Goal: Task Accomplishment & Management: Manage account settings

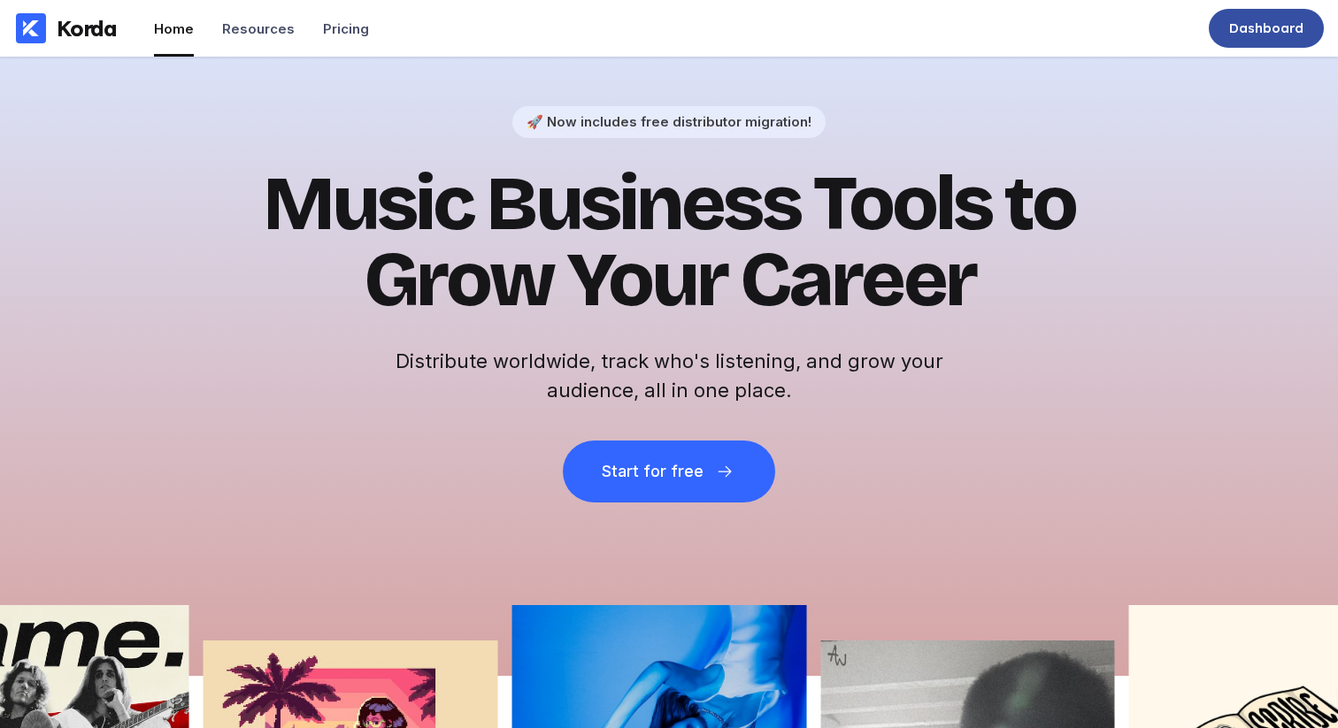
click at [1295, 26] on div "Dashboard" at bounding box center [1266, 28] width 74 height 18
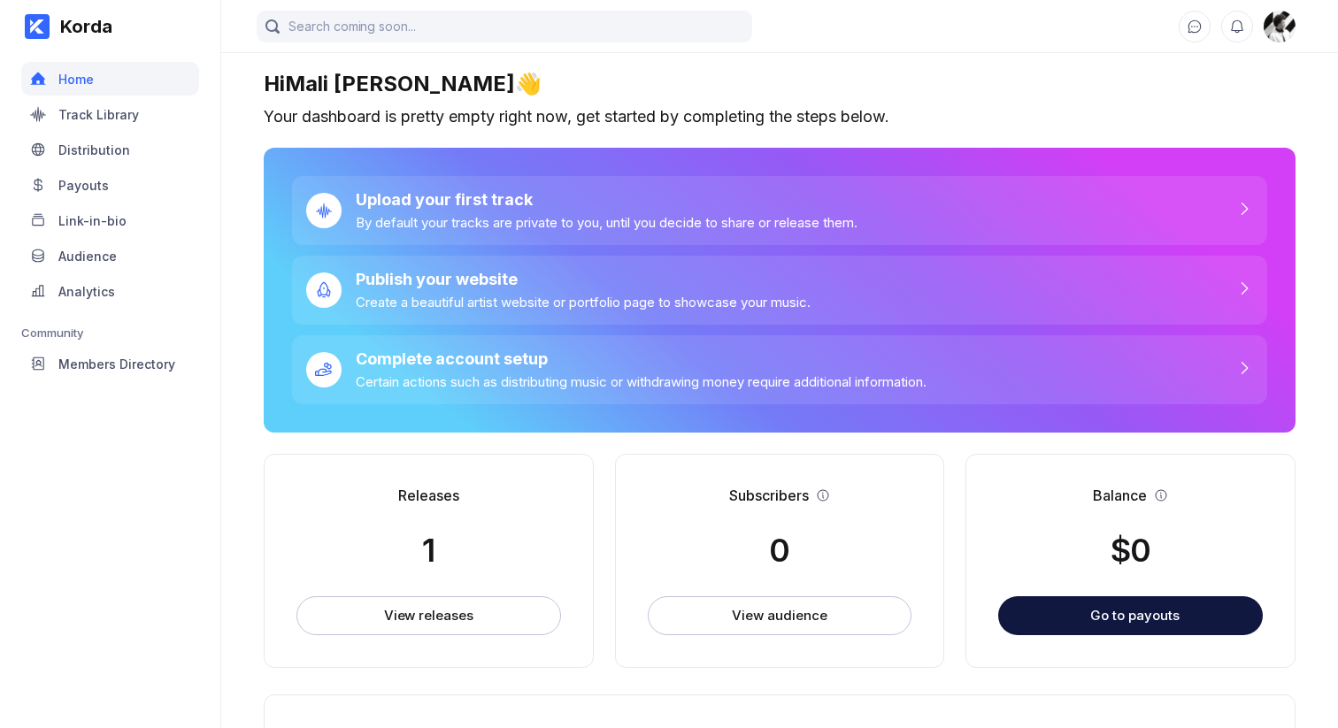
click at [1279, 21] on img at bounding box center [1280, 27] width 32 height 32
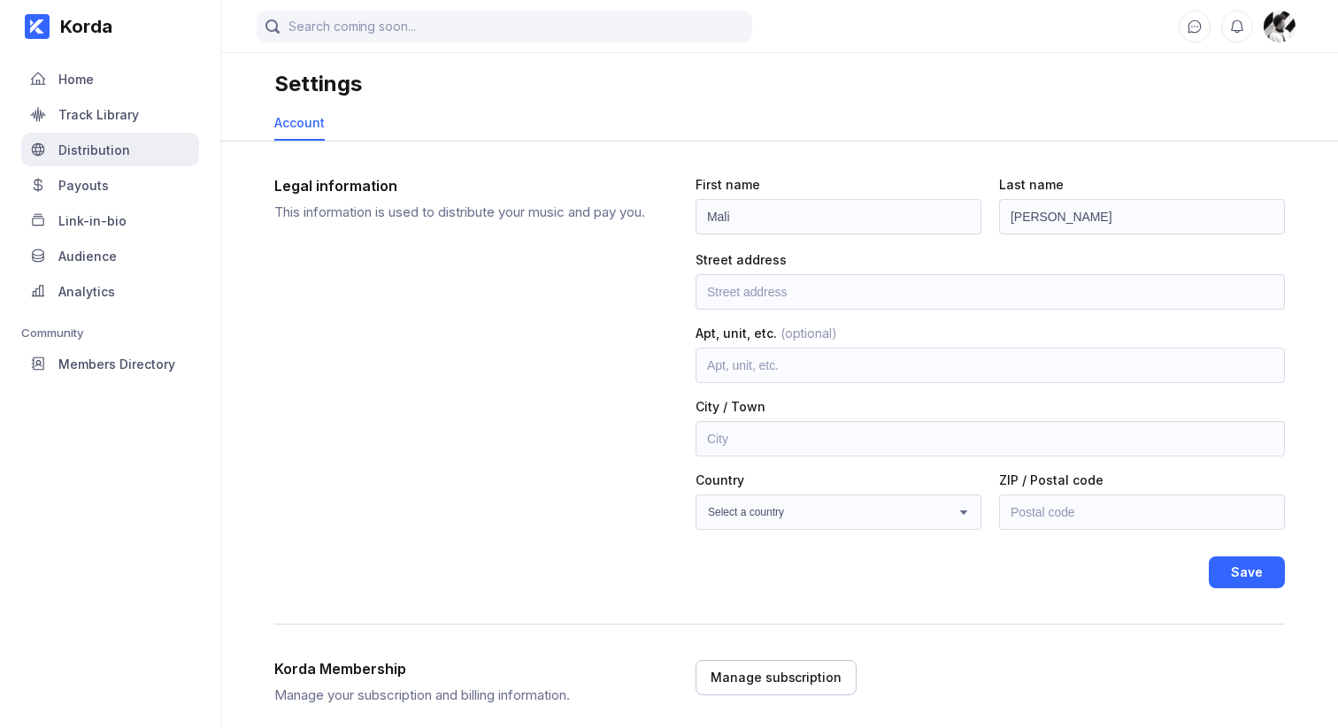
click at [110, 152] on div "Distribution" at bounding box center [94, 149] width 72 height 15
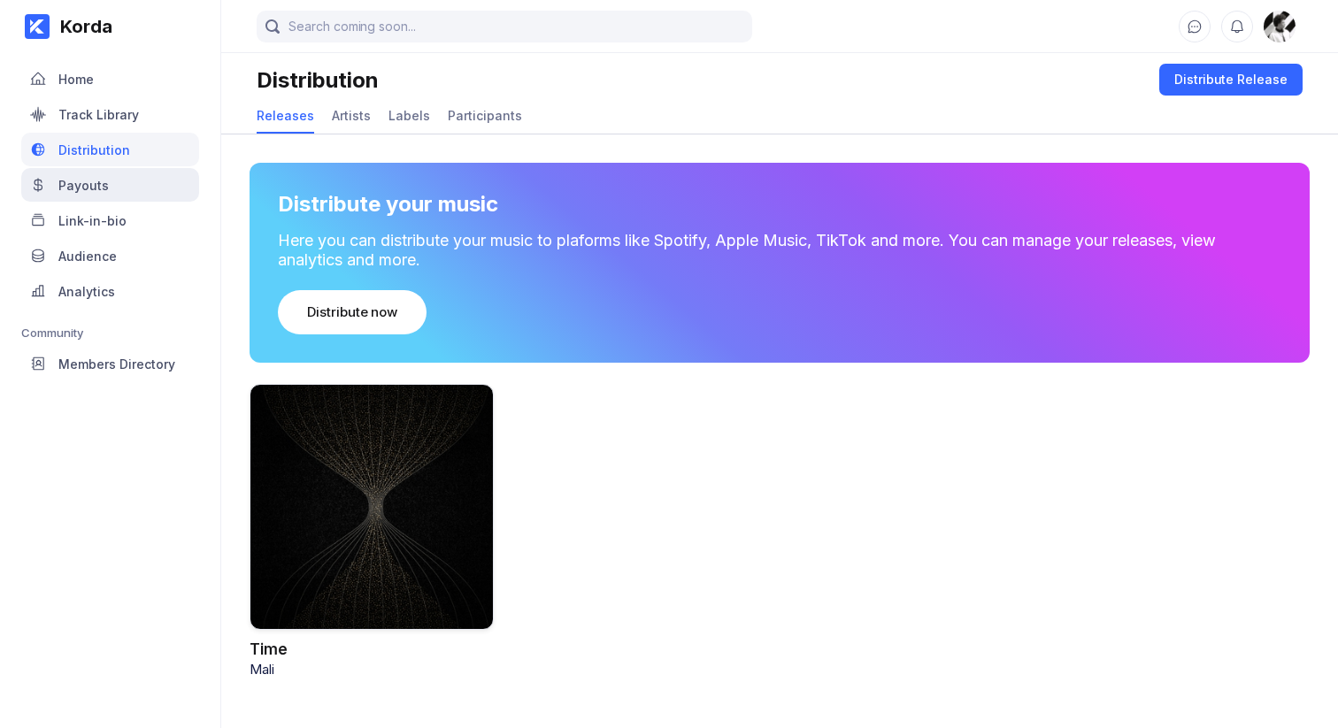
click at [112, 196] on div "Payouts" at bounding box center [110, 185] width 178 height 34
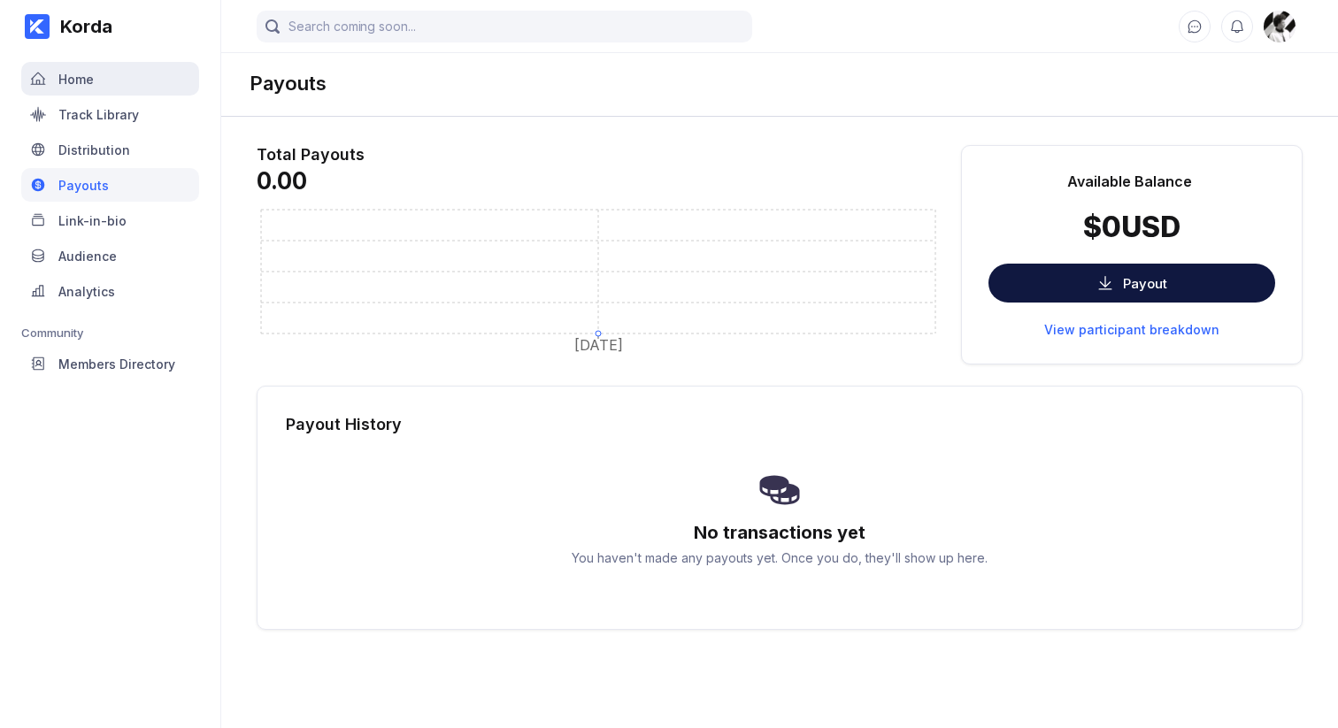
click at [127, 76] on div "Home" at bounding box center [110, 79] width 178 height 34
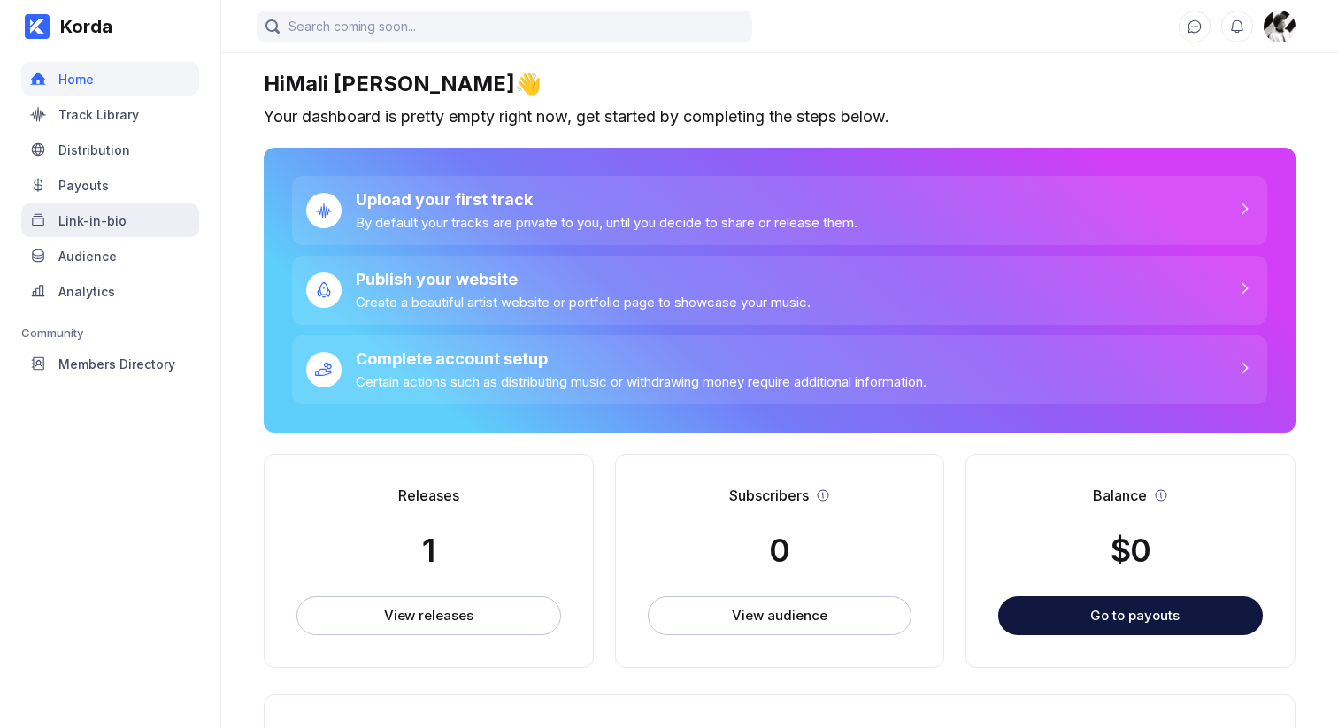
click at [105, 227] on div "Link-in-bio" at bounding box center [92, 220] width 68 height 15
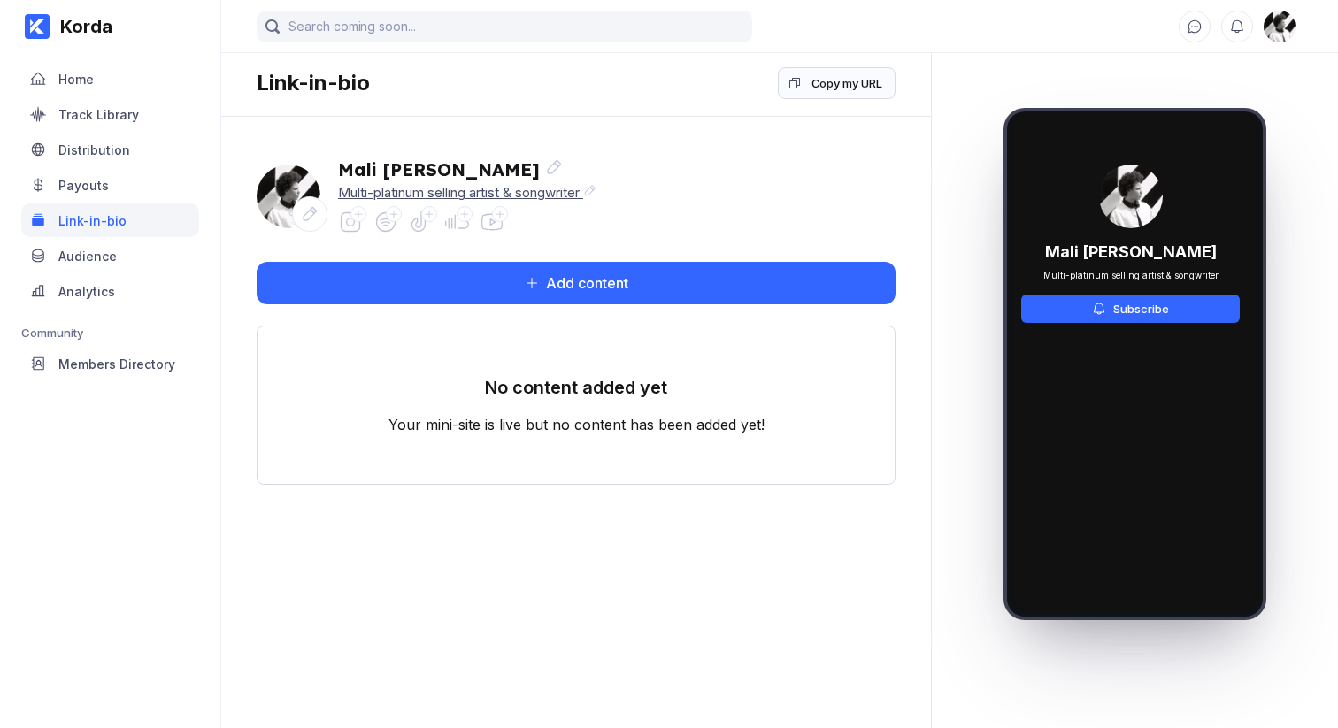
click at [454, 195] on div "Multi-platinum selling artist & songwriter" at bounding box center [467, 192] width 258 height 17
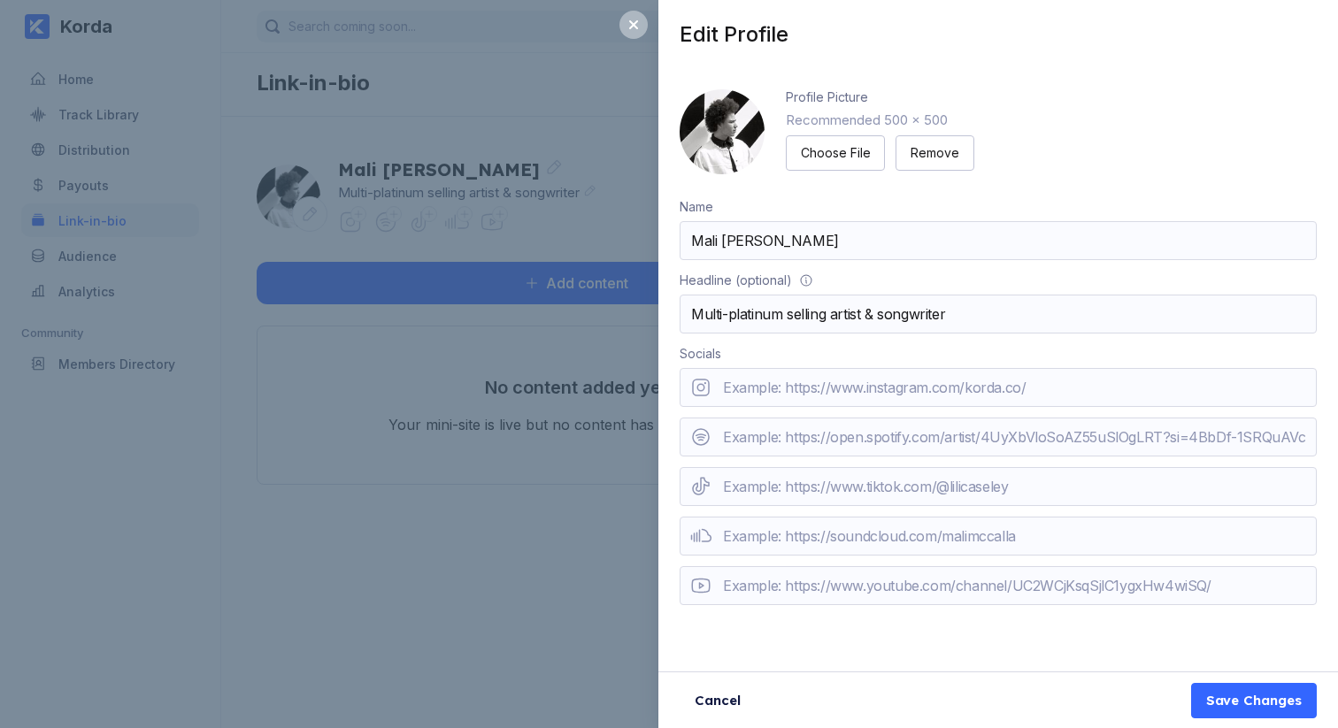
click at [873, 313] on input "Multi-platinum selling artist & songwriter" at bounding box center [998, 314] width 637 height 39
click at [1249, 694] on div "Save Changes" at bounding box center [1254, 701] width 96 height 18
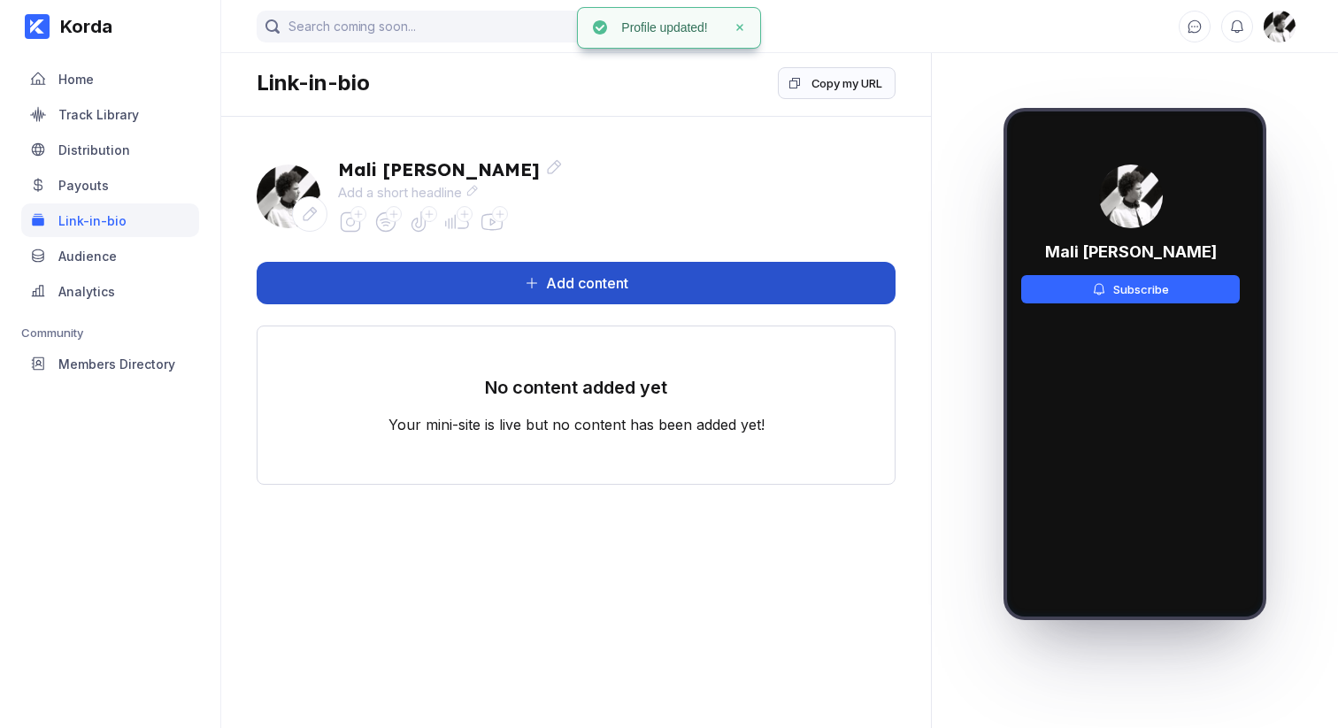
click at [502, 277] on button "Add content" at bounding box center [576, 283] width 639 height 42
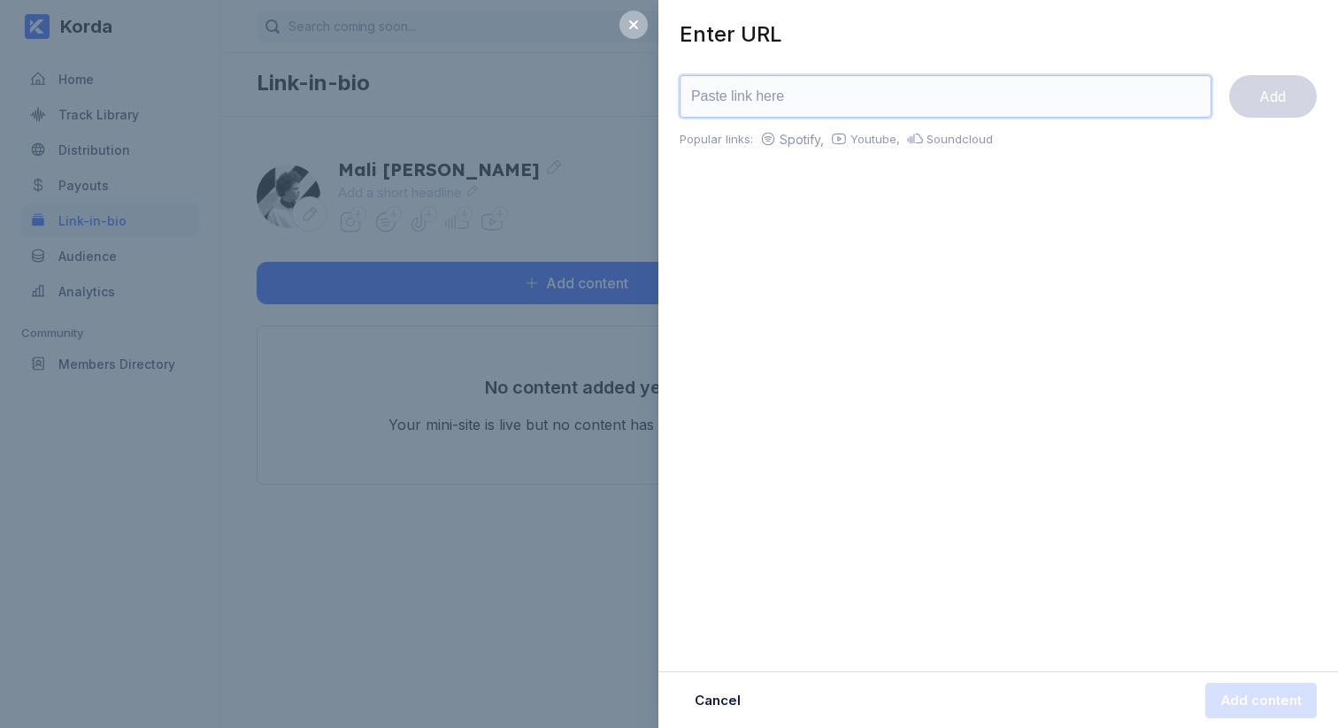
paste input "https://distribution.korda.co/share/MTAwMDAwODM3NzUw"
type input "https://distribution.korda.co/share/MTAwMDAwODM3NzUw"
drag, startPoint x: 840, startPoint y: 217, endPoint x: 858, endPoint y: 206, distance: 21.4
click at [841, 216] on div "Enter URL https://distribution.korda.co/share/MTAwMDAwODM3NzUw Add Popular link…" at bounding box center [998, 111] width 680 height 222
click at [1284, 82] on button "Add" at bounding box center [1273, 96] width 88 height 42
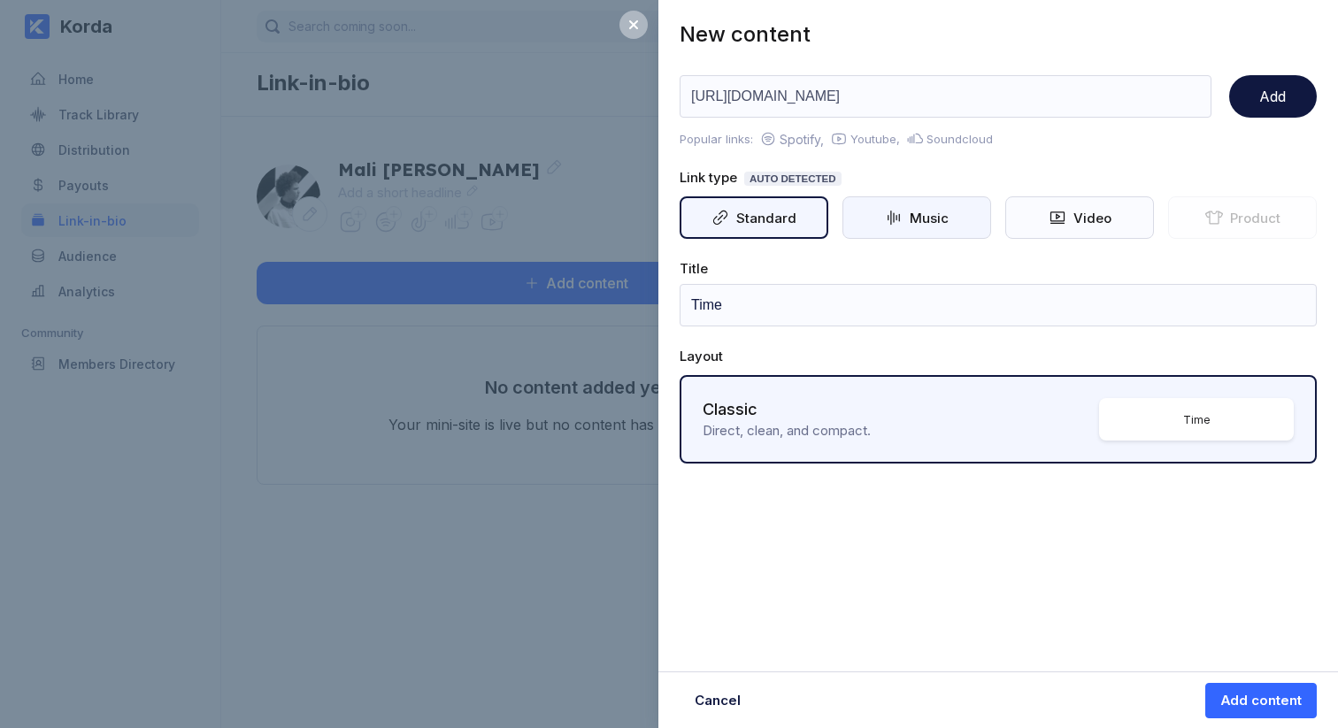
click at [878, 215] on div "Music" at bounding box center [916, 217] width 149 height 42
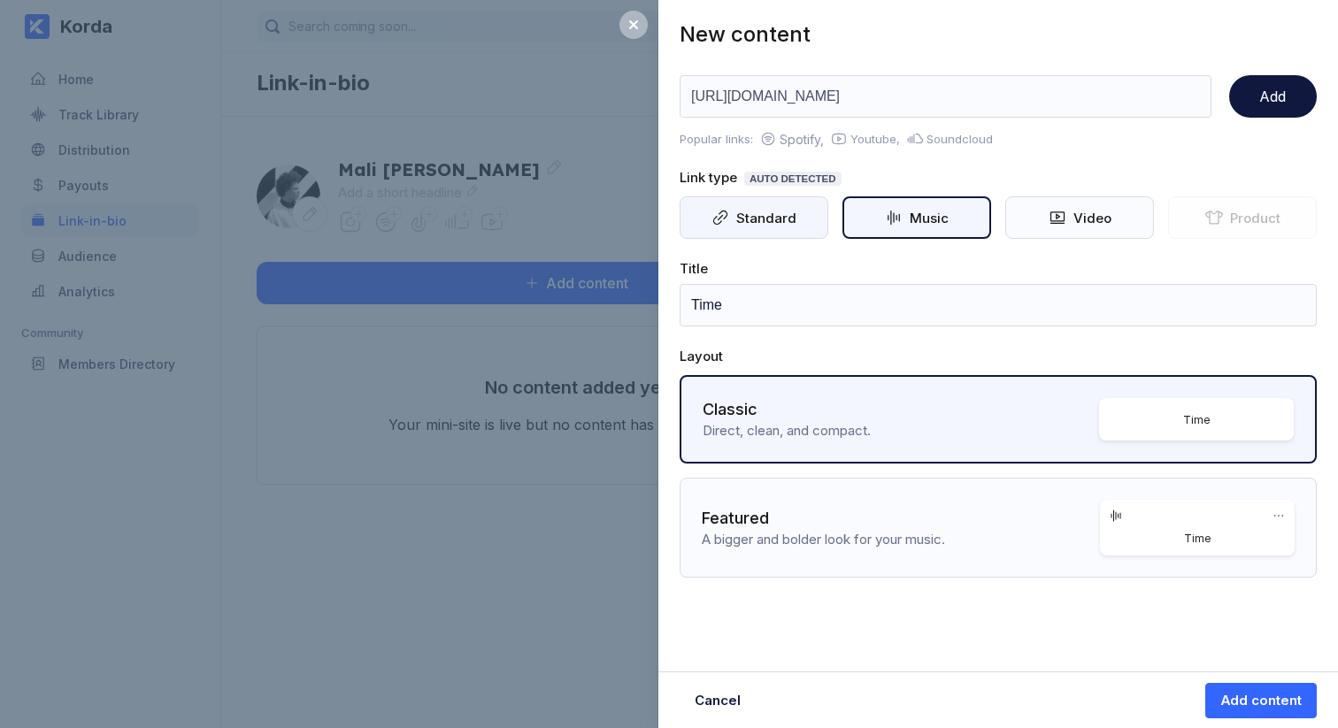
click at [732, 224] on div "Standard" at bounding box center [762, 218] width 67 height 17
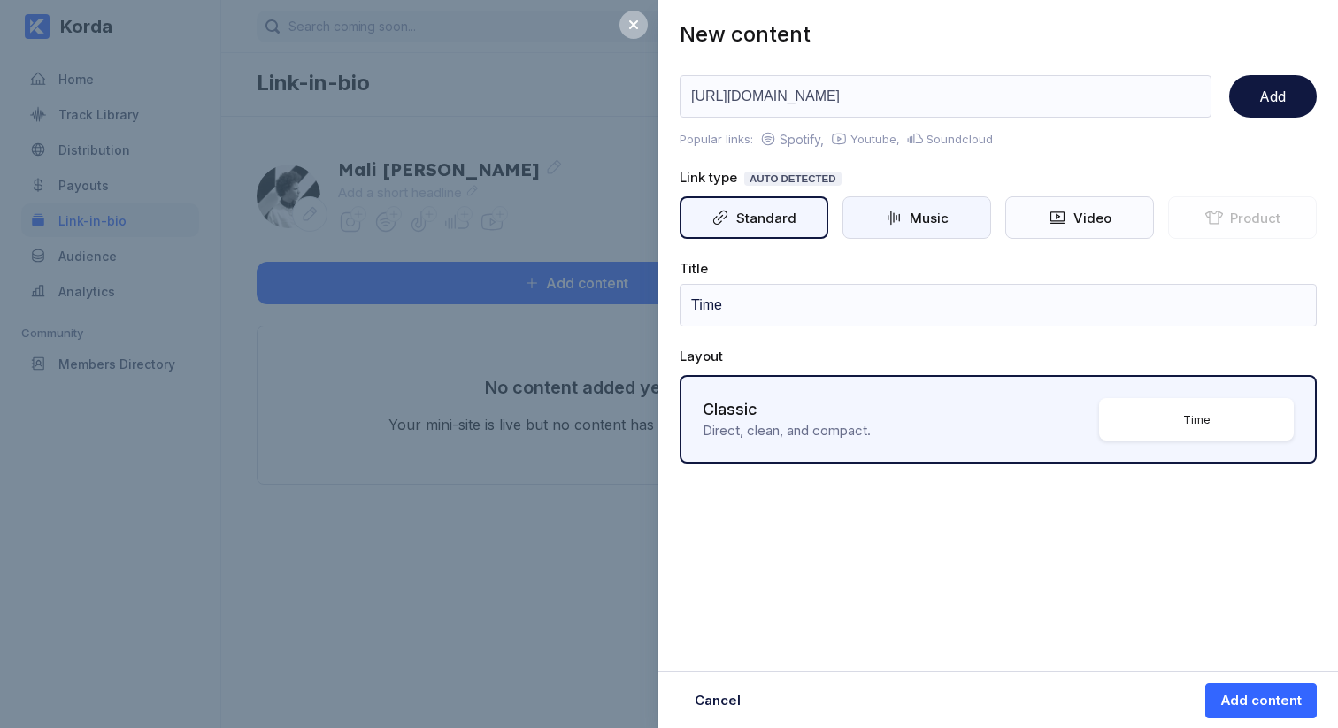
click at [894, 214] on icon at bounding box center [894, 218] width 12 height 14
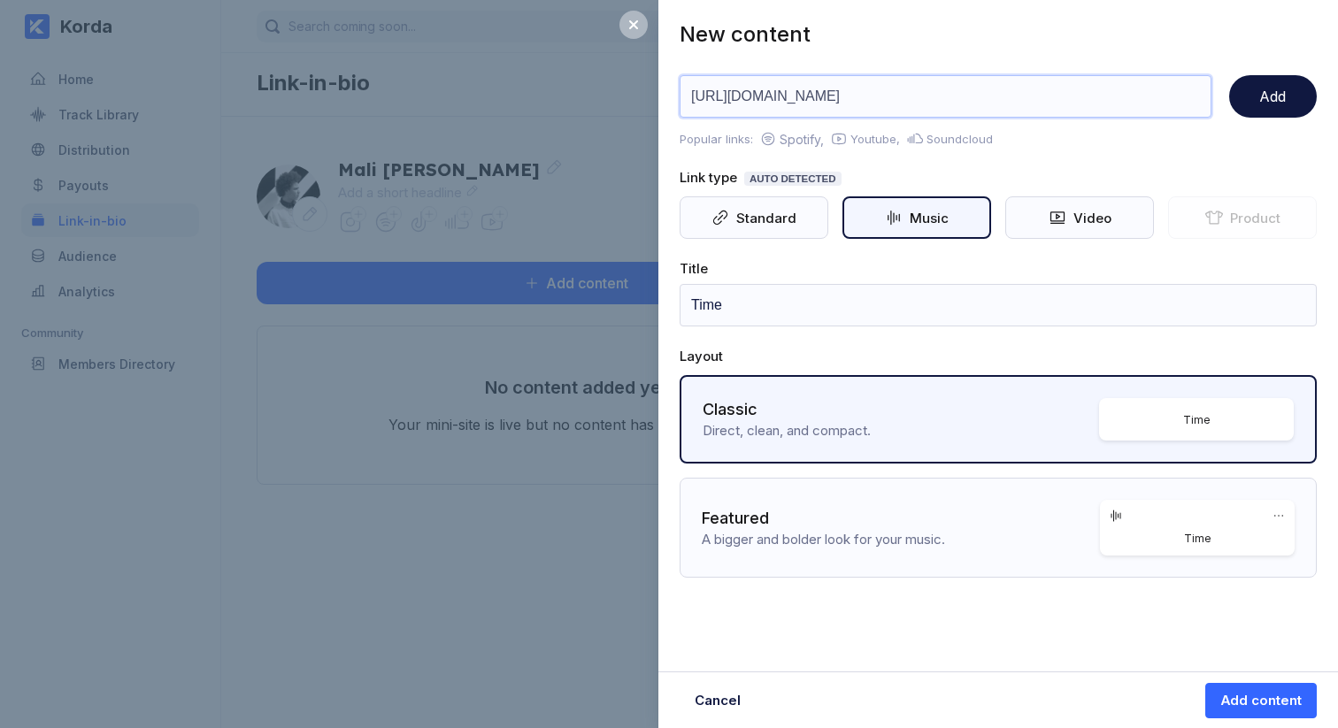
click at [863, 84] on input "https://distribution.korda.co/share/MTAwMDAwODM3NzUw" at bounding box center [946, 96] width 532 height 42
click at [864, 85] on input "https://distribution.korda.co/share/MTAwMDAwODM3NzUw" at bounding box center [946, 96] width 532 height 42
paste input "I probably won’t add it actually. I’m pretty anti-streaming platforms as an art…"
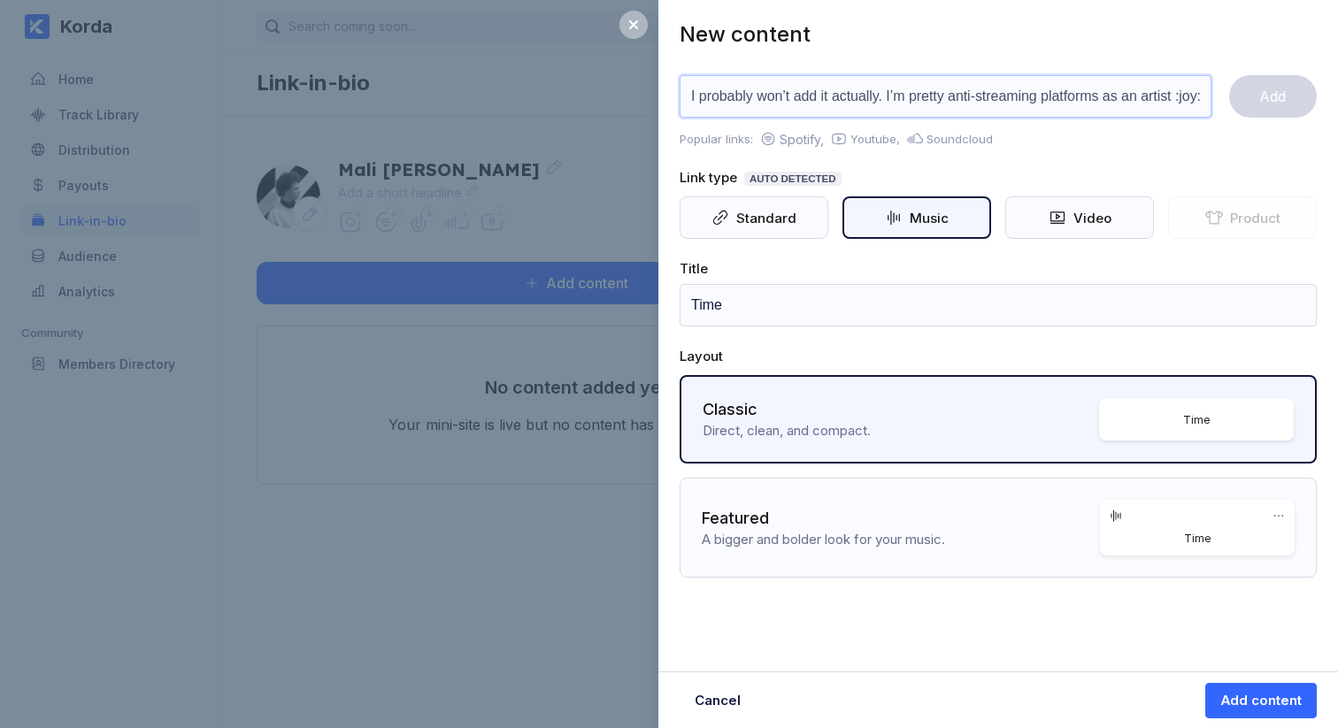
scroll to position [0, 21]
type input "I probably won’t add it actually. I’m pretty anti-streaming platforms as an art…"
click at [774, 206] on div "Standard" at bounding box center [754, 217] width 149 height 42
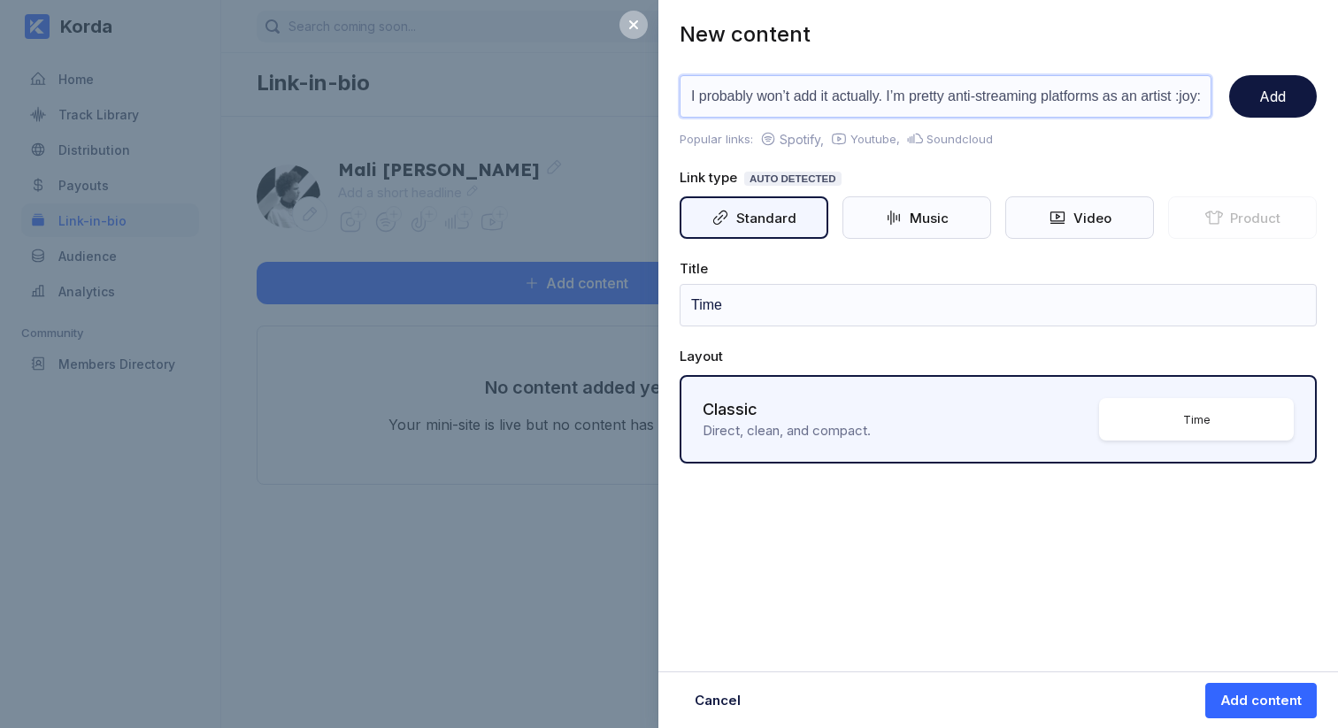
click at [866, 92] on input "I probably won’t add it actually. I’m pretty anti-streaming platforms as an art…" at bounding box center [946, 96] width 532 height 42
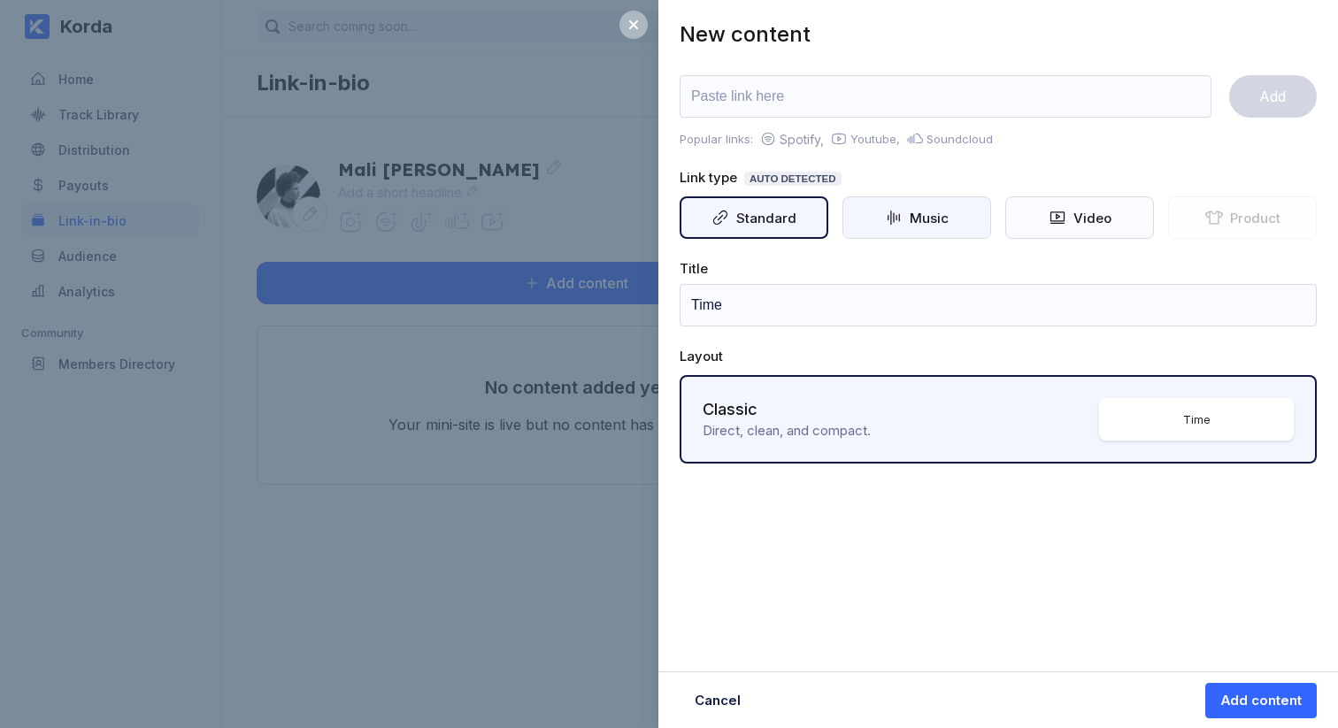
click at [857, 211] on div "Music" at bounding box center [916, 217] width 149 height 42
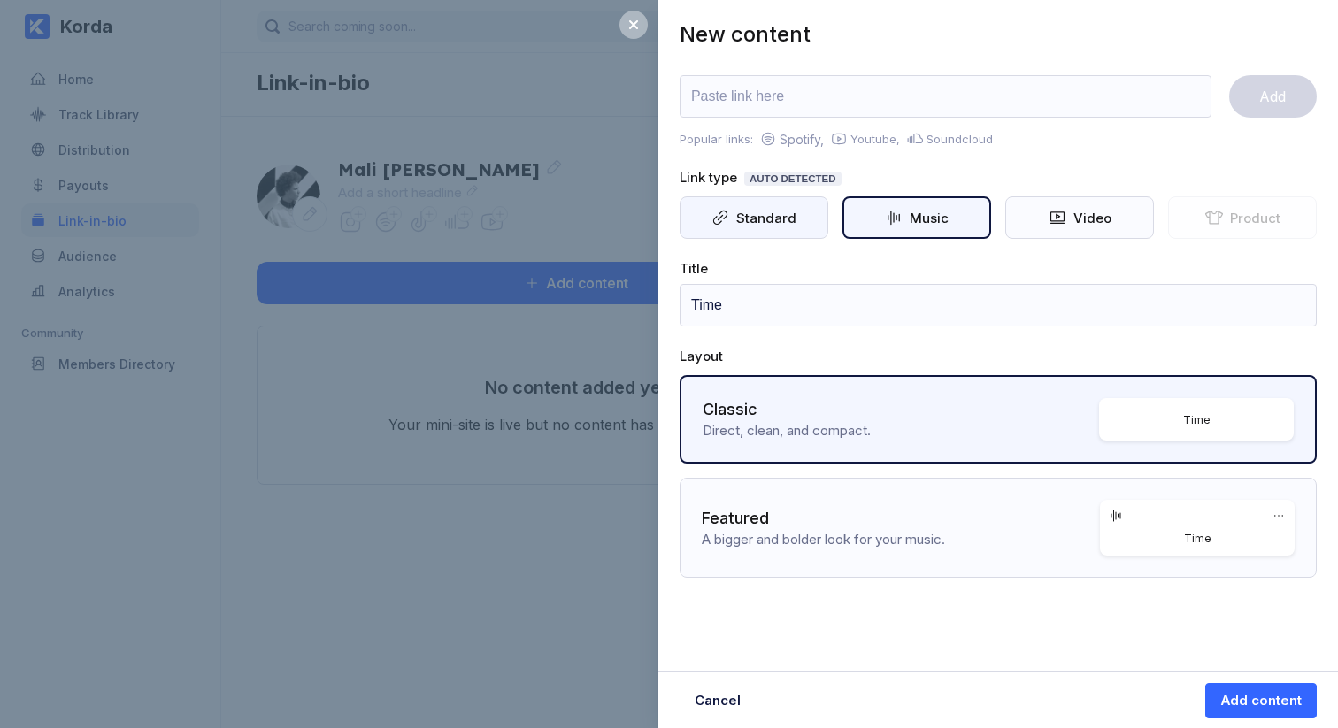
click at [768, 212] on div "Standard" at bounding box center [762, 218] width 67 height 17
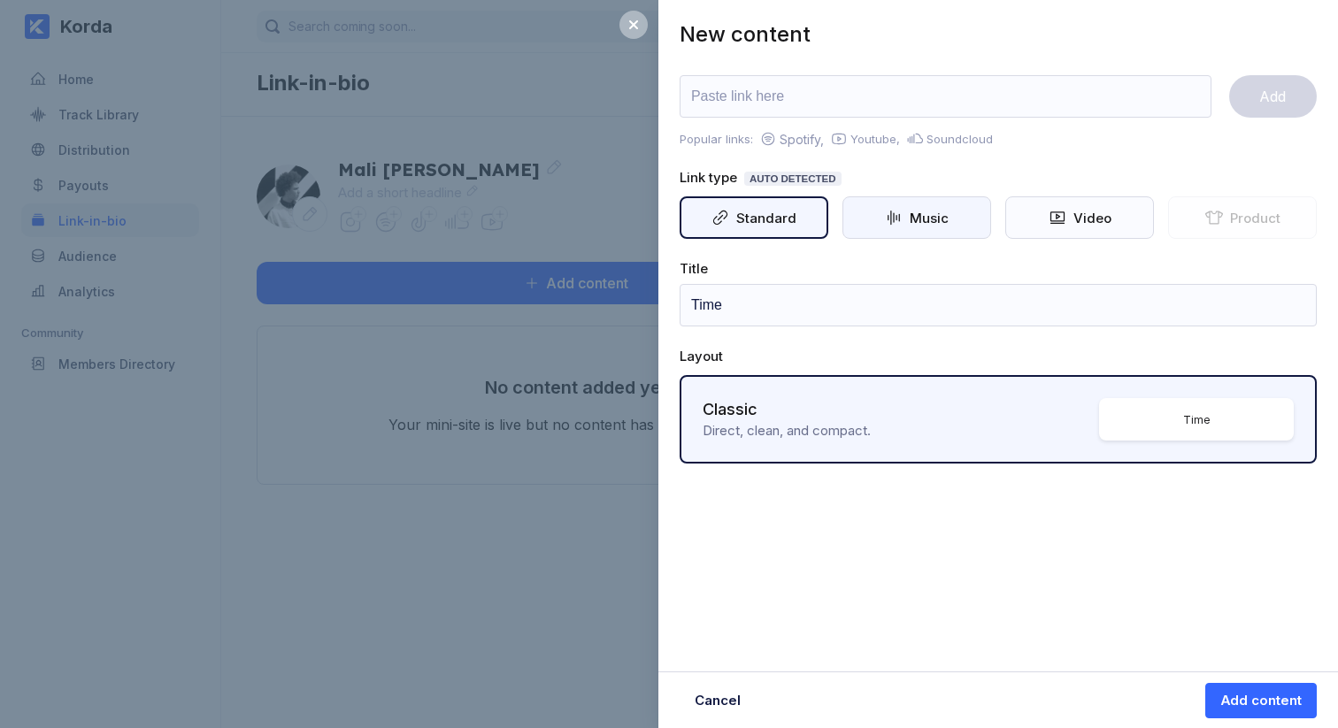
click at [900, 215] on icon at bounding box center [894, 218] width 18 height 18
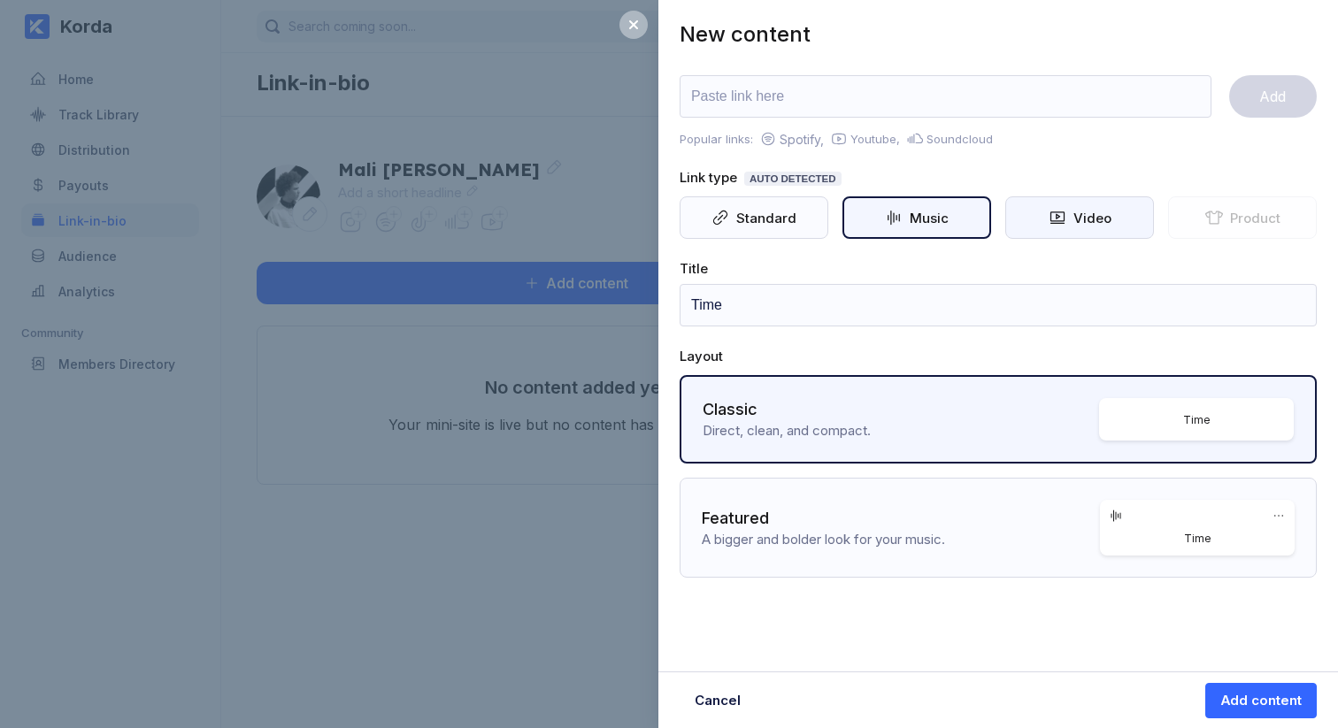
click at [1106, 219] on div "Video" at bounding box center [1088, 218] width 45 height 17
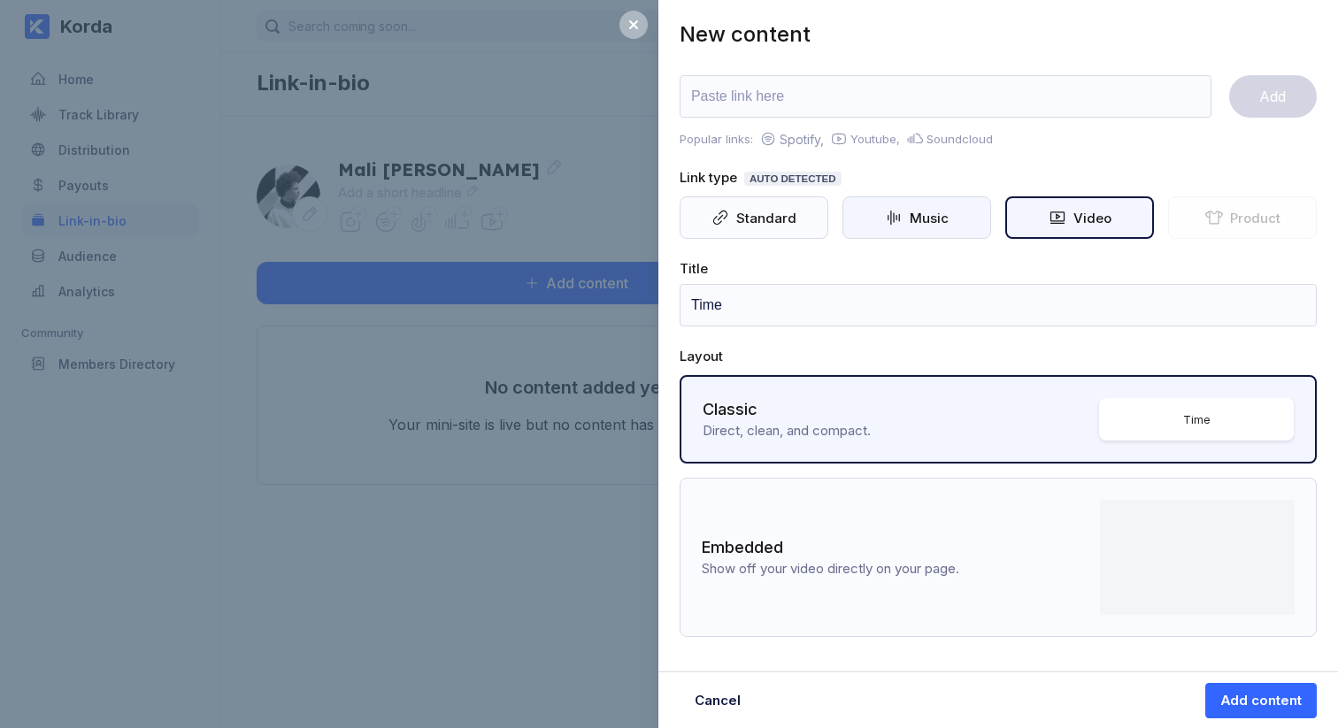
click at [924, 218] on div "Music" at bounding box center [926, 218] width 46 height 17
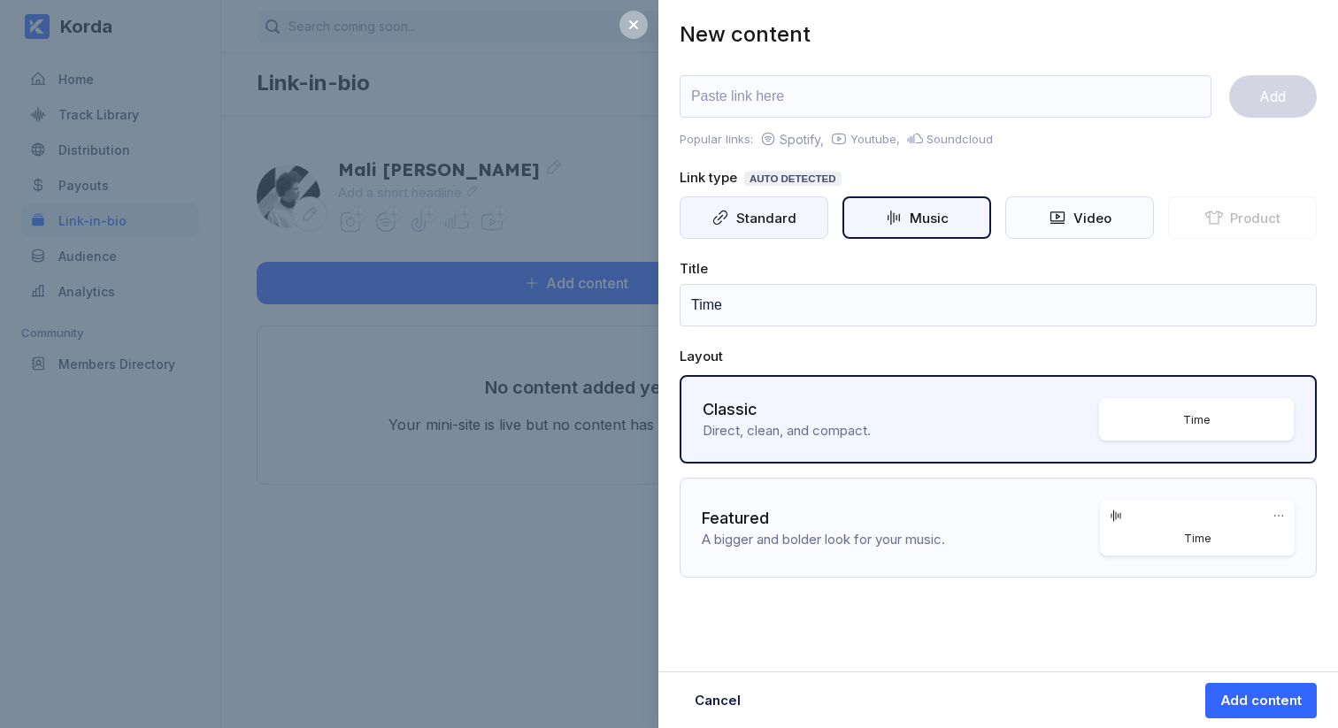
click at [788, 213] on div "Standard" at bounding box center [762, 218] width 67 height 17
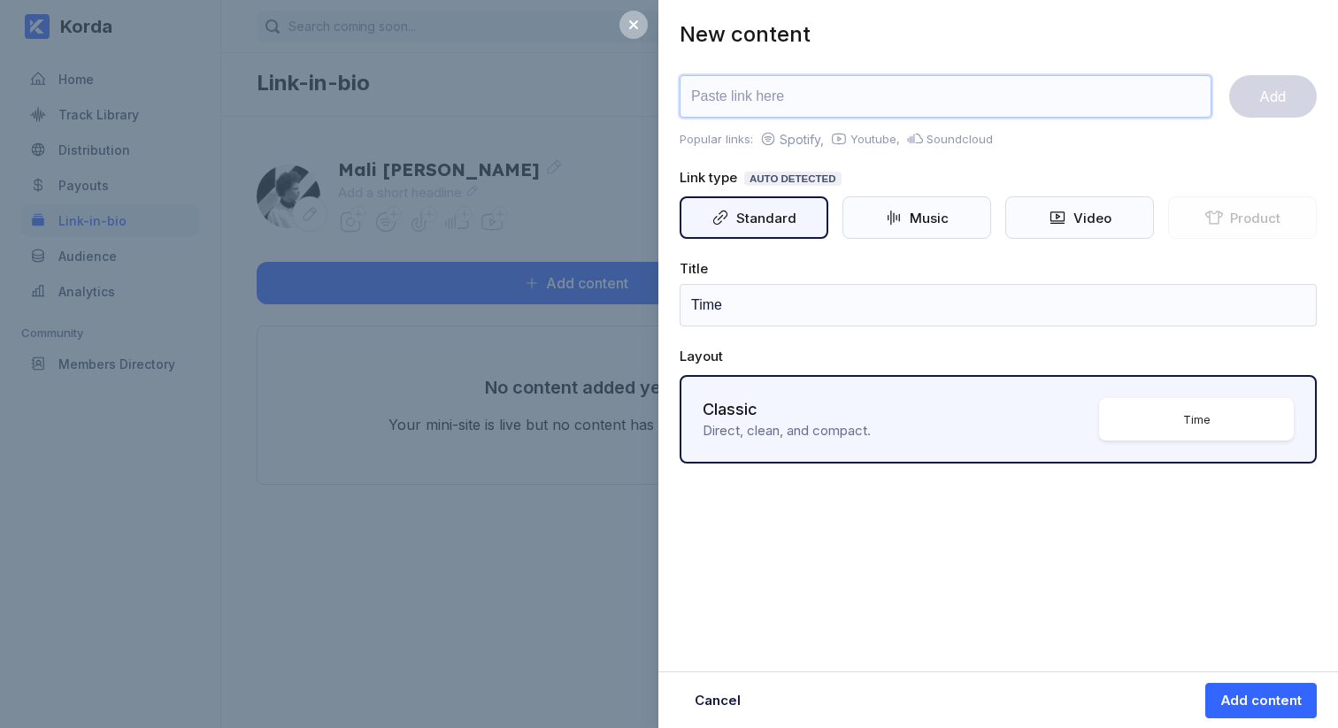
click at [794, 100] on input "url" at bounding box center [946, 96] width 532 height 42
paste input "I probably won’t add it actually. I’m pretty anti-streaming platforms as an art…"
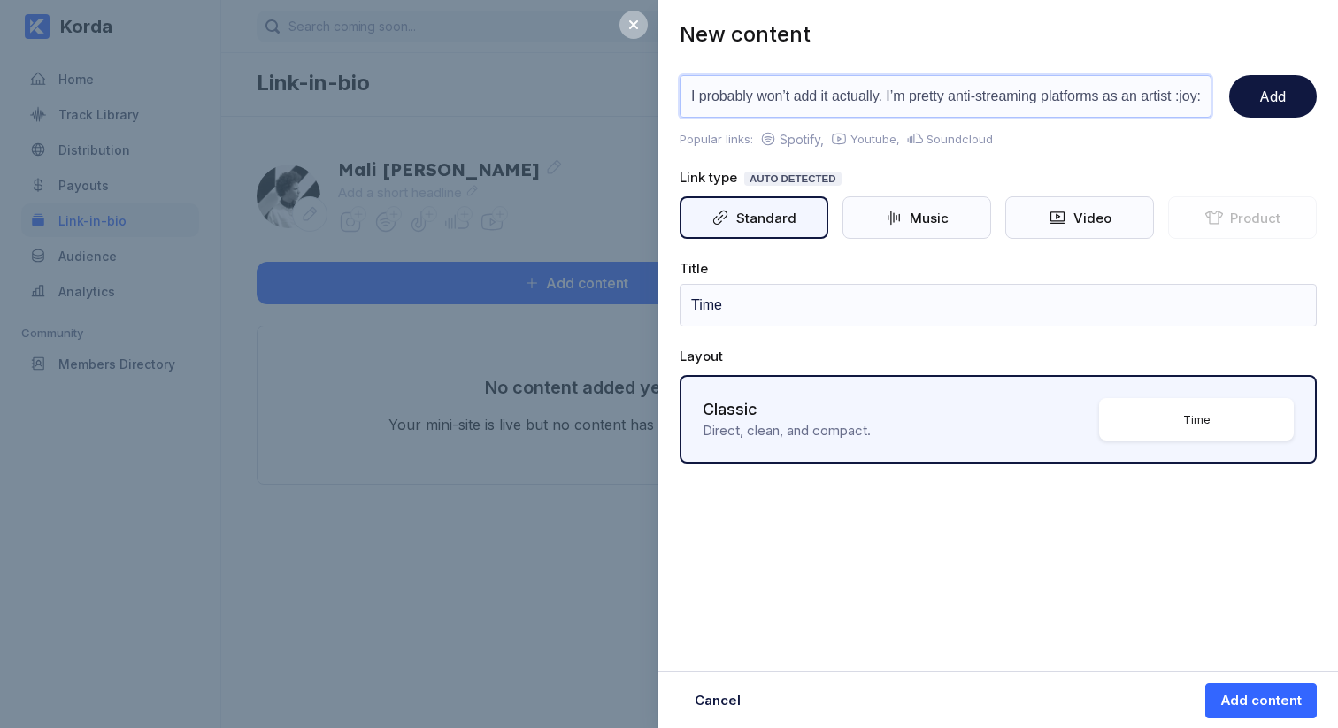
click at [799, 99] on input "I probably won’t add it actually. I’m pretty anti-streaming platforms as an art…" at bounding box center [946, 96] width 532 height 42
paste input "https://distribution.korda.co/share/MTAwMDAwODM3NzUw (edited)"
drag, startPoint x: 1131, startPoint y: 93, endPoint x: 1068, endPoint y: 96, distance: 62.9
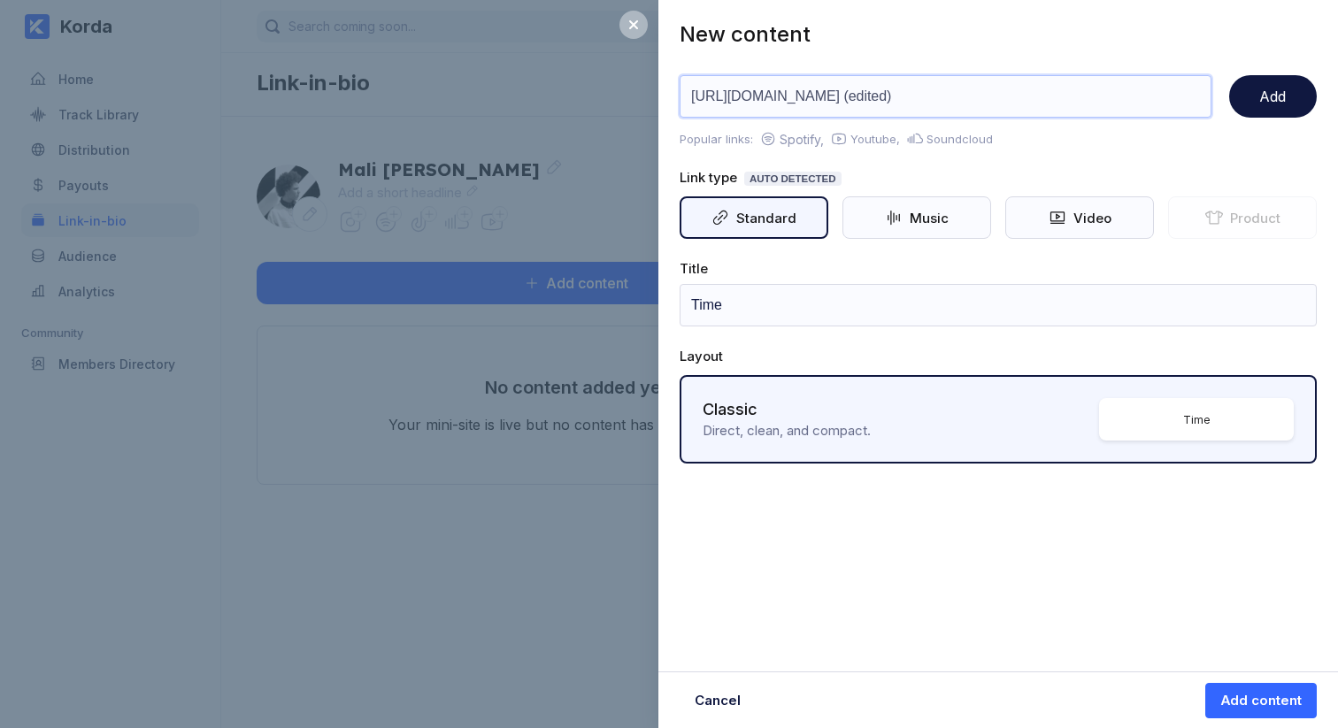
click at [1068, 96] on input "https://distribution.korda.co/share/MTAwMDAwODM3NzUw (edited)" at bounding box center [946, 96] width 532 height 42
type input "https://distribution.korda.co/share/MTAwMDAwODM3NzUw"
click at [898, 304] on input "Time" at bounding box center [998, 305] width 637 height 42
click at [691, 304] on input "Time" at bounding box center [998, 305] width 637 height 42
type input "Pre-save Time"
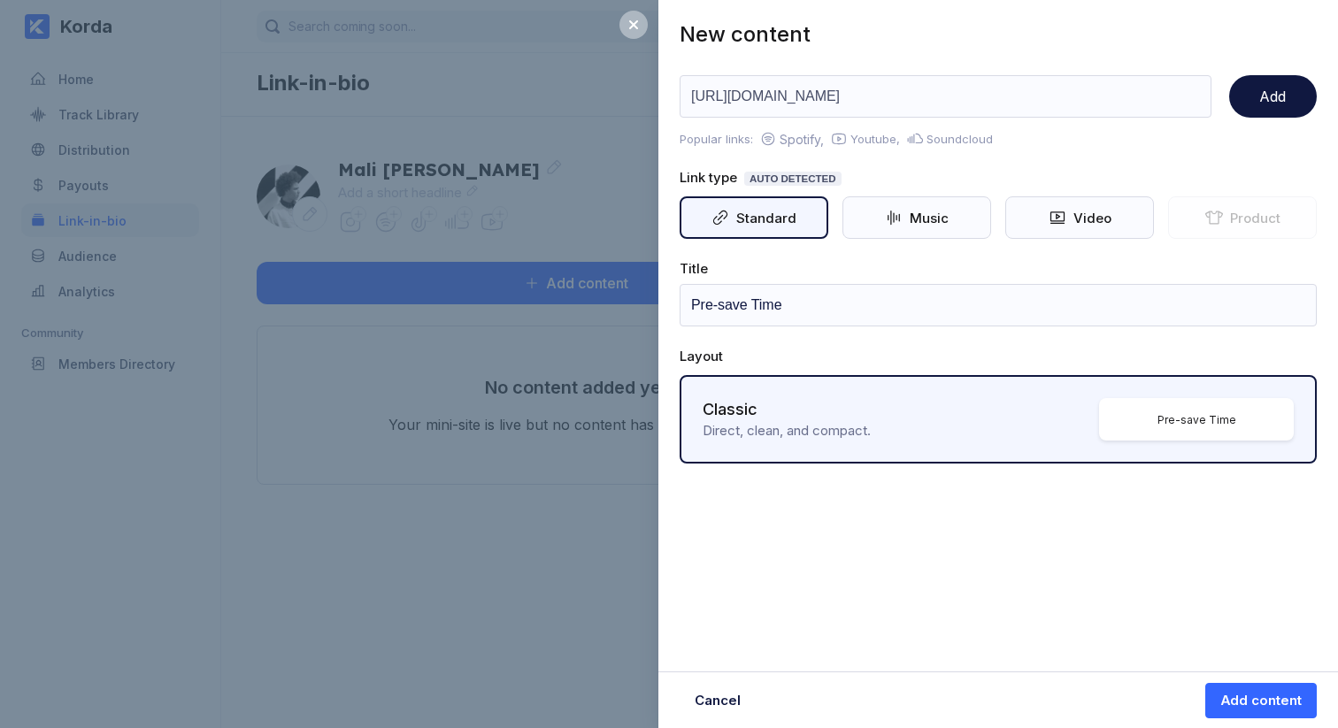
click at [1061, 616] on div "New content https://distribution.korda.co/share/MTAwMDAwODM3NzUw Add Popular li…" at bounding box center [998, 364] width 680 height 728
click at [1262, 696] on div "Add content" at bounding box center [1260, 701] width 81 height 18
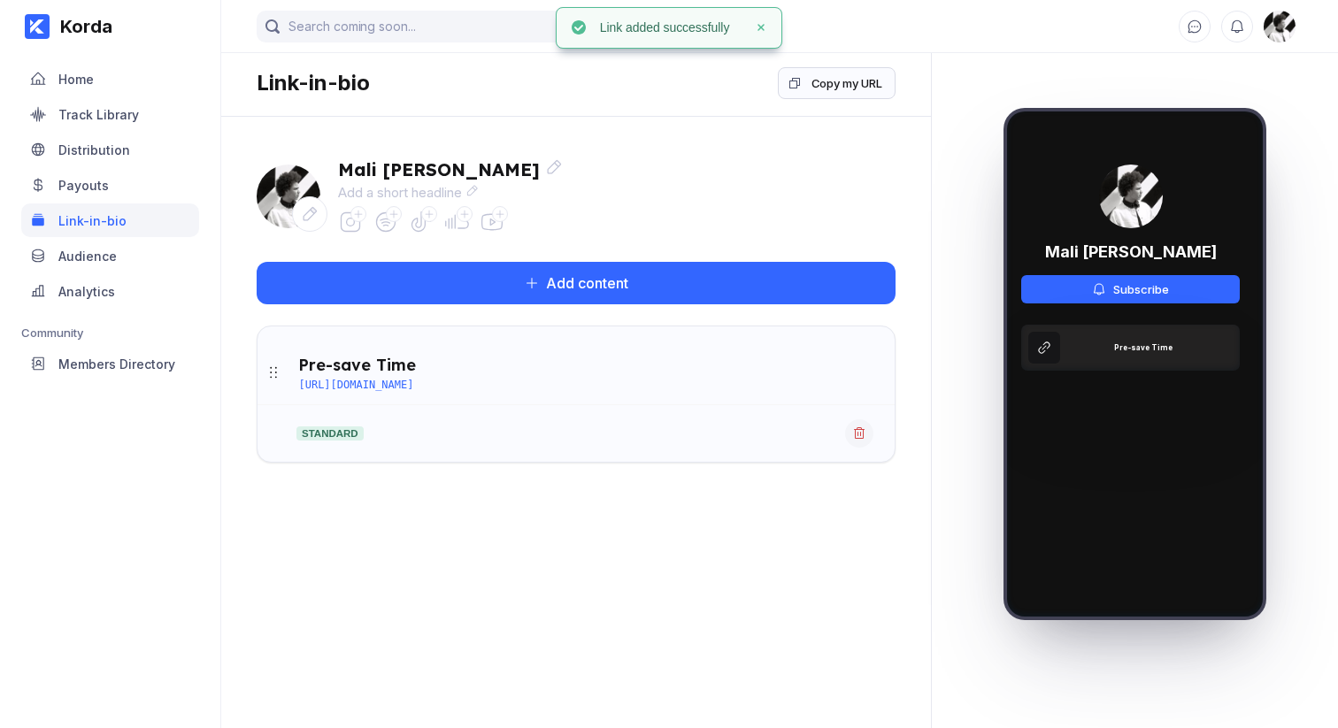
click at [703, 532] on main "Link-in-bio Copy my URL Mali McCalla Add a short headline Add content Pre-save …" at bounding box center [576, 346] width 710 height 693
click at [840, 84] on div "Copy my URL" at bounding box center [846, 83] width 71 height 18
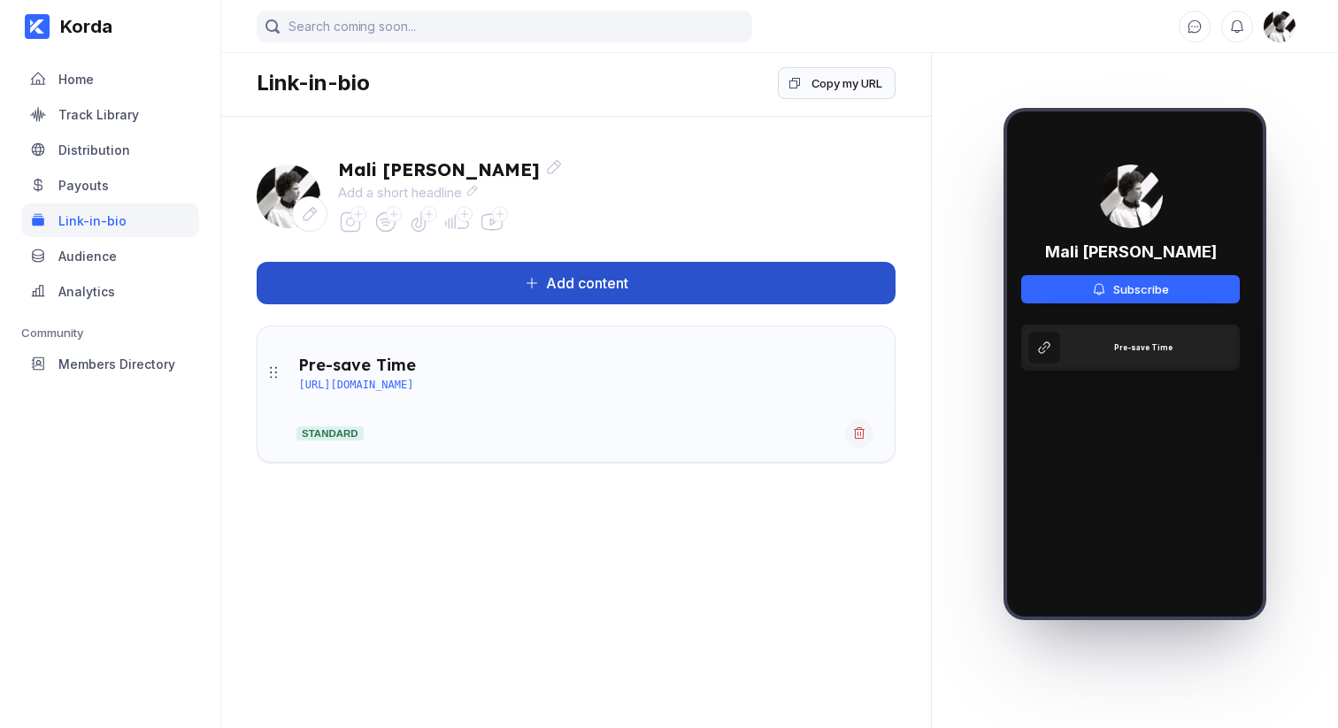
click at [483, 283] on button "Add content" at bounding box center [576, 283] width 639 height 42
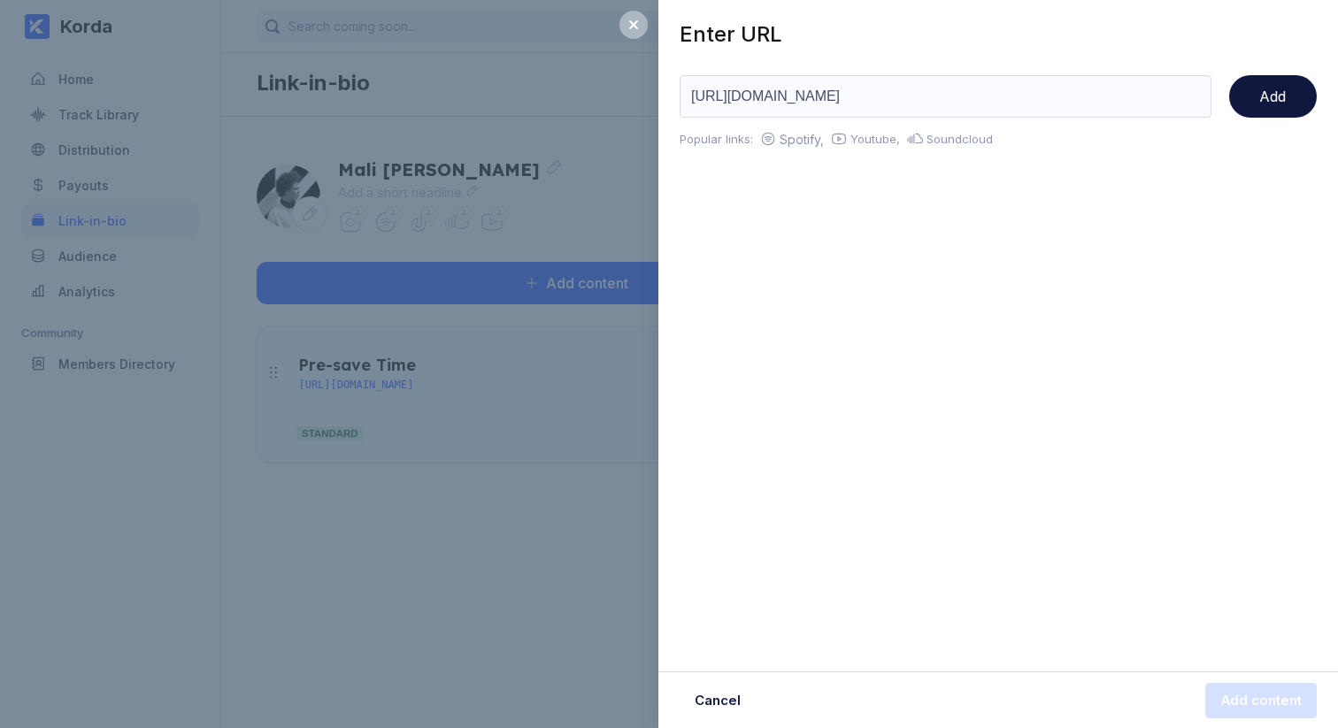
type input "https://open.spotify.com/playlist/0RVD3b0TMRpODPAcL0ROhQ"
click at [769, 280] on div "Enter URL https://open.spotify.com/playlist/0RVD3b0TMRpODPAcL0ROhQ Add Popular …" at bounding box center [998, 364] width 680 height 728
click at [1276, 91] on div "Add" at bounding box center [1272, 97] width 27 height 18
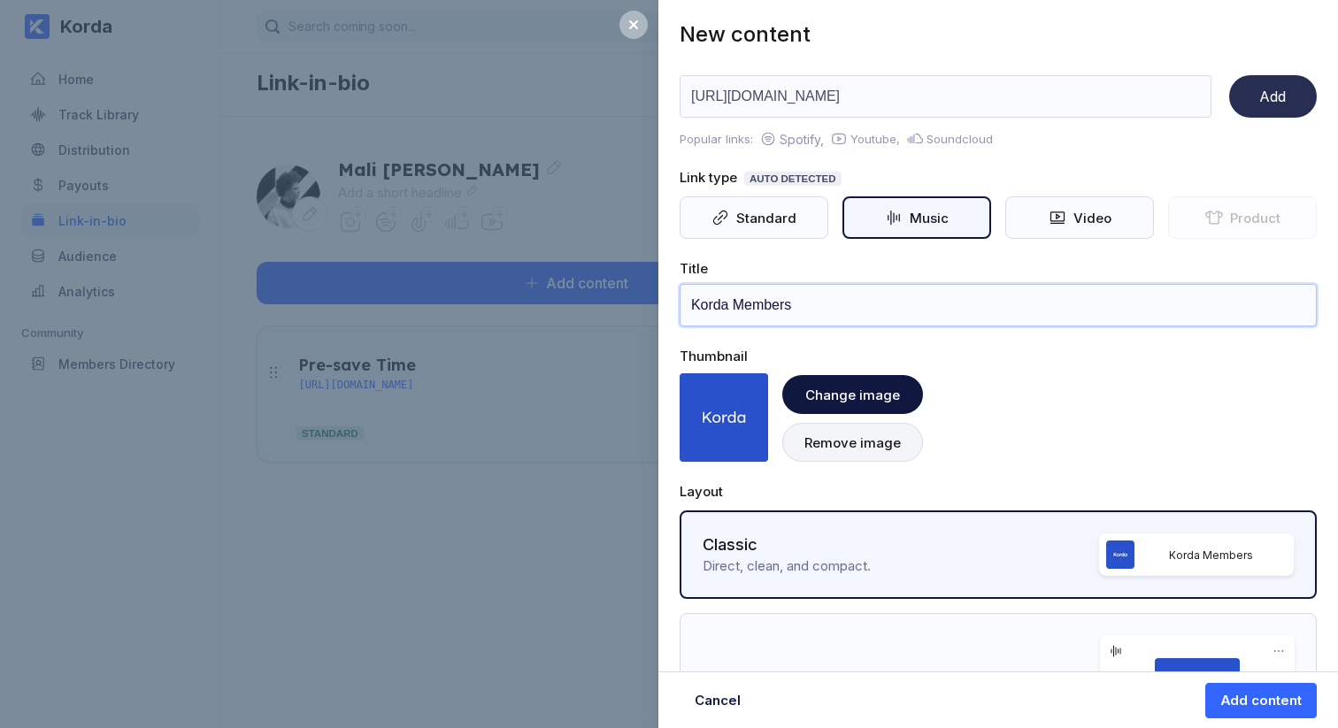
click at [790, 306] on input "Korda Members" at bounding box center [998, 305] width 637 height 42
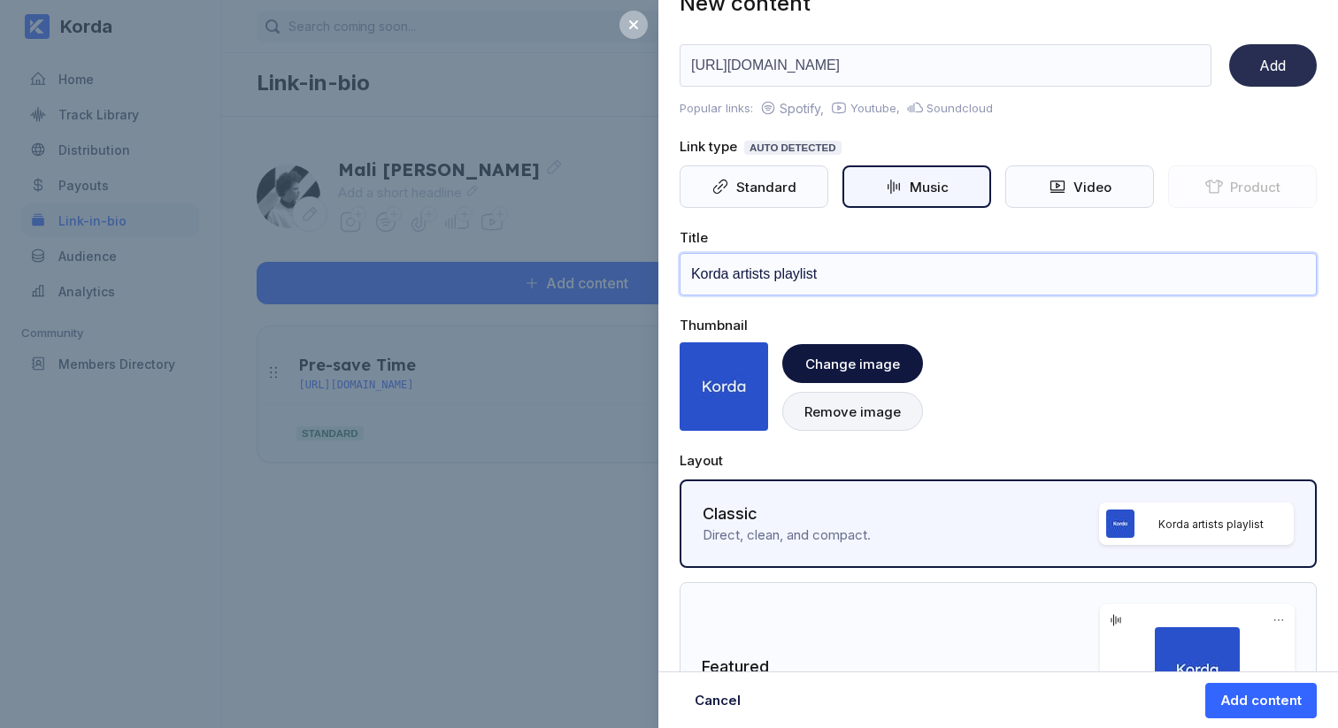
scroll to position [35, 0]
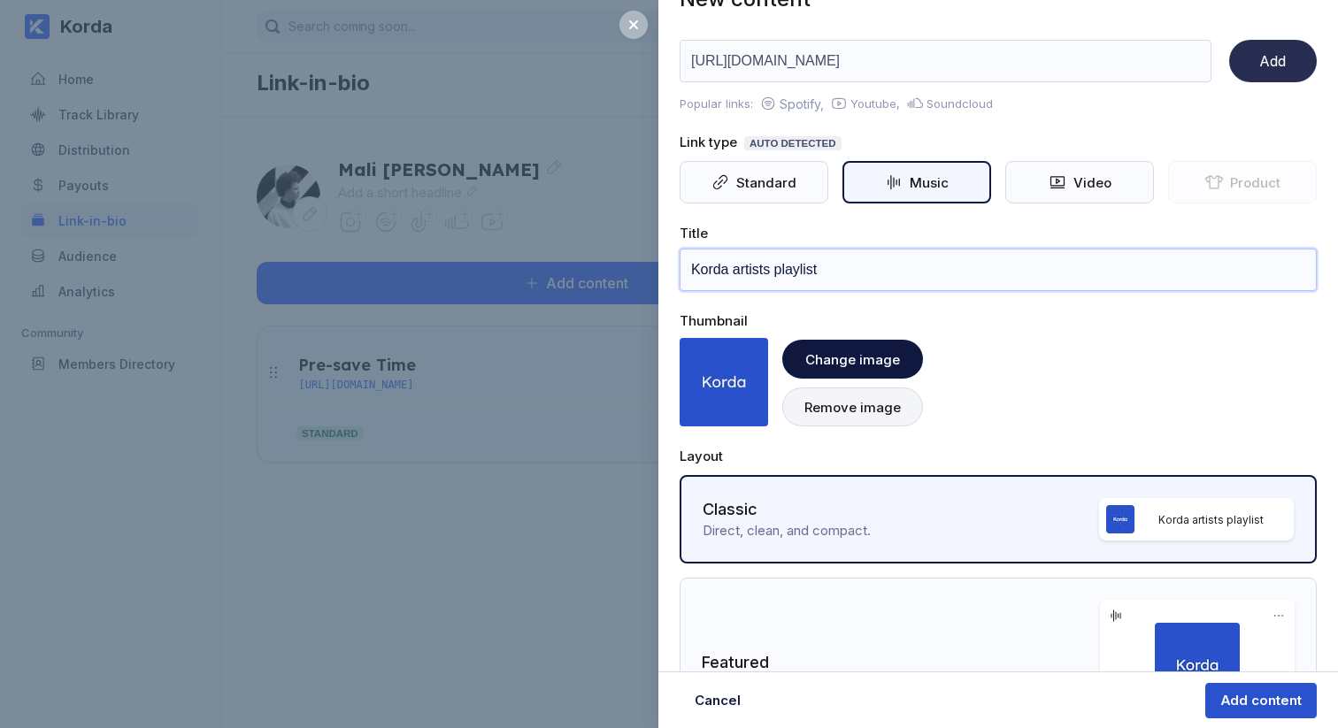
type input "Korda artists playlist"
click at [1270, 706] on div "Add content" at bounding box center [1260, 701] width 81 height 18
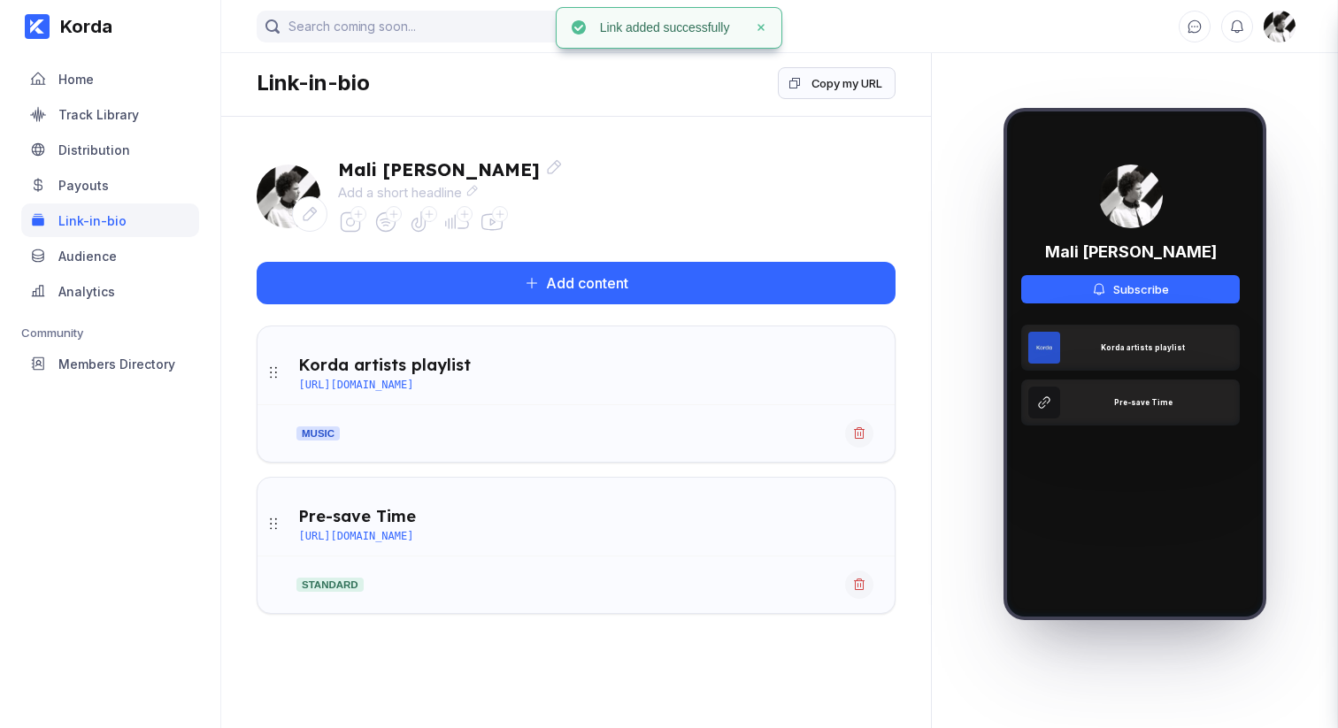
scroll to position [0, 0]
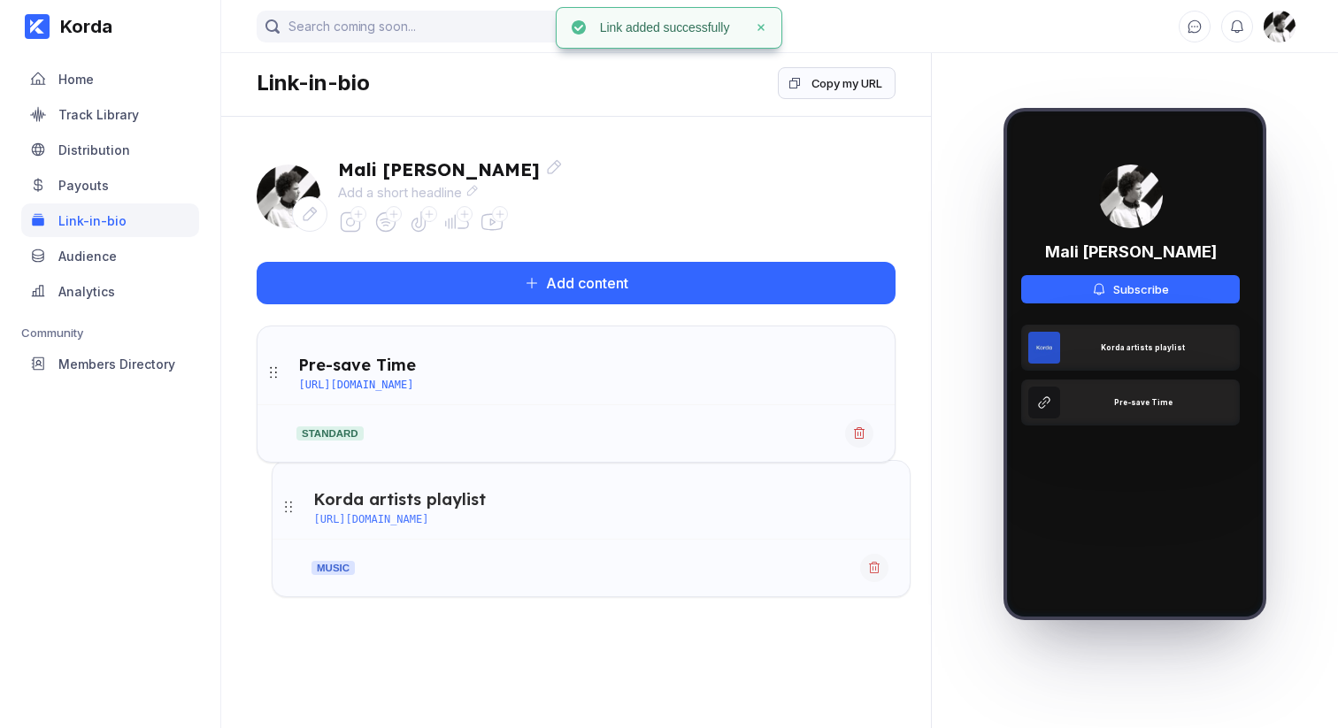
drag, startPoint x: 268, startPoint y: 364, endPoint x: 283, endPoint y: 499, distance: 136.2
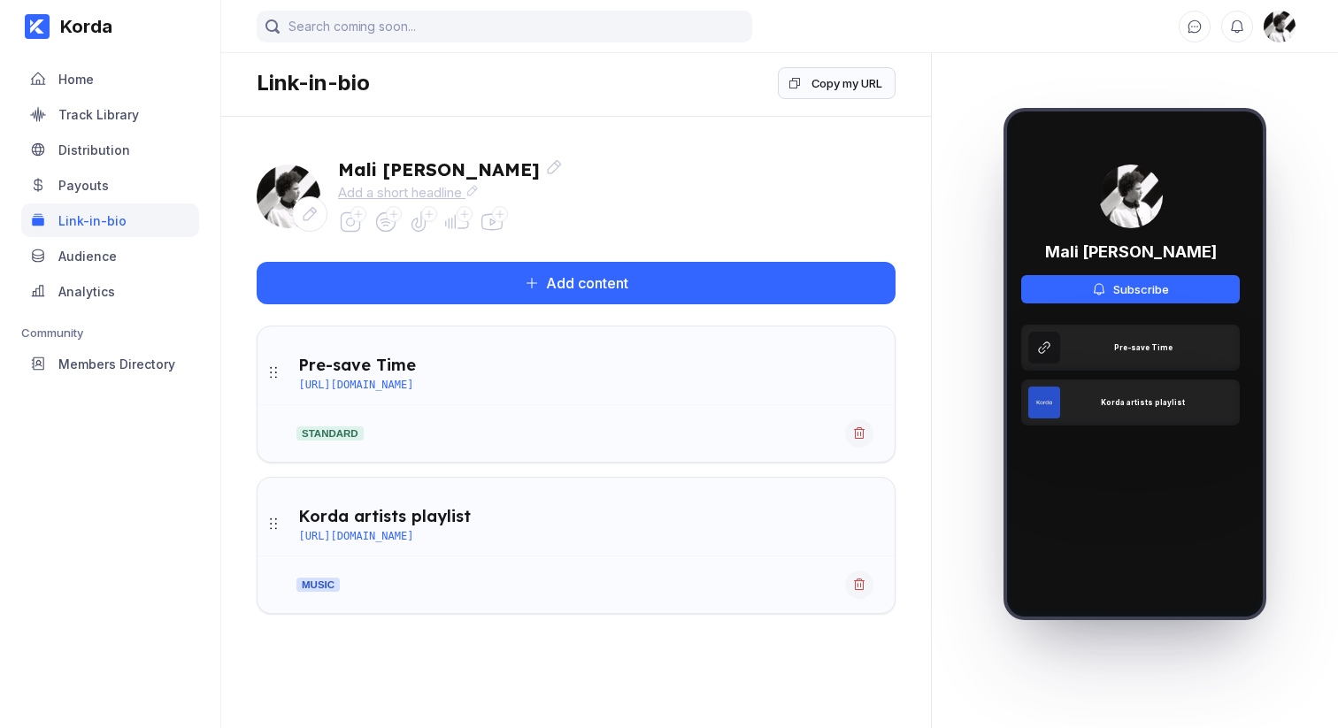
click at [418, 187] on div "Add a short headline" at bounding box center [450, 192] width 225 height 17
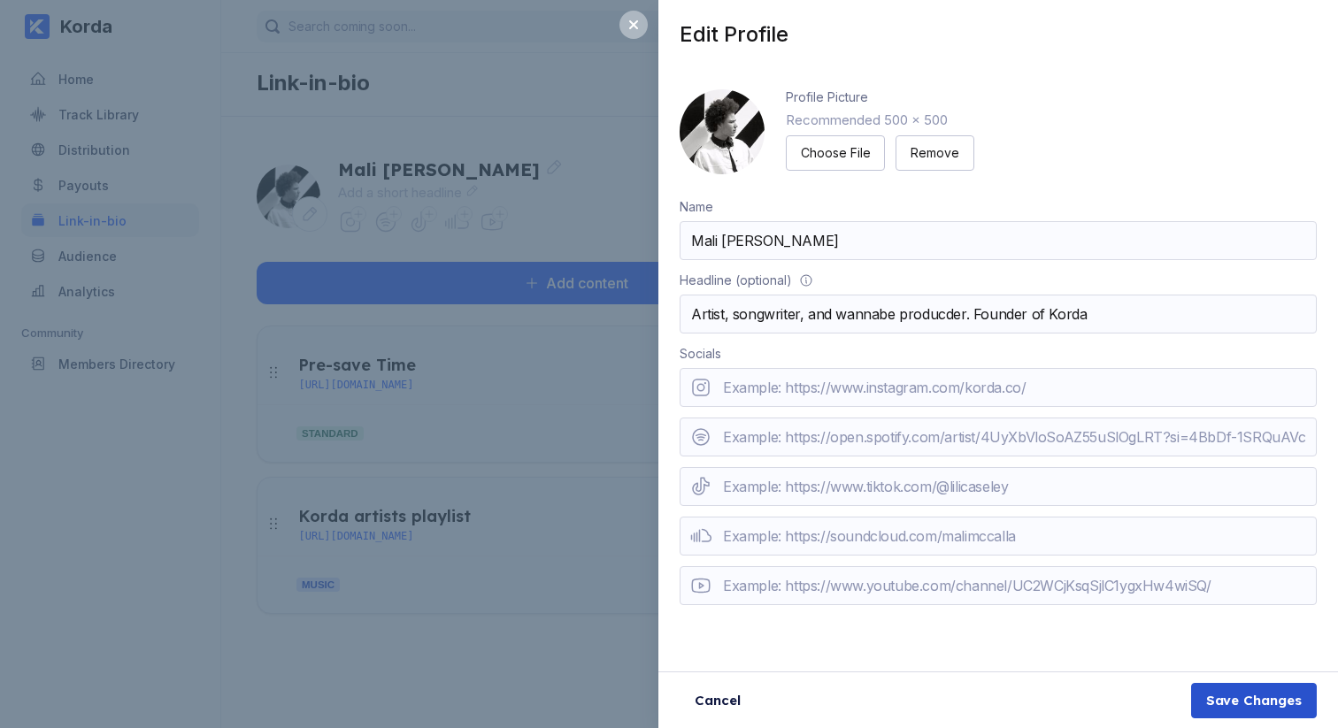
type input "Artist, songwriter, and wannabe producder. Founder of Korda"
click at [1202, 694] on button "Save Changes" at bounding box center [1254, 700] width 126 height 35
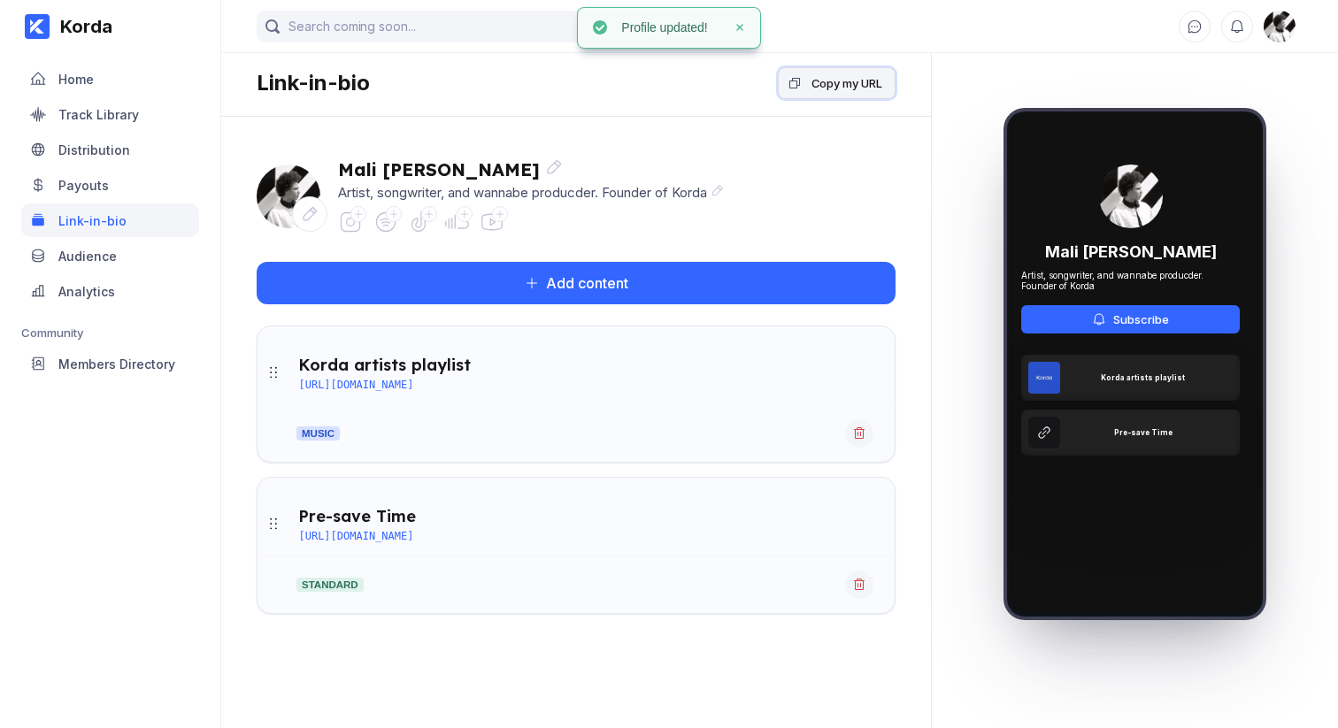
click at [821, 69] on button "Copy my URL" at bounding box center [837, 83] width 118 height 32
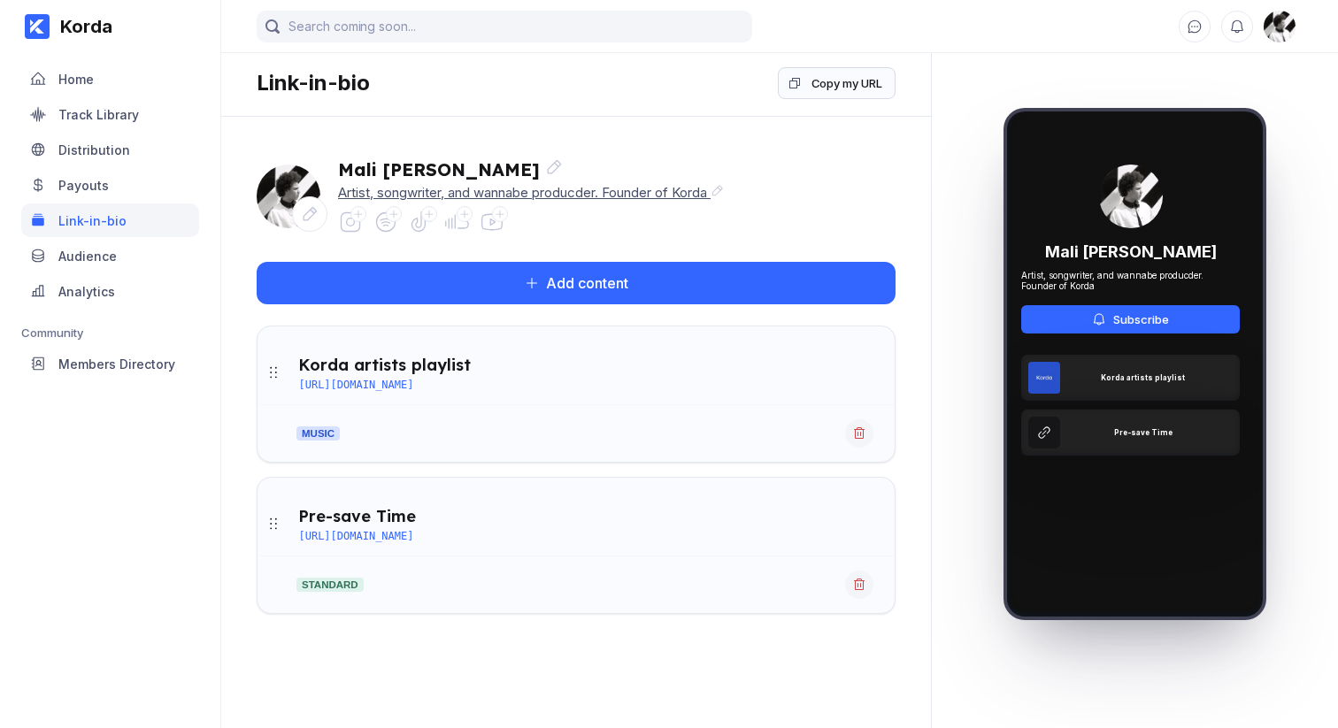
click at [550, 188] on div "Artist, songwriter, and wannabe producder. Founder of Korda" at bounding box center [531, 192] width 386 height 17
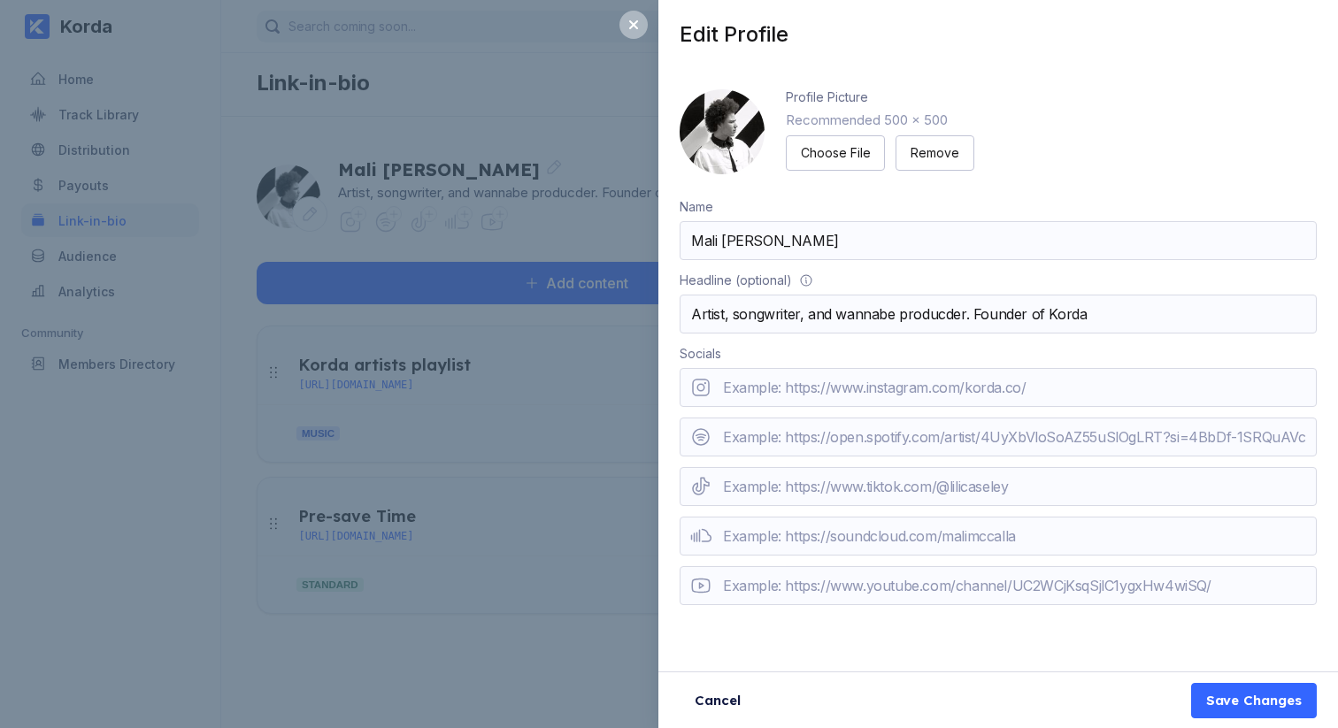
click at [1038, 311] on input "Artist, songwriter, and wannabe producder. Founder of Korda" at bounding box center [998, 314] width 637 height 39
click at [1032, 312] on input "Artist, songwriter, and wannabe producder. Founder of Korda" at bounding box center [998, 314] width 637 height 39
click at [1019, 317] on input "Artist, songwriter, and wannabe producder. Founder@ korda.co" at bounding box center [998, 314] width 637 height 39
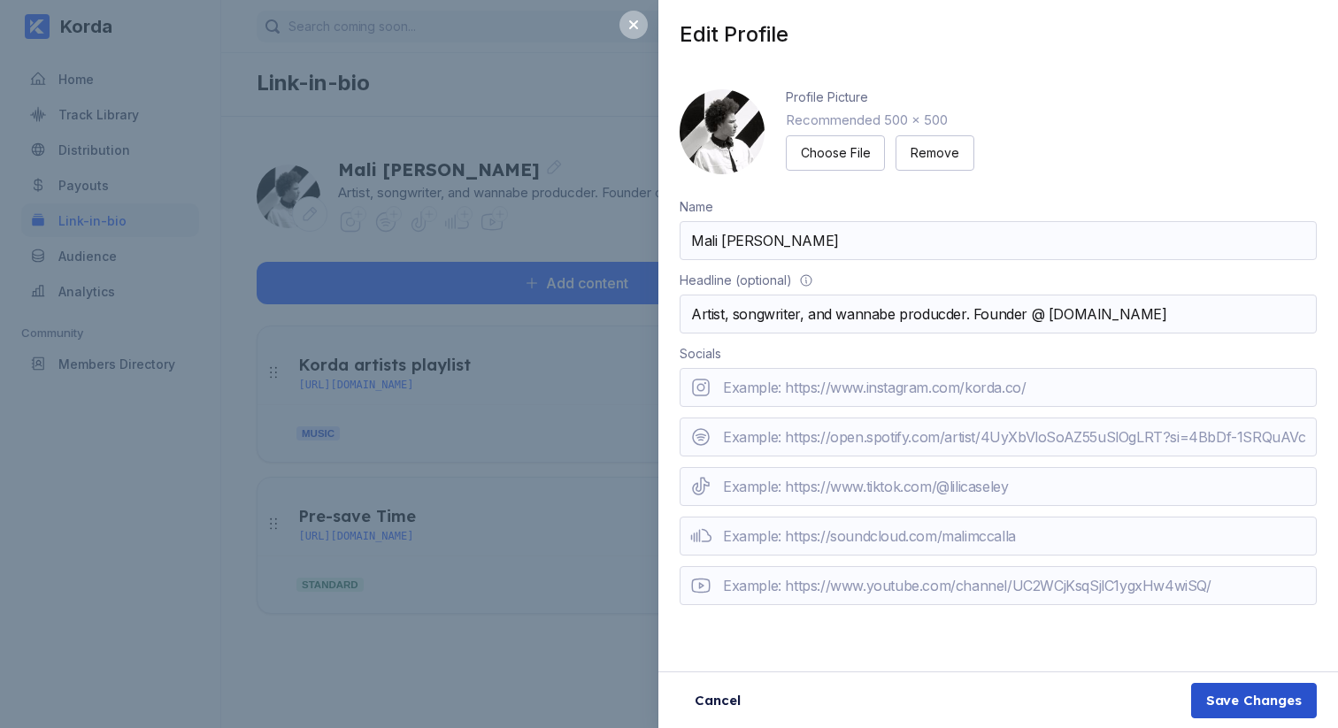
type input "Artist, songwriter, and wannabe producder. Founder @ korda.co"
click at [1235, 693] on div "Save Changes" at bounding box center [1254, 701] width 96 height 18
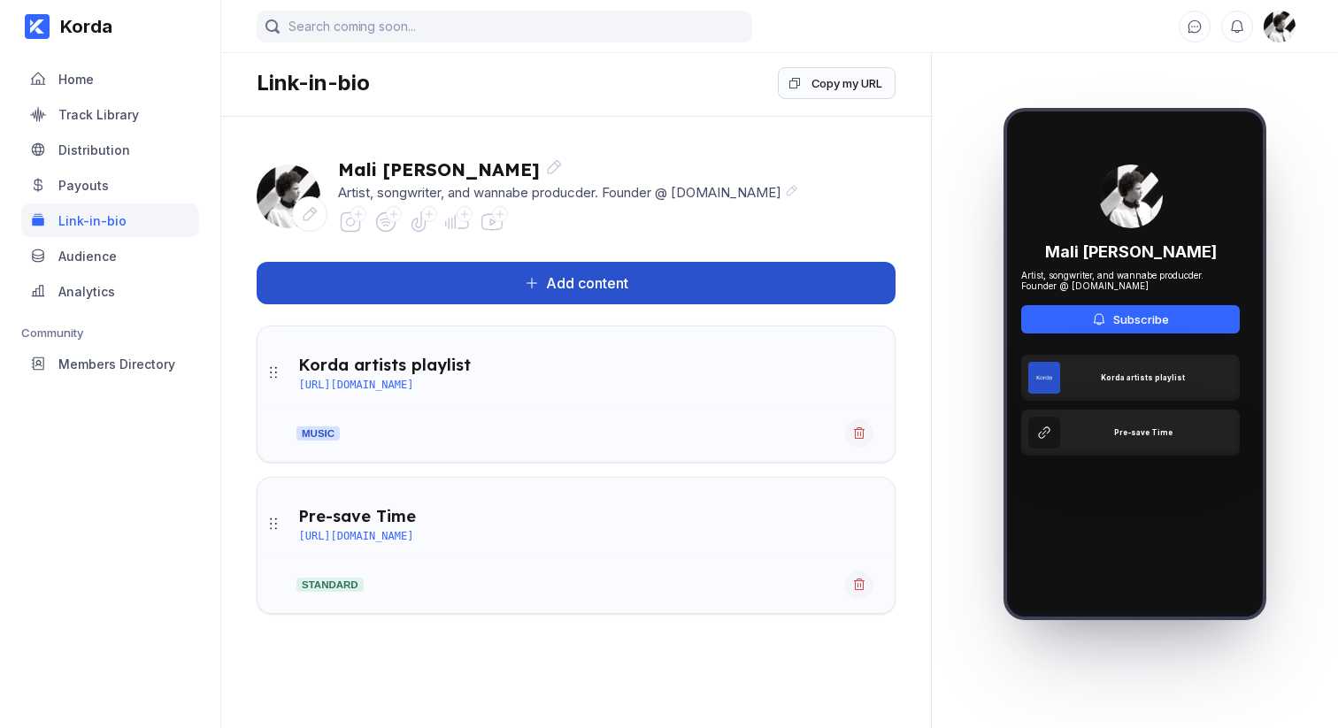
click at [594, 287] on div "Add content" at bounding box center [583, 283] width 89 height 18
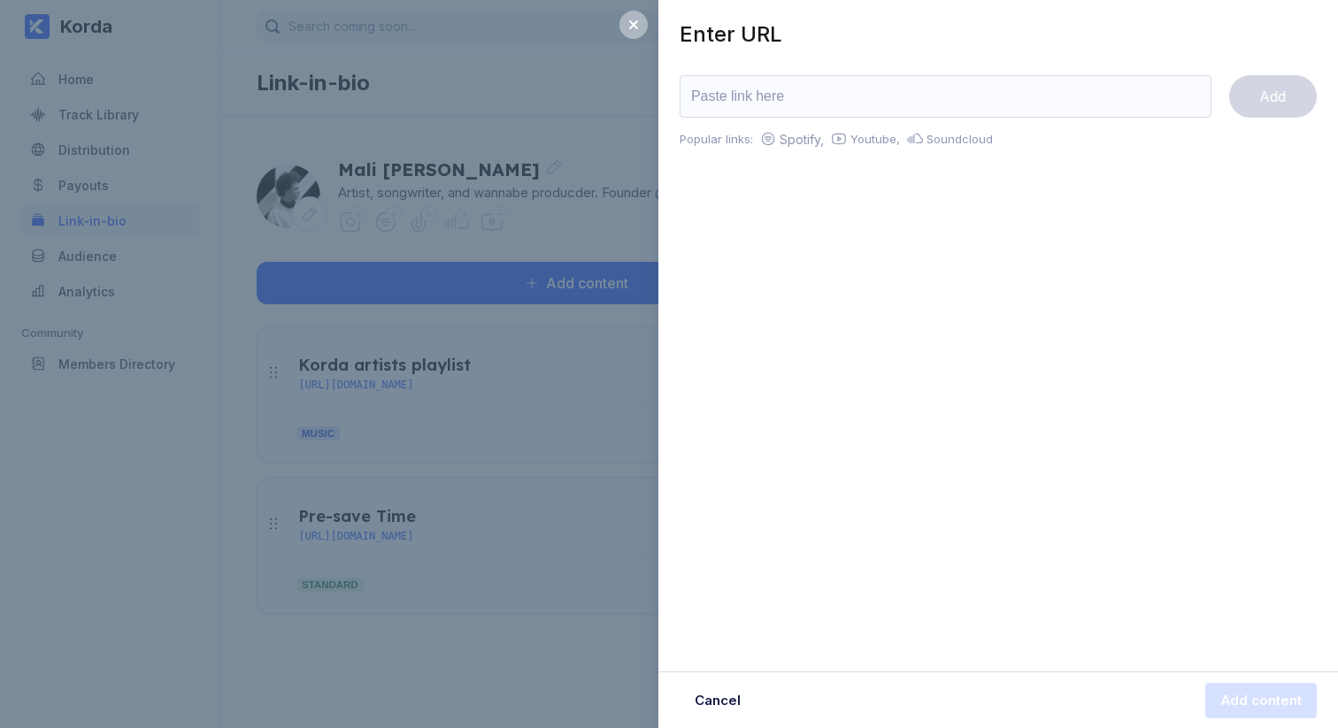
click at [482, 343] on div "Enter URL Add Popular links: Spotify, Youtube, Soundcloud Cancel Add content" at bounding box center [669, 364] width 1338 height 728
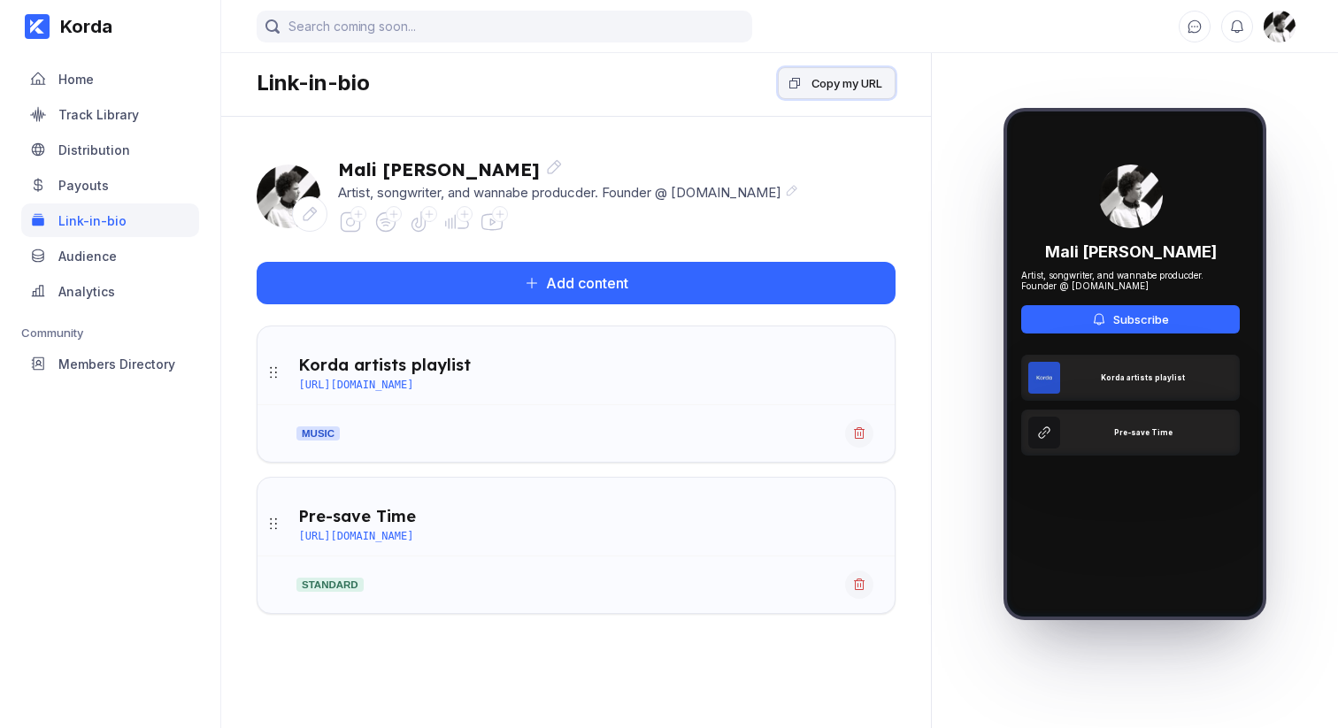
click at [797, 80] on icon at bounding box center [795, 83] width 14 height 14
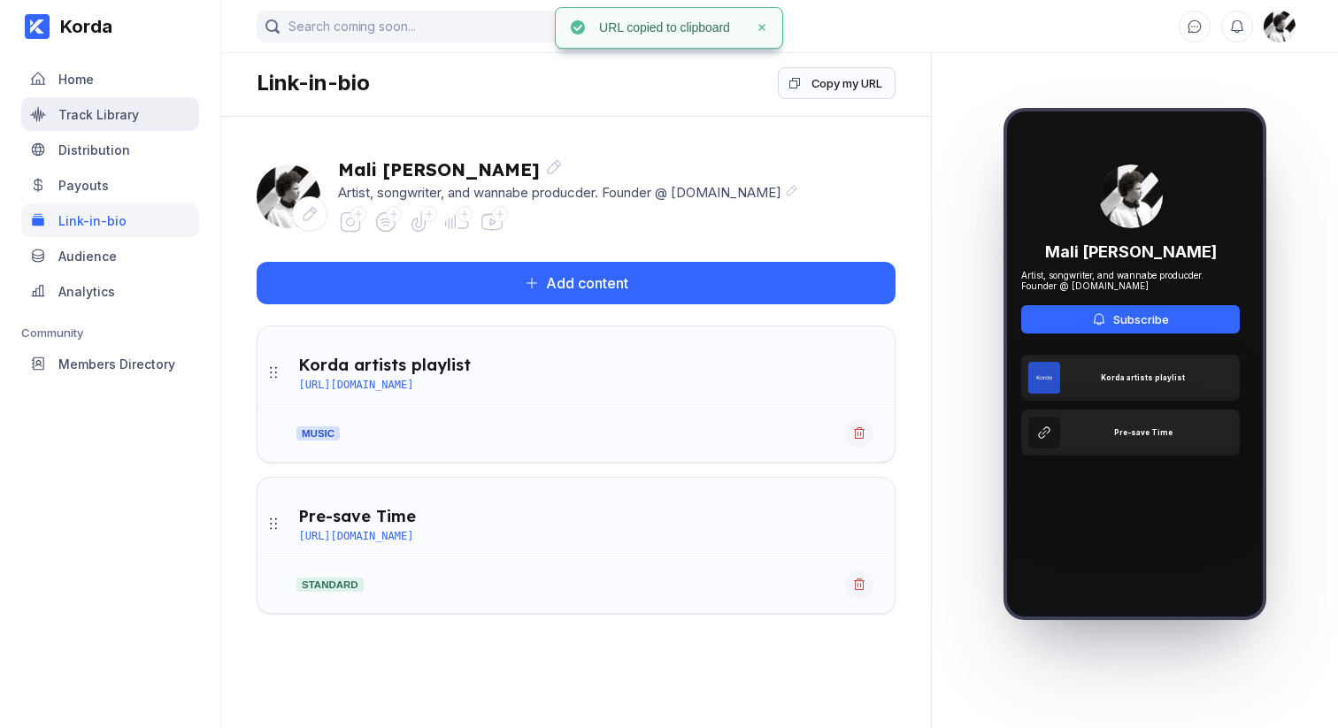
click at [118, 111] on div "Track Library" at bounding box center [98, 114] width 81 height 15
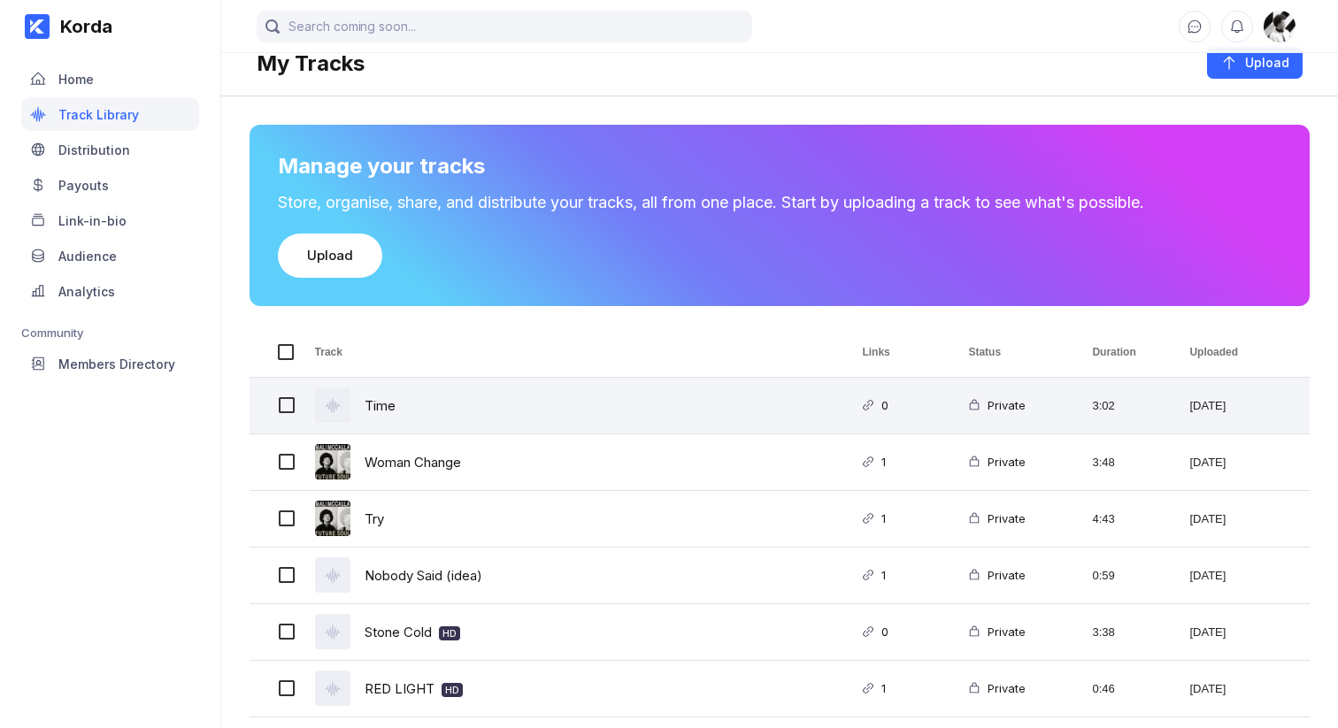
scroll to position [148, 0]
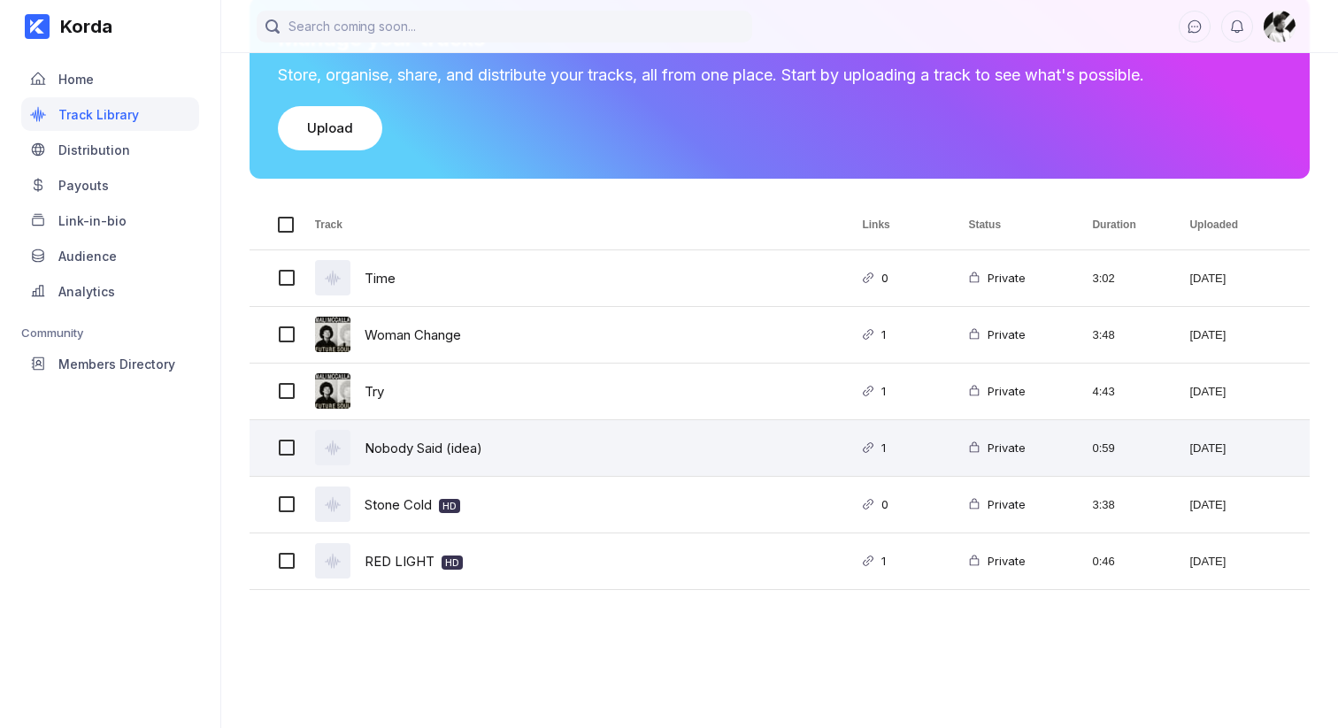
click at [482, 466] on div "Nobody Said (idea)" at bounding box center [424, 448] width 118 height 42
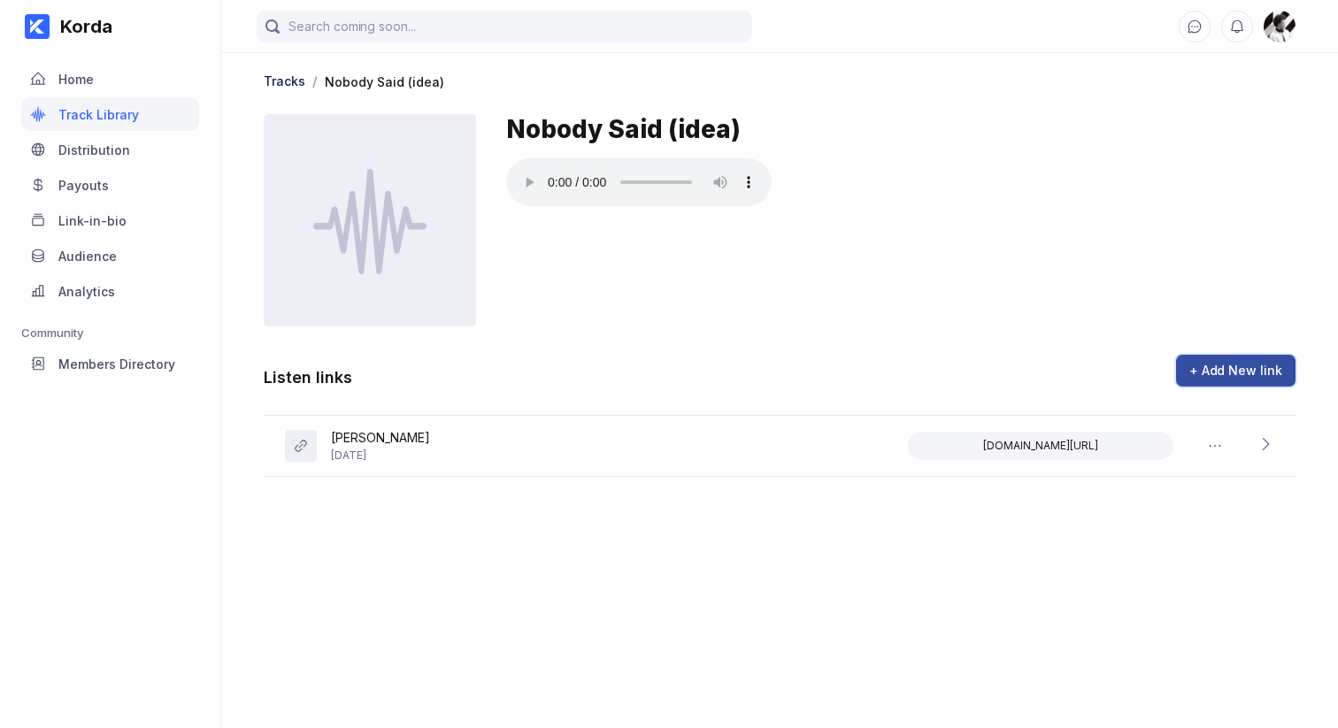
click at [1263, 376] on div "+ Add New link" at bounding box center [1235, 371] width 93 height 18
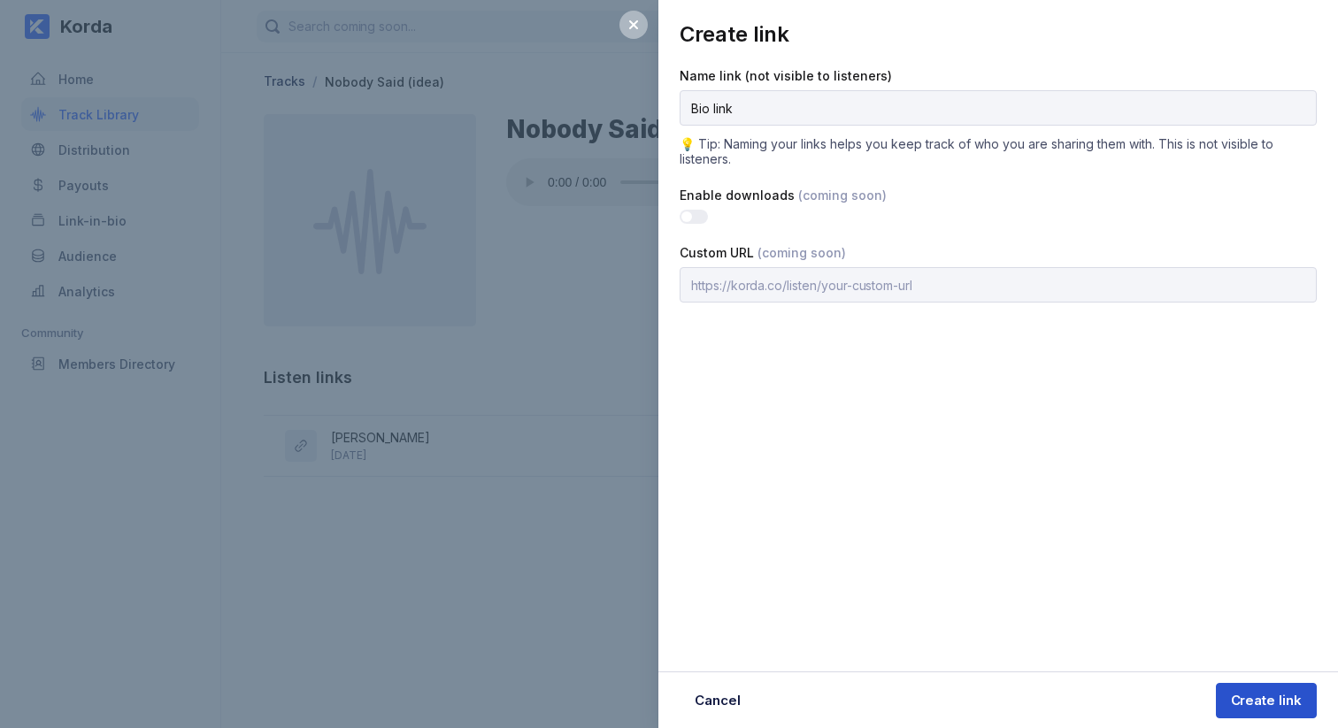
type input "Bio link"
click at [1241, 703] on div "Create link" at bounding box center [1266, 701] width 71 height 18
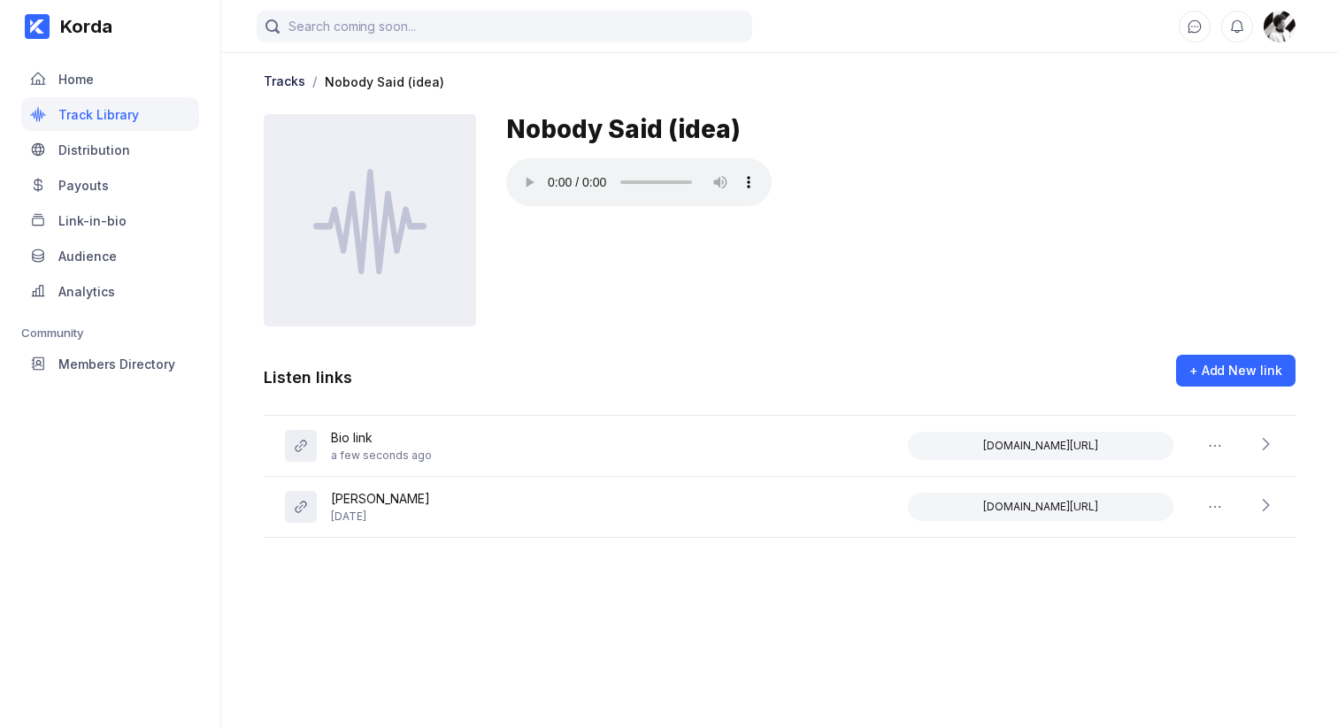
click at [690, 622] on main "Tracks / Nobody Said (idea) Nobody Said (idea) Listen links + Add New link Bio …" at bounding box center [779, 346] width 1117 height 693
click at [1043, 437] on button "Copy to clipboard" at bounding box center [1040, 446] width 265 height 28
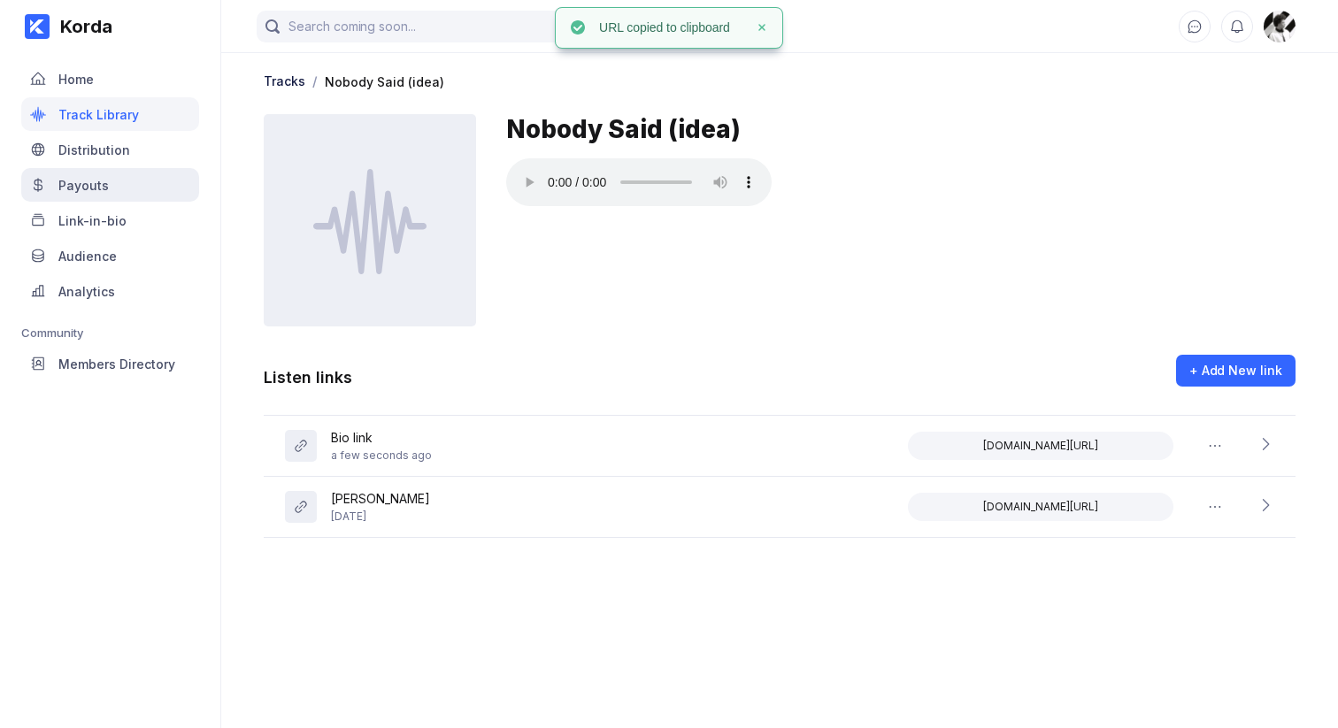
click at [117, 175] on div "Payouts" at bounding box center [110, 185] width 178 height 34
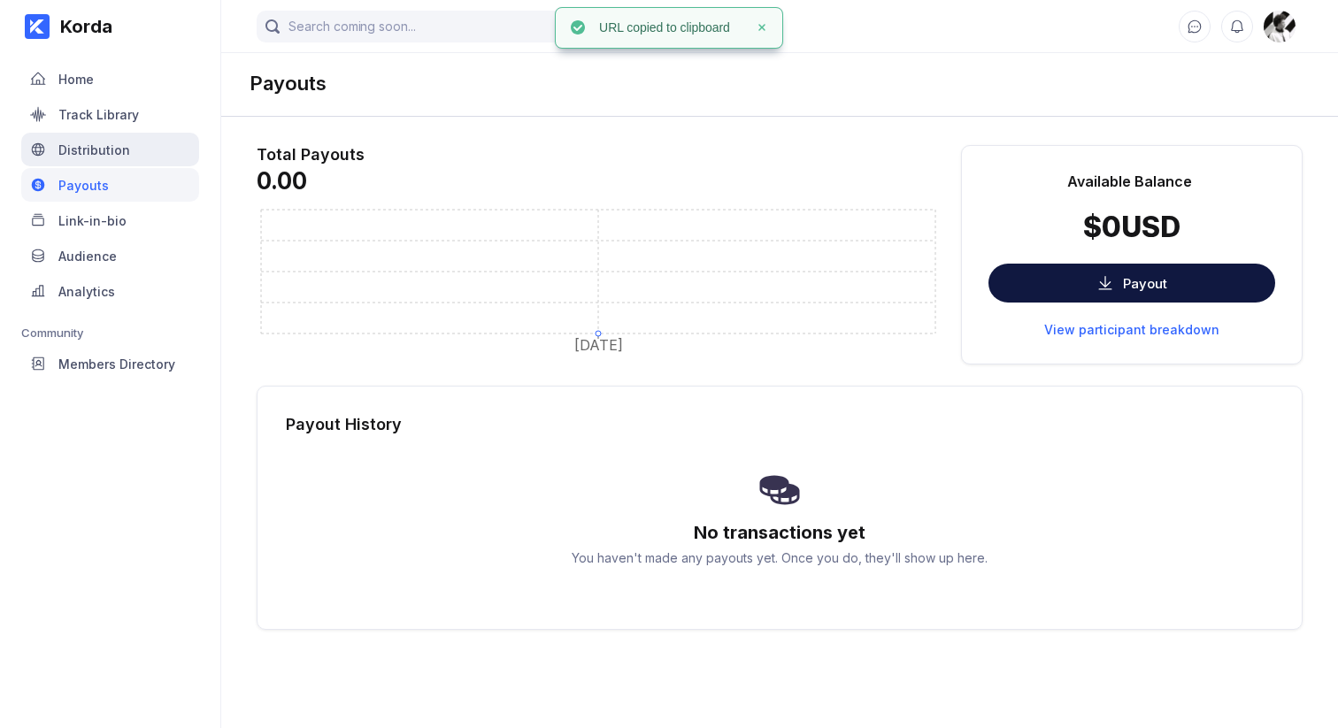
click at [124, 151] on div "Distribution" at bounding box center [94, 149] width 72 height 15
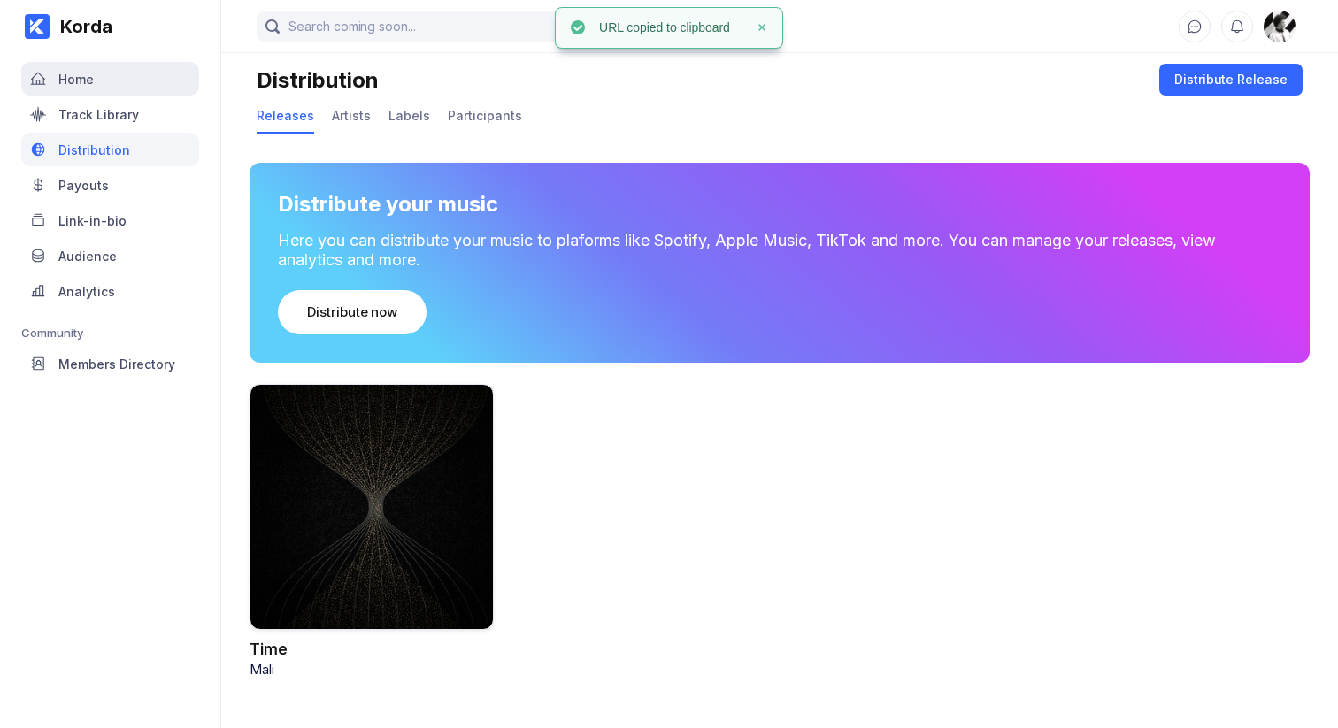
click at [116, 70] on div "Home" at bounding box center [110, 79] width 178 height 34
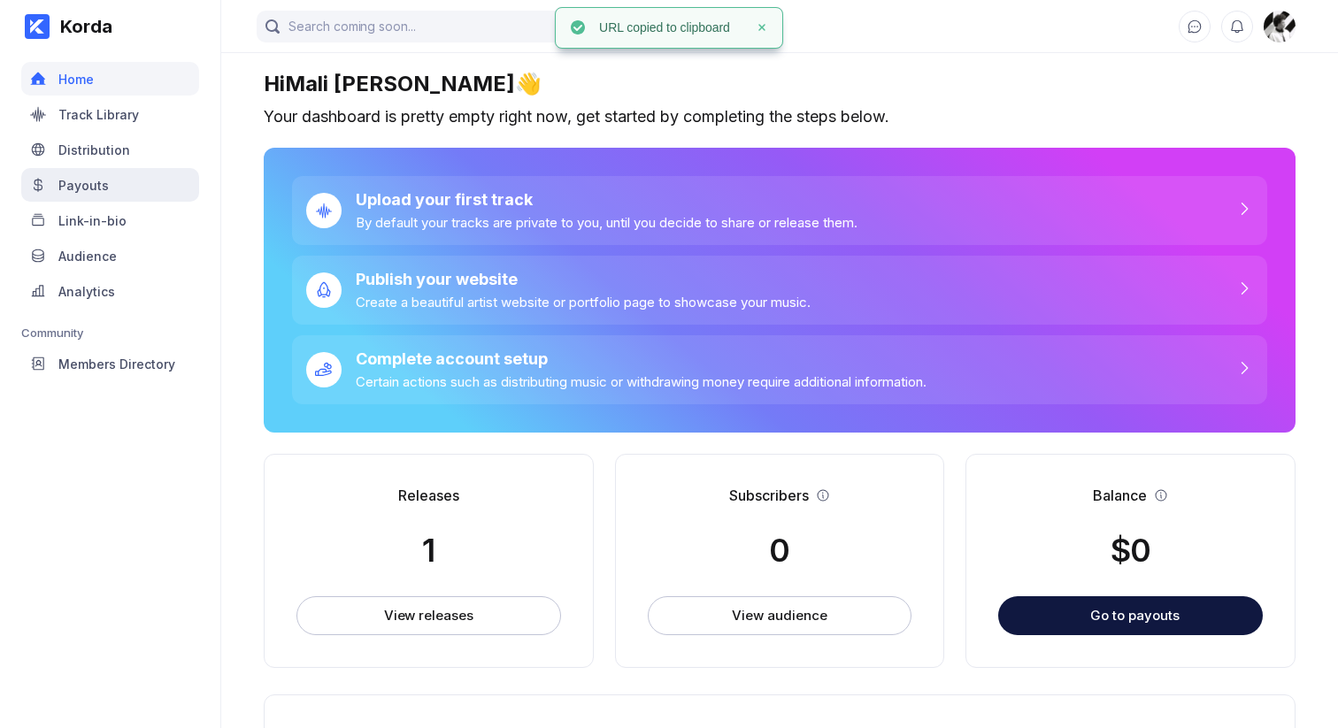
click at [126, 186] on div "Payouts" at bounding box center [110, 185] width 178 height 34
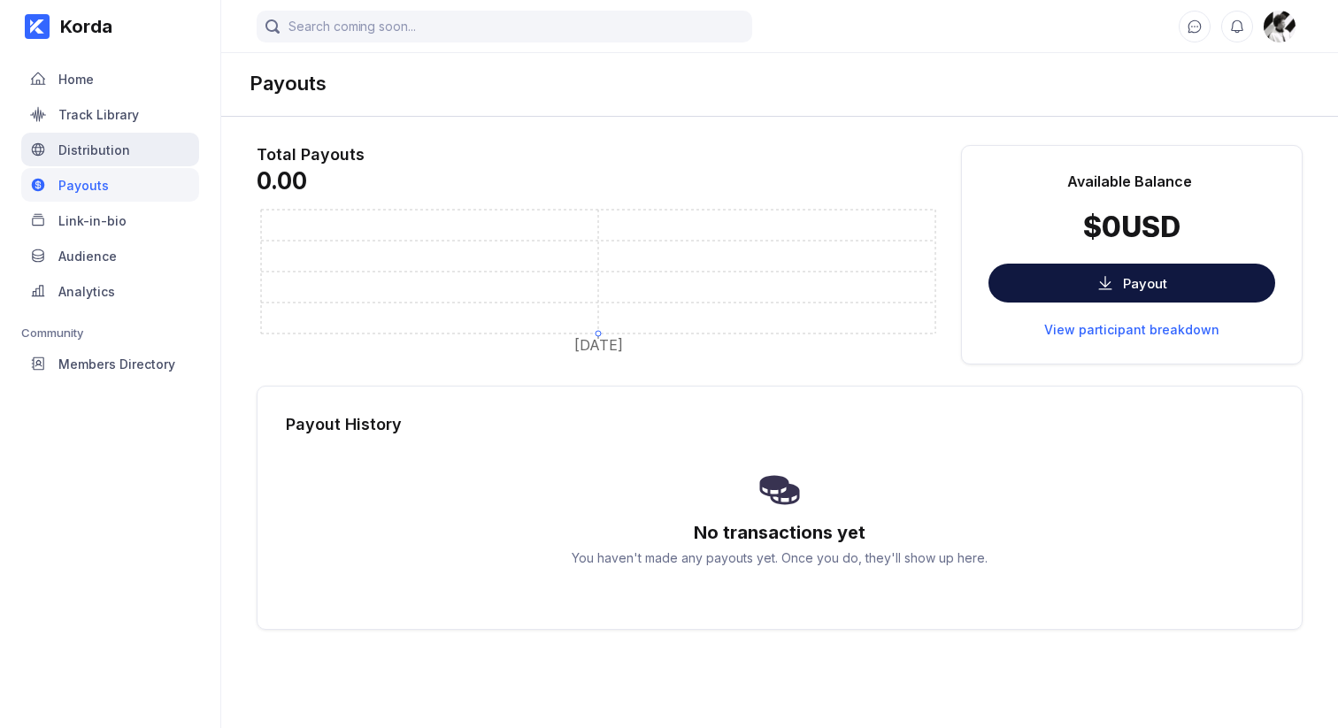
click at [131, 155] on div "Distribution" at bounding box center [110, 150] width 178 height 34
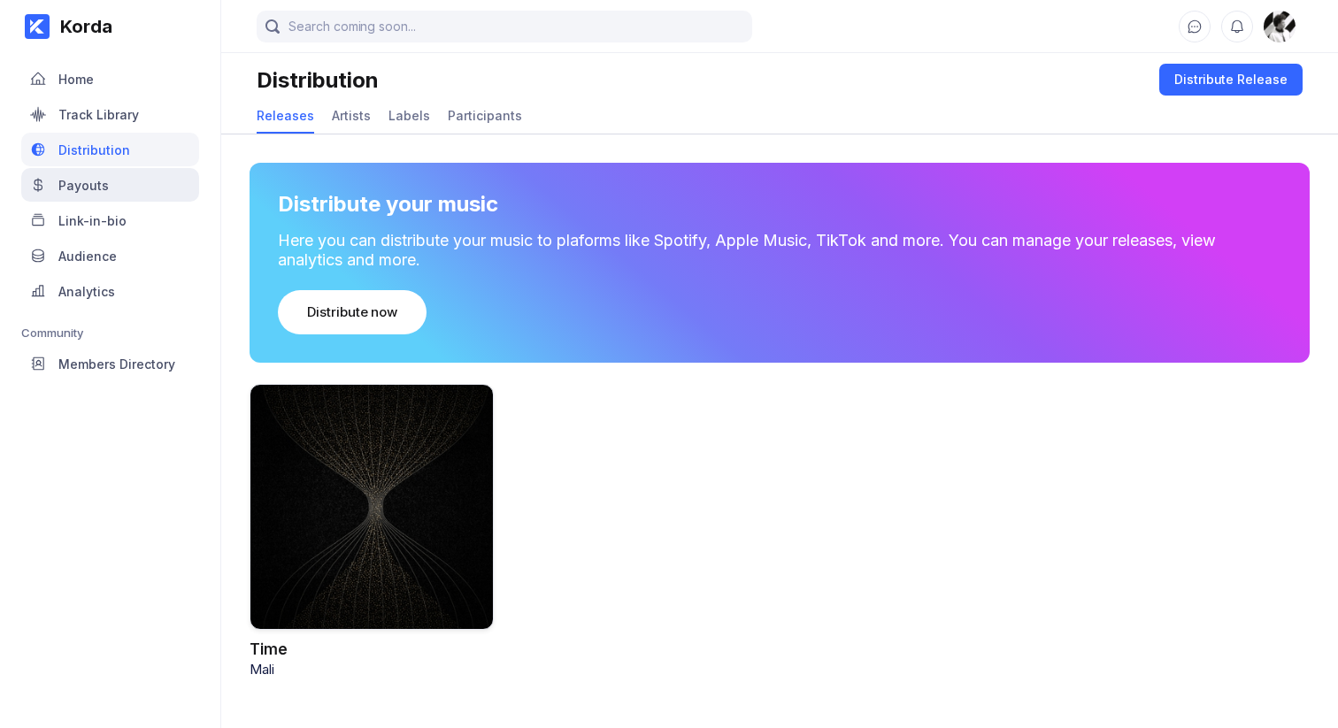
click at [135, 181] on div "Payouts" at bounding box center [110, 185] width 178 height 34
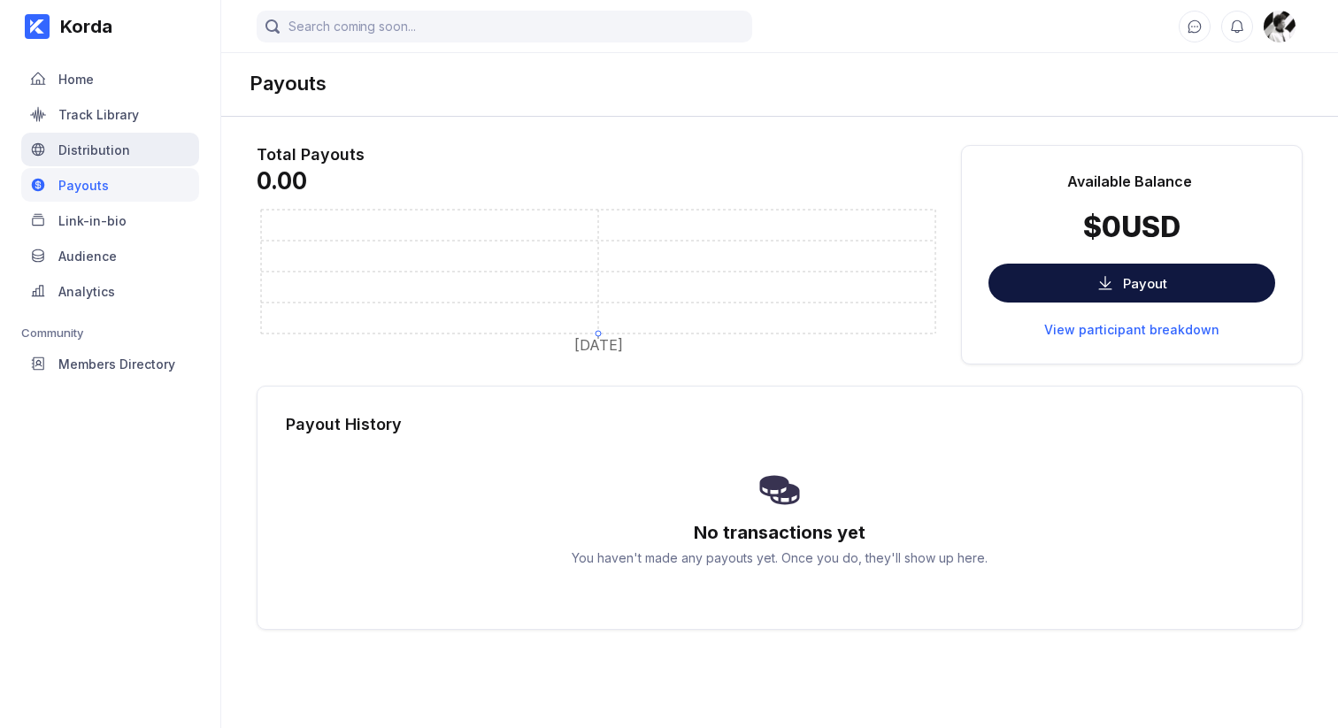
click at [138, 156] on div "Distribution" at bounding box center [110, 150] width 178 height 34
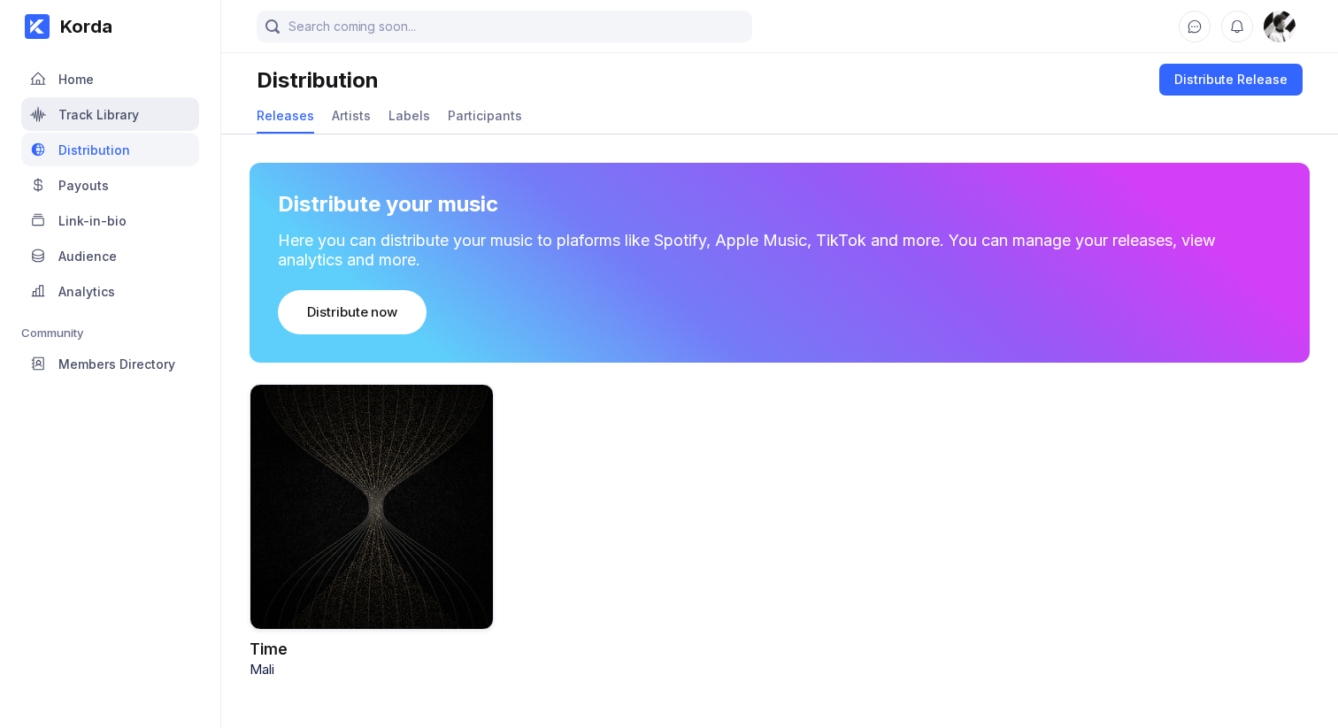
click at [131, 115] on div "Track Library" at bounding box center [98, 114] width 81 height 15
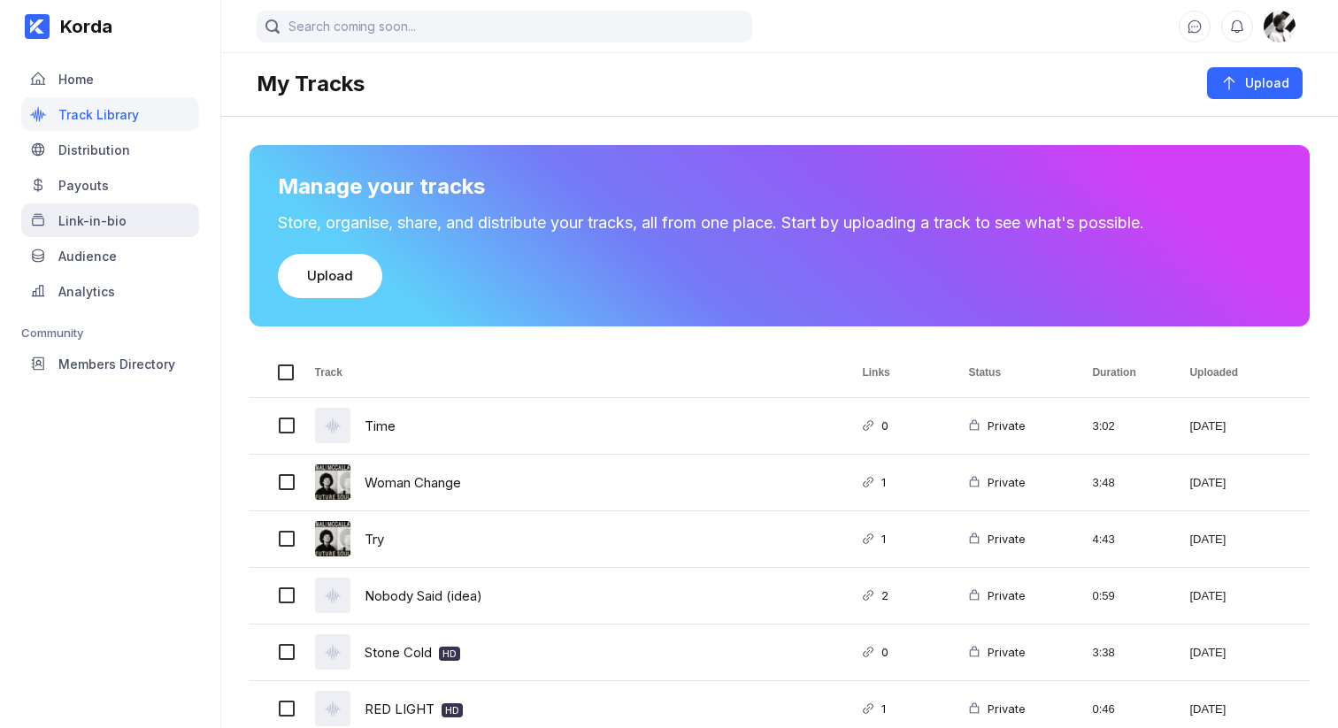
click at [122, 208] on div "Link-in-bio" at bounding box center [110, 221] width 178 height 34
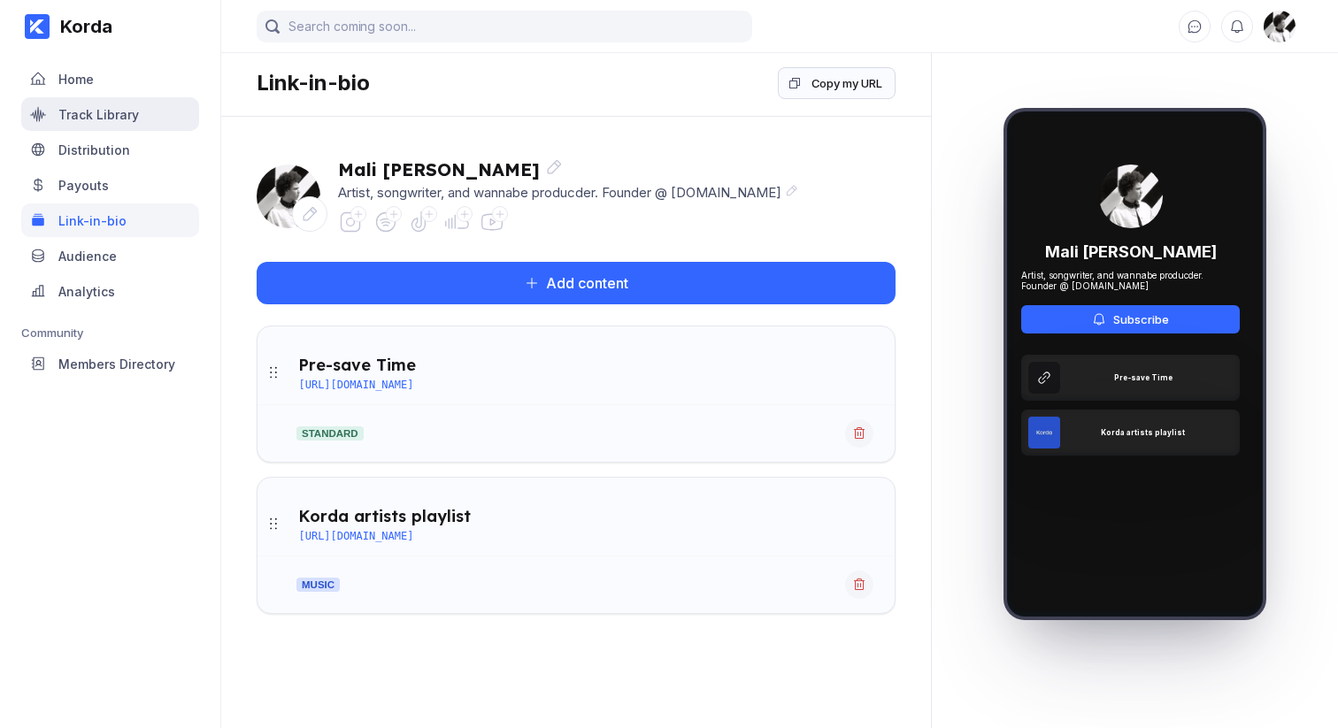
click at [111, 126] on div "Track Library" at bounding box center [110, 114] width 178 height 34
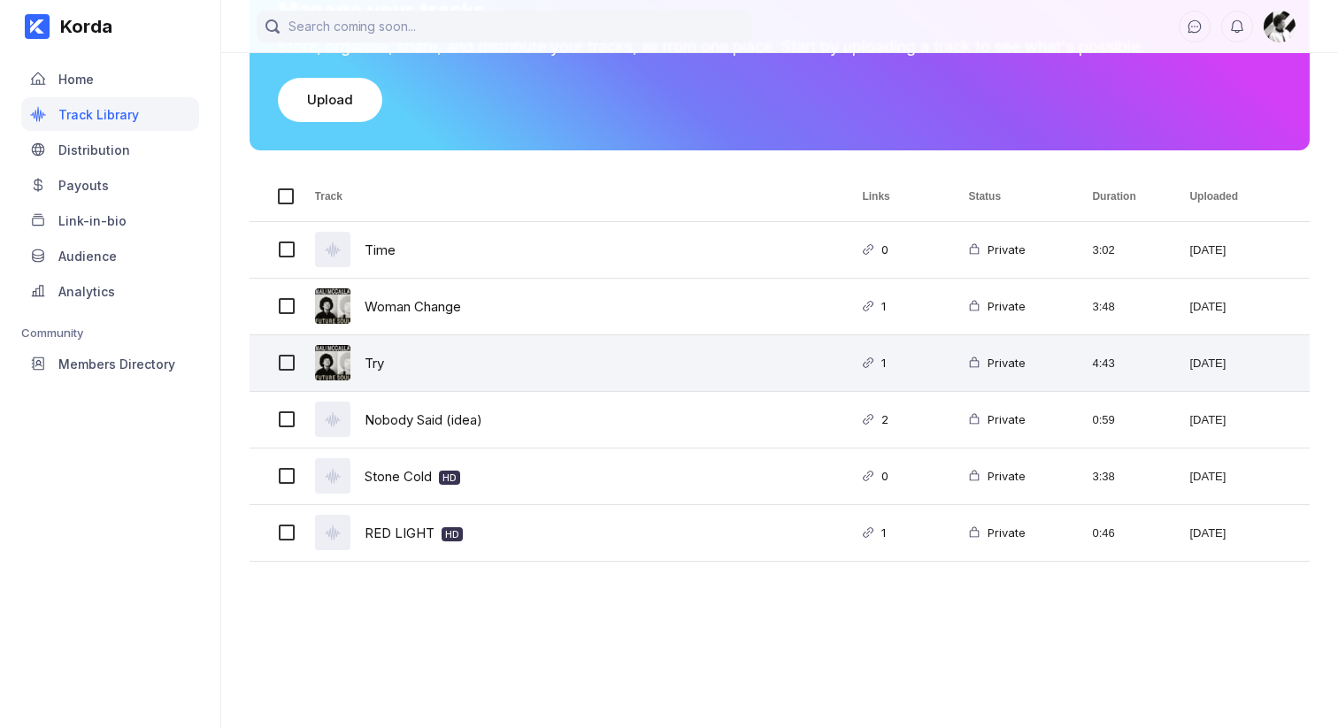
scroll to position [177, 0]
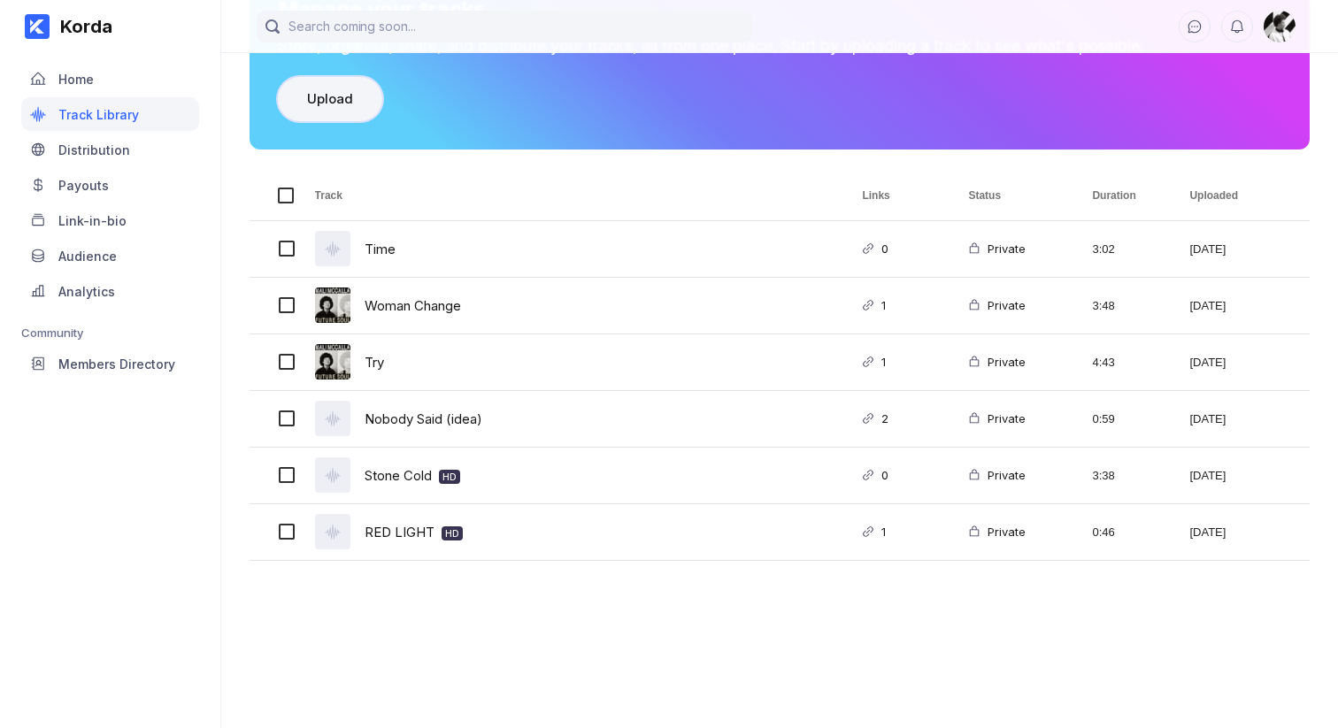
click at [343, 111] on button "Upload" at bounding box center [330, 99] width 104 height 44
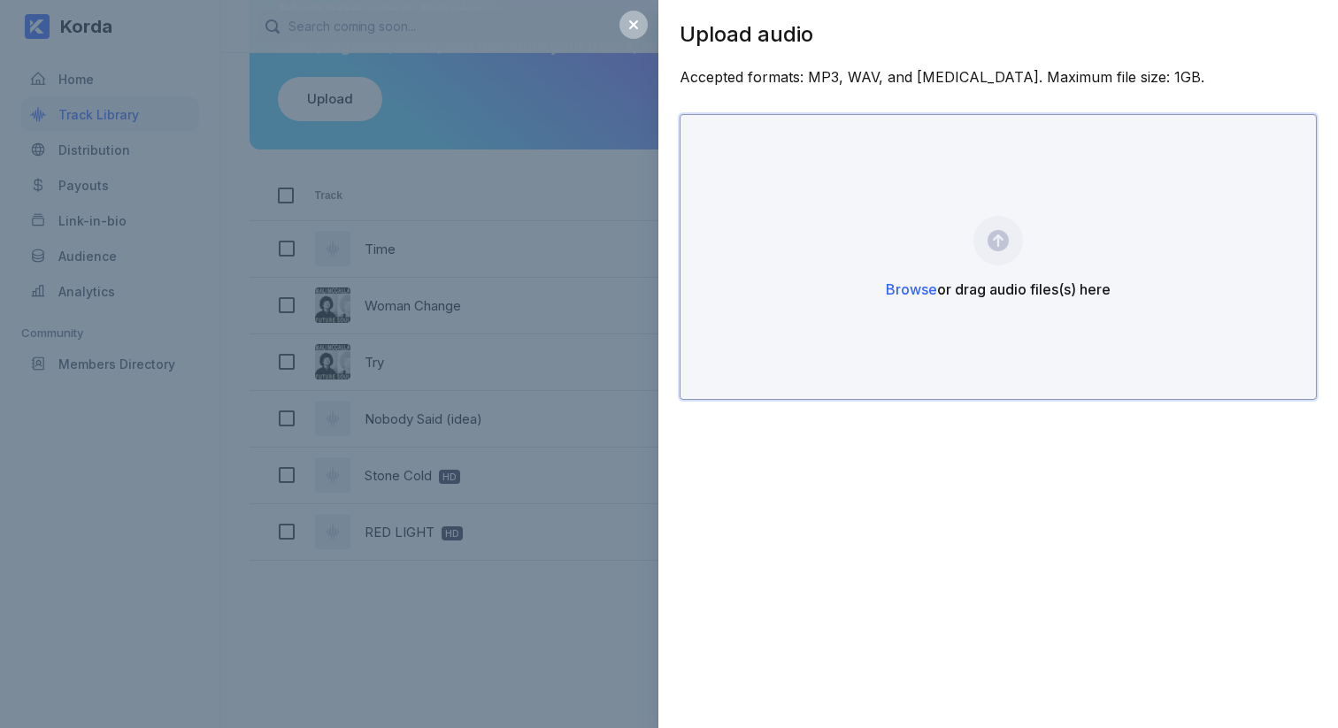
click at [1054, 303] on div "Browse or drag audio files(s) here" at bounding box center [998, 257] width 637 height 286
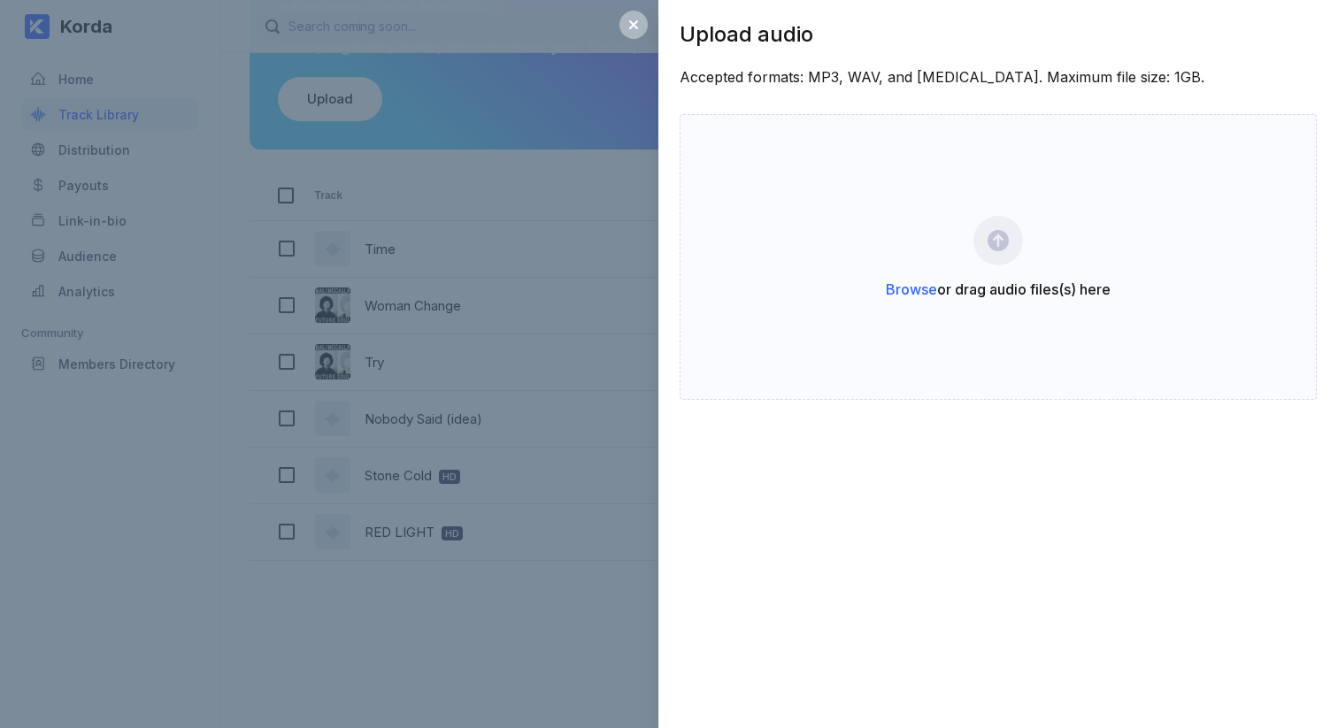
click at [1017, 579] on div "Upload audio Accepted formats: MP3, WAV, and FLAC. Maximum file size: 1GB. Brow…" at bounding box center [998, 364] width 680 height 728
click at [521, 460] on div "Upload audio Accepted formats: MP3, WAV, and FLAC. Maximum file size: 1GB. Brow…" at bounding box center [669, 364] width 1338 height 728
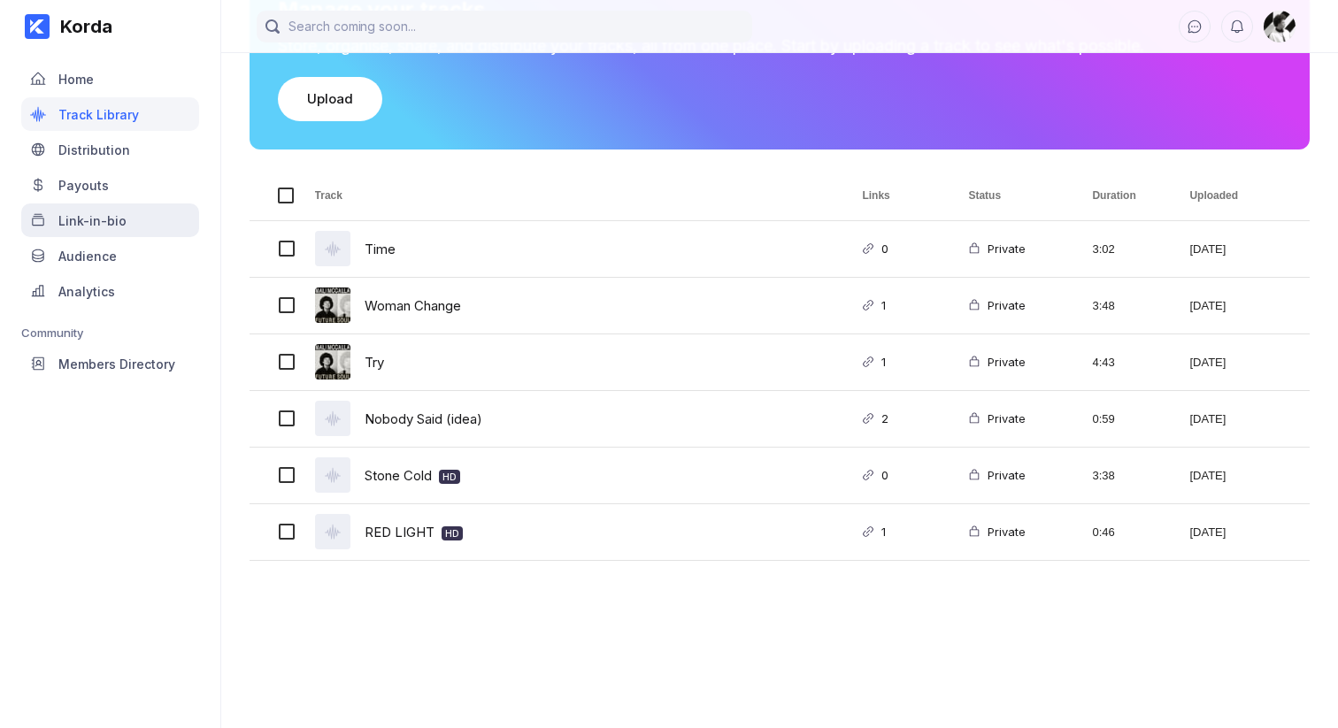
click at [96, 216] on div "Link-in-bio" at bounding box center [92, 220] width 68 height 15
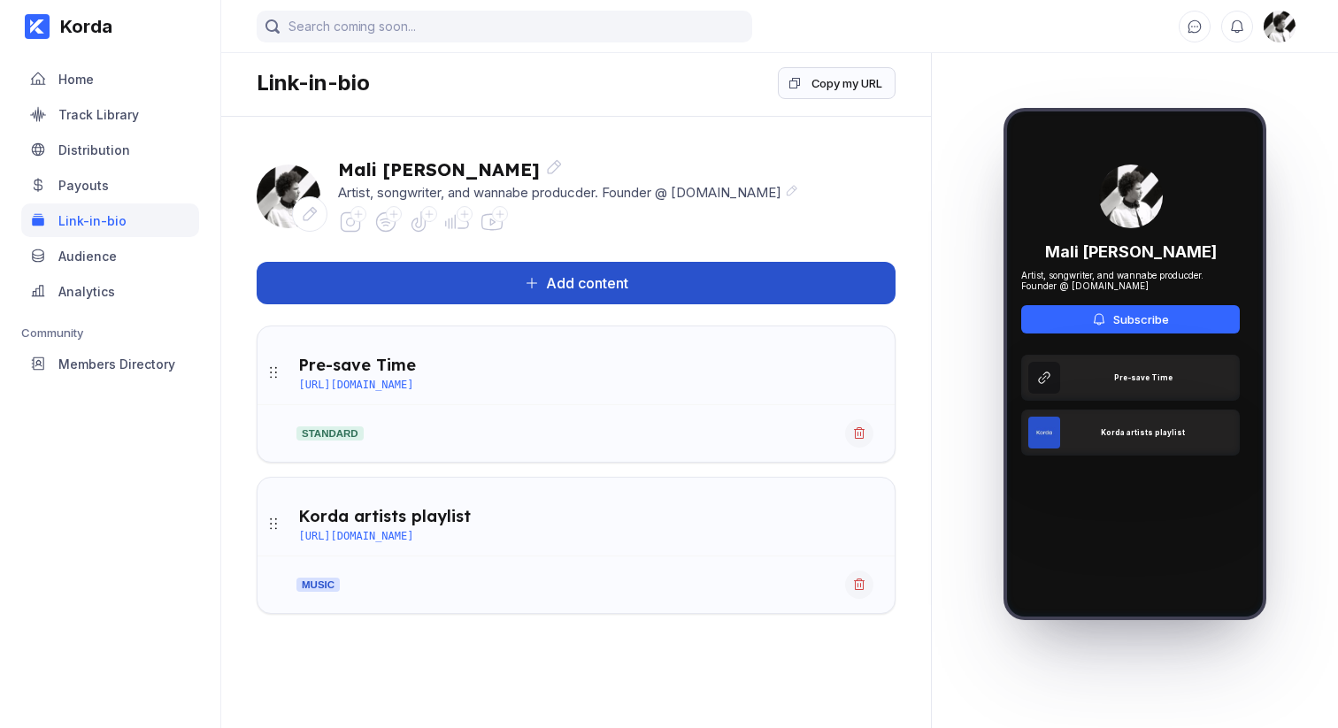
click at [588, 275] on div "Add content" at bounding box center [583, 283] width 89 height 18
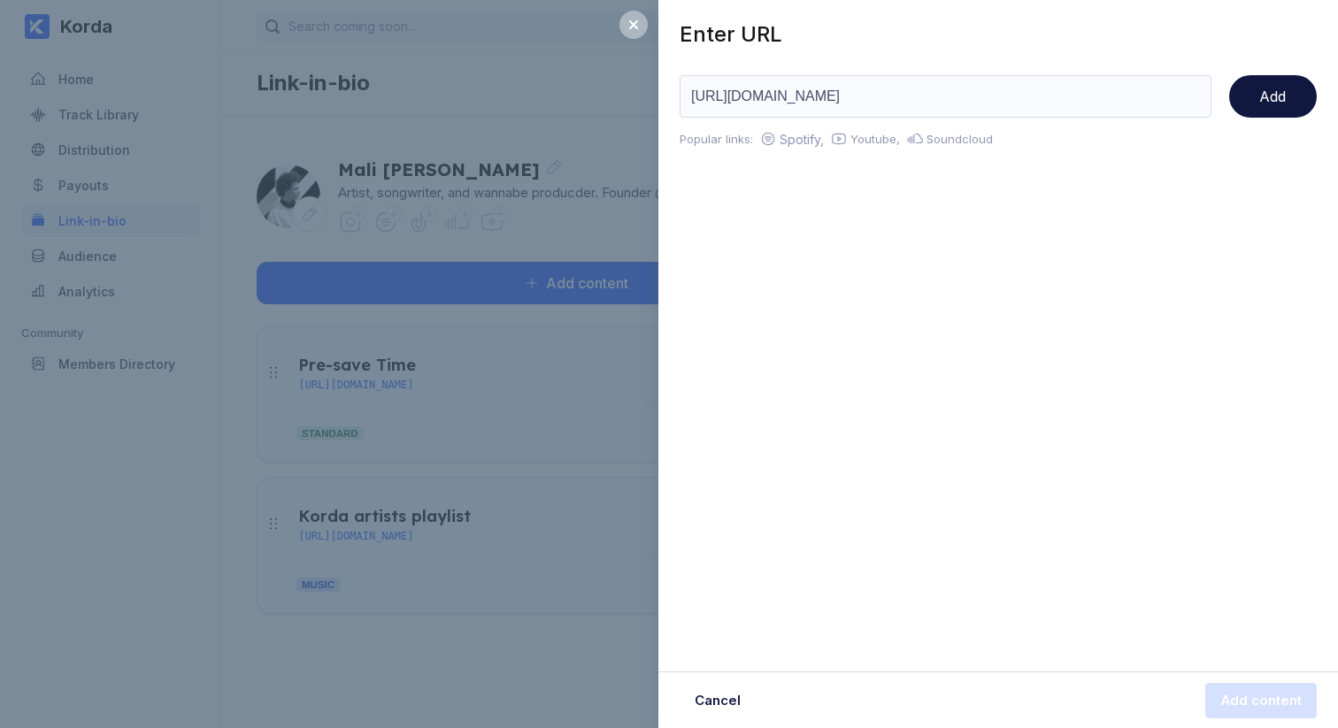
scroll to position [0, 4]
type input "https://open.spotify.com/track/78qGqZZaAbIskeY9ID9c0n?si=2fcfbd3d0fcf4473"
click at [1297, 101] on button "Add" at bounding box center [1273, 96] width 88 height 42
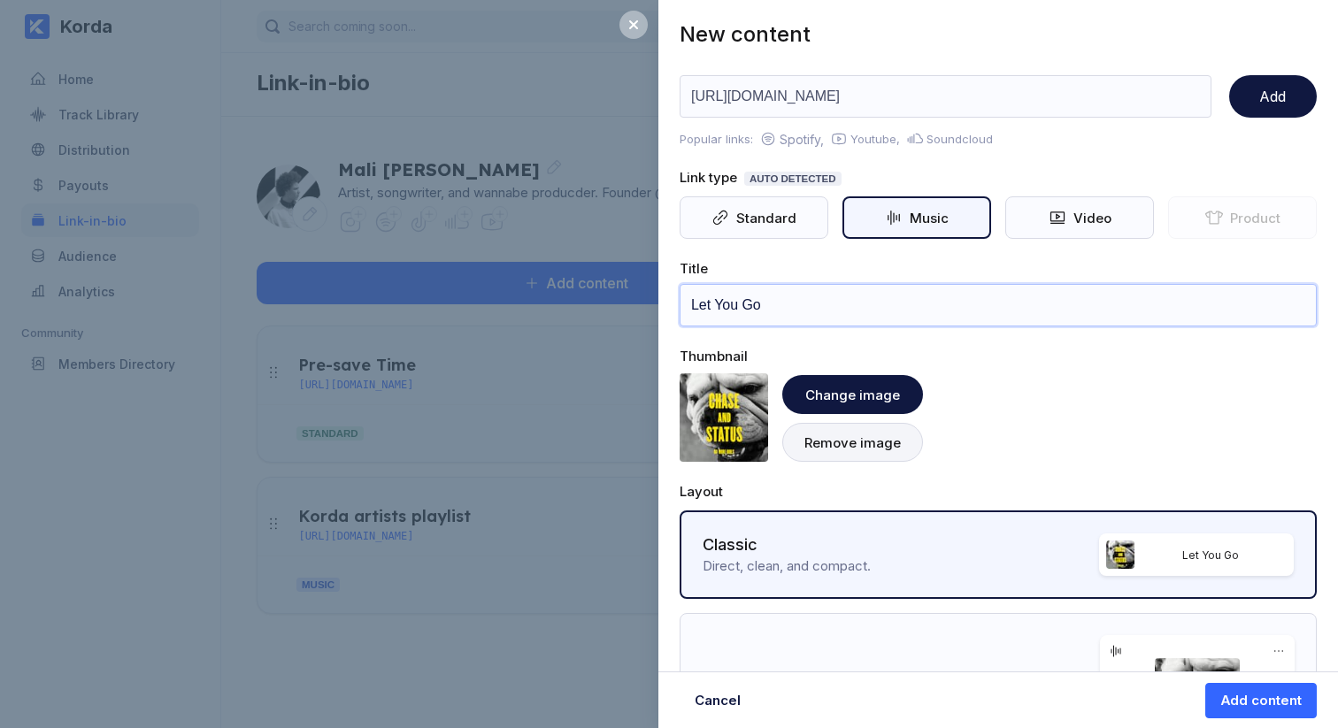
click at [840, 304] on input "Let You Go" at bounding box center [998, 305] width 637 height 42
type input "Let You Go (feat. Mali)"
click at [1289, 710] on button "Add content" at bounding box center [1260, 700] width 111 height 35
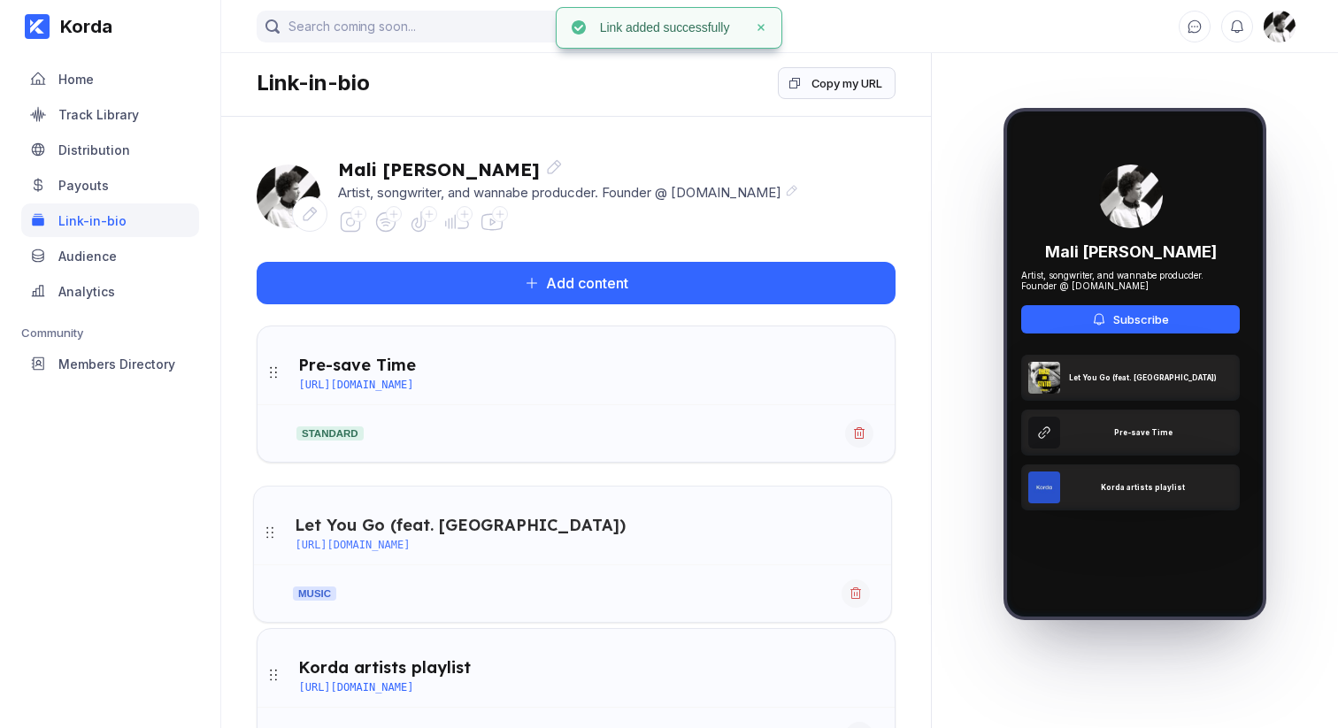
drag, startPoint x: 273, startPoint y: 373, endPoint x: 270, endPoint y: 534, distance: 160.2
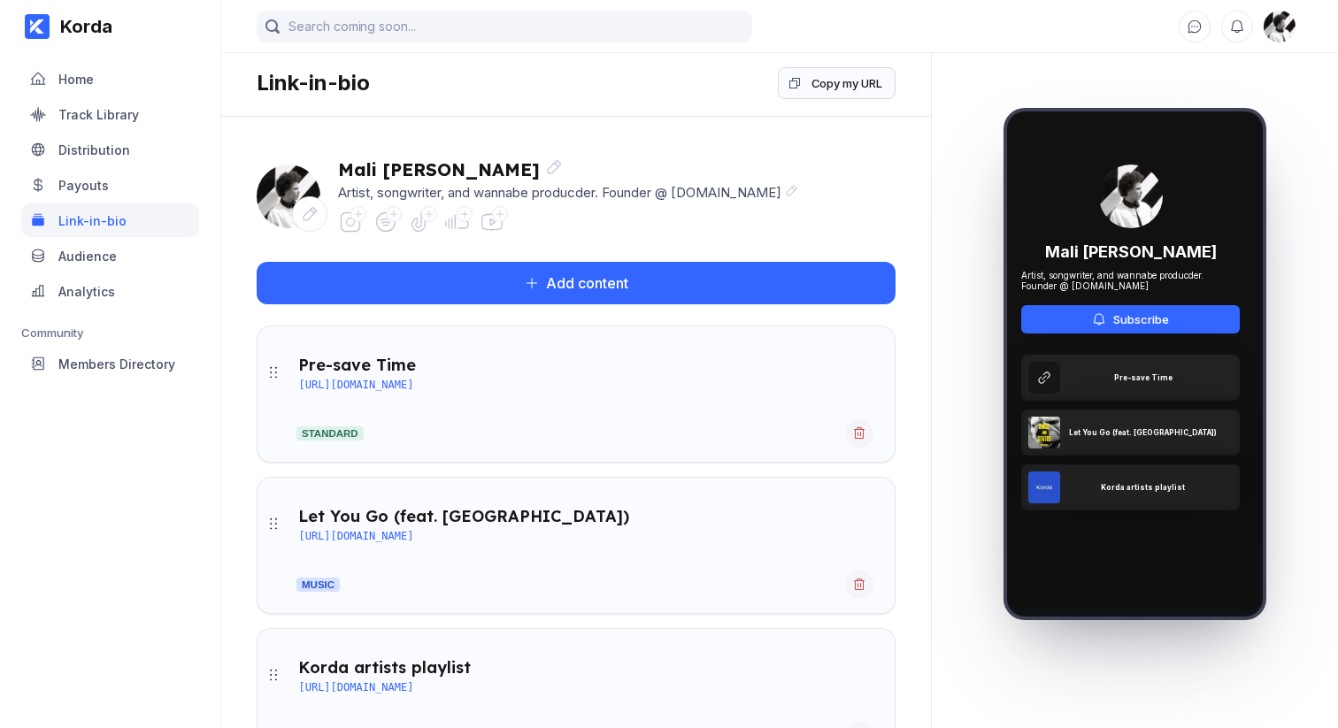
click at [412, 355] on div "Pre-save Time https://distribution.korda.co/share/MTAwMDAwODM3NzUw" at bounding box center [596, 373] width 596 height 36
click at [383, 383] on div "https://distribution.korda.co/share/MTAwMDAwODM3NzUw" at bounding box center [355, 385] width 115 height 12
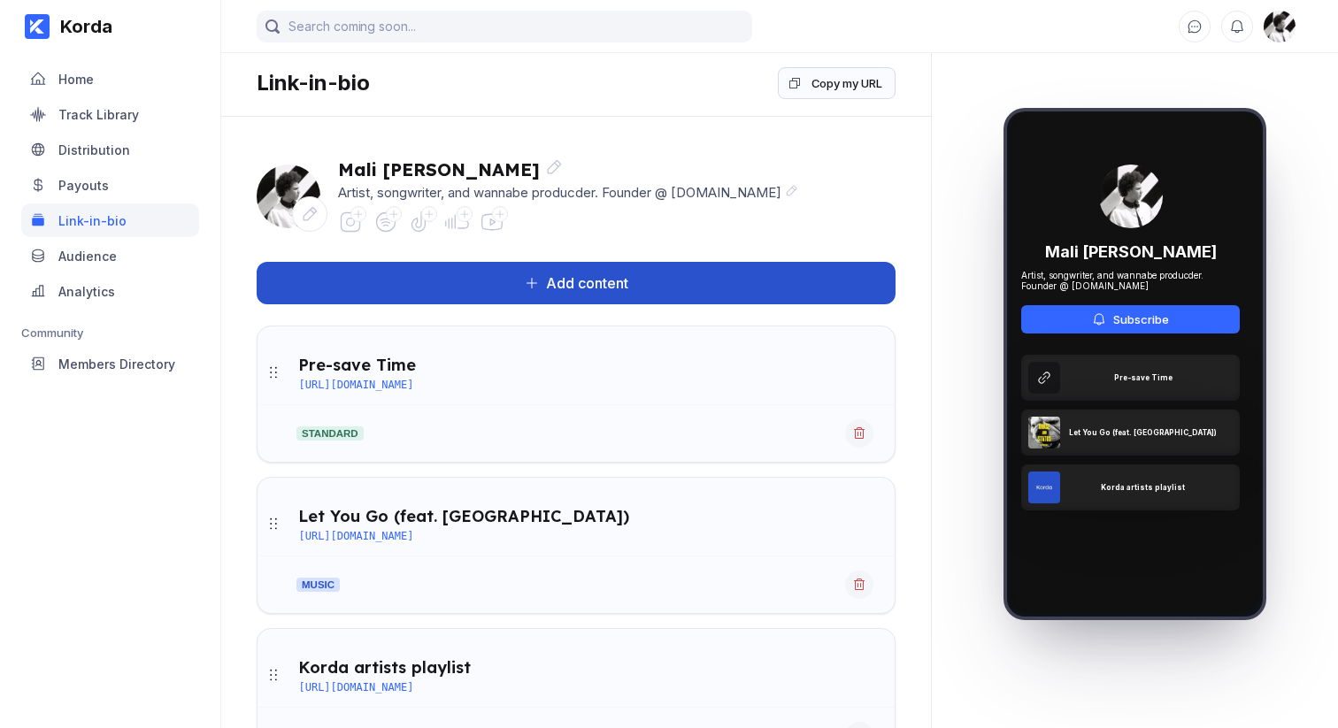
click at [642, 287] on button "Add content" at bounding box center [576, 283] width 639 height 42
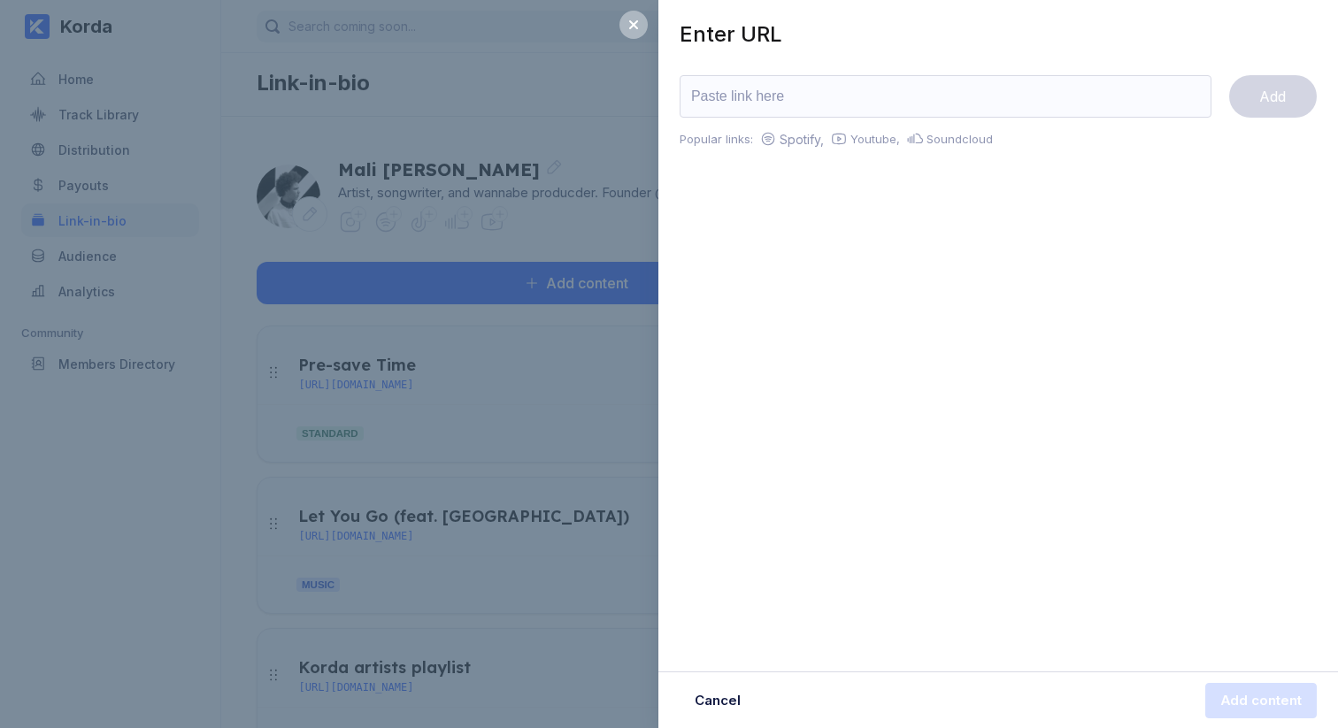
click at [201, 574] on div "Enter URL Add Popular links: Spotify, Youtube, Soundcloud Cancel Add content" at bounding box center [669, 364] width 1338 height 728
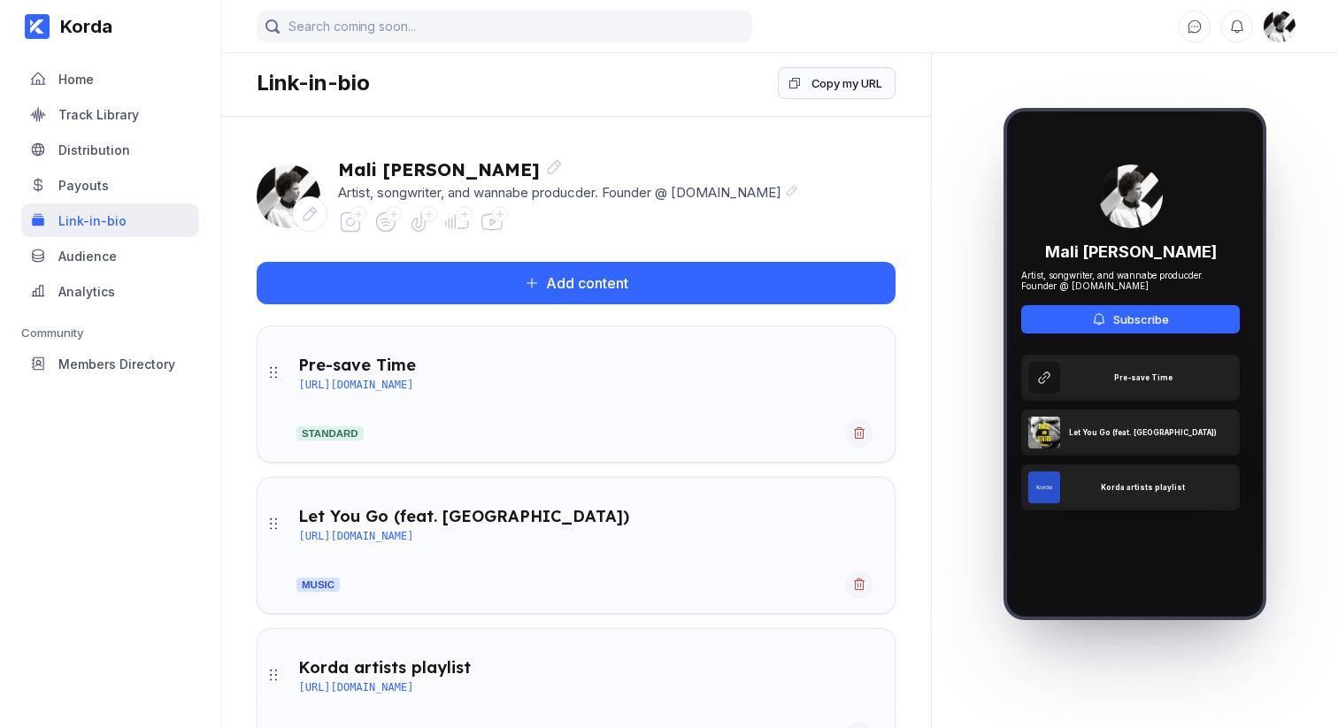
click at [87, 228] on div "Link-in-bio" at bounding box center [110, 221] width 178 height 34
click at [78, 162] on div "Distribution" at bounding box center [110, 150] width 178 height 34
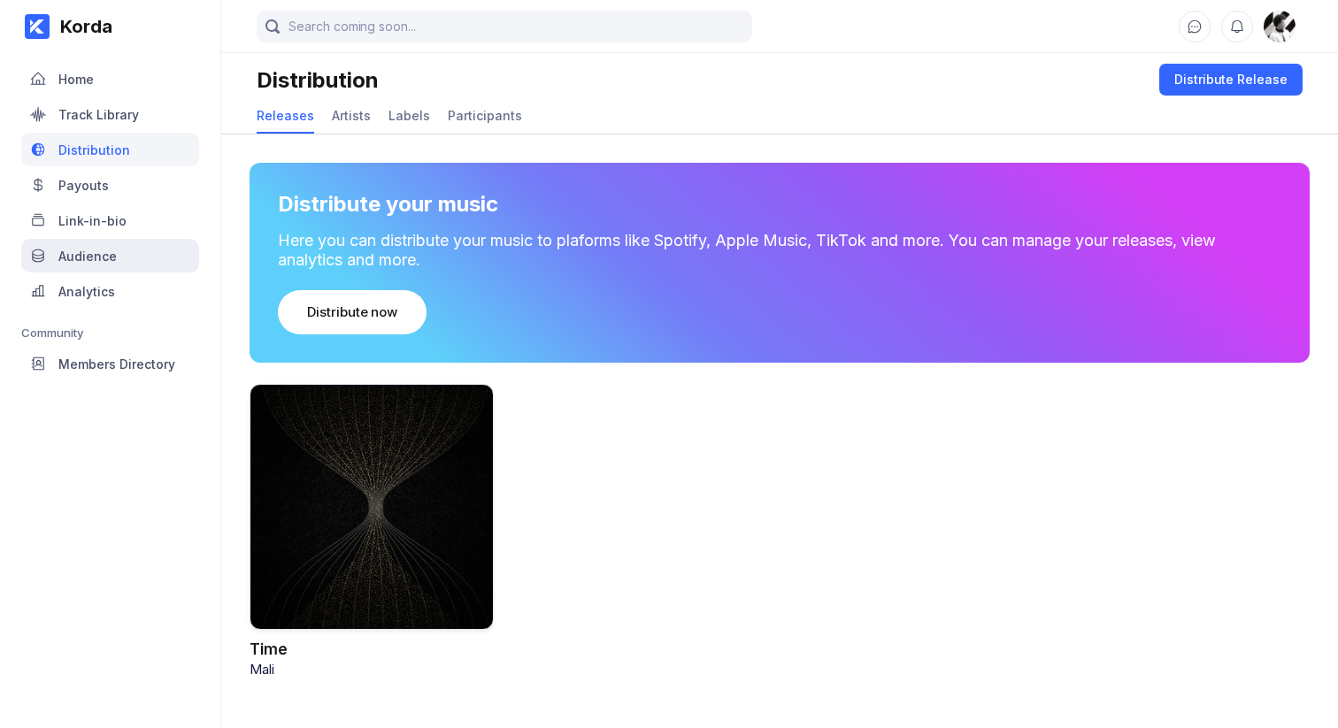
click at [94, 254] on div "Audience" at bounding box center [87, 256] width 58 height 15
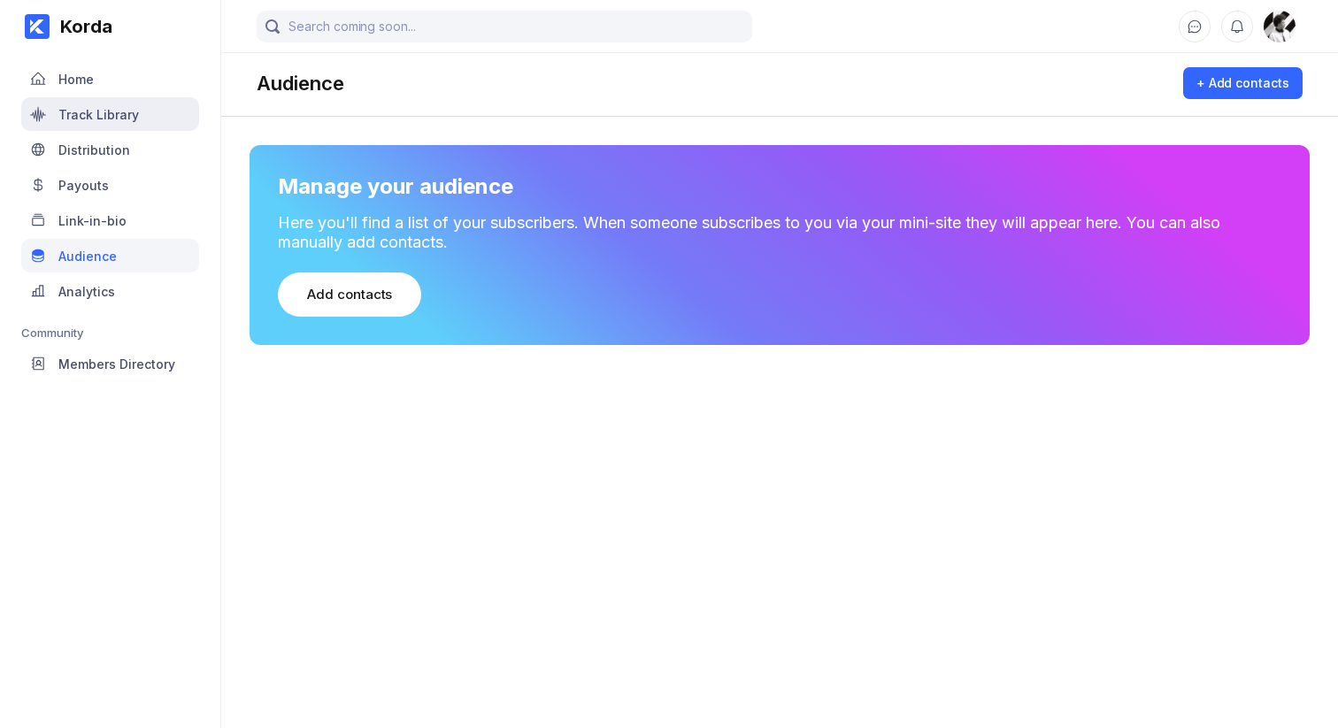
click at [83, 122] on div "Track Library" at bounding box center [110, 114] width 178 height 34
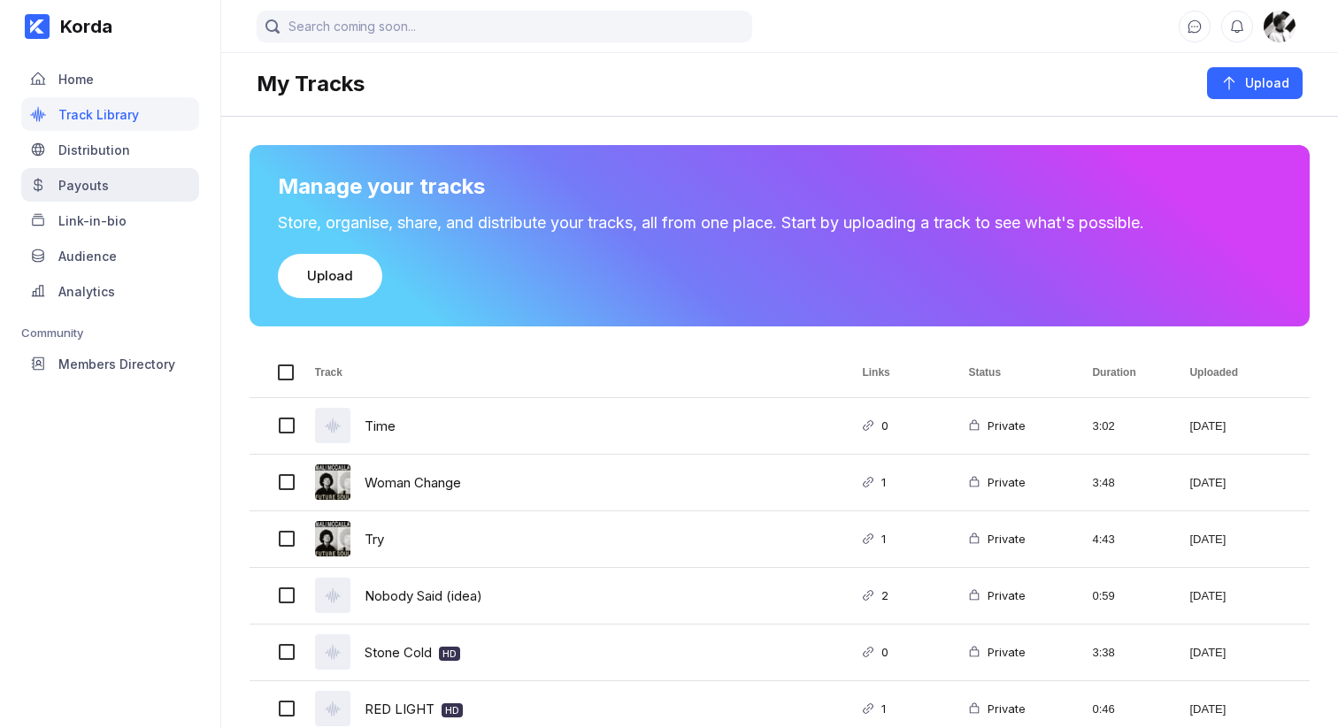
click at [88, 185] on div "Payouts" at bounding box center [83, 185] width 50 height 15
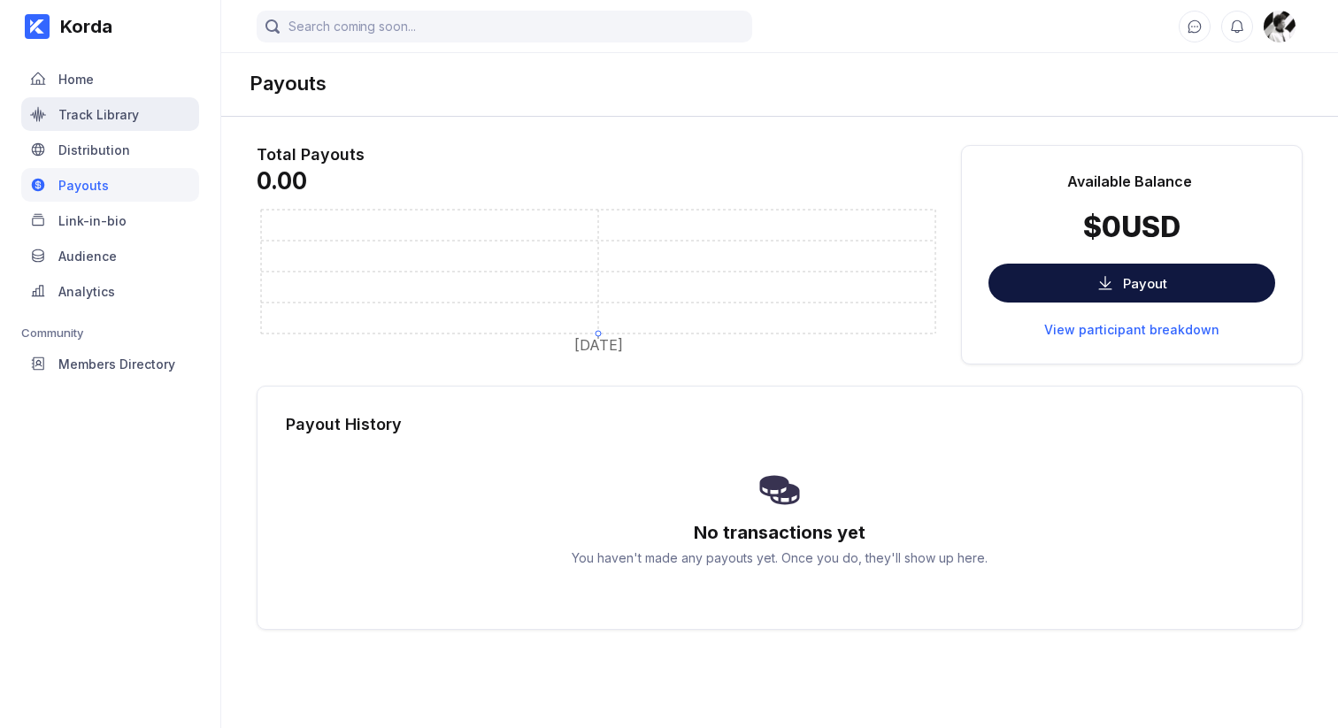
click at [86, 127] on div "Track Library" at bounding box center [110, 114] width 178 height 34
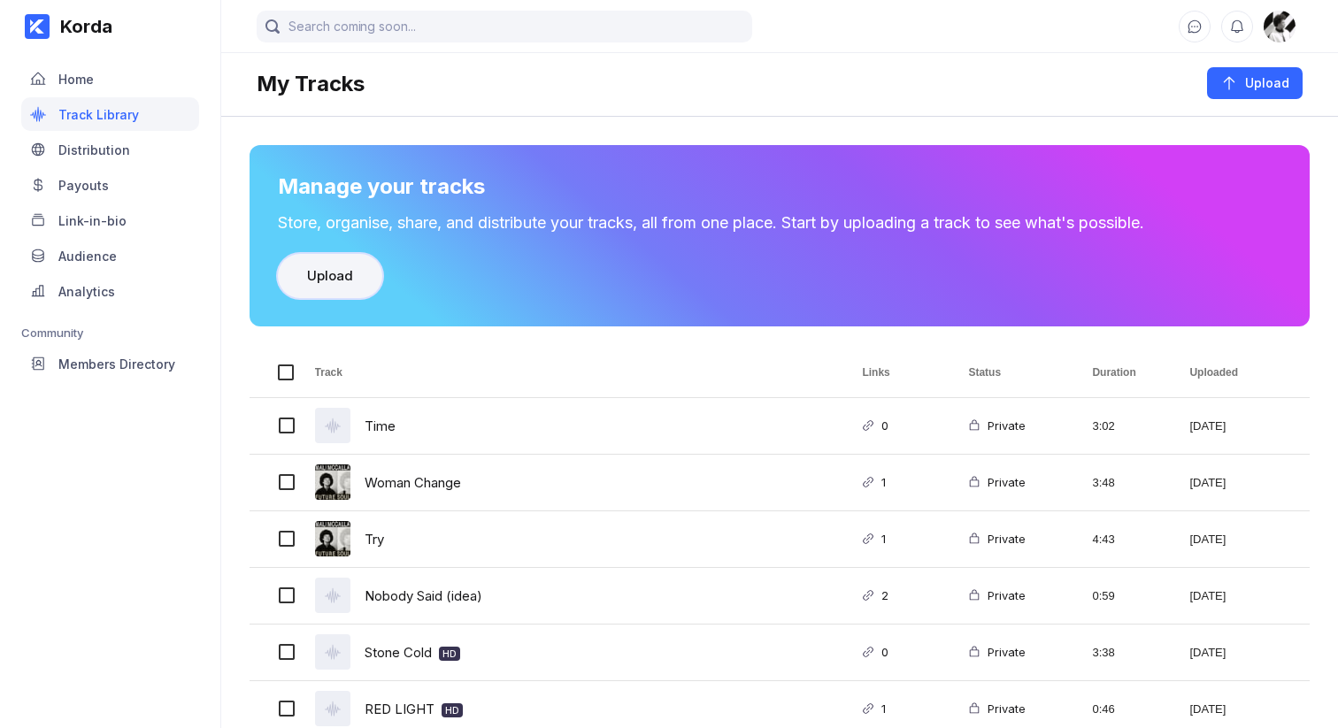
click at [304, 274] on button "Upload" at bounding box center [330, 276] width 104 height 44
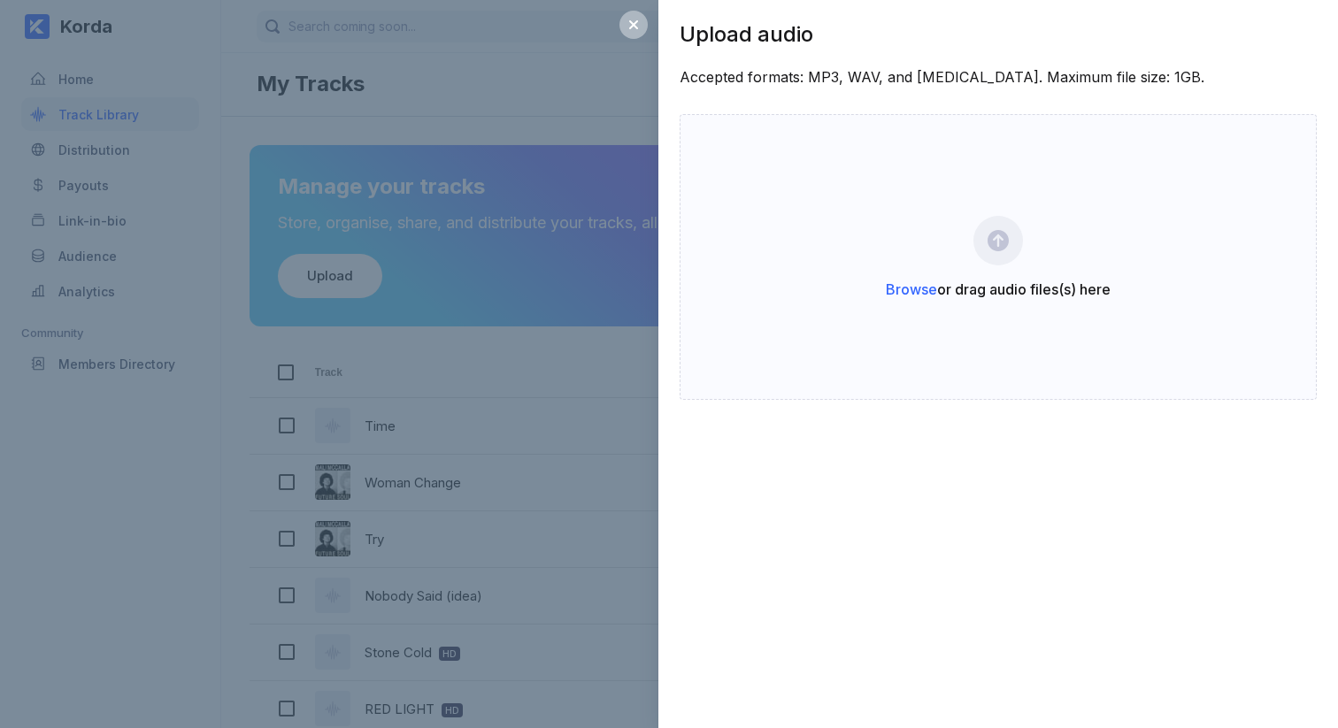
click at [650, 197] on div "Upload audio Accepted formats: MP3, WAV, and FLAC. Maximum file size: 1GB. Brow…" at bounding box center [669, 364] width 1338 height 728
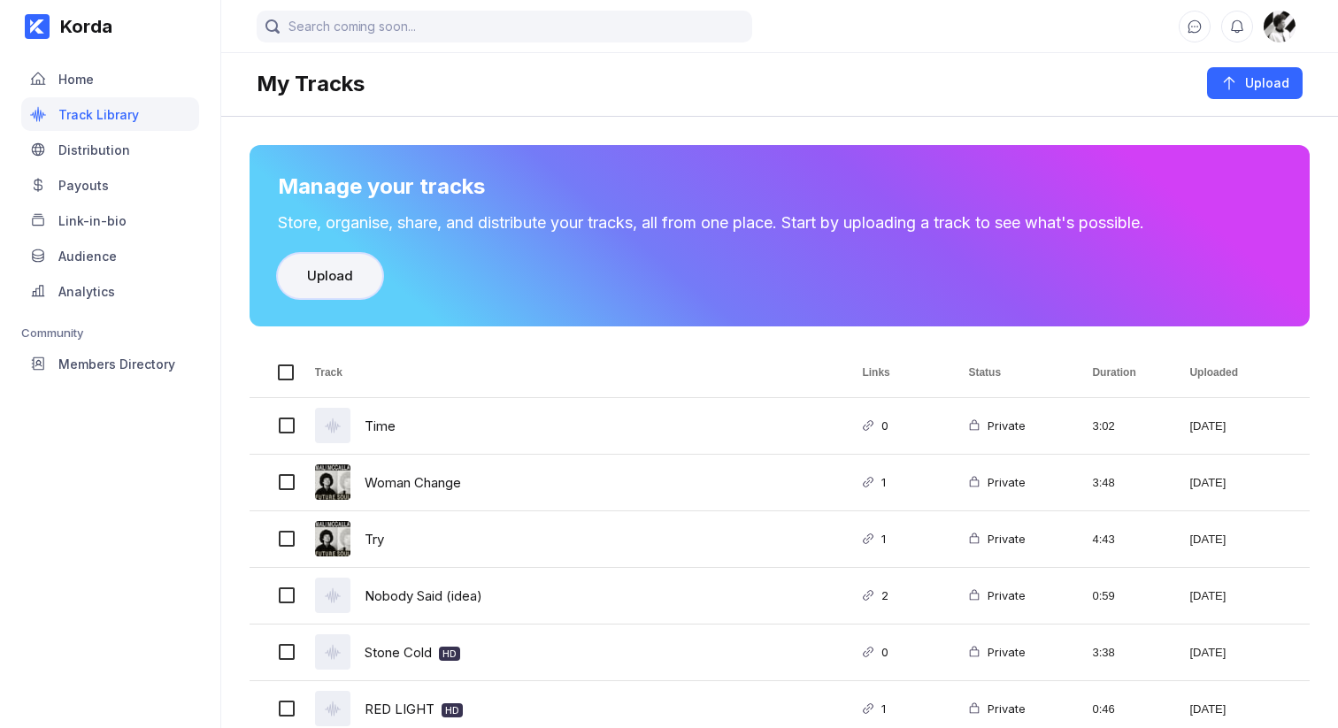
click at [294, 258] on button "Upload" at bounding box center [330, 276] width 104 height 44
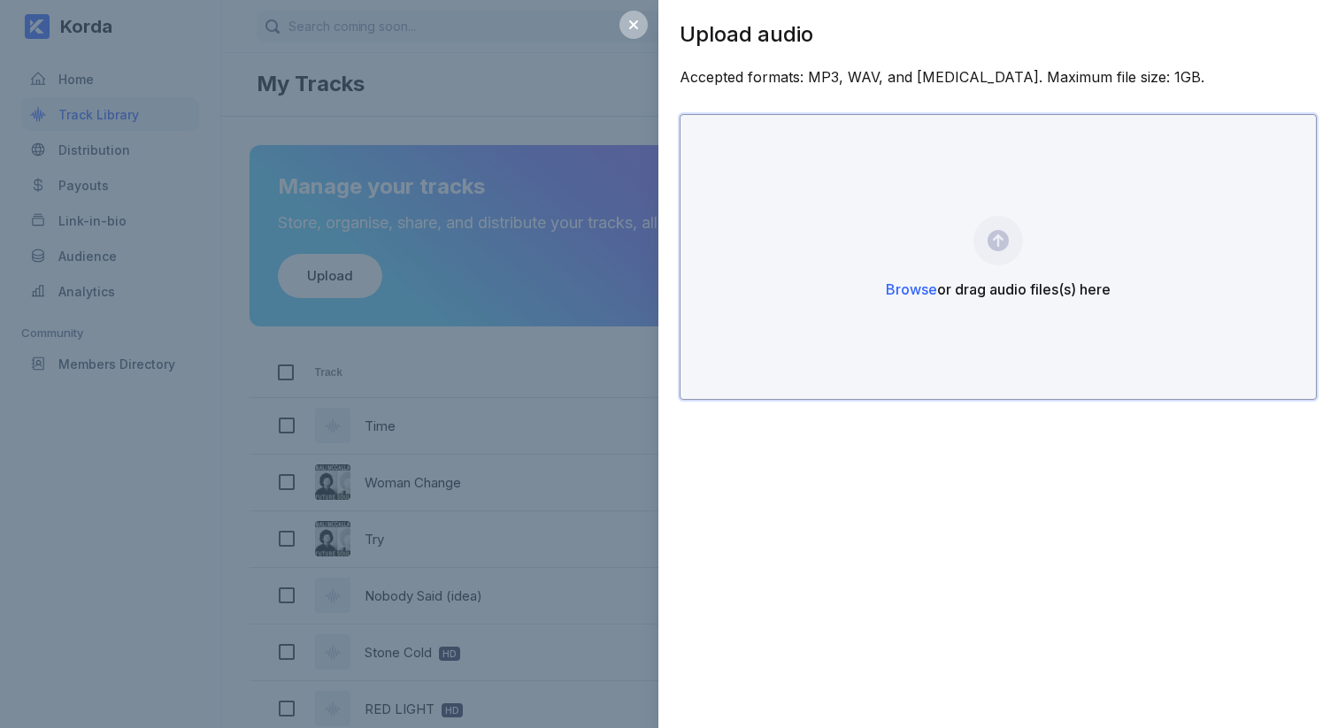
click at [796, 323] on div "Browse or drag audio files(s) here" at bounding box center [998, 257] width 637 height 286
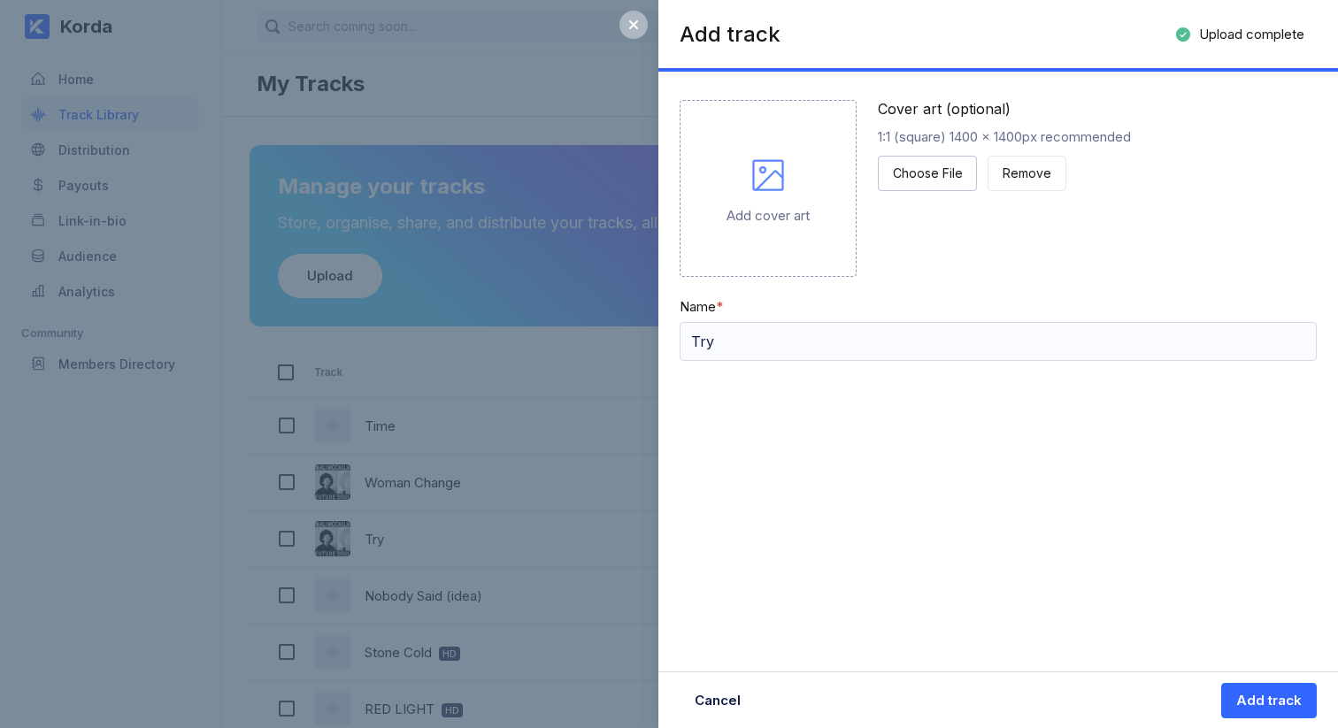
click at [820, 245] on div "Add cover art" at bounding box center [768, 188] width 177 height 177
click at [781, 403] on div "Add track Upload complete 100% Add cover art Cover art (optional) 1:1 (square) …" at bounding box center [998, 364] width 680 height 728
click at [823, 331] on input "Try" at bounding box center [998, 341] width 637 height 39
drag, startPoint x: 855, startPoint y: 411, endPoint x: 855, endPoint y: 358, distance: 52.2
click at [853, 410] on div "Add track Upload complete 100% Add cover art Cover art (optional) 1:1 (square) …" at bounding box center [998, 364] width 680 height 728
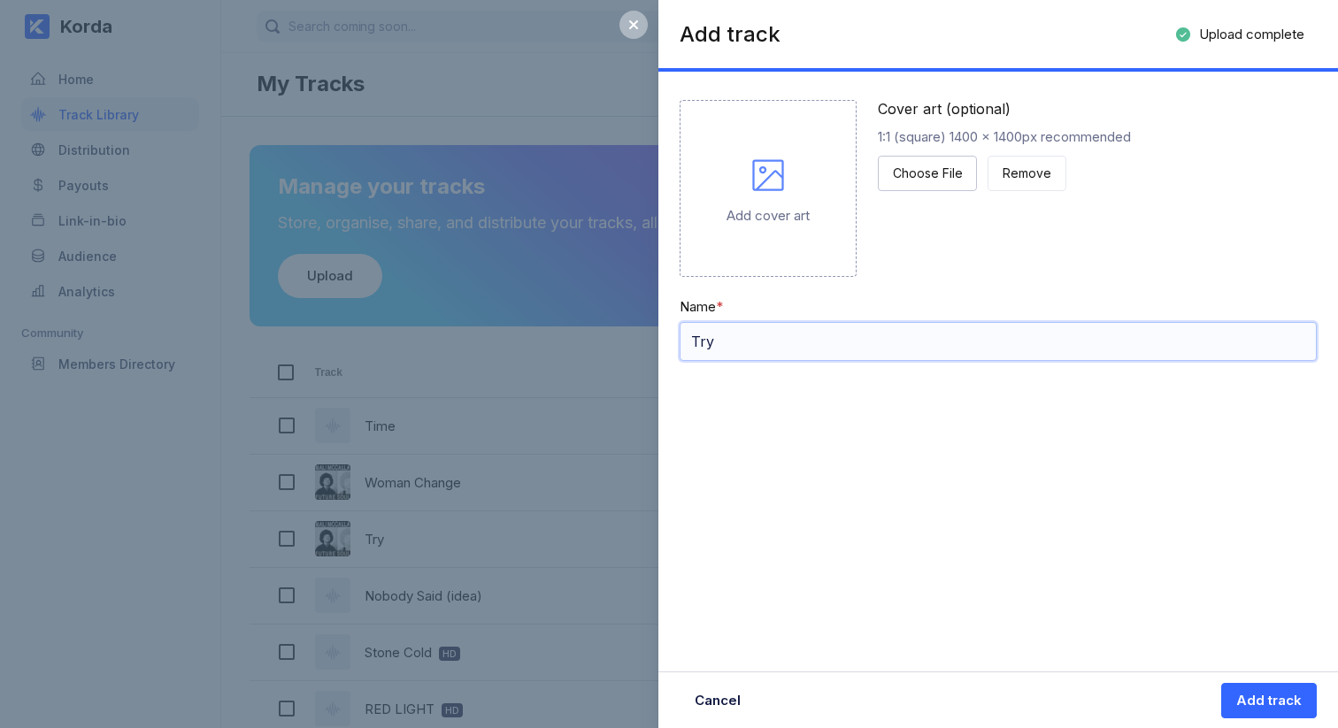
click at [854, 337] on input "Try" at bounding box center [998, 341] width 637 height 39
type input "Try (Demo)"
drag, startPoint x: 1057, startPoint y: 526, endPoint x: 885, endPoint y: 152, distance: 411.8
click at [1025, 444] on div "Add track Upload complete 100% Add cover art Cover art (optional) 1:1 (square) …" at bounding box center [998, 364] width 680 height 728
click at [931, 165] on div "Choose File" at bounding box center [927, 174] width 69 height 18
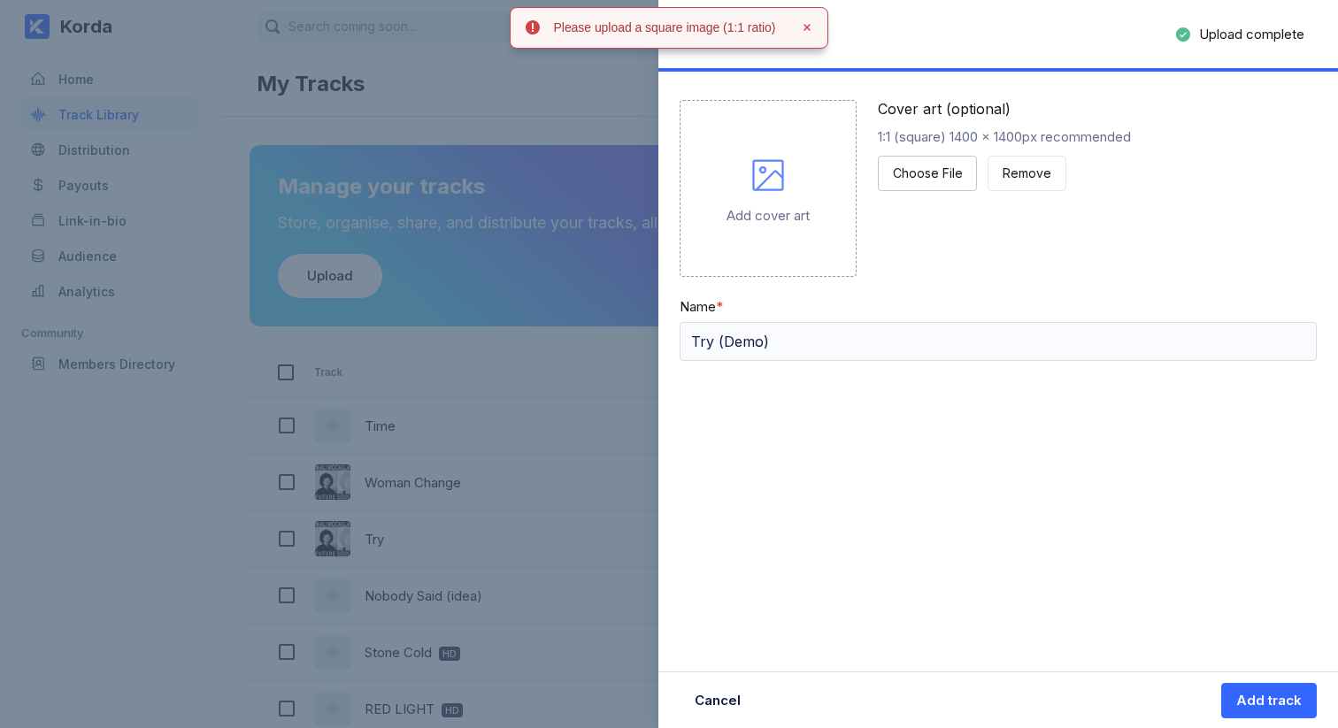
click at [811, 205] on div "Add cover art" at bounding box center [768, 188] width 177 height 177
click at [944, 178] on div "Choose File" at bounding box center [927, 174] width 69 height 18
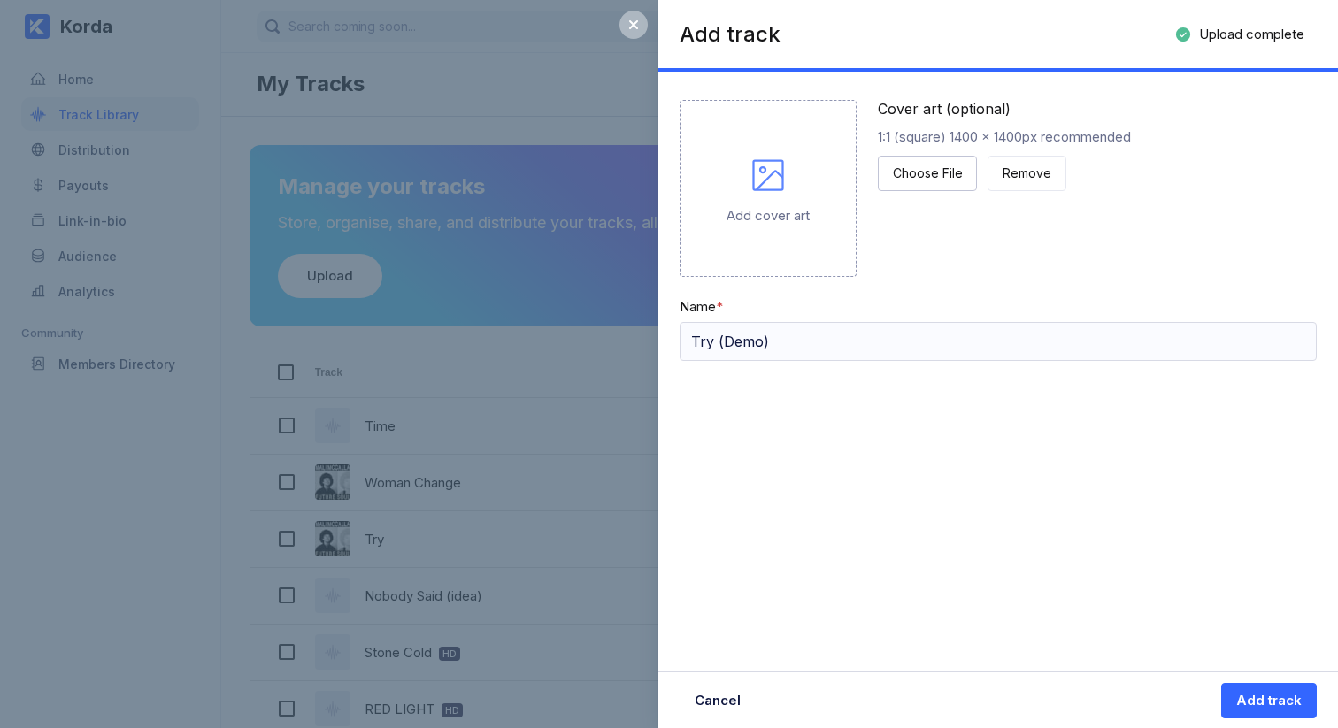
click at [998, 560] on div "Add track Upload complete 100% Add cover art Cover art (optional) 1:1 (square) …" at bounding box center [998, 364] width 680 height 728
click at [1267, 700] on div "Add track" at bounding box center [1268, 701] width 65 height 18
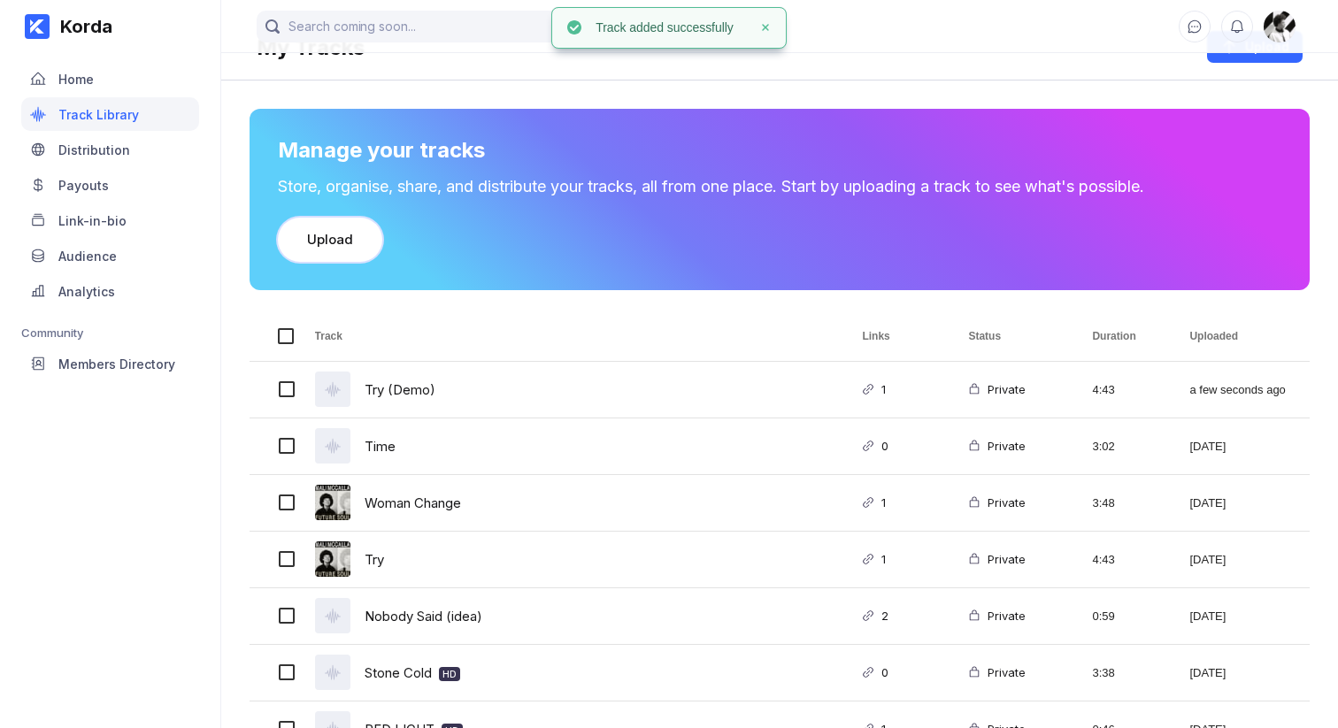
scroll to position [41, 0]
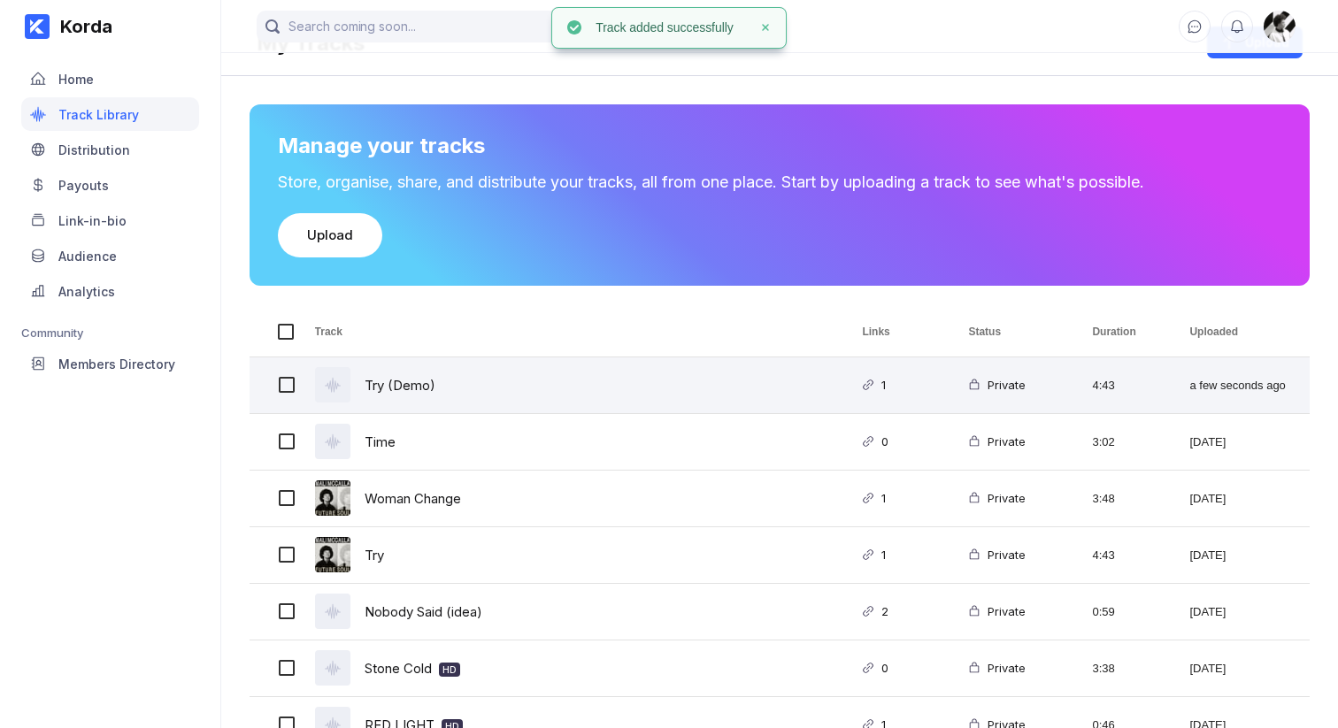
click at [483, 404] on div "Try (Demo)" at bounding box center [568, 385] width 548 height 56
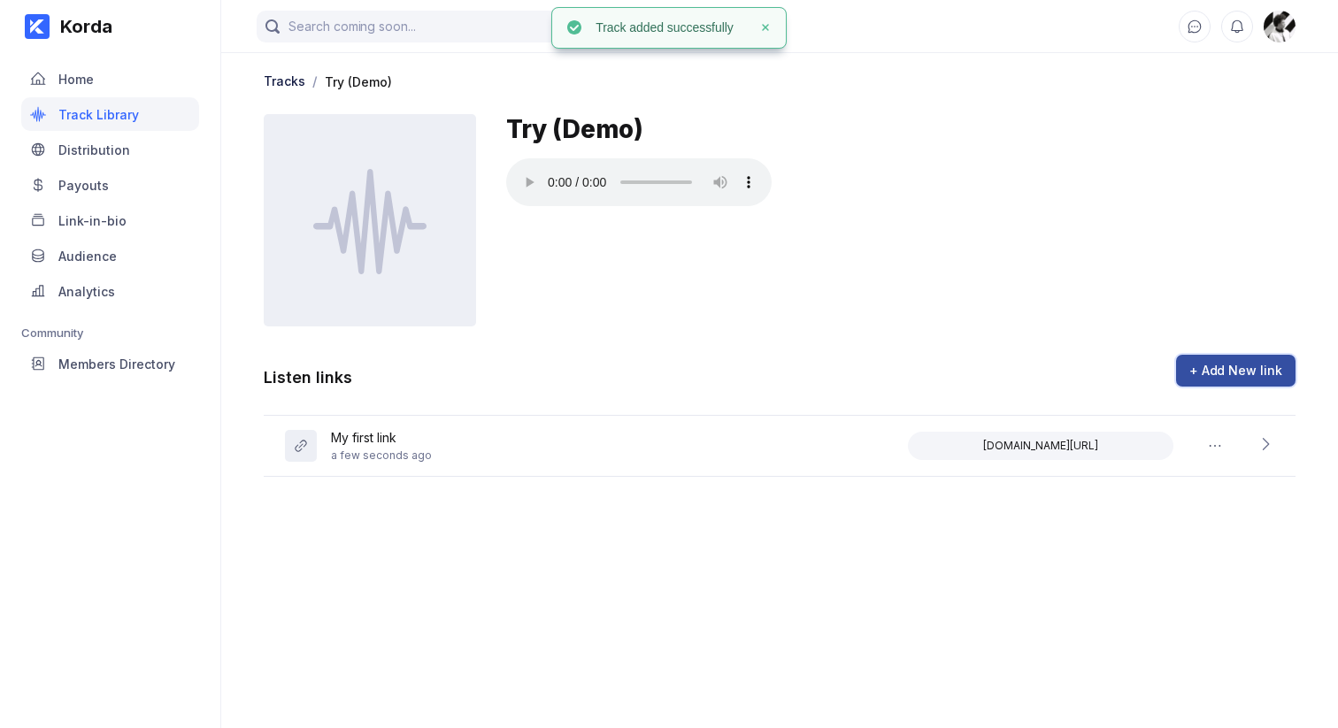
click at [1249, 367] on div "+ Add New link" at bounding box center [1235, 371] width 93 height 18
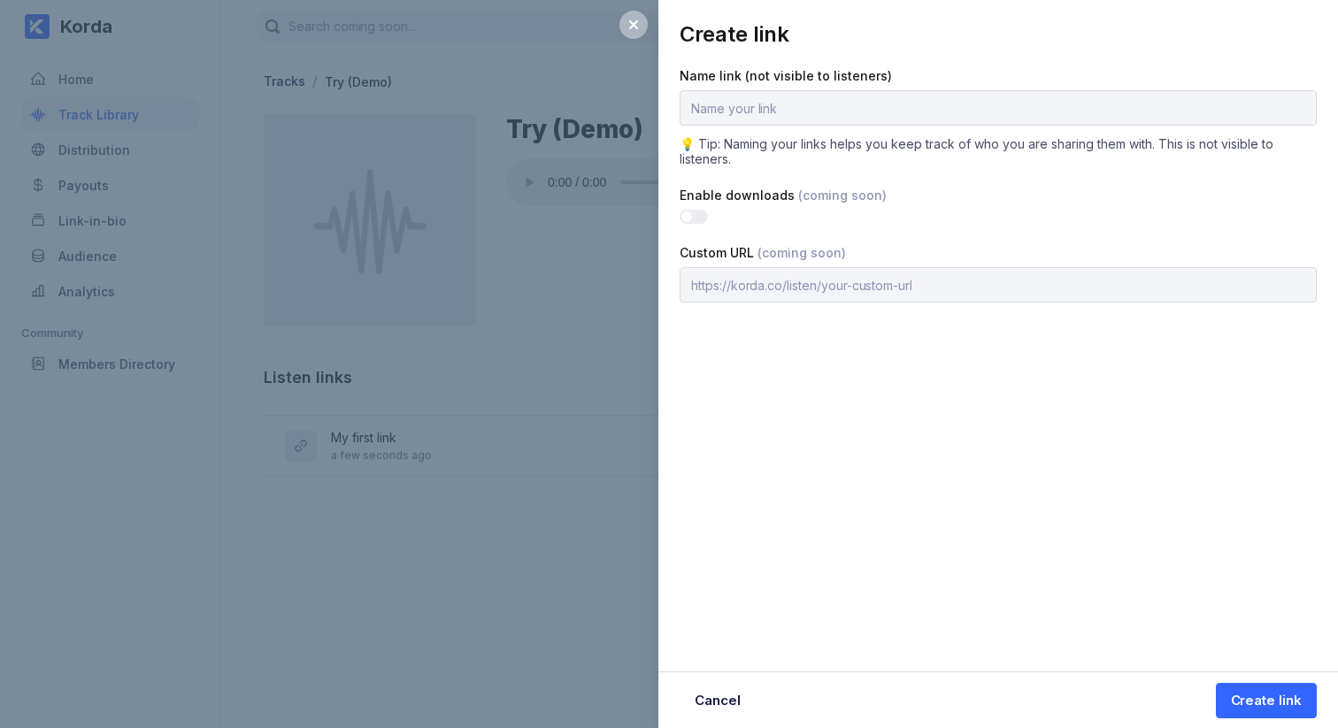
type input "U"
type input "Bio link"
click at [888, 475] on div "Create link Name link (not visible to listeners) Bio link 💡 Tip: Naming your li…" at bounding box center [998, 364] width 680 height 728
click at [1281, 689] on button "Create link" at bounding box center [1266, 700] width 101 height 35
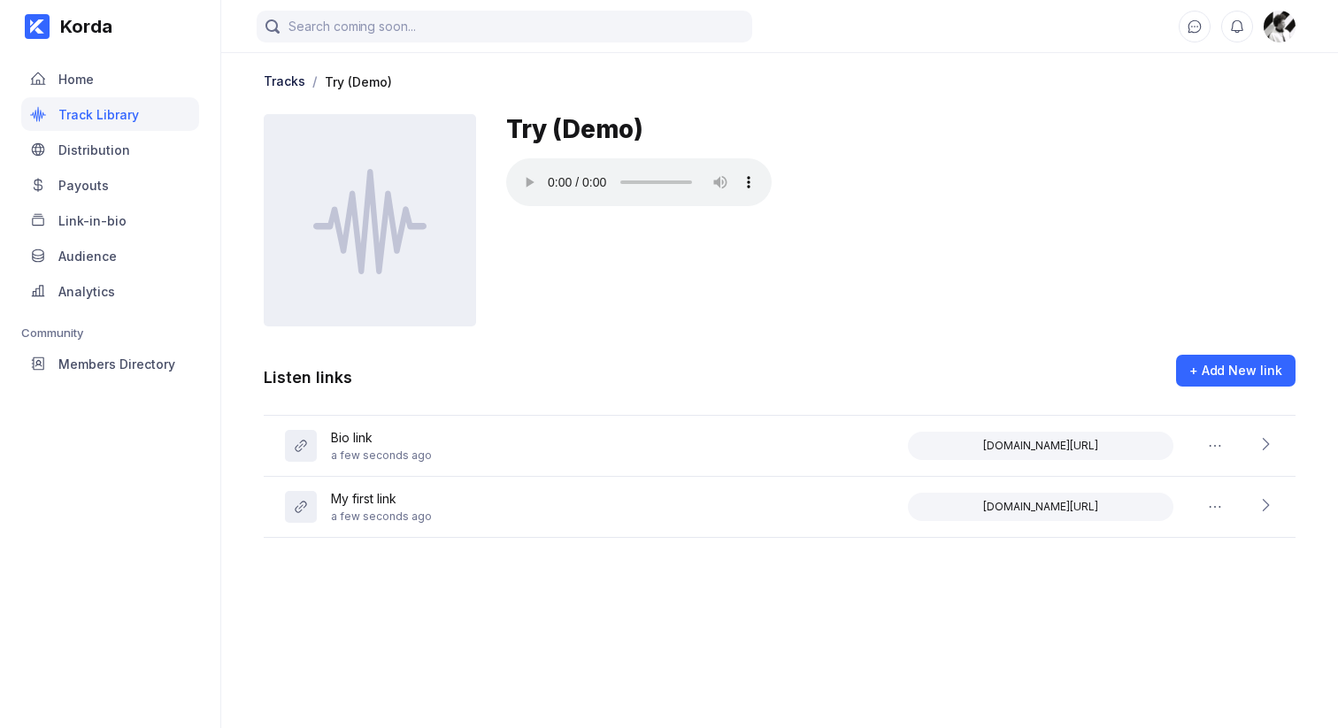
click at [735, 619] on main "Tracks / Try (Demo) Try (Demo) Listen links + Add New link Bio link a few secon…" at bounding box center [779, 346] width 1117 height 693
click at [1028, 437] on button "Copy to clipboard" at bounding box center [1040, 446] width 265 height 28
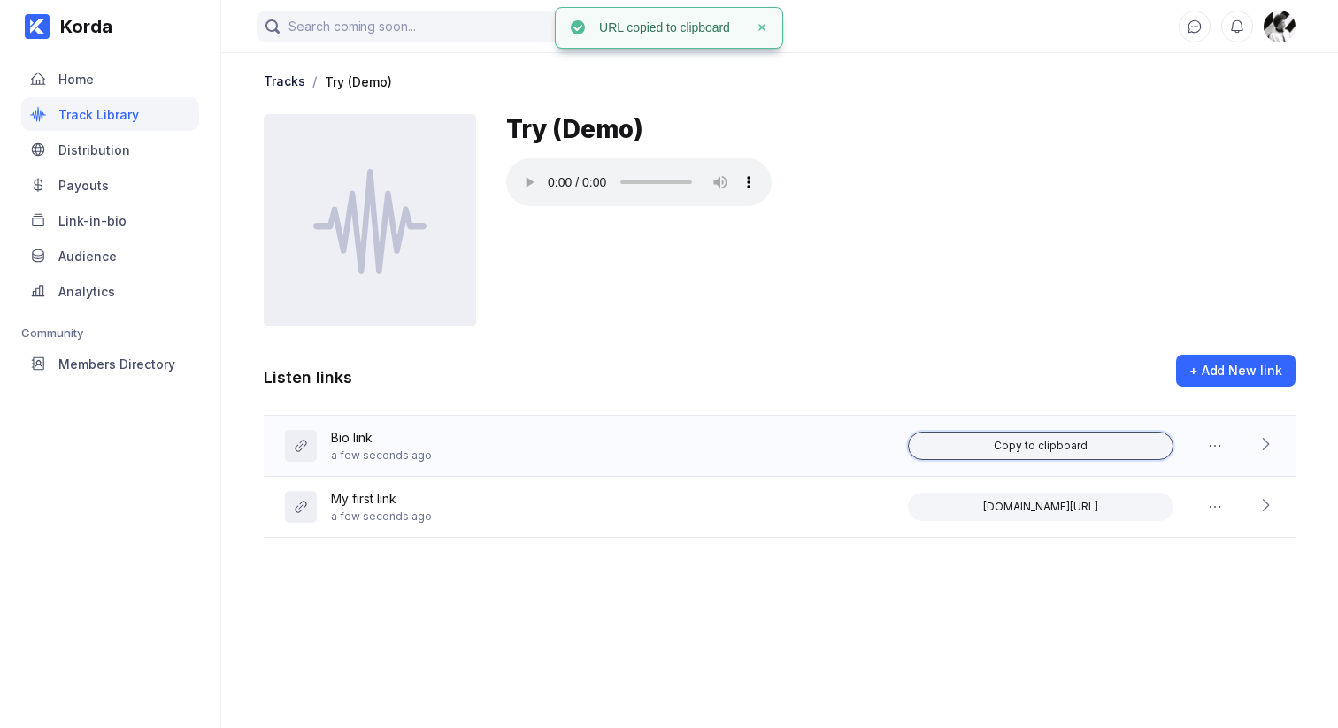
click at [971, 450] on button "Copy to clipboard" at bounding box center [1040, 446] width 265 height 28
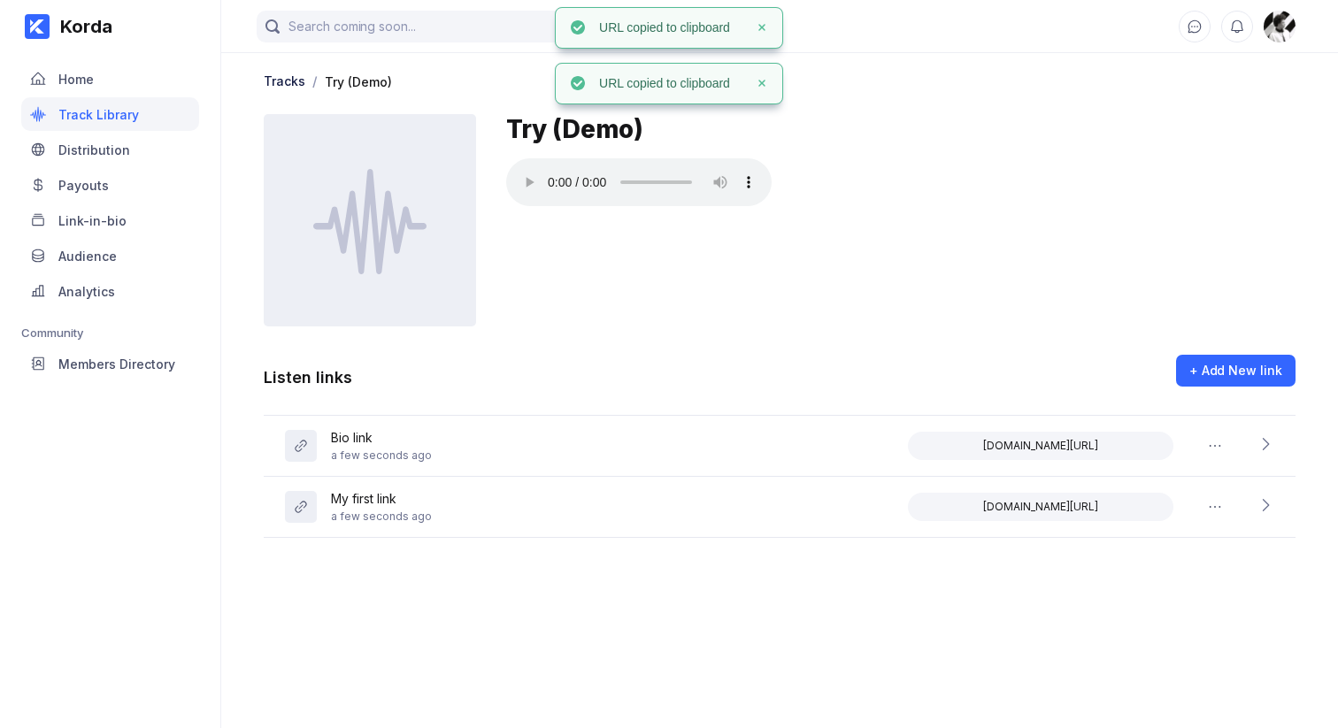
click at [730, 672] on main "Tracks / Try (Demo) Try (Demo) Listen links + Add New link Bio link a few secon…" at bounding box center [779, 346] width 1117 height 693
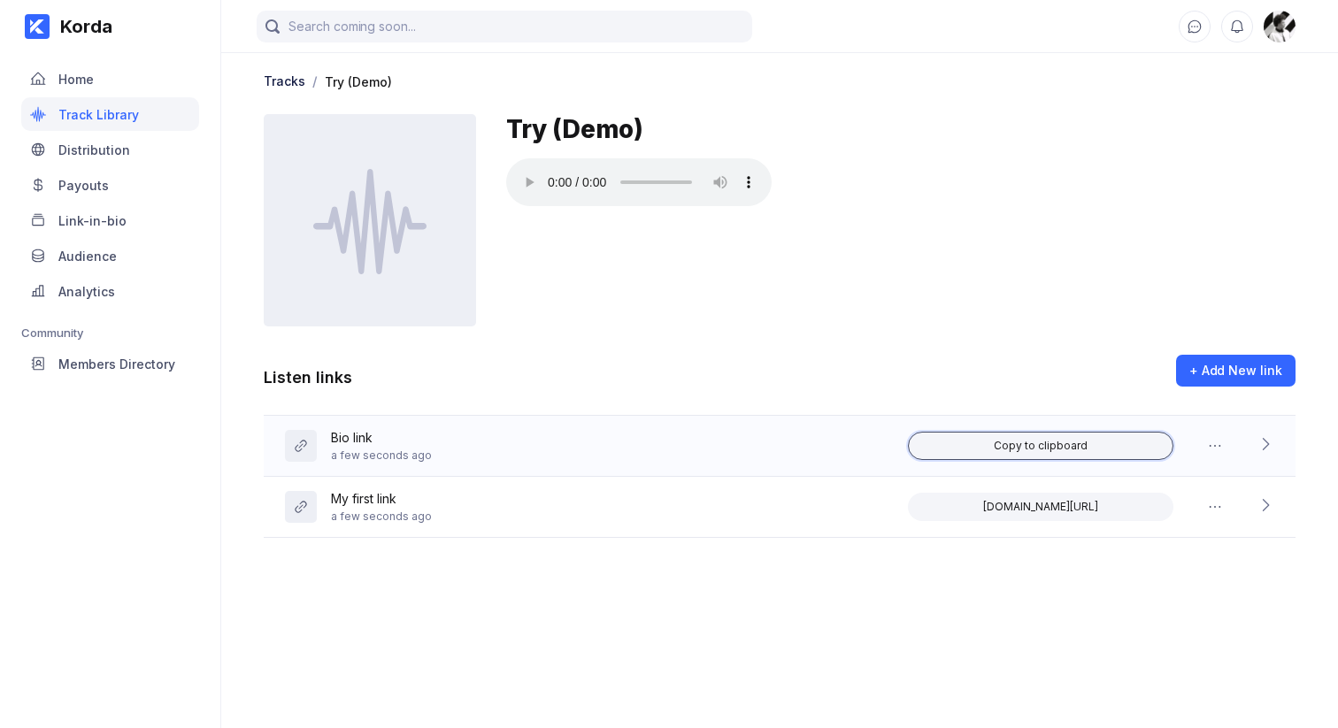
click at [983, 445] on button "Copy to clipboard" at bounding box center [1040, 446] width 265 height 28
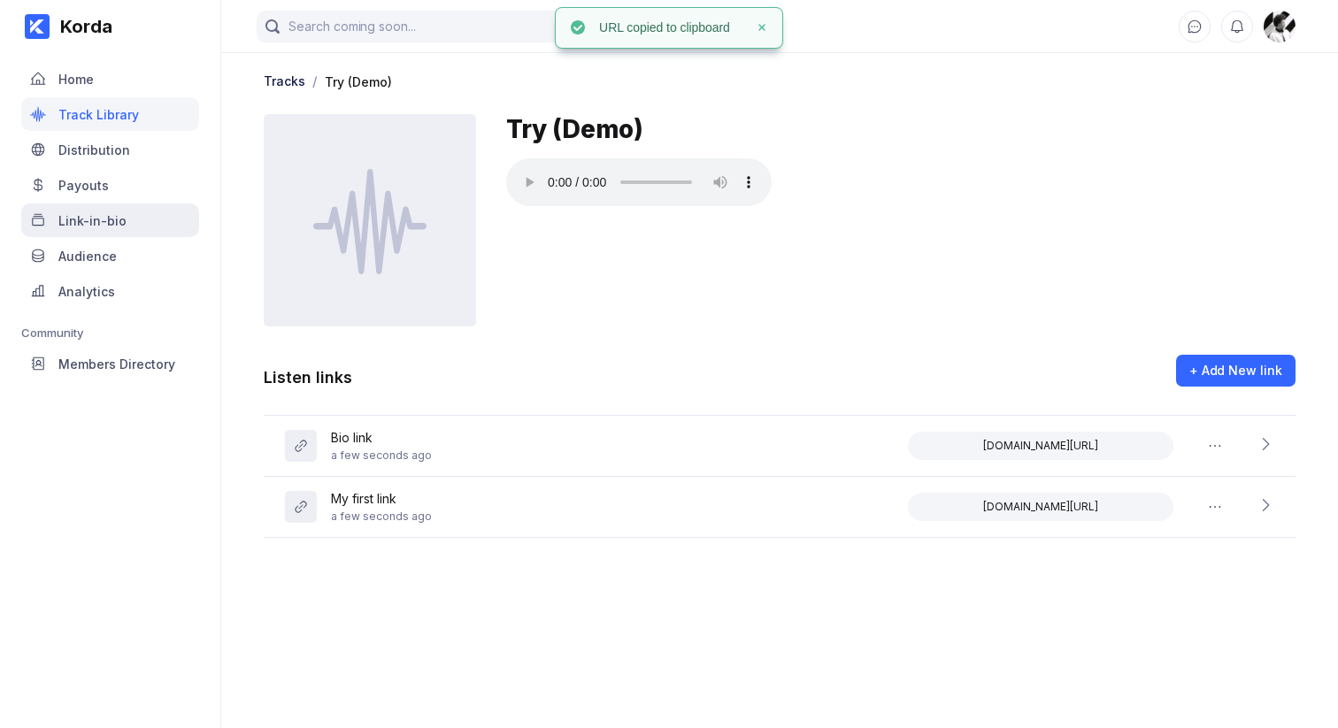
click at [155, 222] on div "Link-in-bio" at bounding box center [110, 221] width 178 height 34
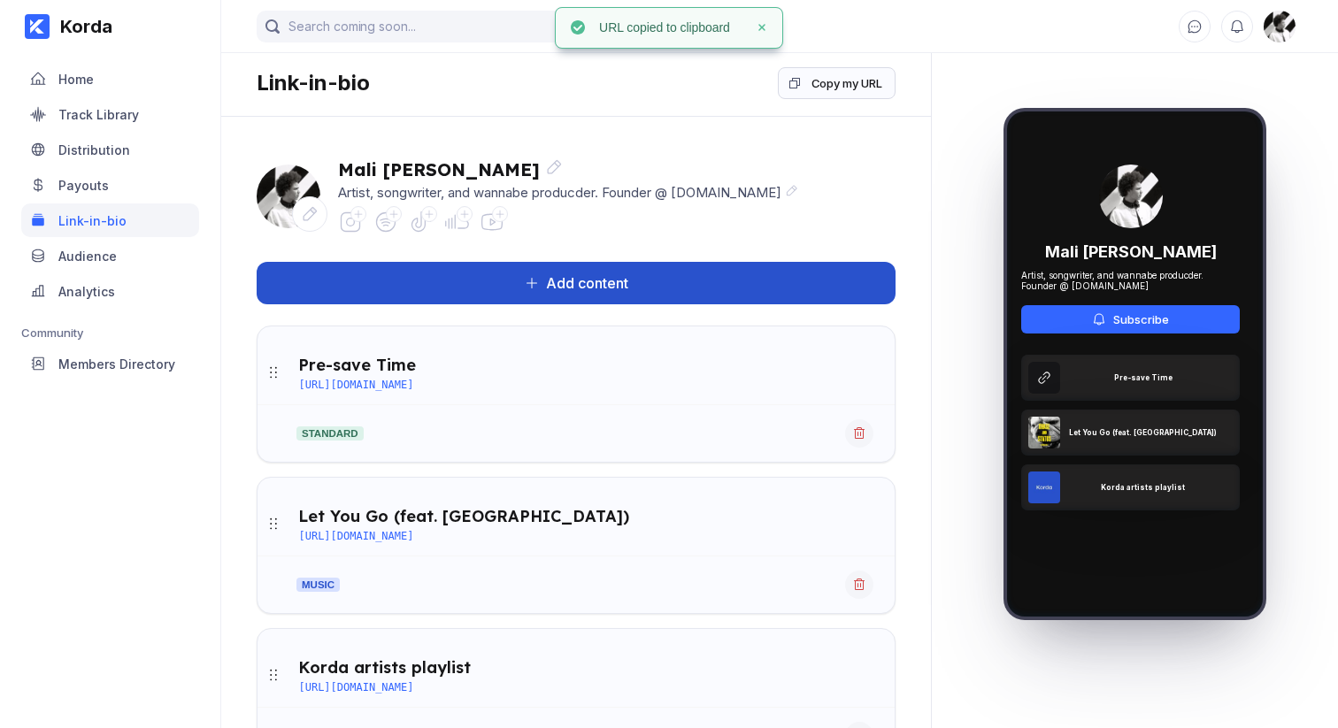
click at [742, 283] on button "Add content" at bounding box center [576, 283] width 639 height 42
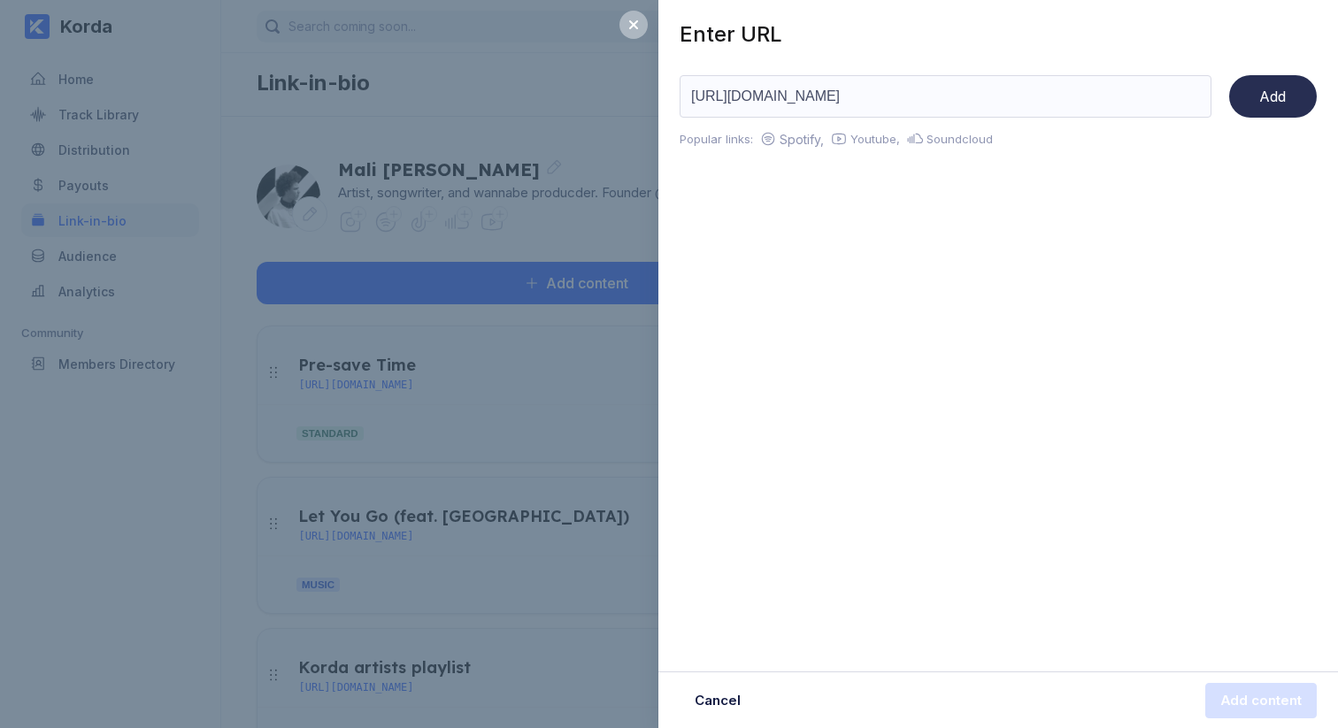
type input "https://korda.co/listen/iw40nxWp4muvGLVg"
click at [1281, 102] on div "Add" at bounding box center [1272, 97] width 27 height 18
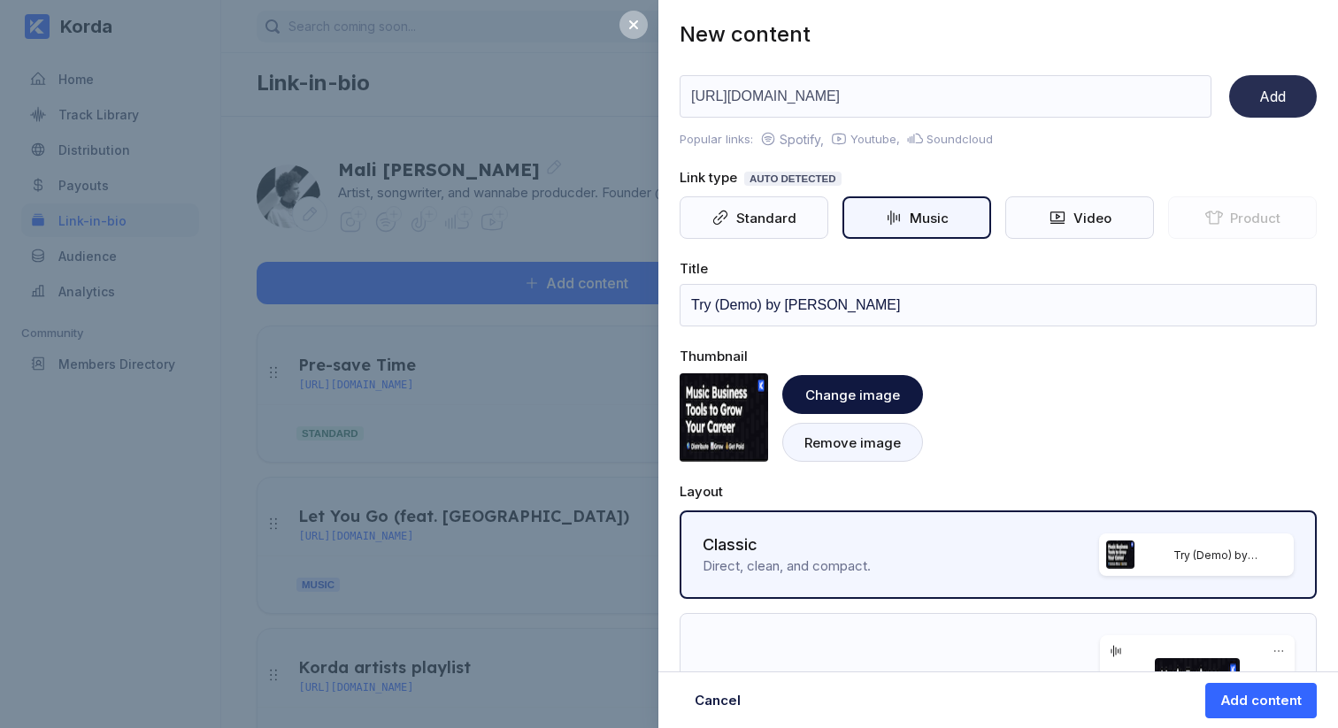
click at [865, 440] on div "Remove image" at bounding box center [852, 442] width 96 height 17
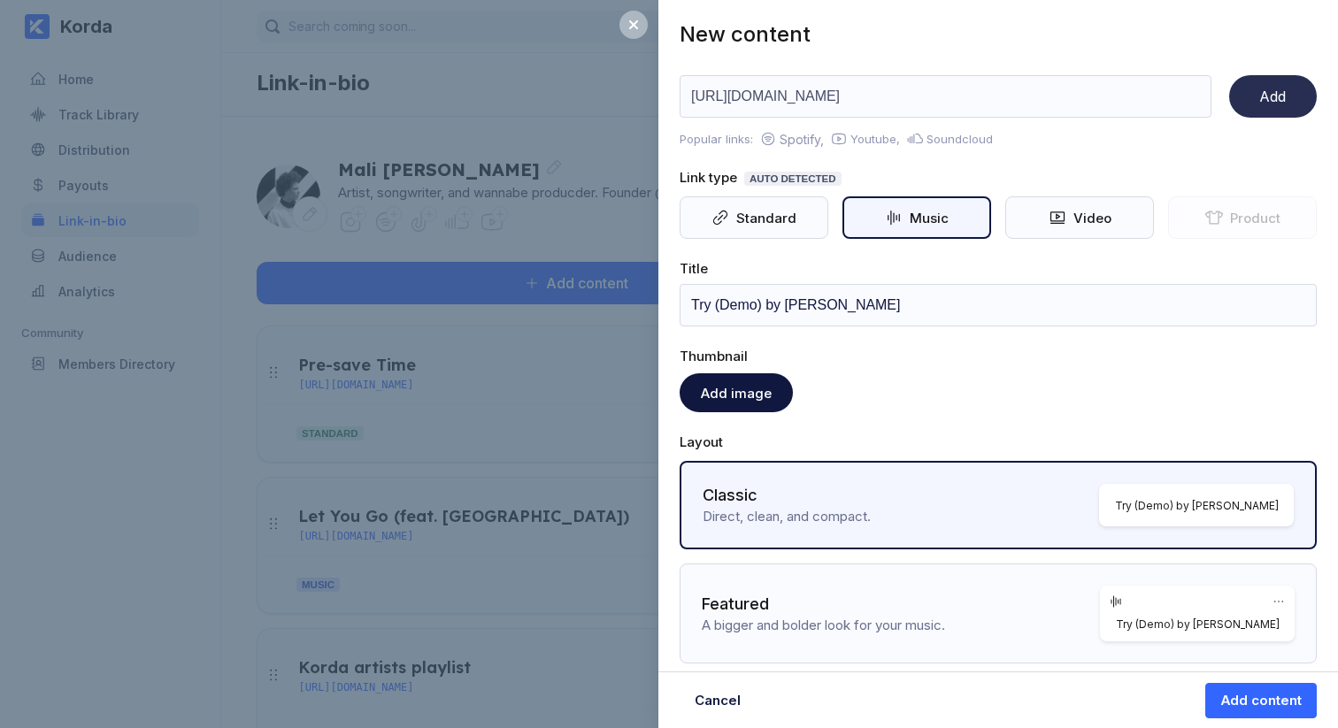
click at [907, 394] on div "Add image" at bounding box center [998, 392] width 637 height 39
drag, startPoint x: 905, startPoint y: 310, endPoint x: 769, endPoint y: 304, distance: 136.4
click at [769, 304] on input "Try (Demo) by Mali McCalla" at bounding box center [998, 305] width 637 height 42
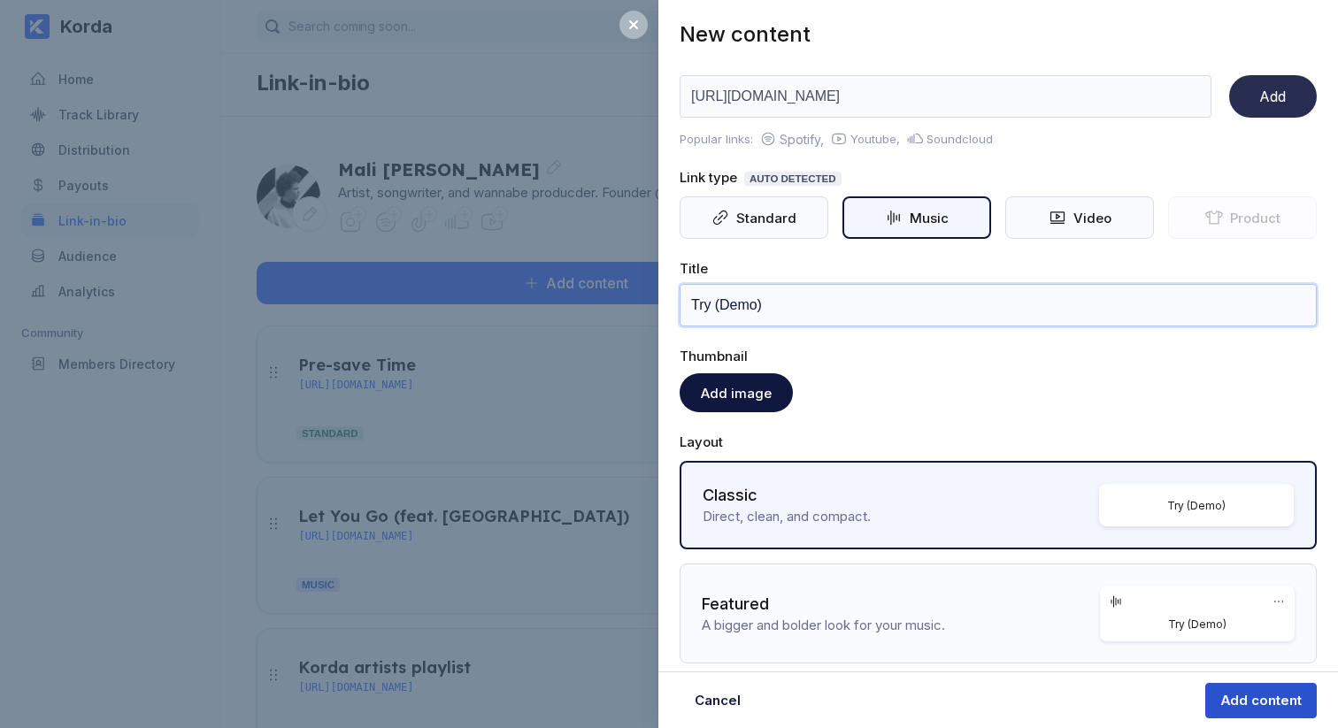
type input "Try (Demo)"
click at [1256, 709] on button "Add content" at bounding box center [1260, 700] width 111 height 35
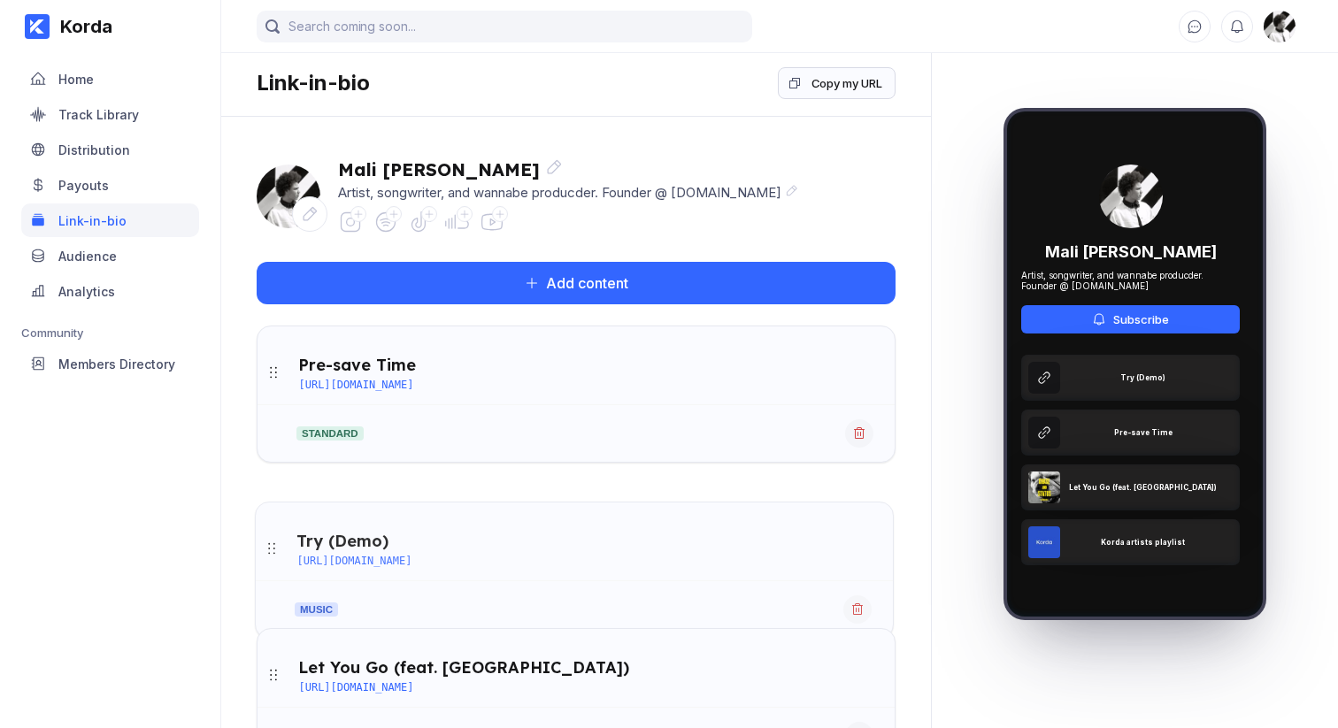
drag, startPoint x: 275, startPoint y: 373, endPoint x: 274, endPoint y: 549, distance: 176.1
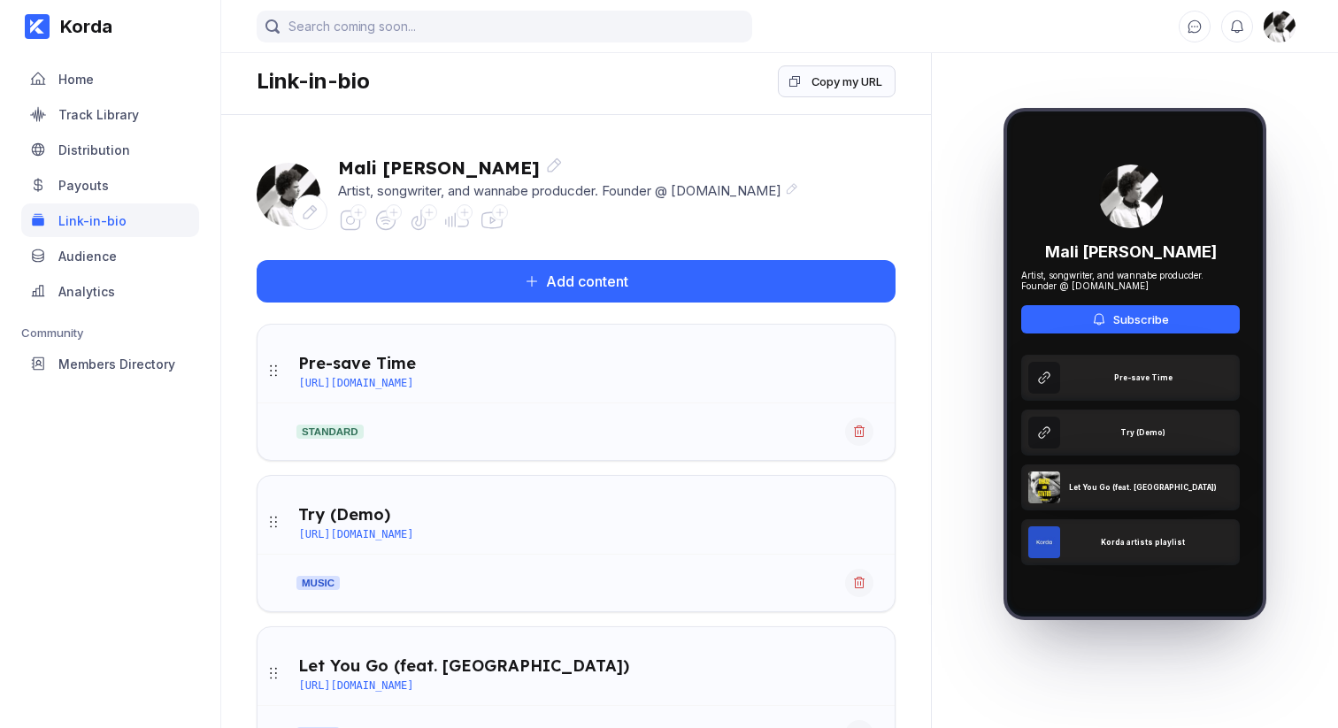
scroll to position [4, 0]
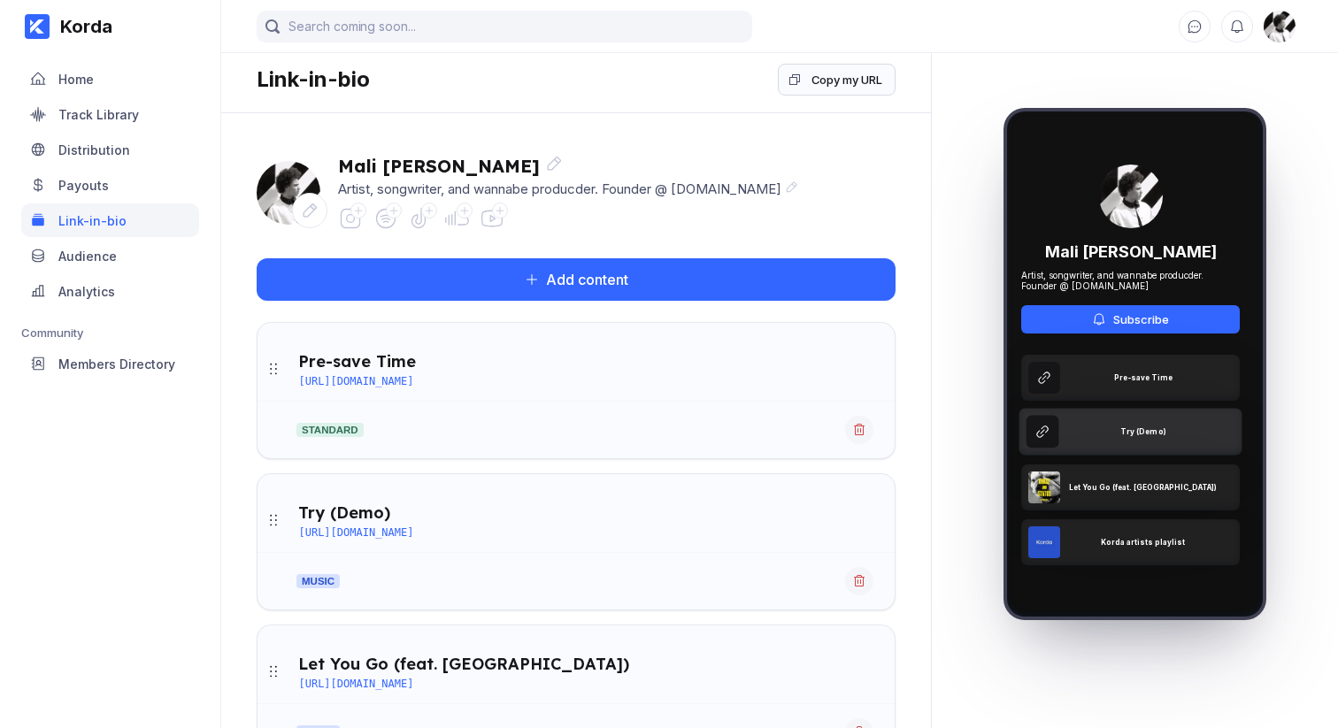
click at [1114, 427] on div "Try (Demo)" at bounding box center [1130, 431] width 223 height 47
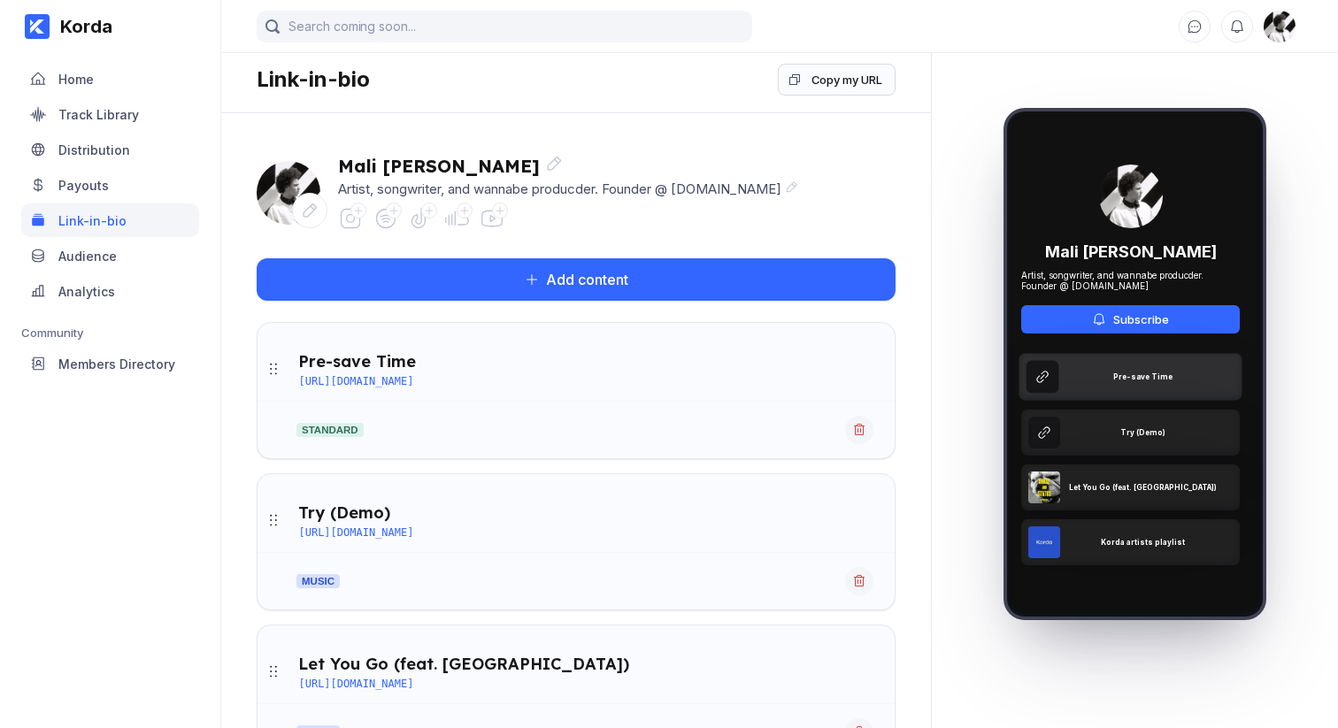
click at [1101, 393] on div "Pre-save Time" at bounding box center [1130, 376] width 223 height 47
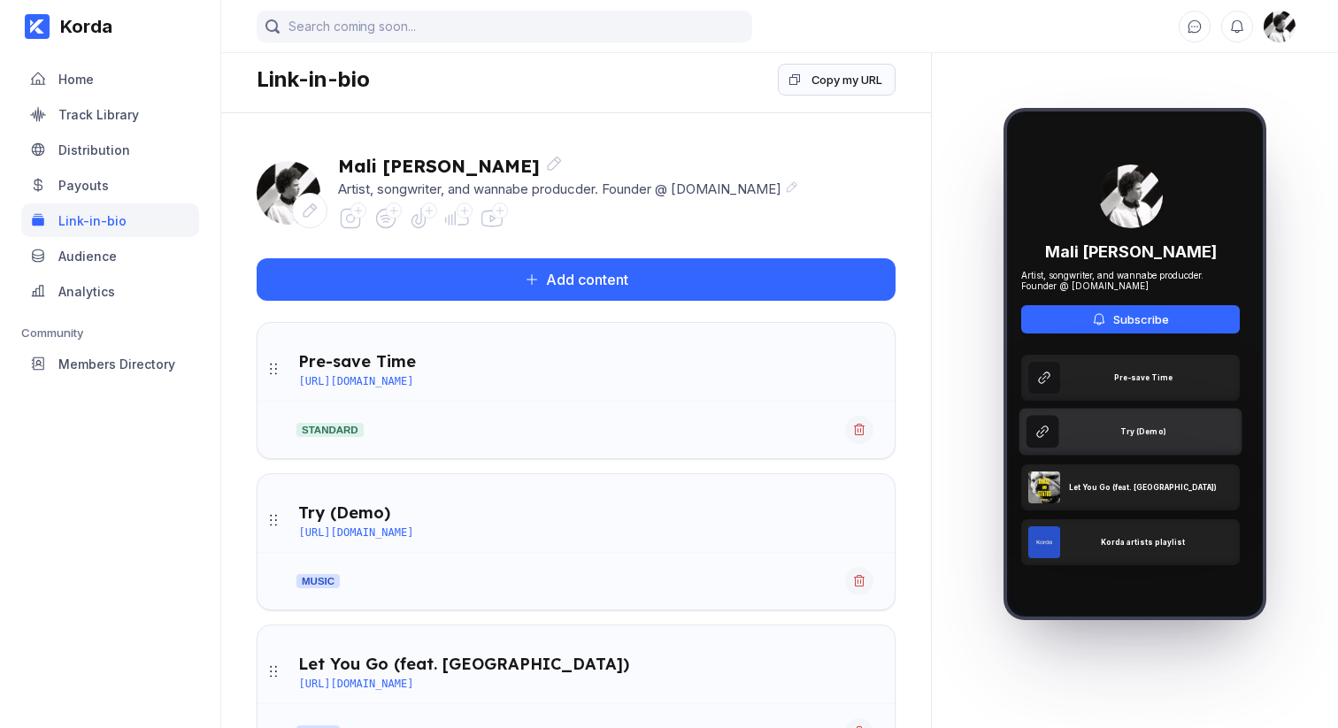
click at [1109, 438] on div "Try (Demo)" at bounding box center [1130, 431] width 223 height 47
click at [927, 169] on div "Mali McCalla Artist, songwriter, and wannabe producder. Founder @ korda.co Add …" at bounding box center [576, 537] width 710 height 849
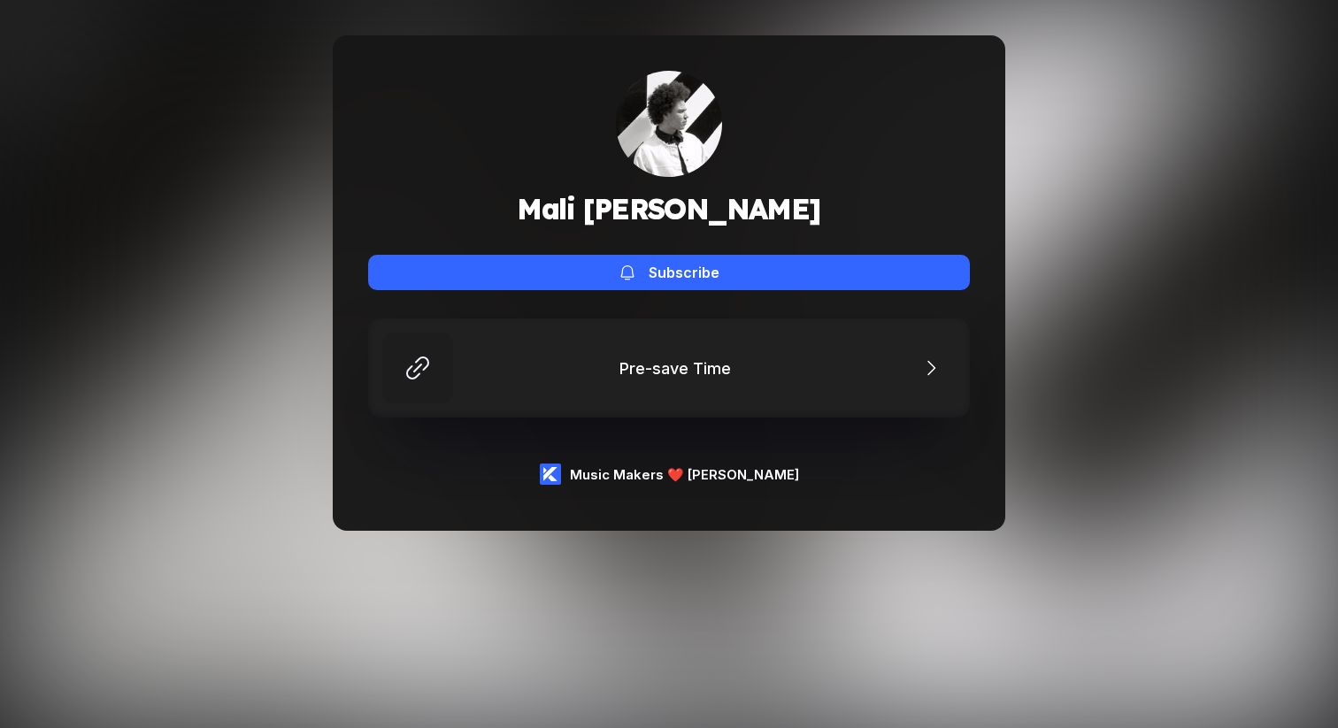
click at [1149, 594] on div "Mali McCalla Subscribe Pre-save Time Music Makers ❤️ Korda" at bounding box center [669, 364] width 1338 height 728
click at [1094, 509] on div "[PERSON_NAME] Subscribe Pre-save Time Music Makers ❤️ [PERSON_NAME]" at bounding box center [669, 283] width 1338 height 566
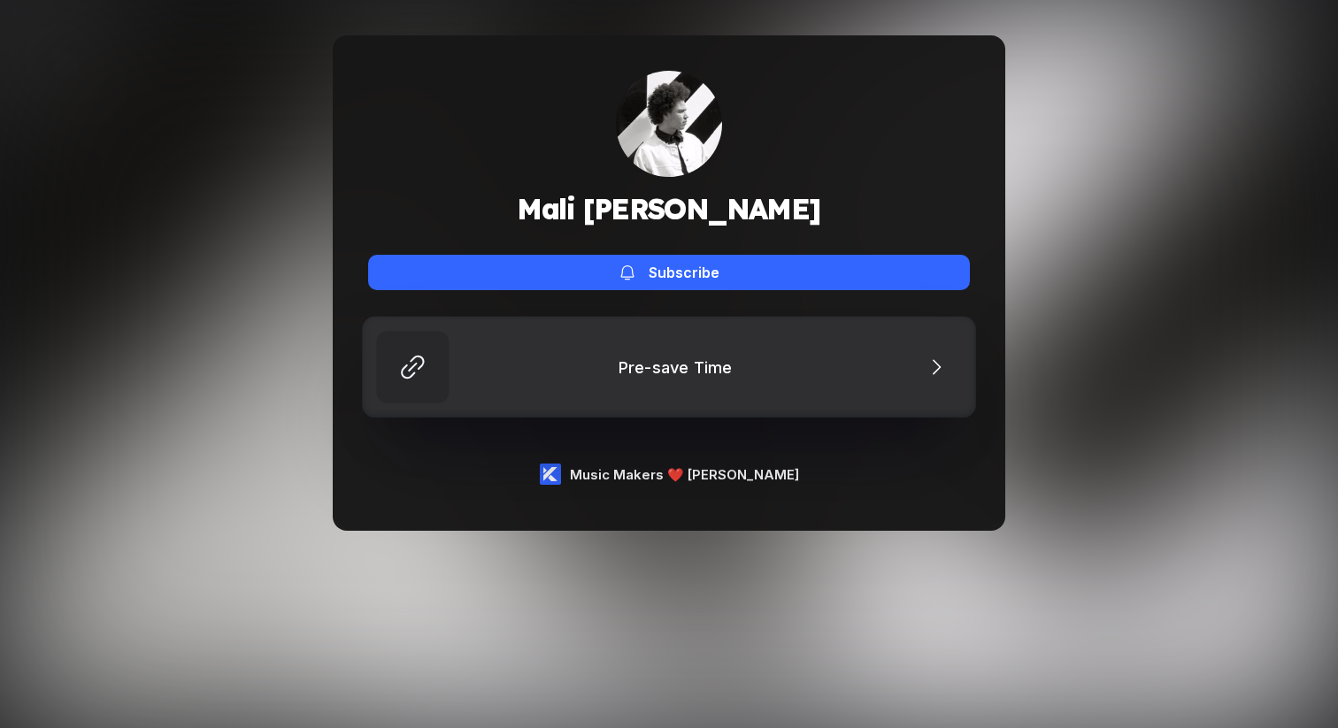
click at [758, 383] on link "Pre-save Time" at bounding box center [669, 367] width 614 height 101
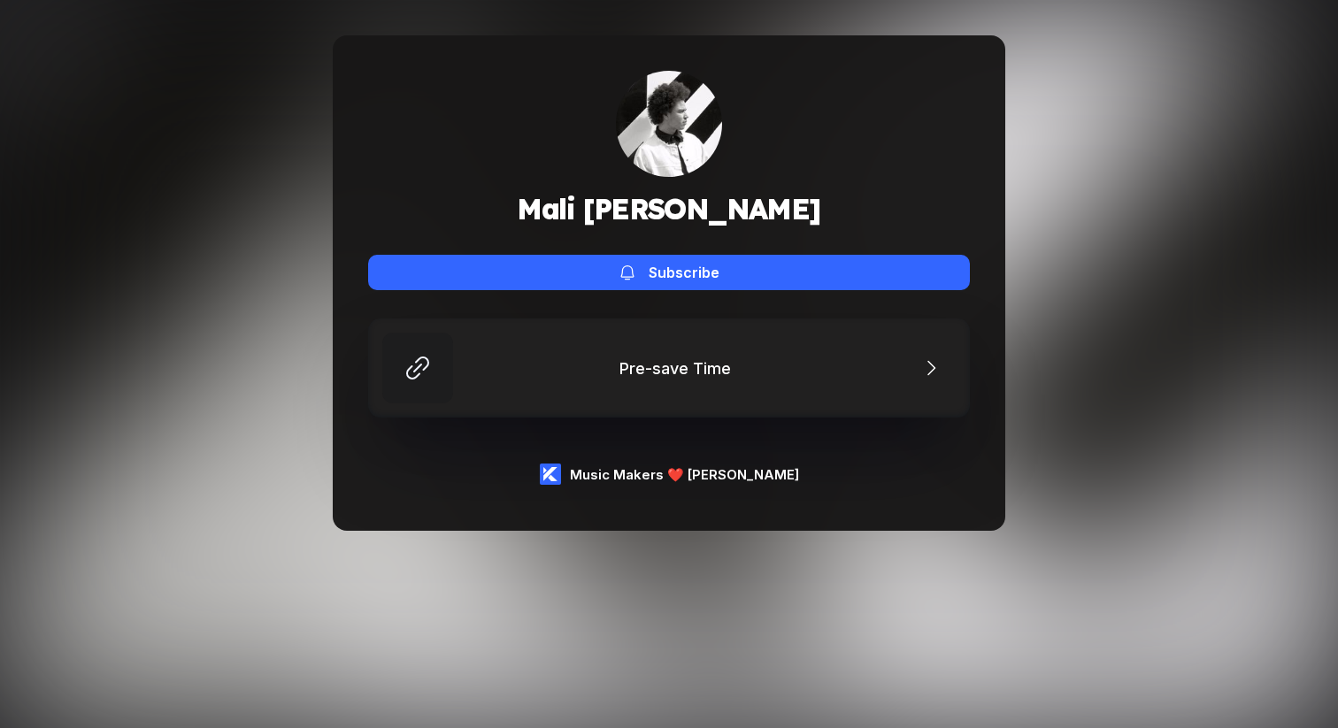
click at [834, 594] on div "Mali McCalla Subscribe Pre-save Time Music Makers ❤️ Korda" at bounding box center [669, 364] width 1338 height 728
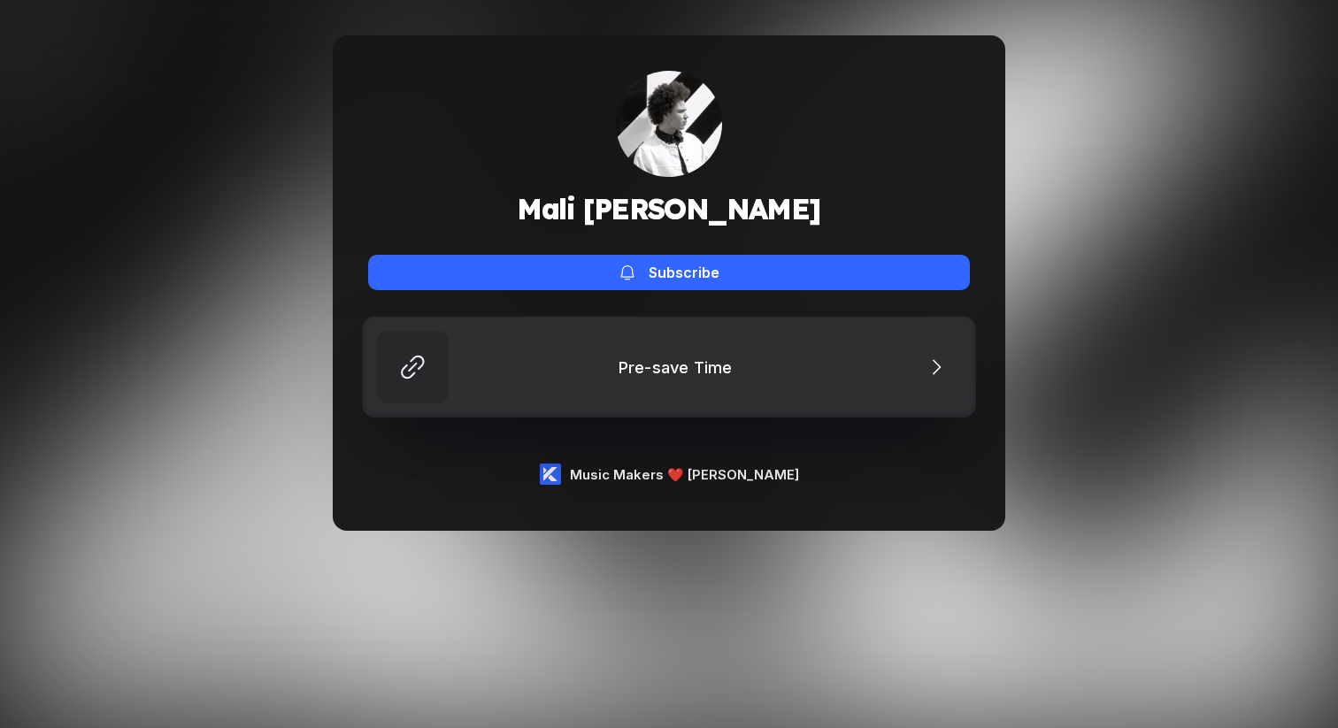
click at [723, 380] on link "Pre-save Time" at bounding box center [669, 367] width 614 height 101
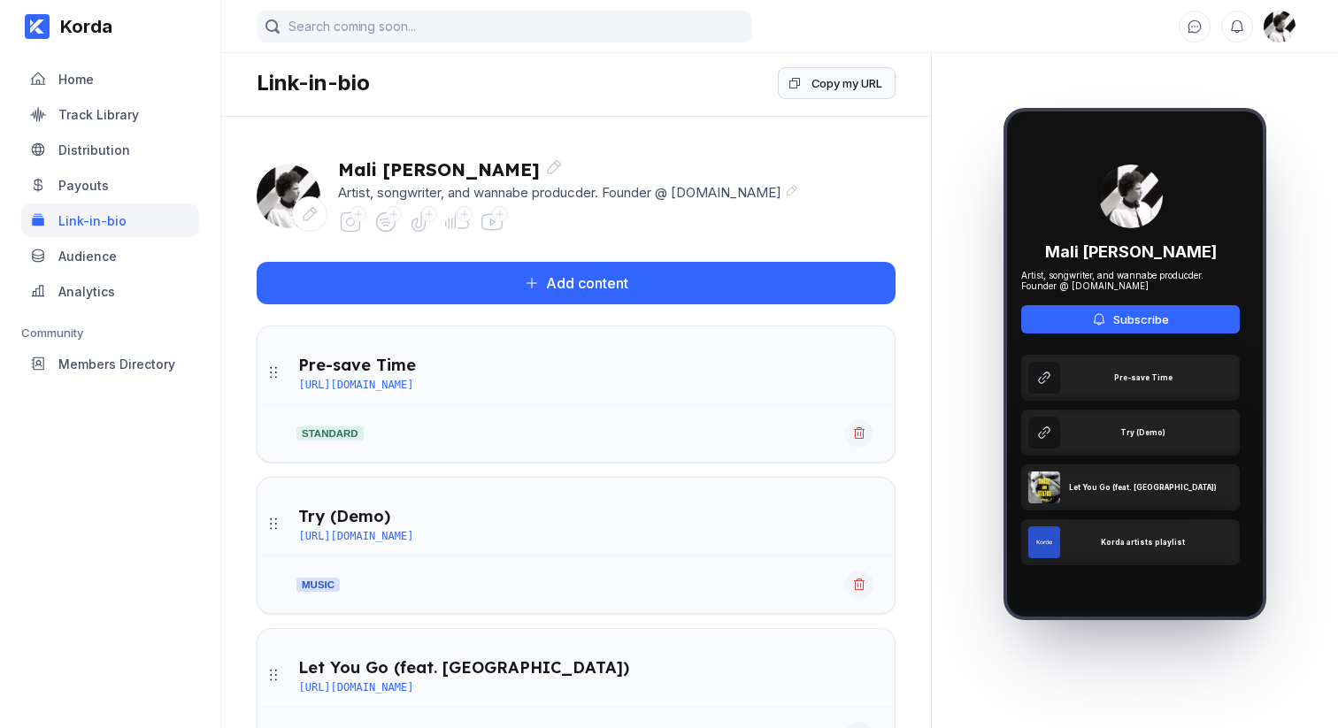
click at [60, 158] on div "Distribution" at bounding box center [110, 150] width 178 height 34
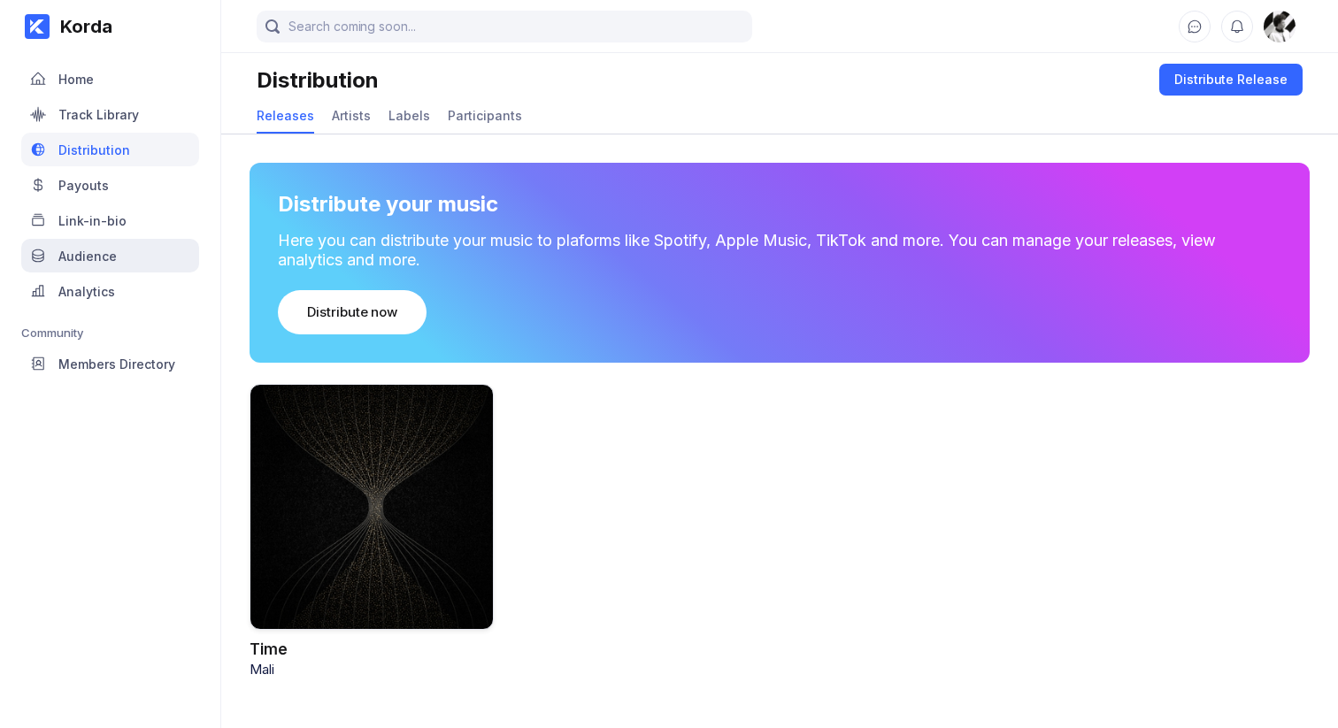
click at [124, 248] on div "Audience" at bounding box center [110, 256] width 178 height 34
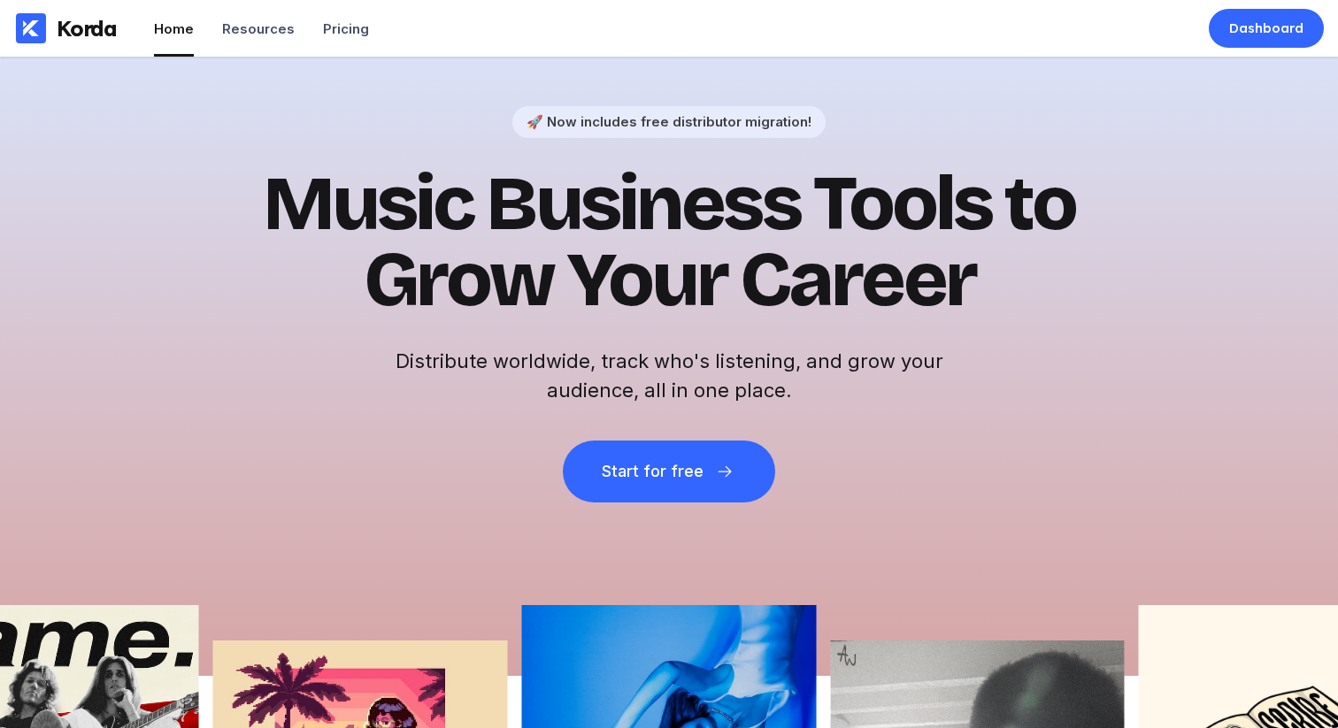
click at [1249, 286] on div "🚀 Now includes free distributor migration! Music Business Tools to Grow Your Ca…" at bounding box center [669, 366] width 1338 height 619
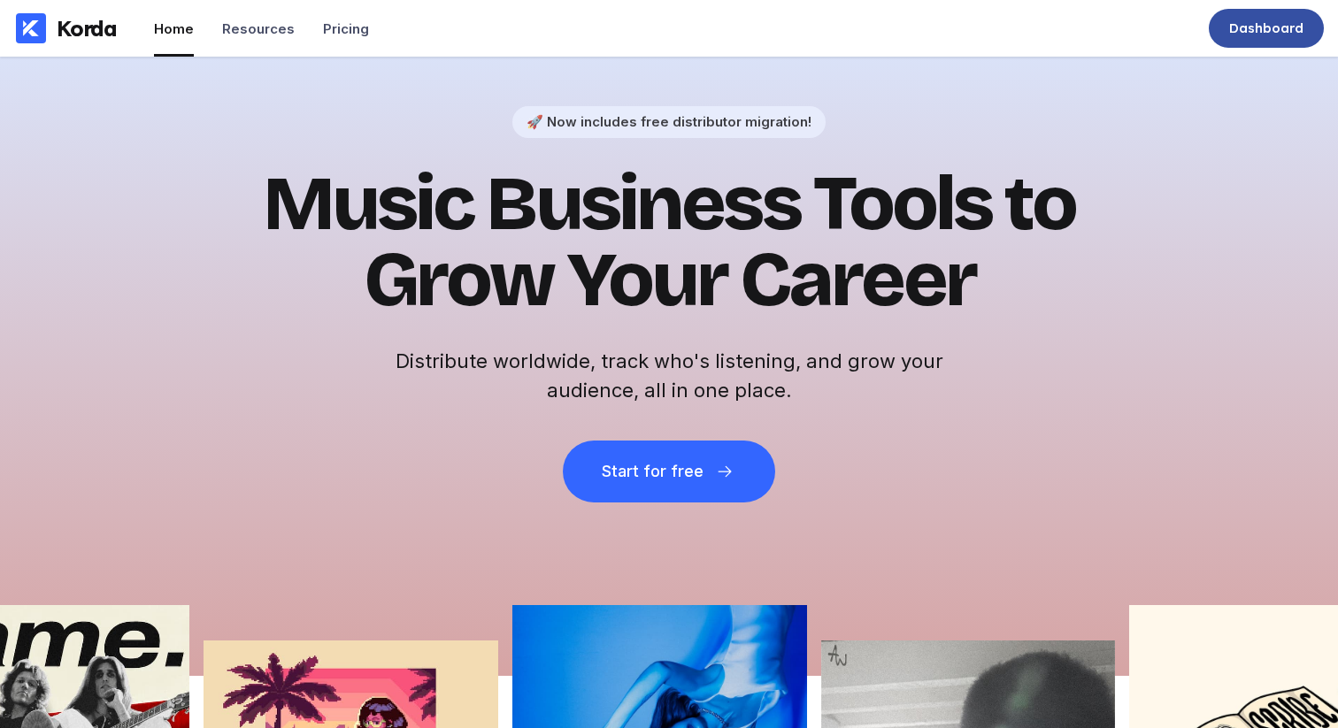
click at [1266, 32] on div "Dashboard" at bounding box center [1266, 28] width 74 height 18
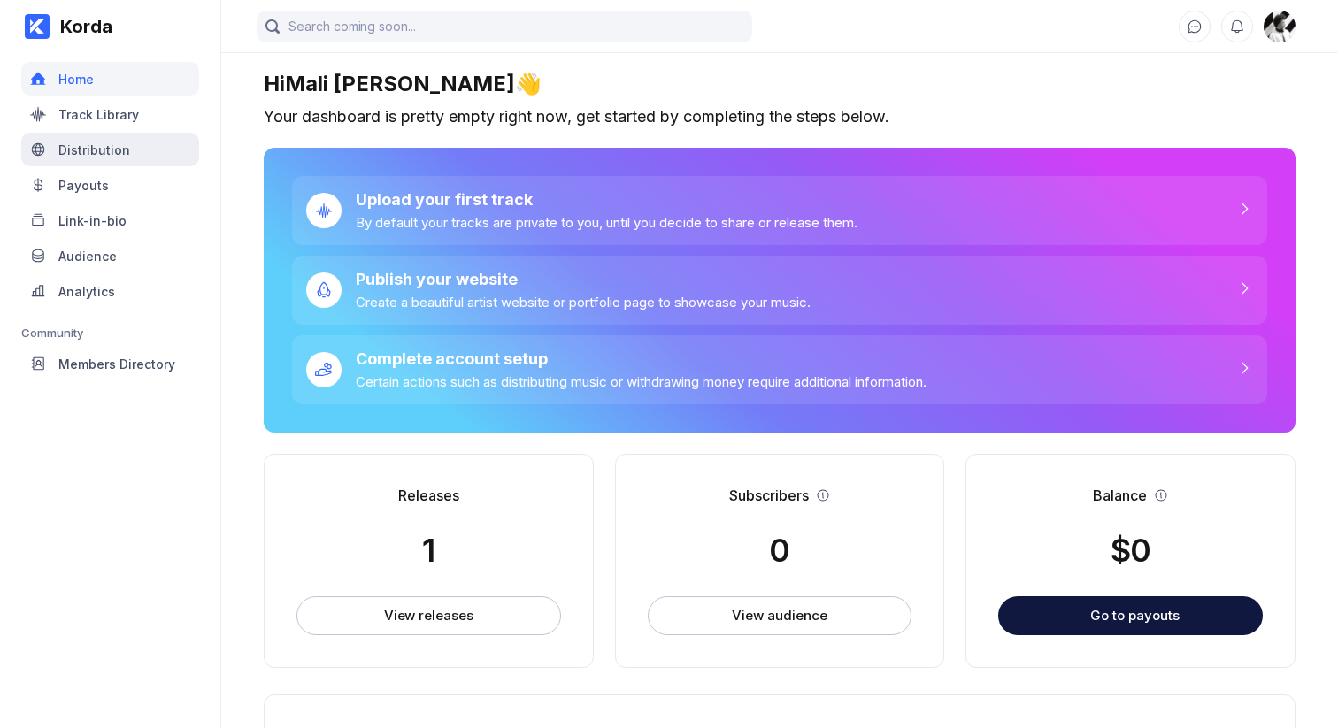
click at [126, 154] on div "Distribution" at bounding box center [94, 149] width 72 height 15
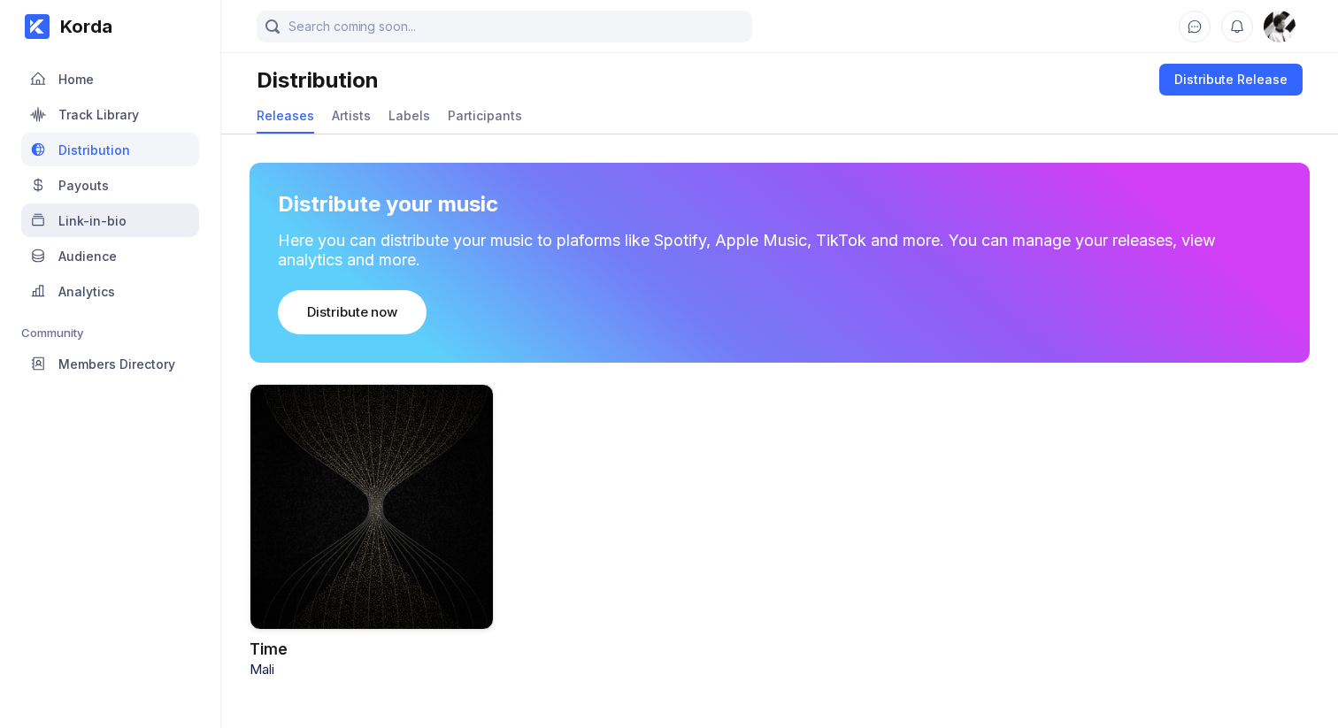
click at [111, 223] on div "Link-in-bio" at bounding box center [92, 220] width 68 height 15
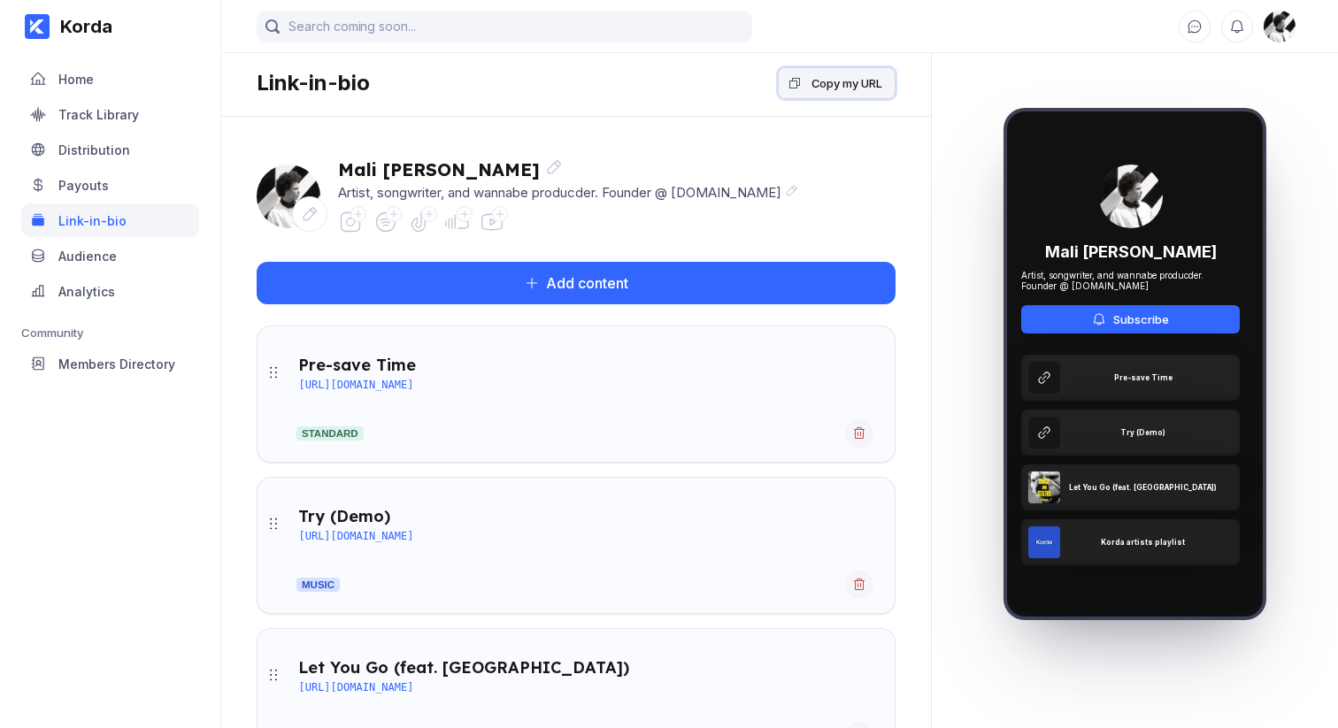
click at [847, 85] on div "Copy my URL" at bounding box center [846, 83] width 71 height 18
click at [554, 196] on div "Artist, songwriter, and wannabe producder. Founder @ [DOMAIN_NAME]" at bounding box center [568, 192] width 460 height 17
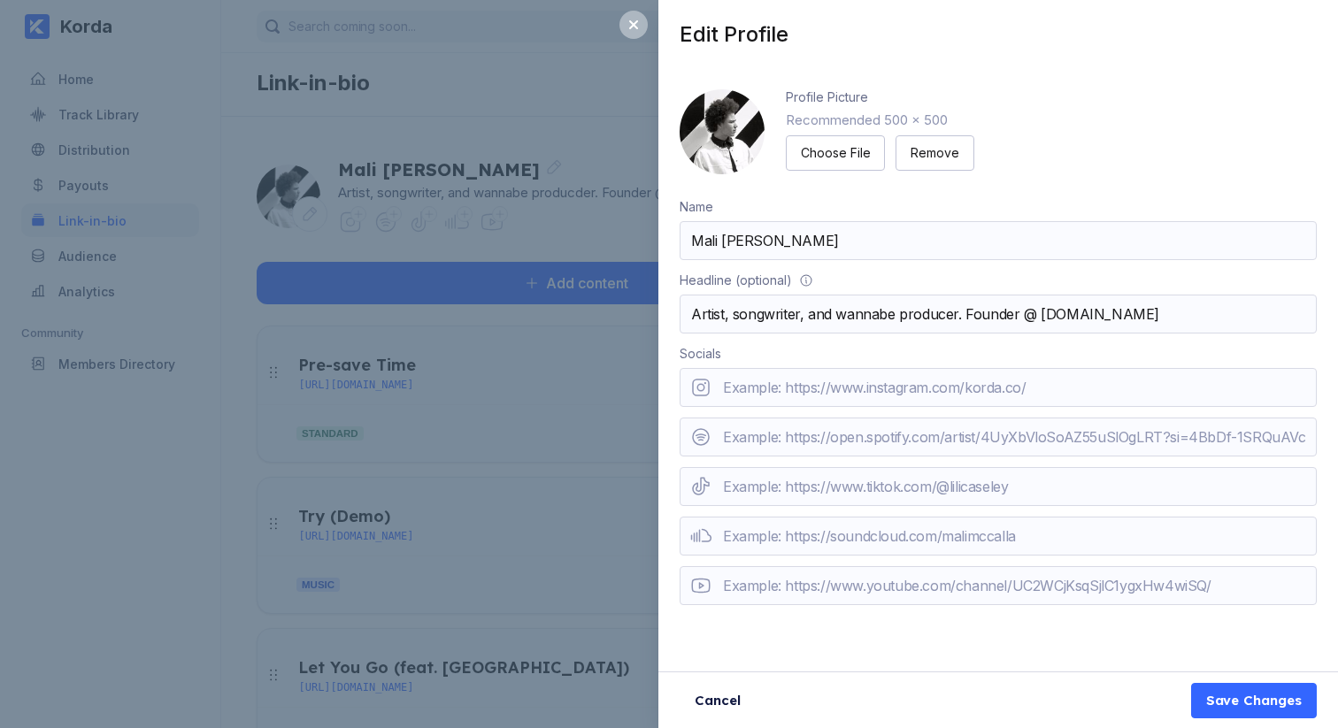
drag, startPoint x: 926, startPoint y: 324, endPoint x: 978, endPoint y: 317, distance: 52.7
click at [926, 324] on input "Artist, songwriter, and wannabe producer. Founder @ korda.co" at bounding box center [998, 314] width 637 height 39
click at [979, 317] on input "Artist, songwriter, and wannabe producer. Founder @ korda.co" at bounding box center [998, 314] width 637 height 39
type input "Artist, songwriter, and wannabe producer. Founder @ korda.co"
click at [1273, 702] on div "Save Changes" at bounding box center [1254, 701] width 96 height 18
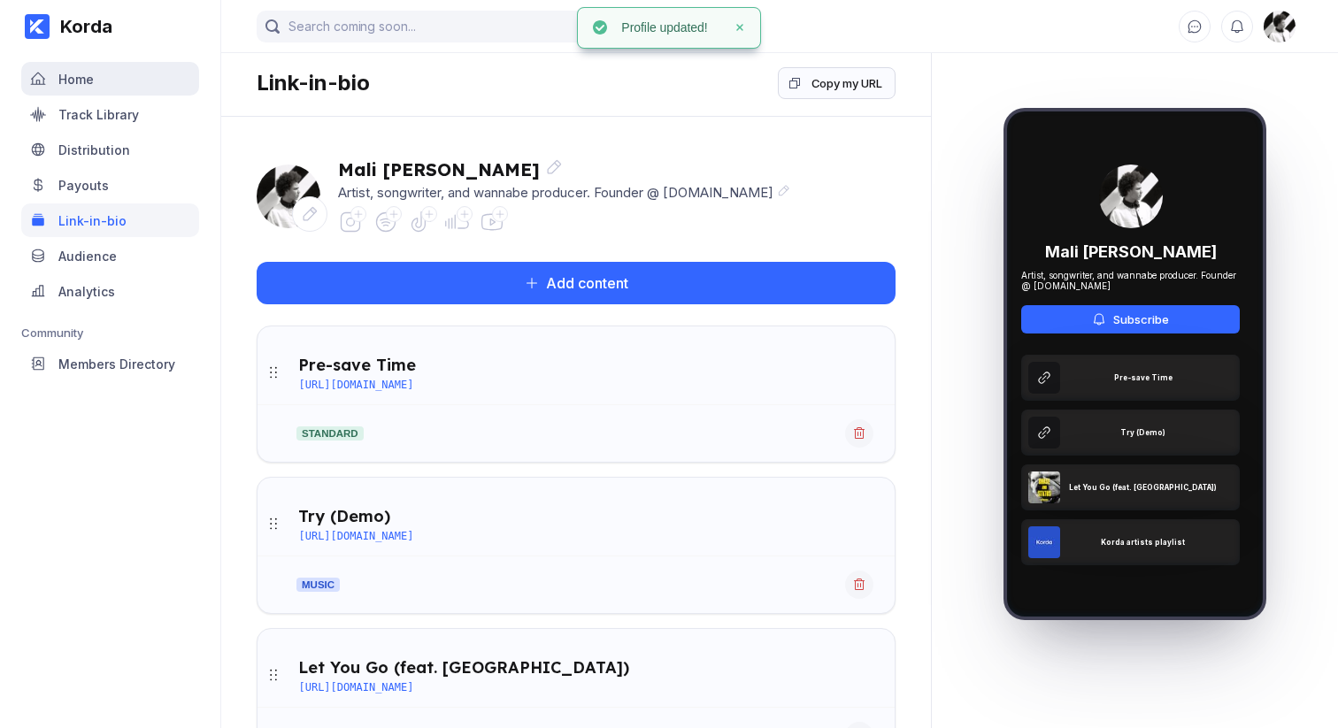
click at [104, 80] on div "Home" at bounding box center [110, 79] width 178 height 34
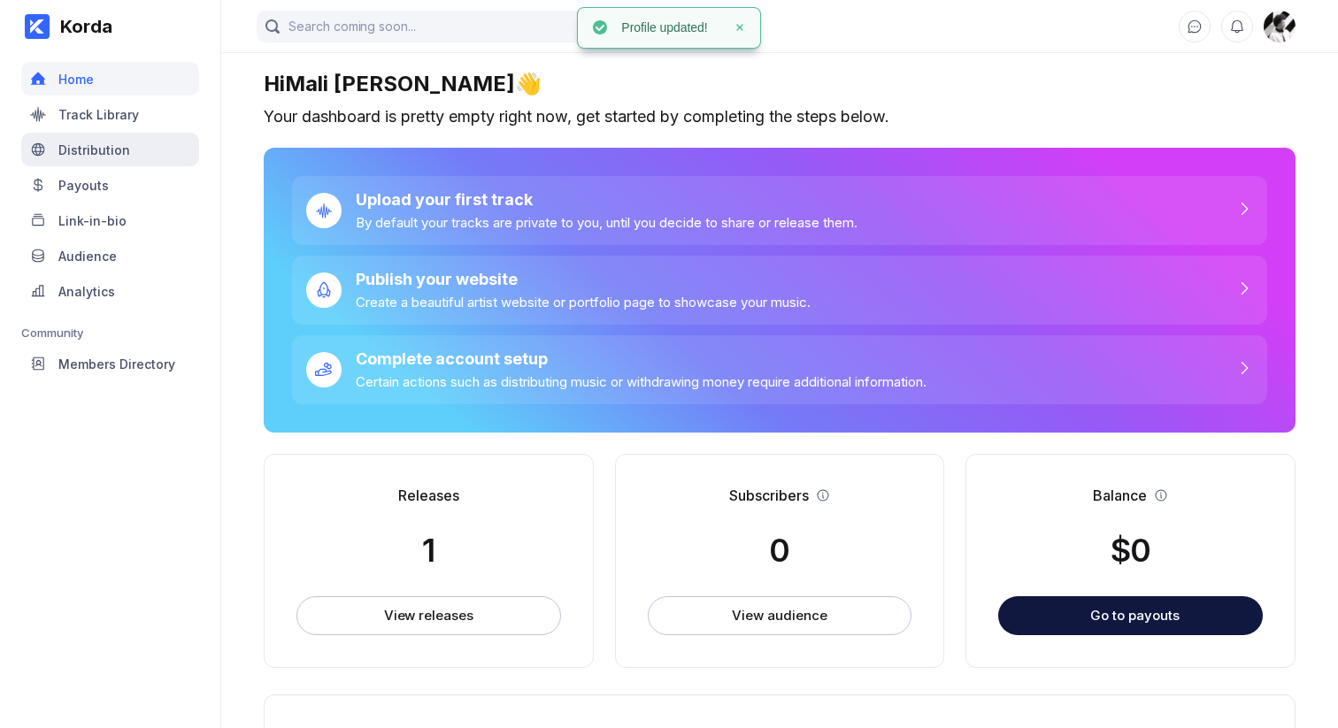
click at [119, 165] on div "Distribution" at bounding box center [110, 150] width 178 height 34
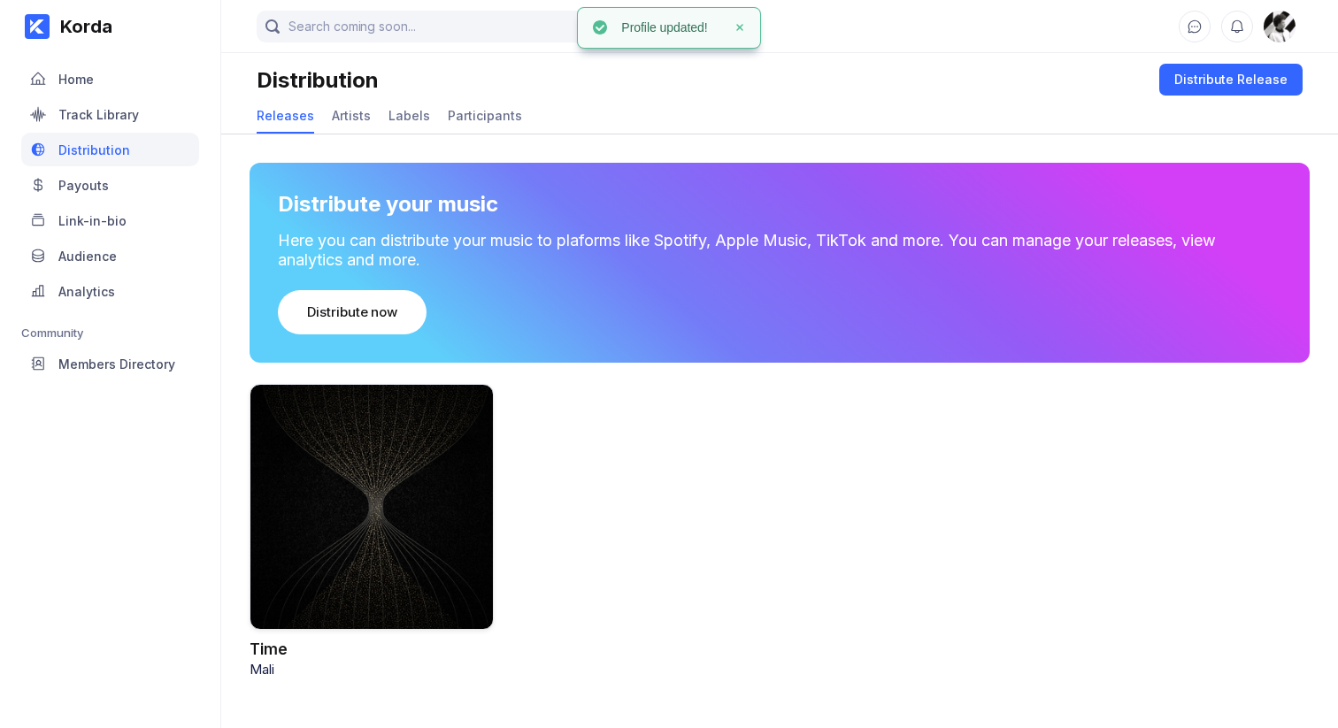
click at [111, 202] on link "Payouts" at bounding box center [110, 185] width 178 height 35
click at [107, 175] on div "Payouts" at bounding box center [110, 185] width 178 height 34
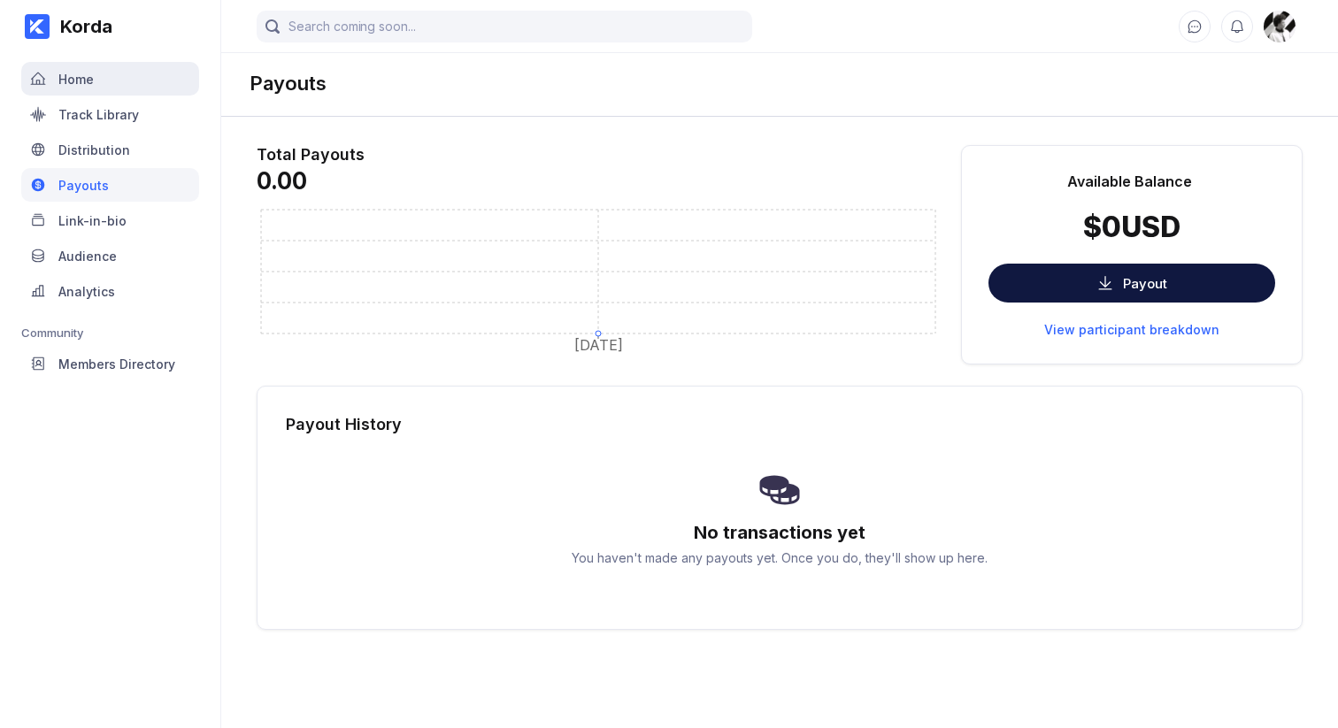
click at [106, 91] on div "Home" at bounding box center [110, 79] width 178 height 34
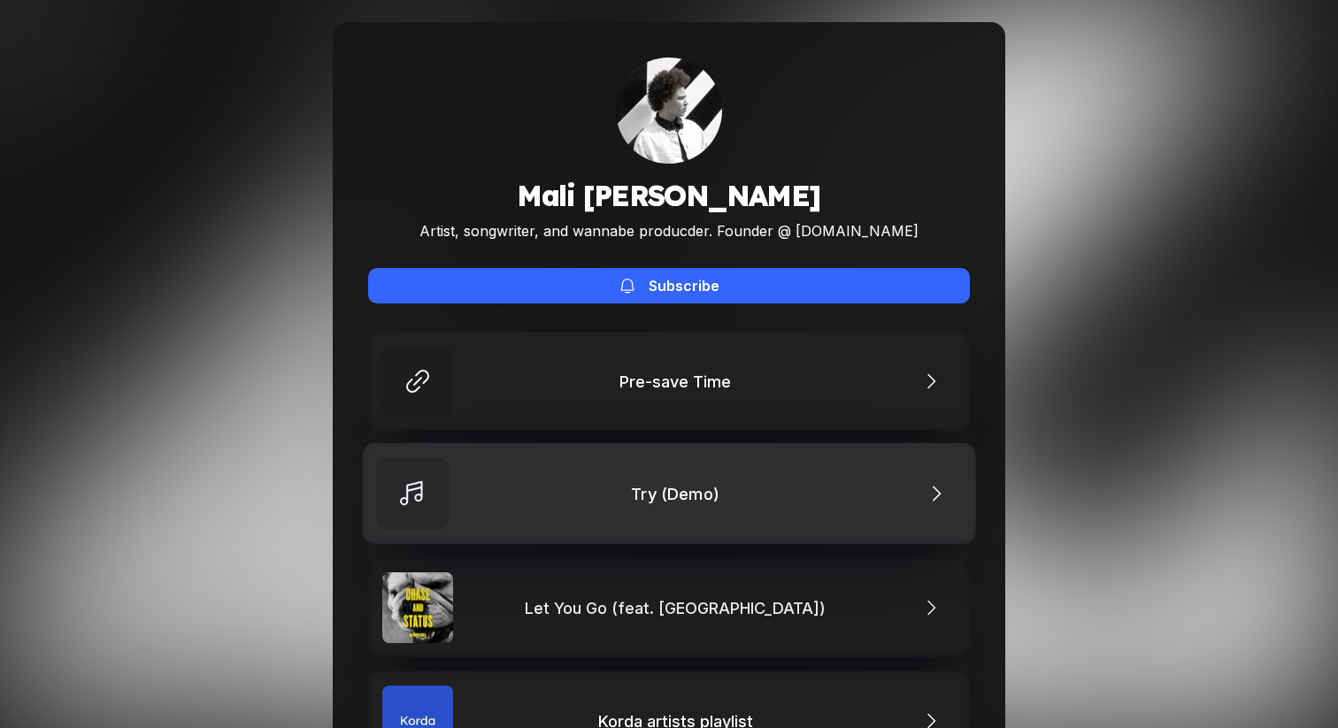
scroll to position [13, 0]
click at [588, 488] on link "Try (Demo)" at bounding box center [669, 493] width 614 height 101
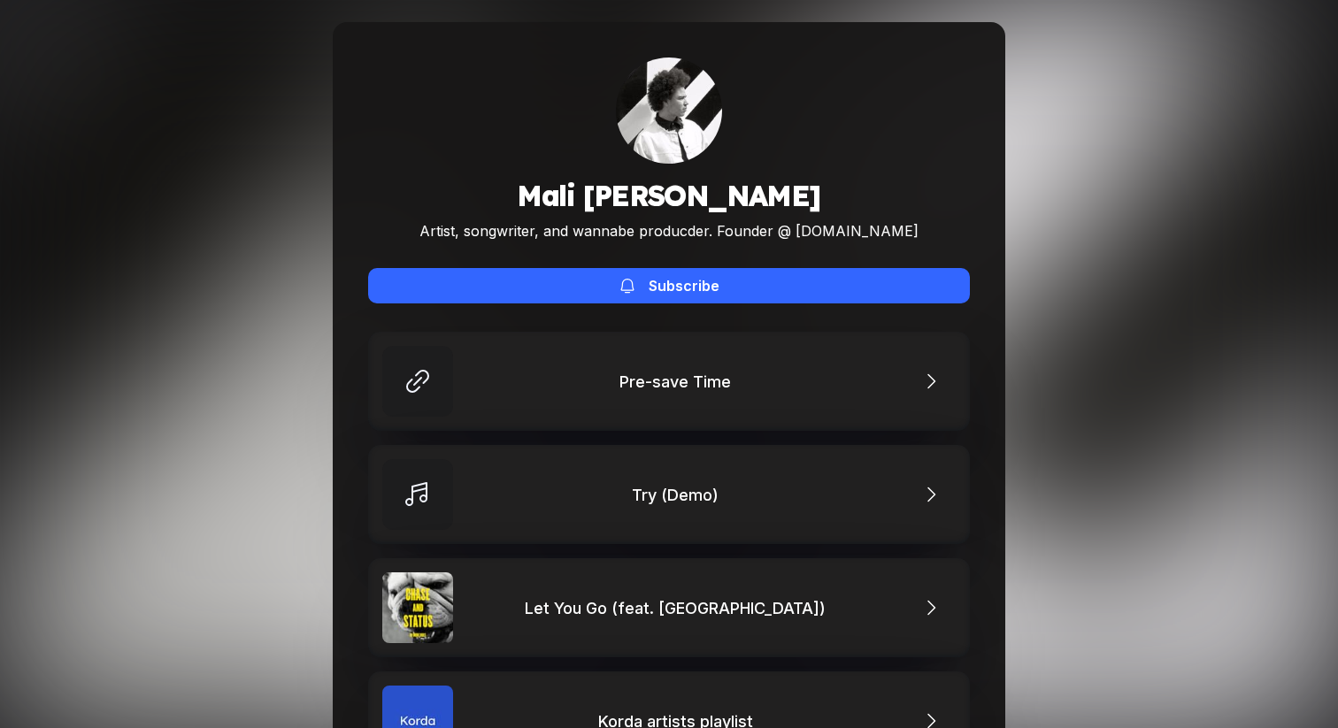
click at [1211, 298] on div "[PERSON_NAME] Artist, songwriter, and wannabe producder. Founder @ [DOMAIN_NAME…" at bounding box center [669, 453] width 1338 height 933
click at [1145, 220] on div "[PERSON_NAME] Artist, songwriter, and wannabe producder. Founder @ [DOMAIN_NAME…" at bounding box center [669, 453] width 1338 height 933
drag, startPoint x: 1210, startPoint y: 134, endPoint x: 1175, endPoint y: 2, distance: 136.5
click at [1207, 112] on div "[PERSON_NAME] Artist, songwriter, and wannabe producder. Founder @ [DOMAIN_NAME…" at bounding box center [669, 453] width 1338 height 933
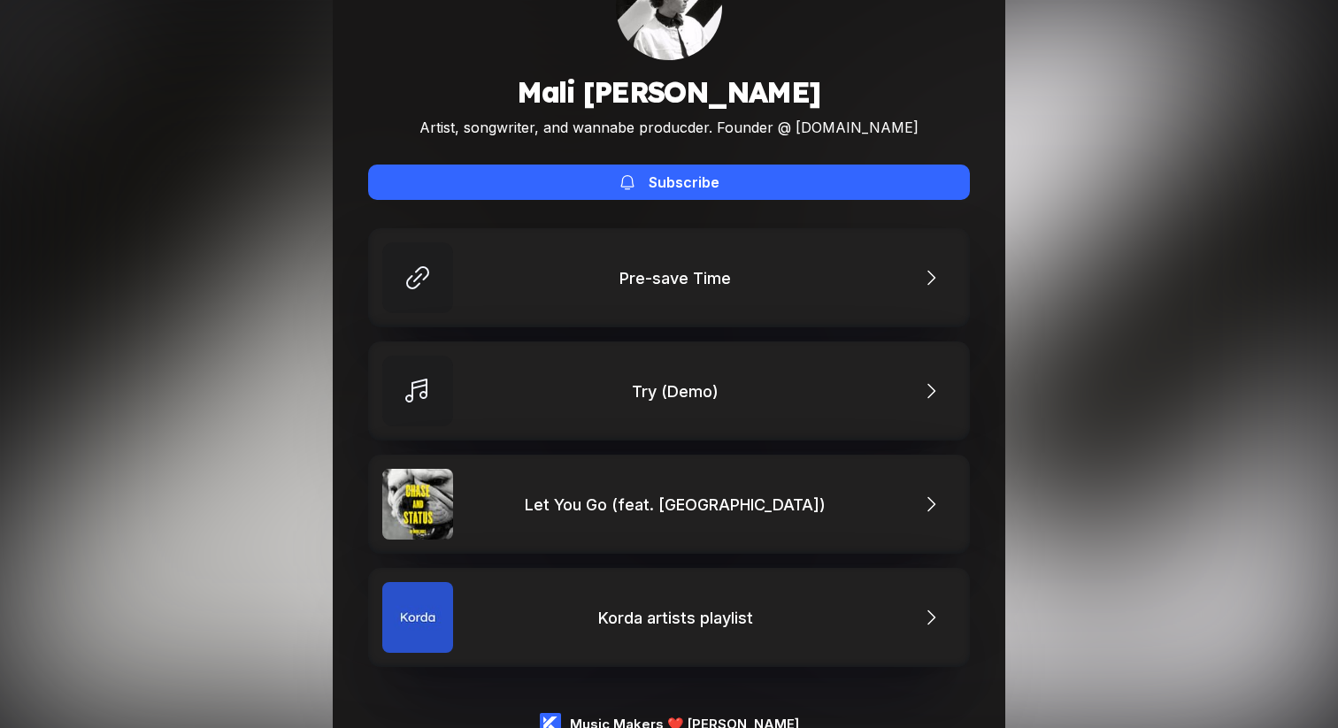
scroll to position [4, 0]
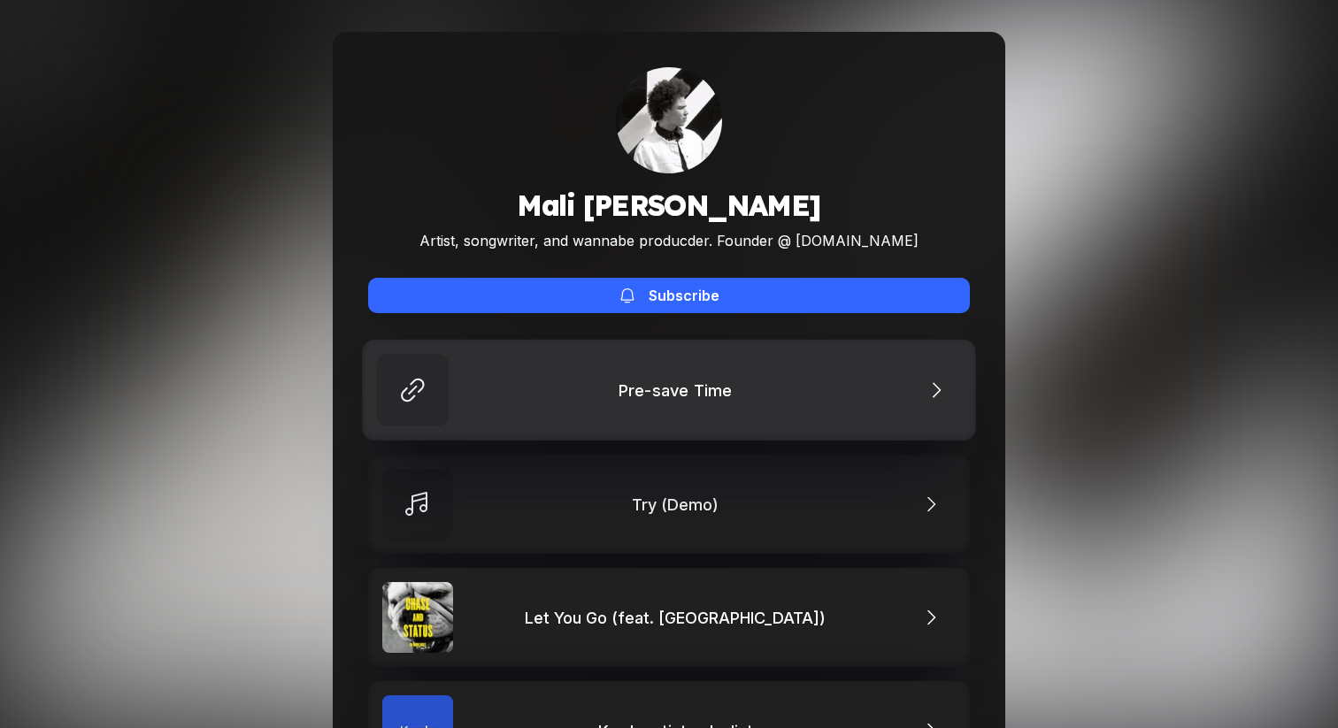
click at [608, 383] on link "Pre-save Time" at bounding box center [669, 390] width 614 height 101
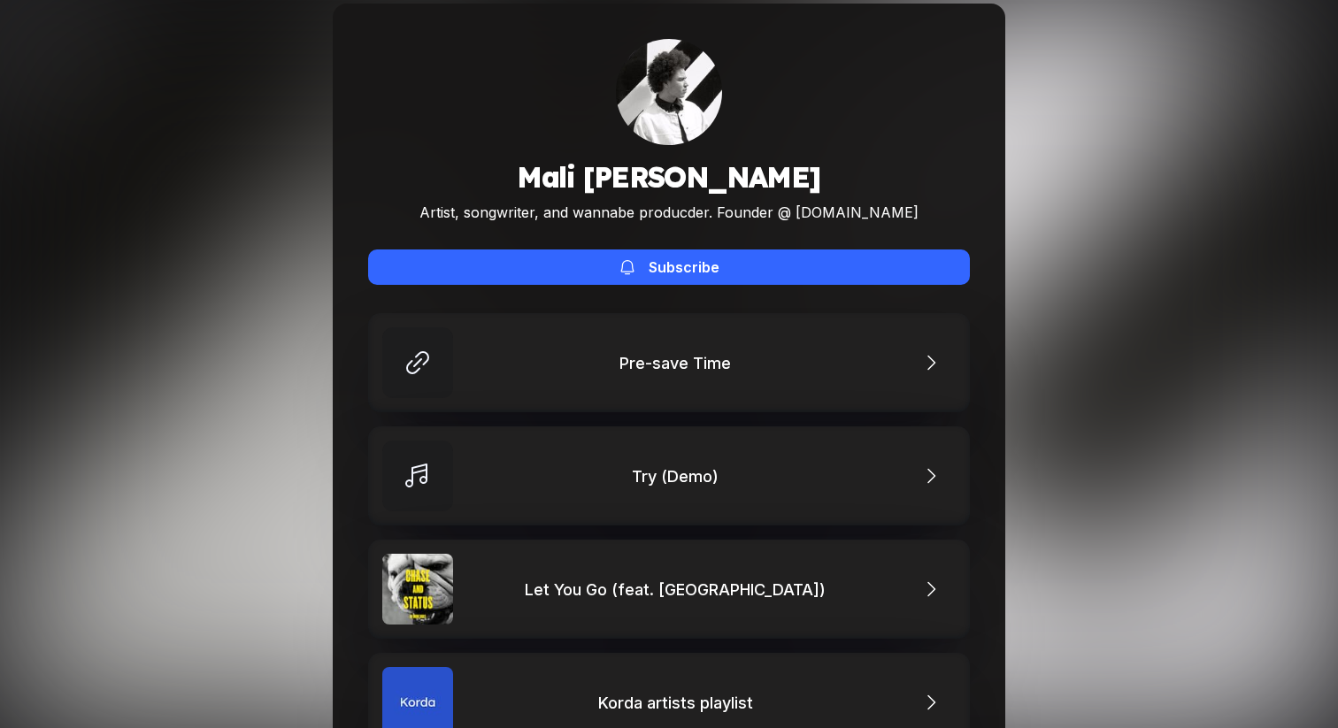
scroll to position [0, 0]
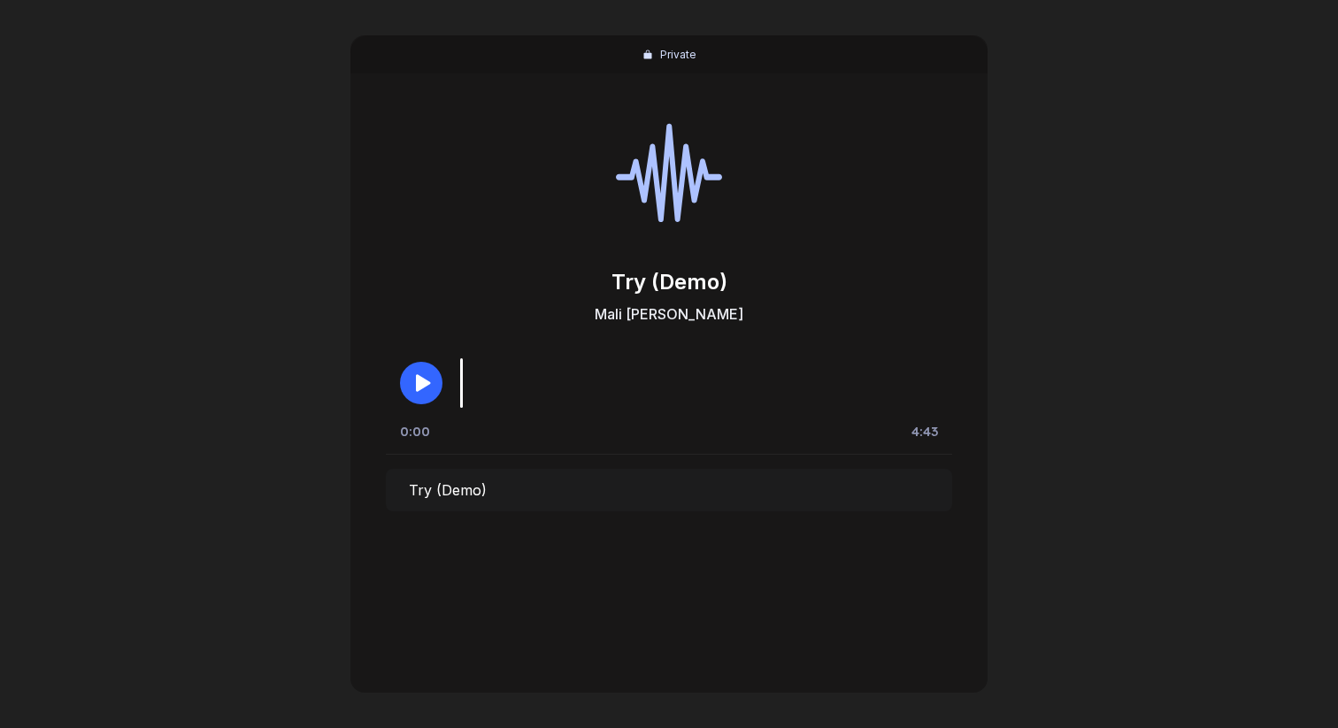
click at [426, 395] on button "button" at bounding box center [421, 383] width 42 height 42
drag, startPoint x: 1145, startPoint y: 61, endPoint x: 257, endPoint y: 154, distance: 893.2
click at [1121, 63] on div "Private Try (Demo) [PERSON_NAME] 0:03 4:43 Try (Demo)" at bounding box center [669, 364] width 1338 height 728
click at [1143, 106] on div "Private Try (Demo) [PERSON_NAME] 2:14 4:43 Try (Demo)" at bounding box center [669, 364] width 1338 height 728
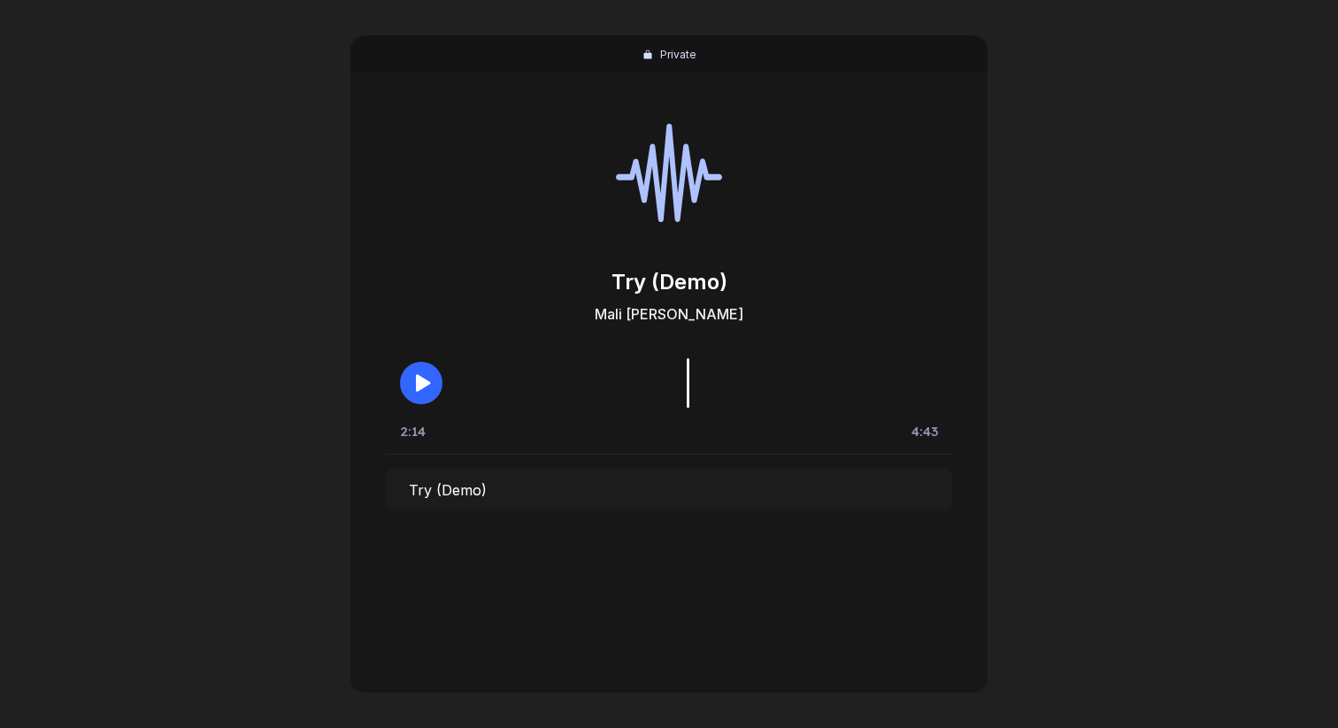
drag, startPoint x: 884, startPoint y: 169, endPoint x: 621, endPoint y: 1, distance: 312.0
click at [878, 165] on div at bounding box center [669, 171] width 566 height 159
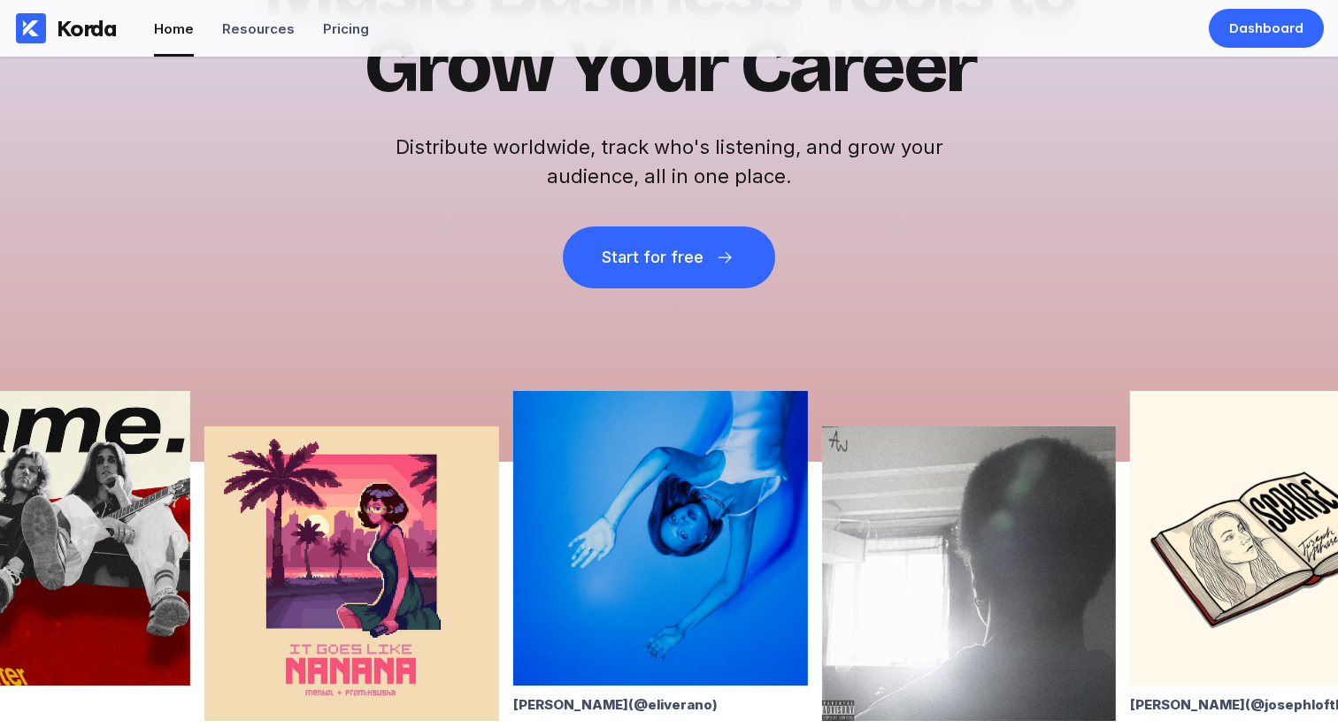
scroll to position [343, 0]
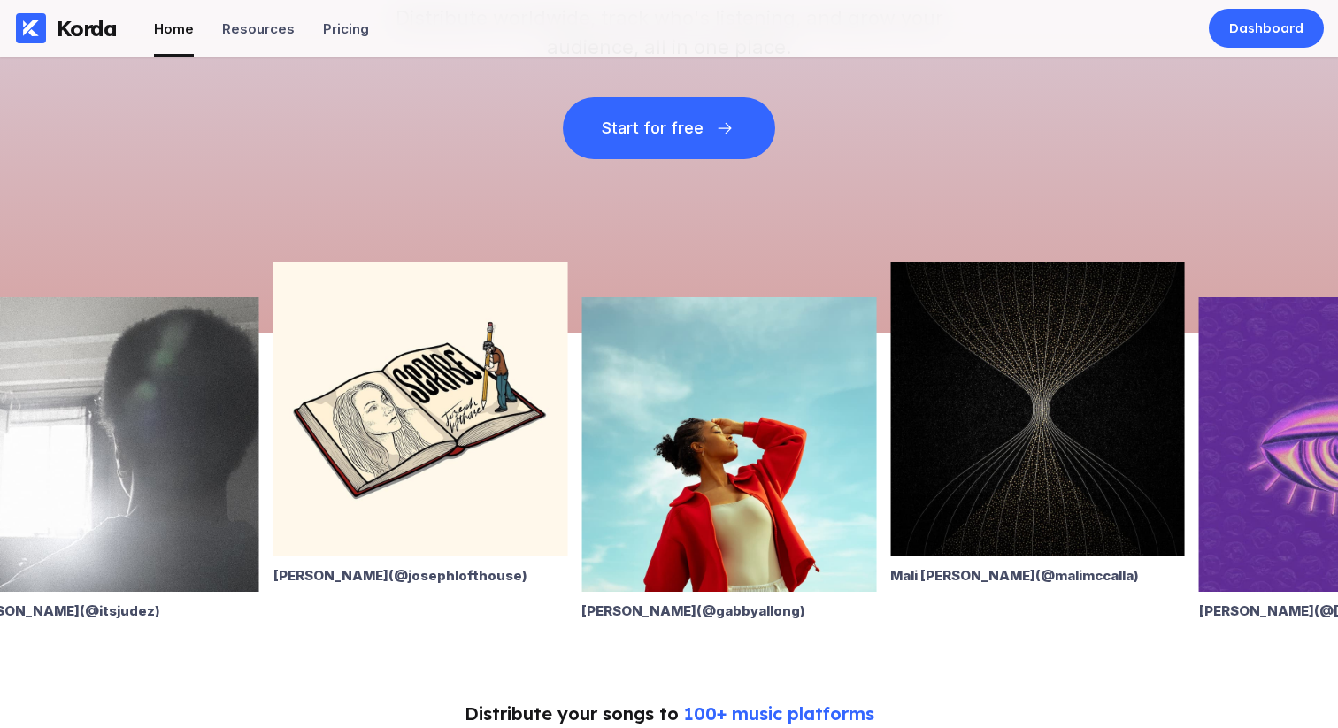
drag, startPoint x: 1154, startPoint y: 334, endPoint x: 242, endPoint y: 376, distance: 912.3
click at [273, 376] on img at bounding box center [420, 409] width 295 height 295
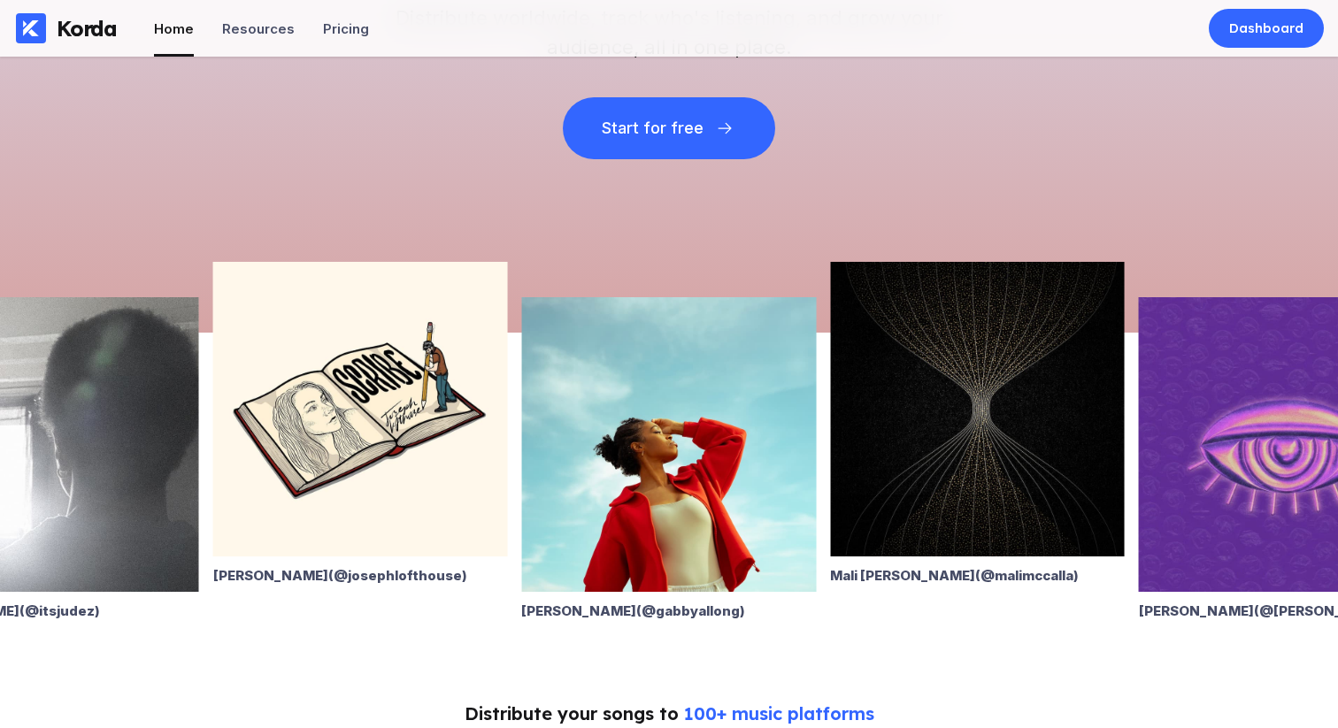
click at [872, 442] on img at bounding box center [977, 409] width 295 height 295
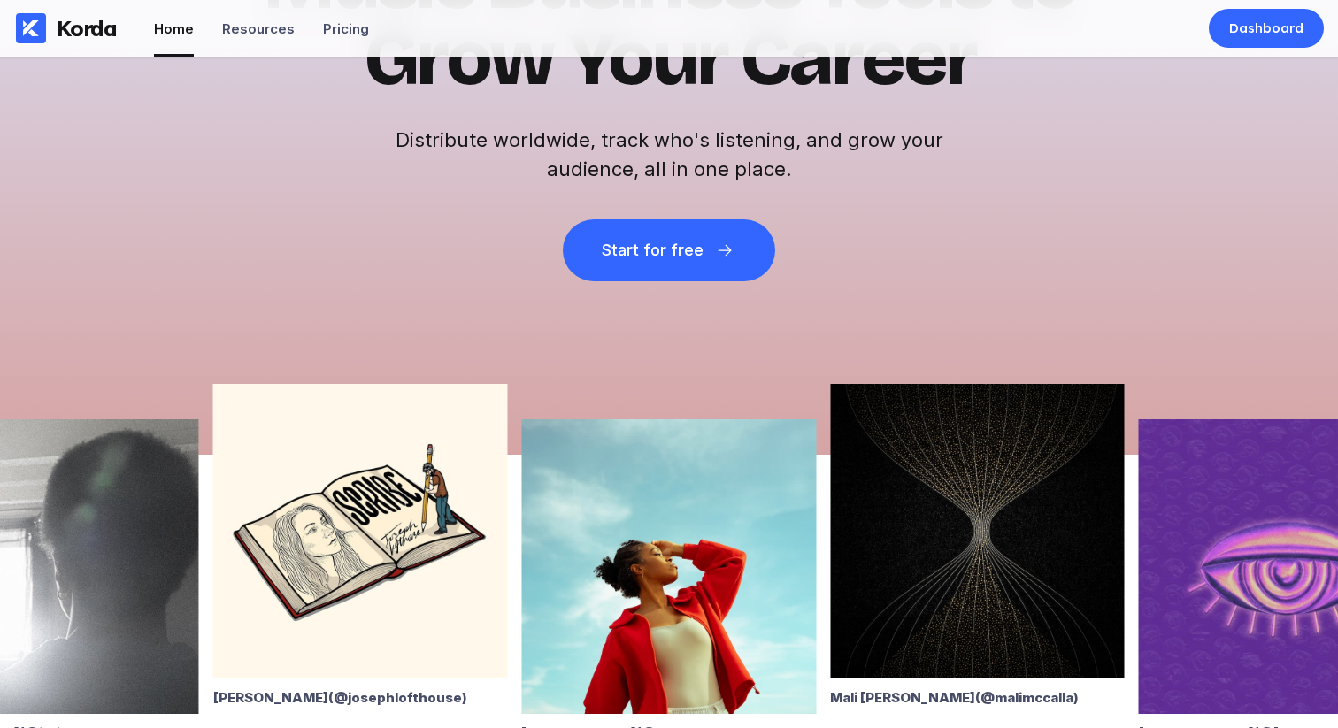
scroll to position [222, 0]
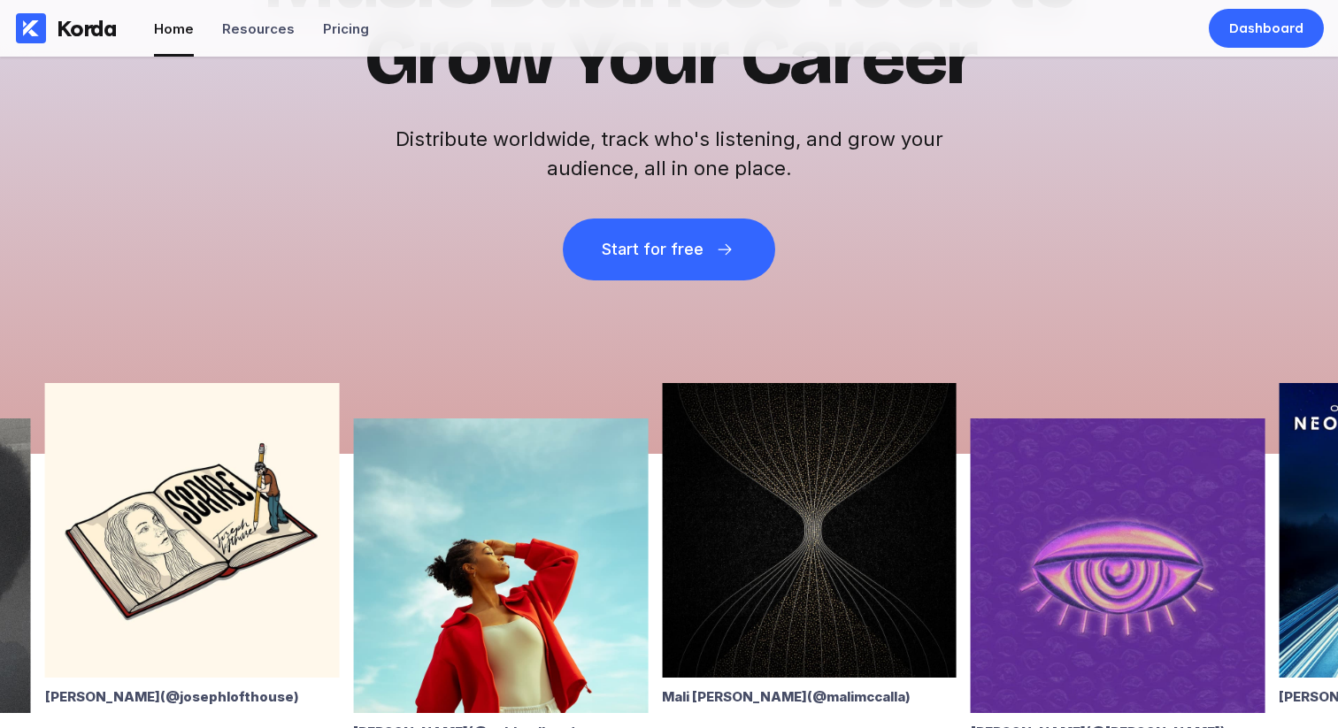
drag, startPoint x: 746, startPoint y: 430, endPoint x: 584, endPoint y: 430, distance: 161.9
click at [584, 430] on img at bounding box center [500, 566] width 295 height 295
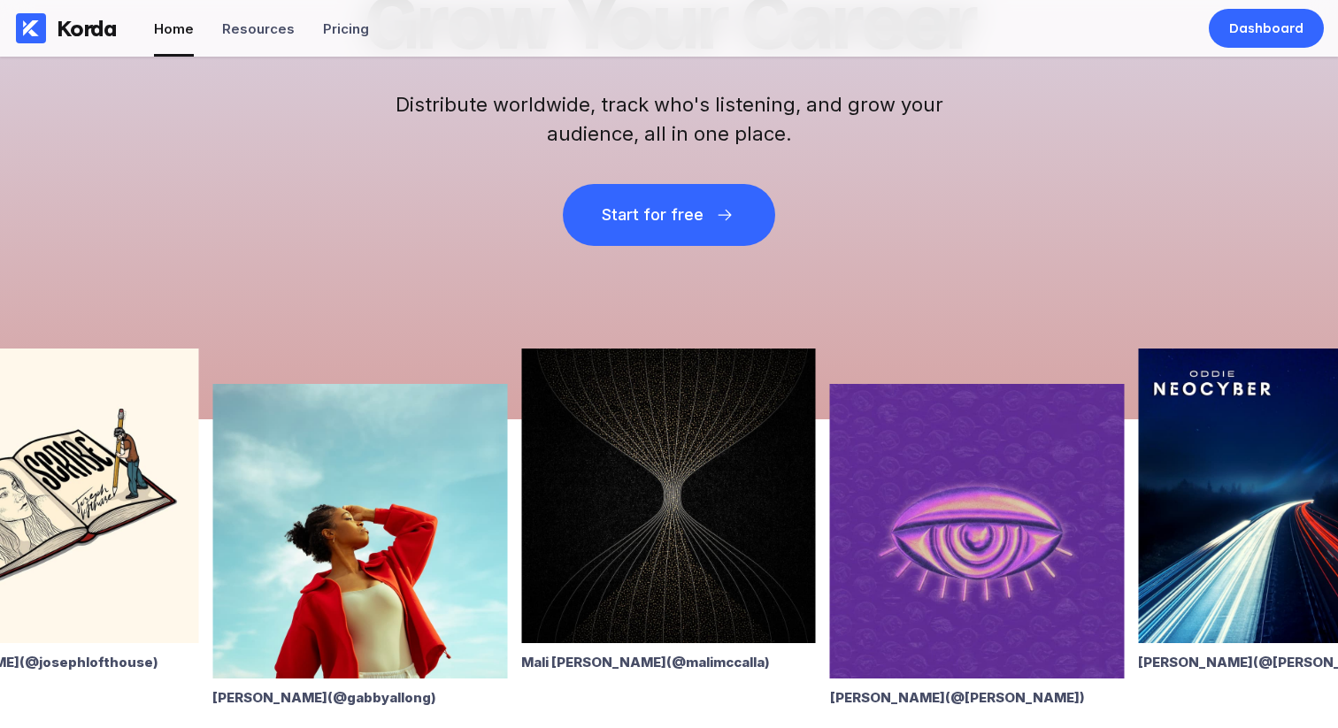
scroll to position [261, 0]
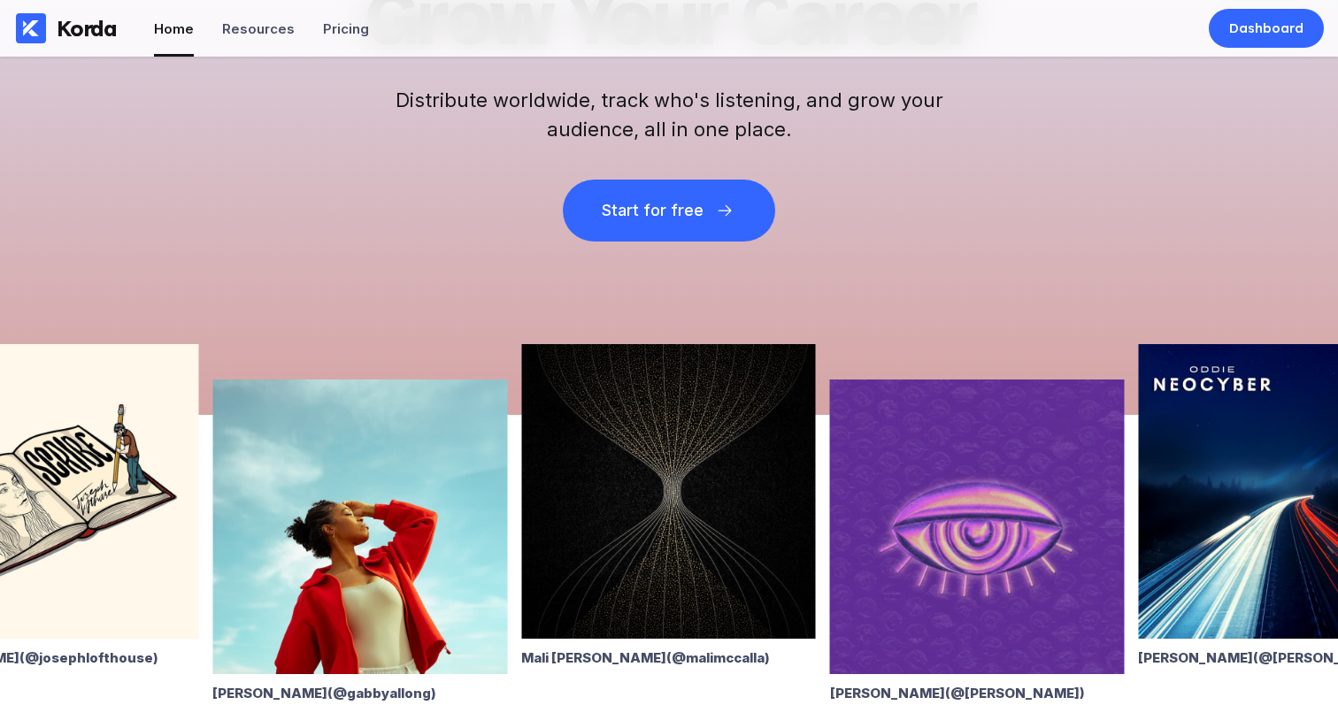
click at [694, 480] on img at bounding box center [668, 491] width 295 height 295
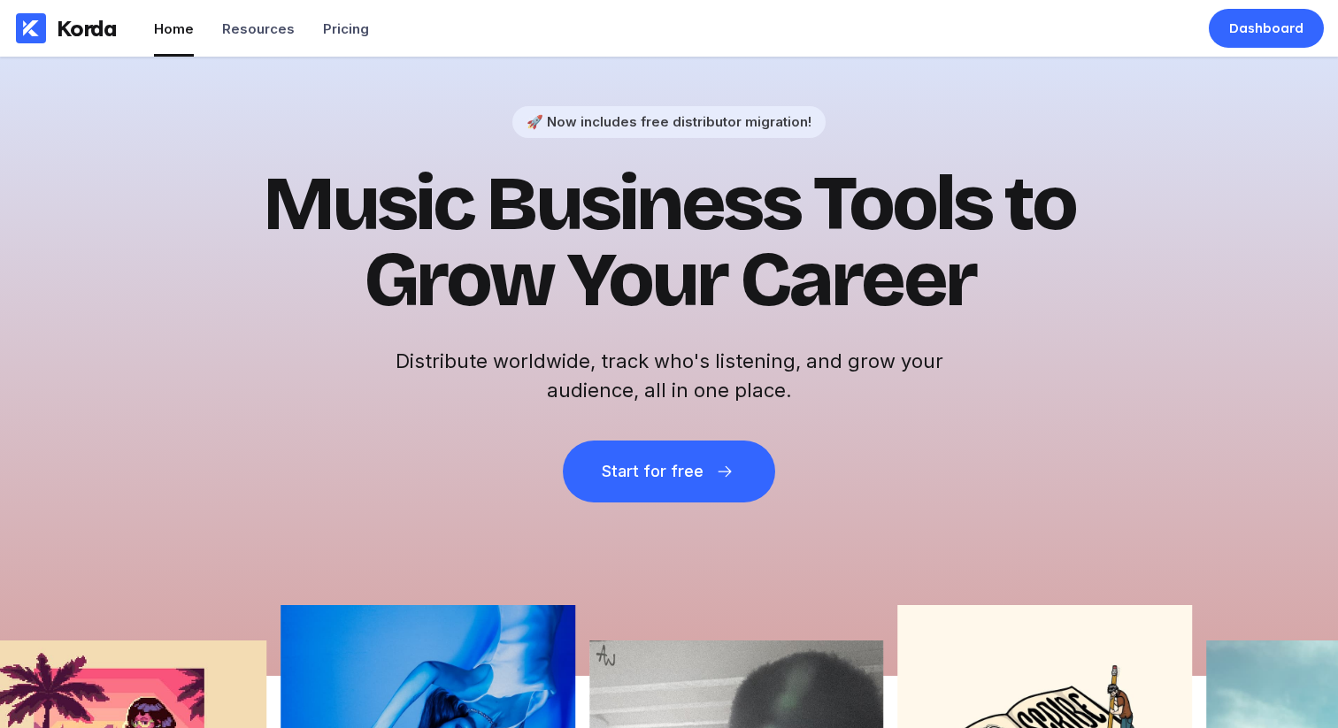
click at [392, 188] on h1 "Music Business Tools to Grow Your Career" at bounding box center [668, 242] width 867 height 152
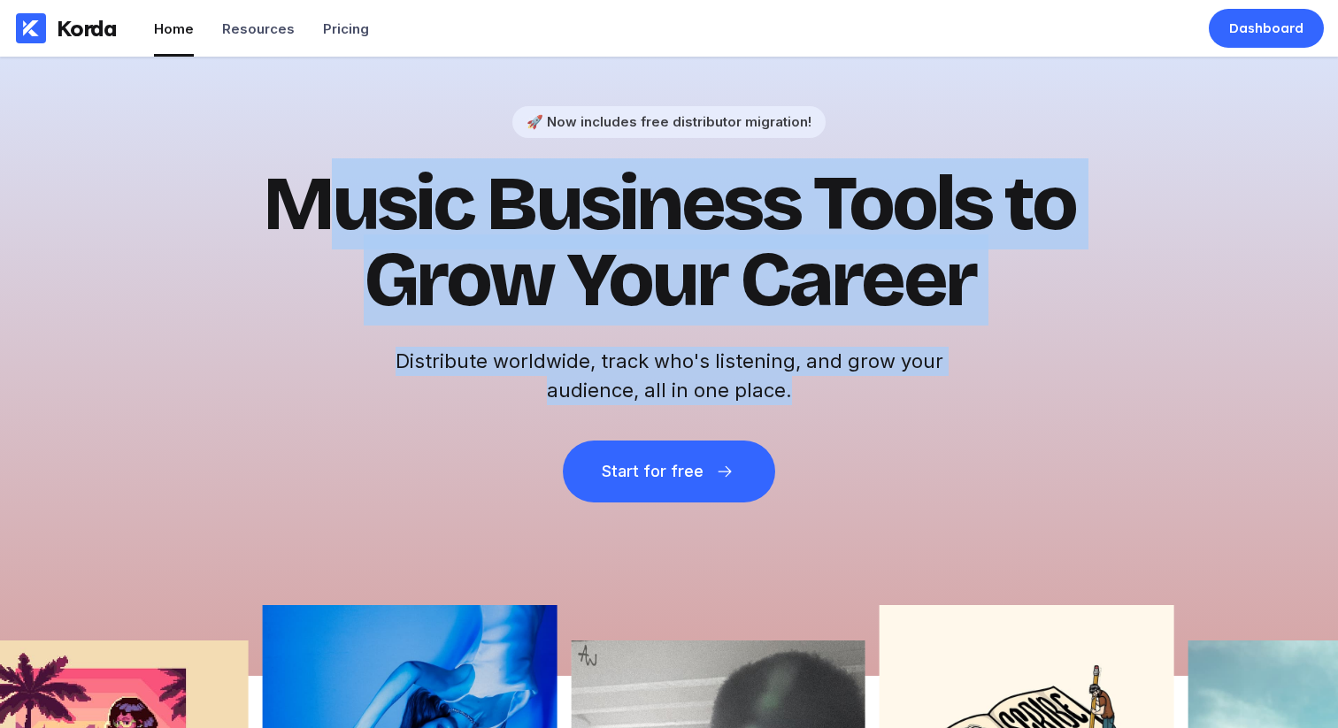
drag, startPoint x: 327, startPoint y: 193, endPoint x: 1031, endPoint y: 363, distance: 724.5
click at [998, 374] on div "🚀 Now includes free distributor migration! Music Business Tools to Grow Your Ca…" at bounding box center [668, 304] width 867 height 396
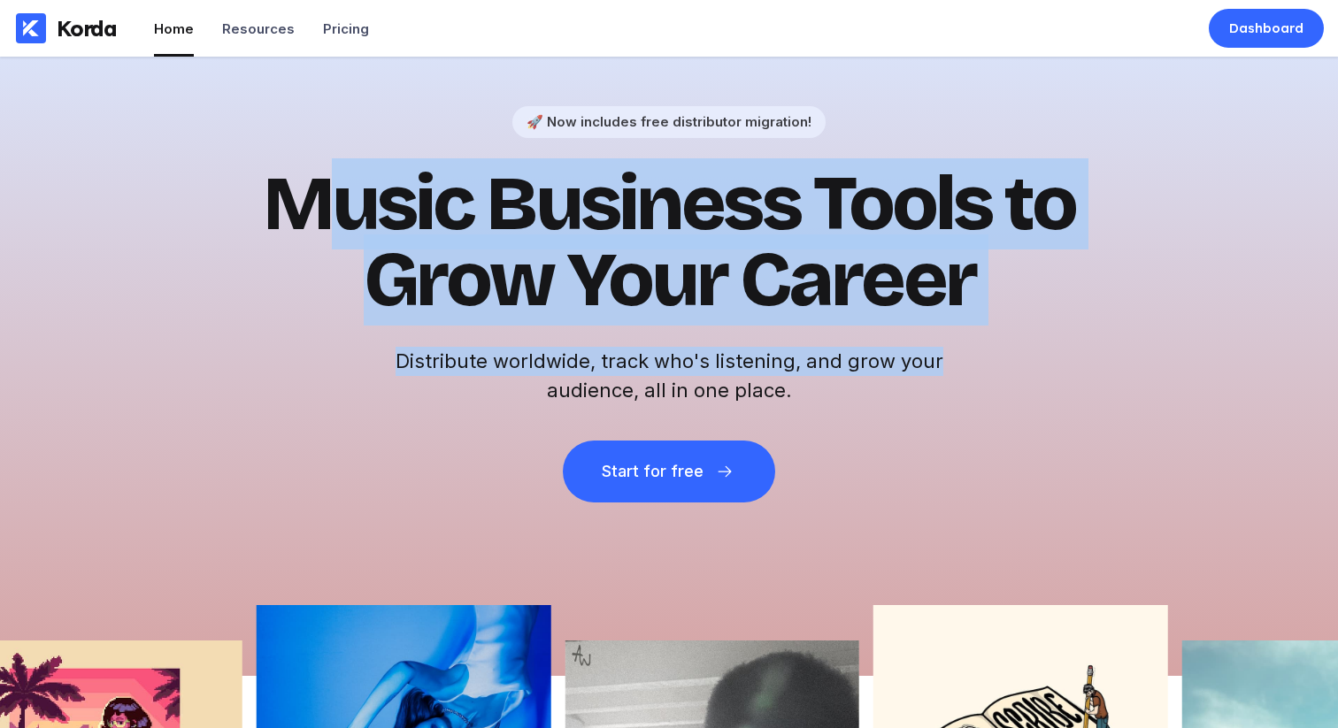
click at [1031, 363] on div "🚀 Now includes free distributor migration! Music Business Tools to Grow Your Ca…" at bounding box center [668, 304] width 867 height 396
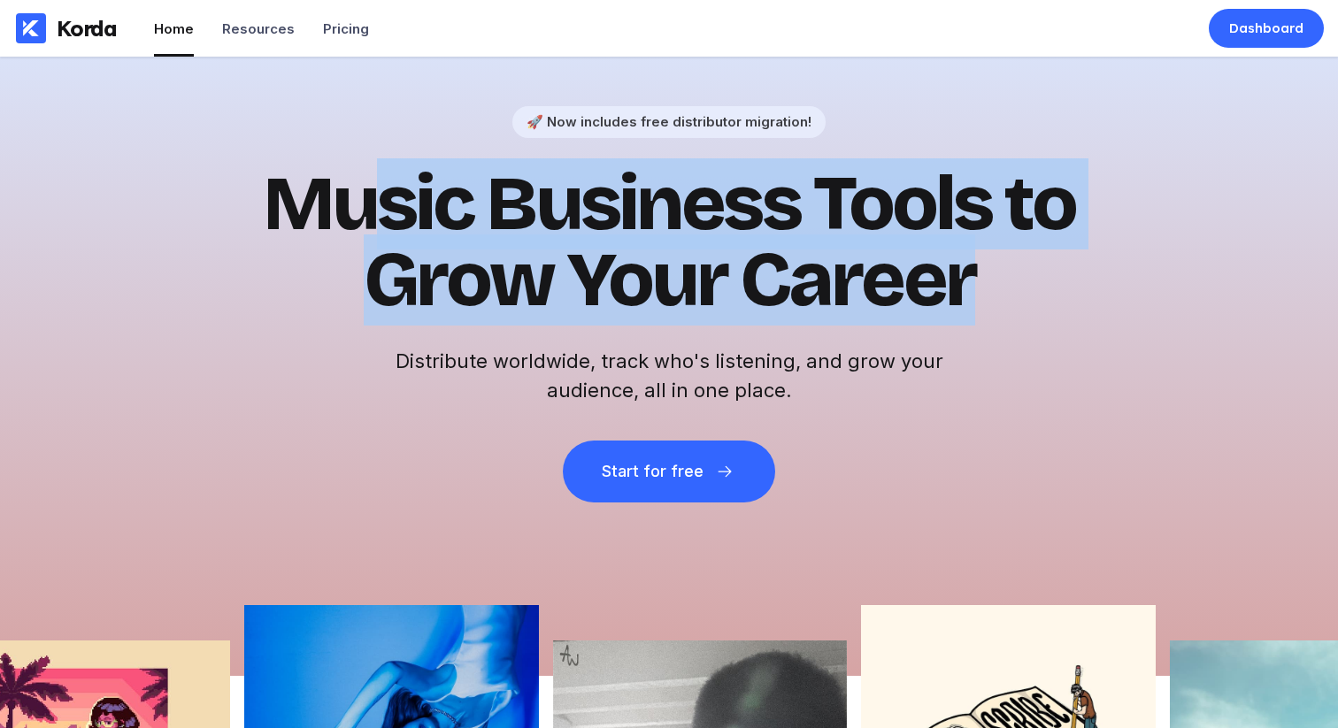
drag, startPoint x: 1018, startPoint y: 339, endPoint x: 382, endPoint y: 224, distance: 646.5
click at [388, 224] on div "🚀 Now includes free distributor migration! Music Business Tools to Grow Your Ca…" at bounding box center [668, 304] width 867 height 396
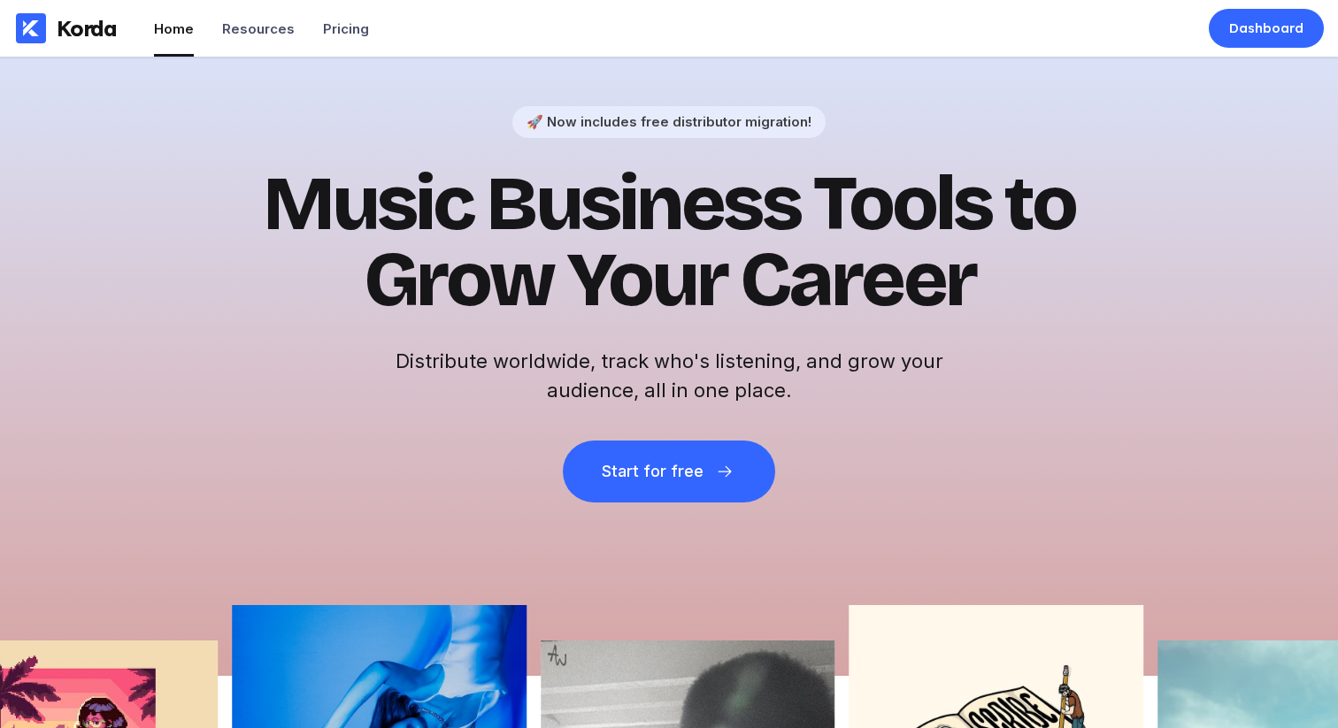
click at [314, 223] on h1 "Music Business Tools to Grow Your Career" at bounding box center [668, 242] width 867 height 152
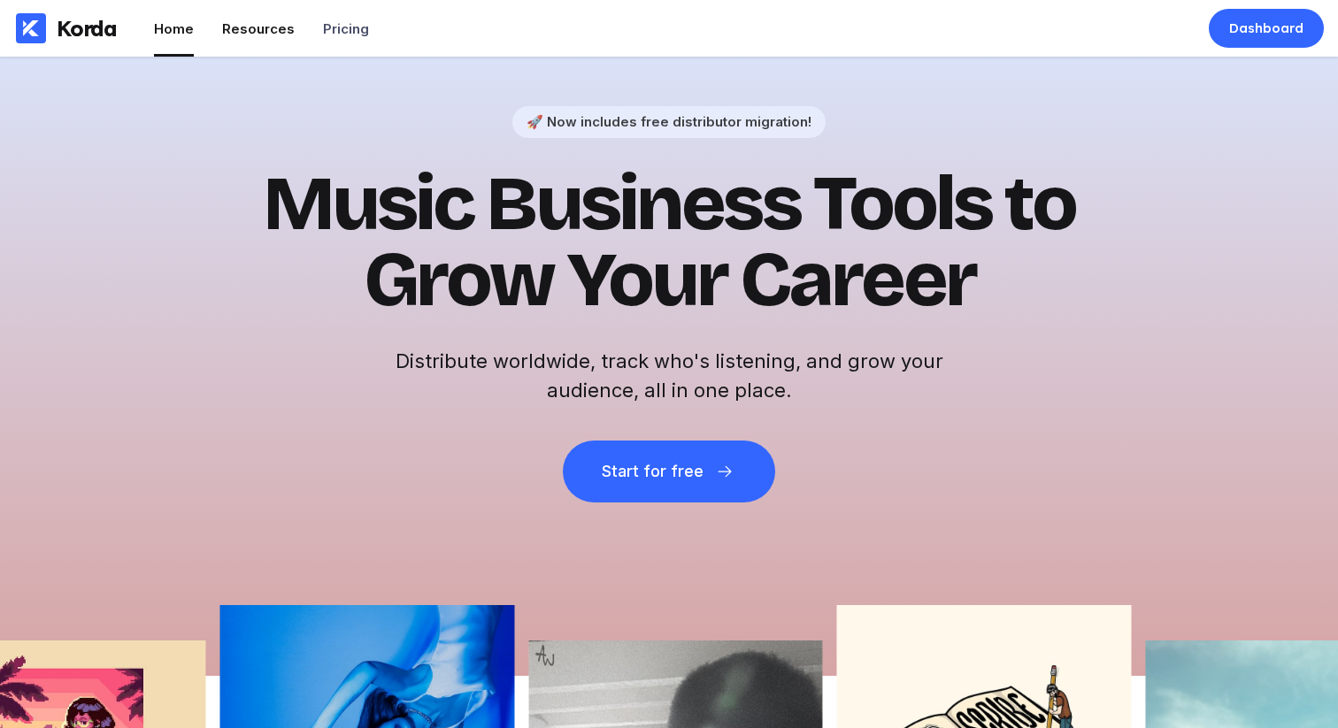
click at [243, 42] on li "Resources" at bounding box center [258, 28] width 73 height 57
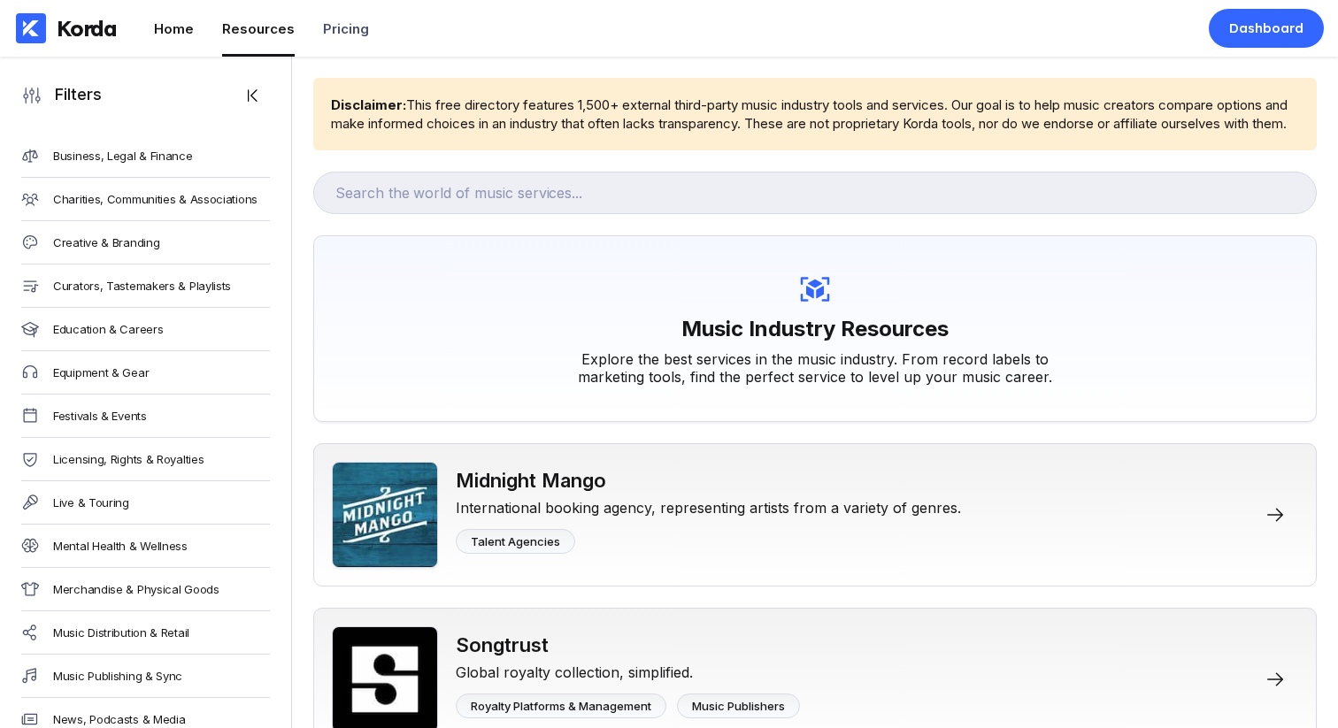
click at [188, 33] on div "Home" at bounding box center [174, 28] width 40 height 17
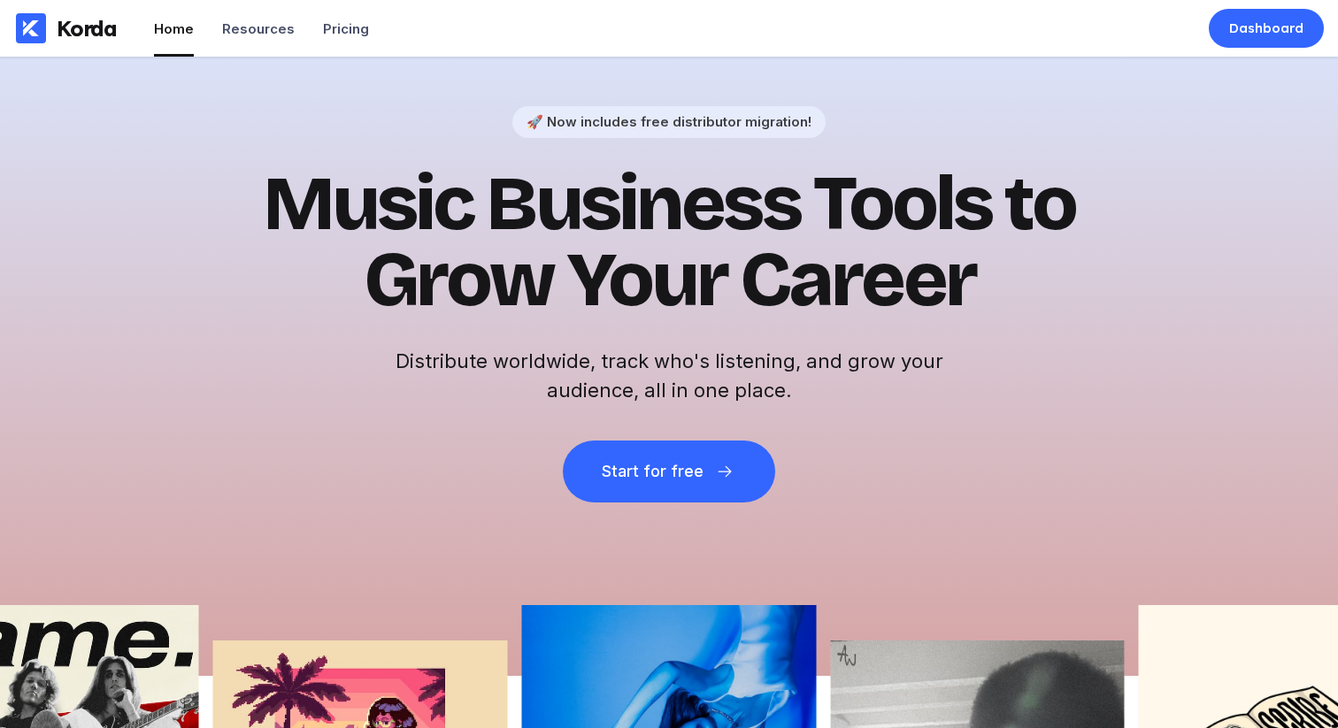
click at [119, 26] on div "Korda" at bounding box center [66, 28] width 133 height 57
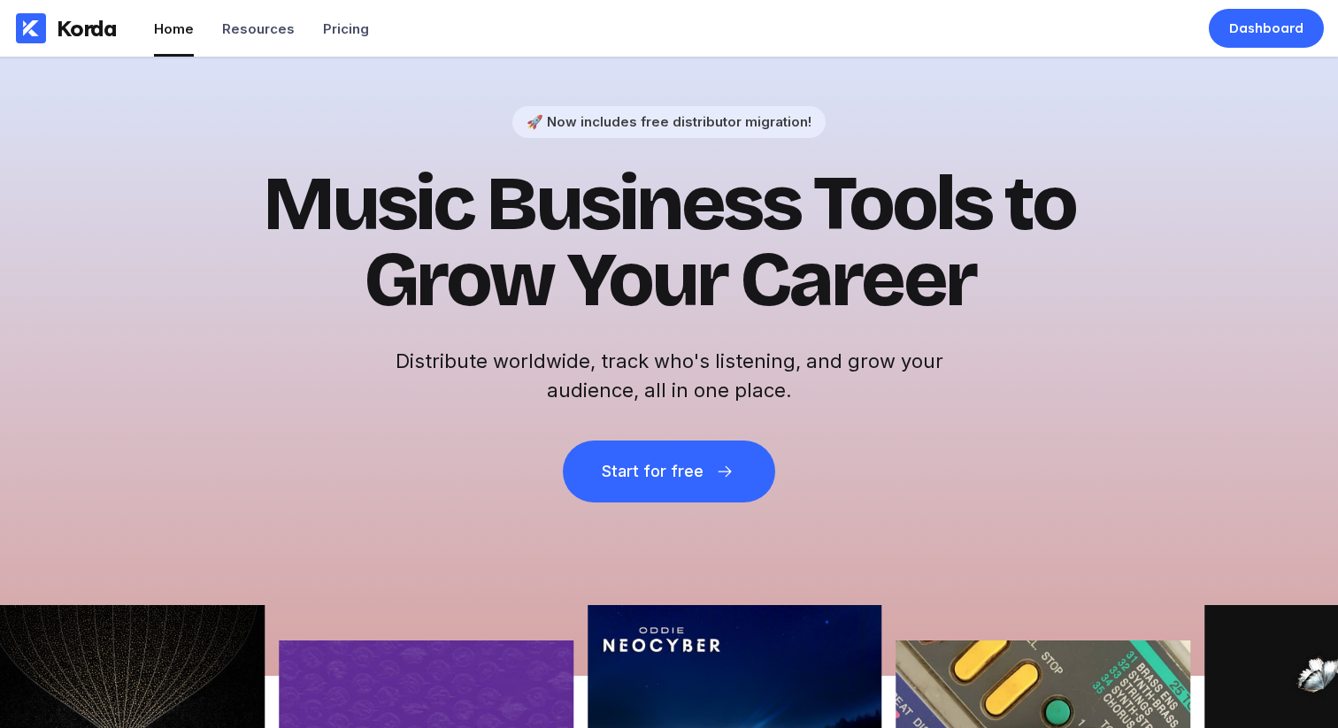
click at [427, 196] on h1 "Music Business Tools to Grow Your Career" at bounding box center [668, 242] width 867 height 152
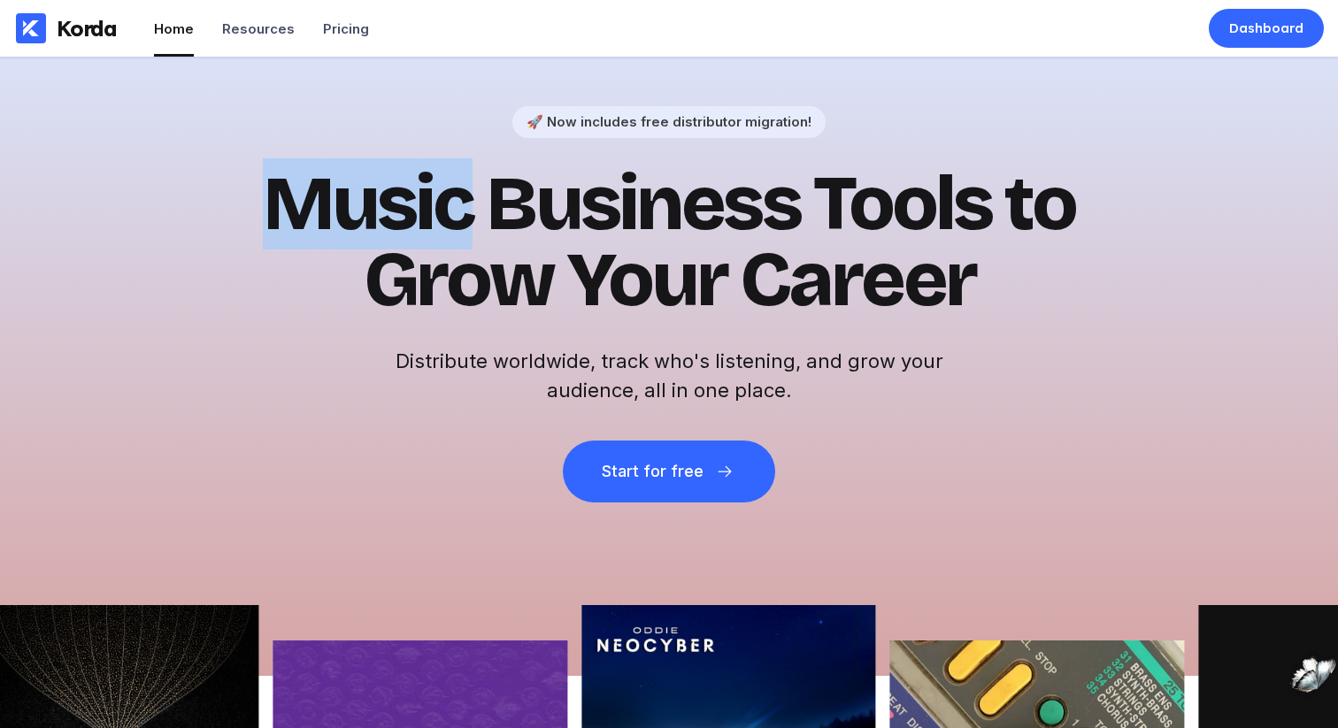
click at [427, 196] on h1 "Music Business Tools to Grow Your Career" at bounding box center [668, 242] width 867 height 152
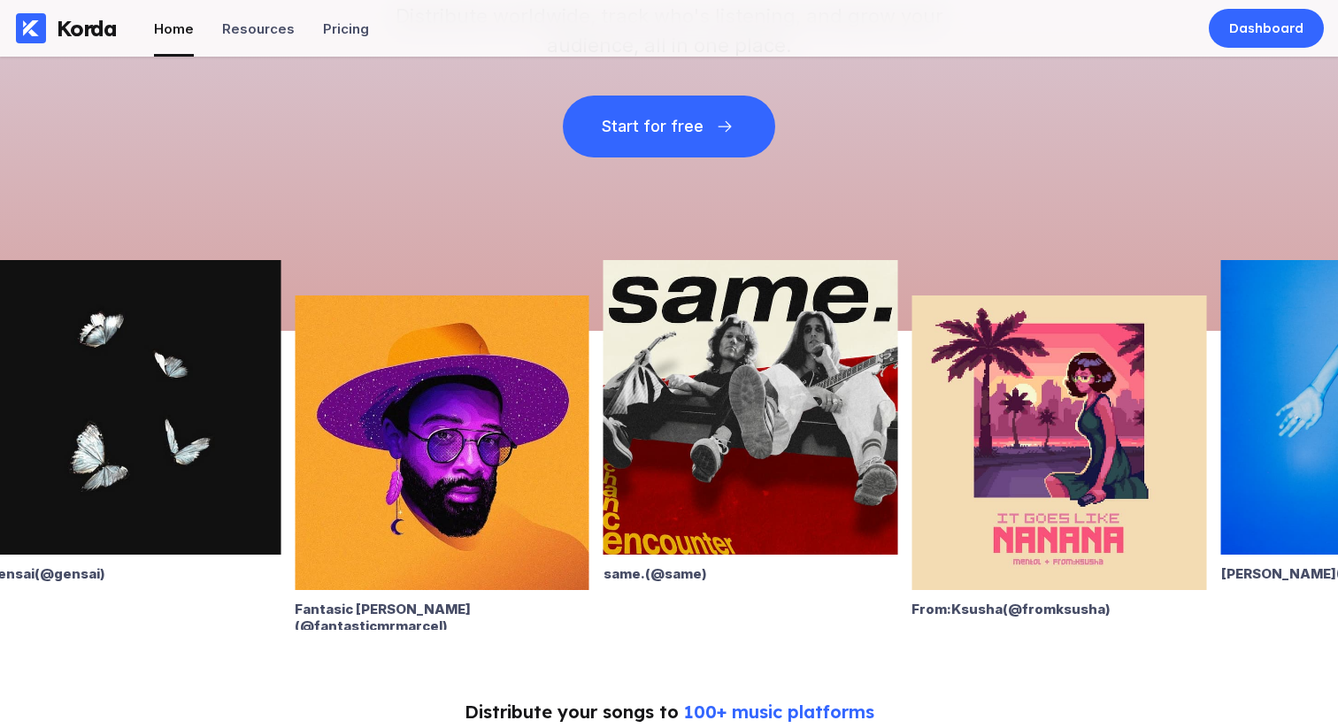
scroll to position [373, 0]
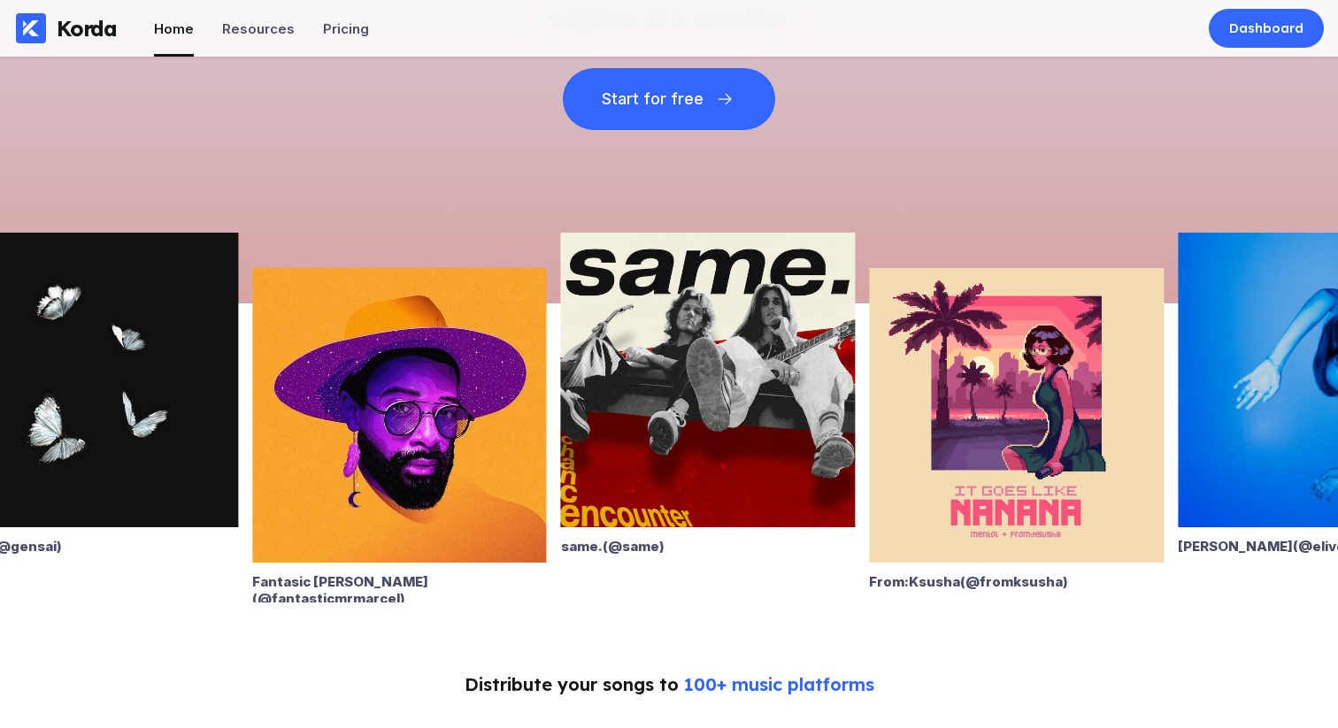
click at [732, 483] on img at bounding box center [708, 380] width 295 height 295
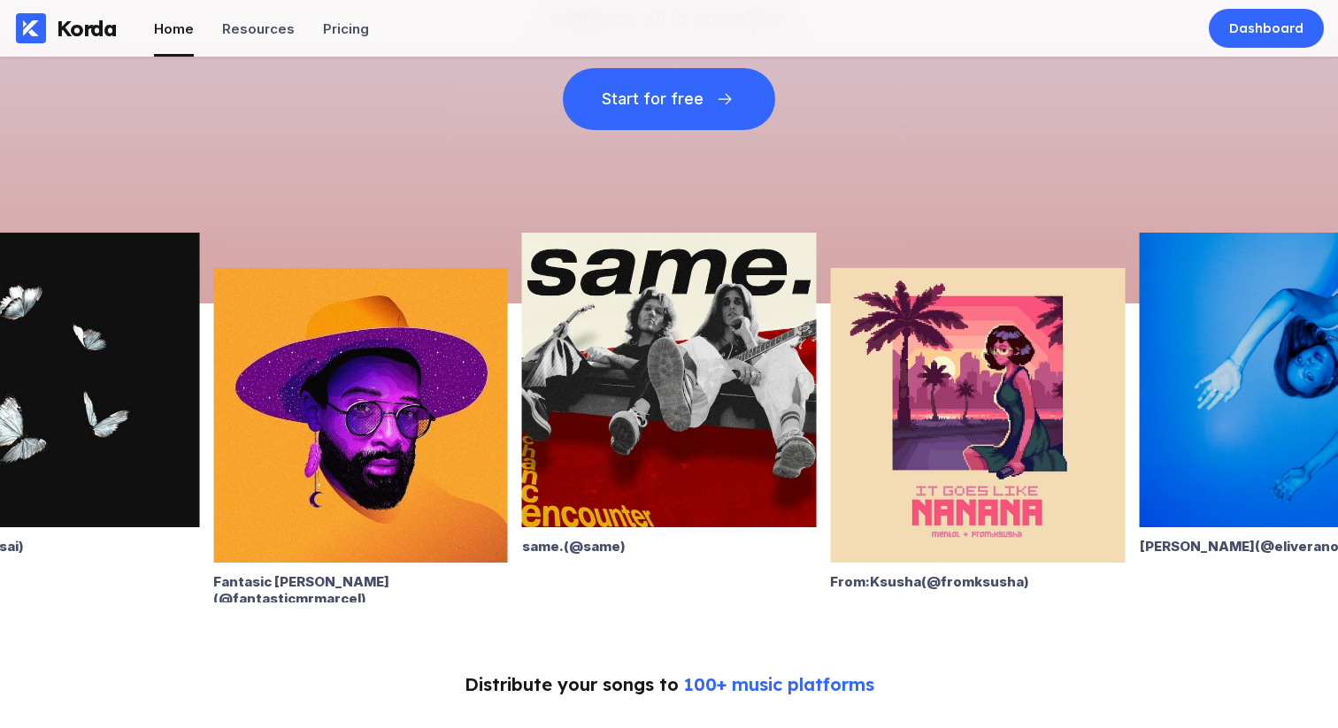
scroll to position [0, 0]
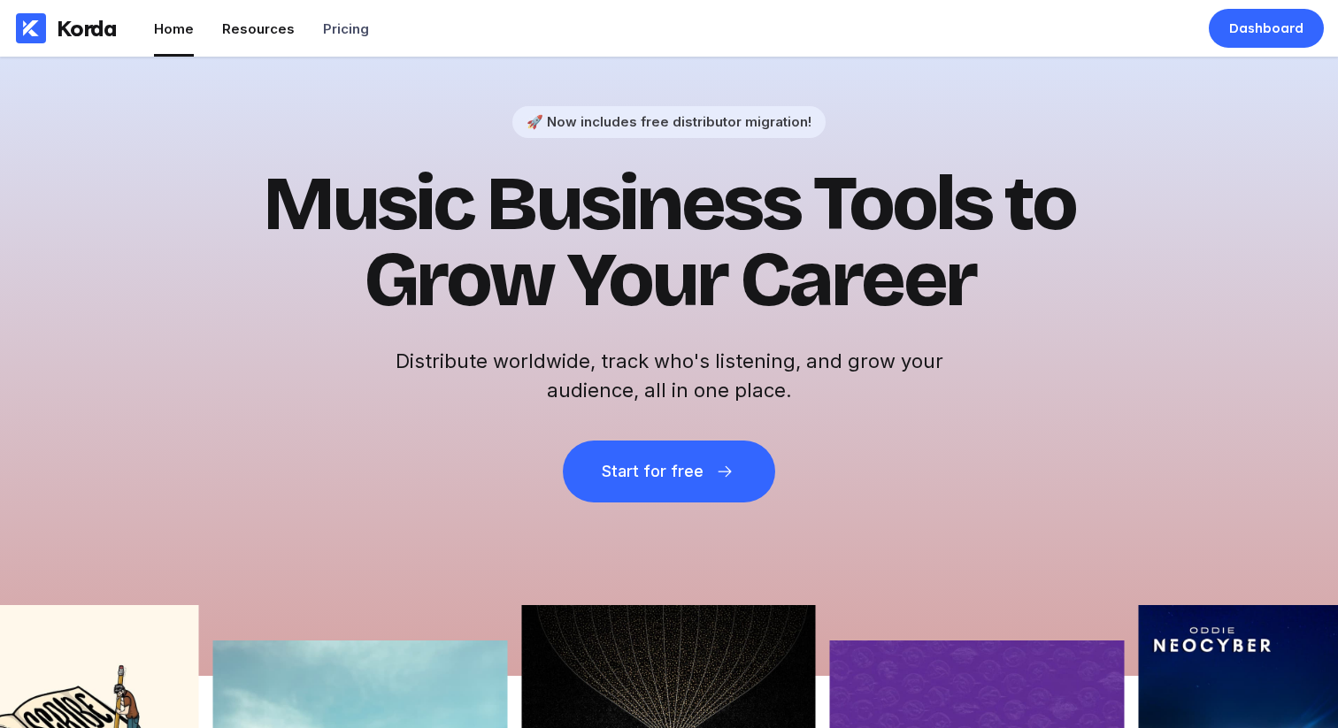
click at [259, 30] on div "Resources" at bounding box center [258, 28] width 73 height 17
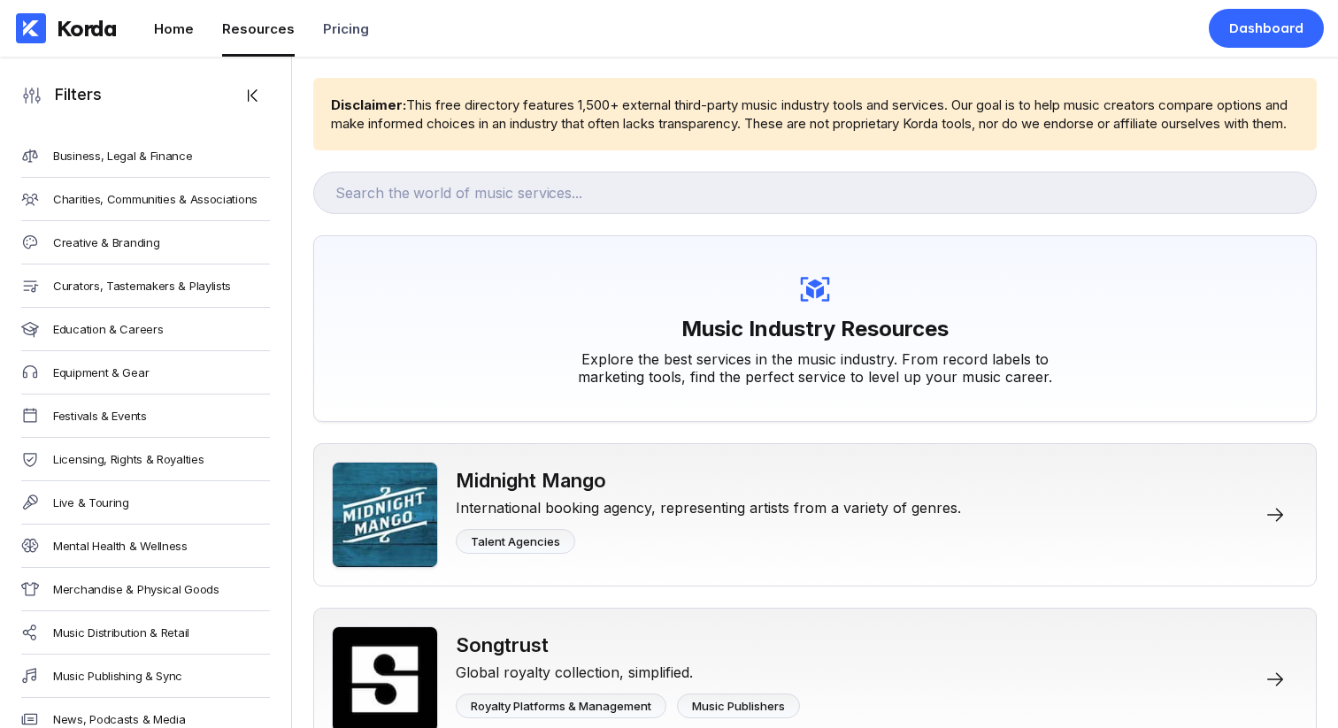
click at [181, 22] on div "Home" at bounding box center [174, 28] width 40 height 17
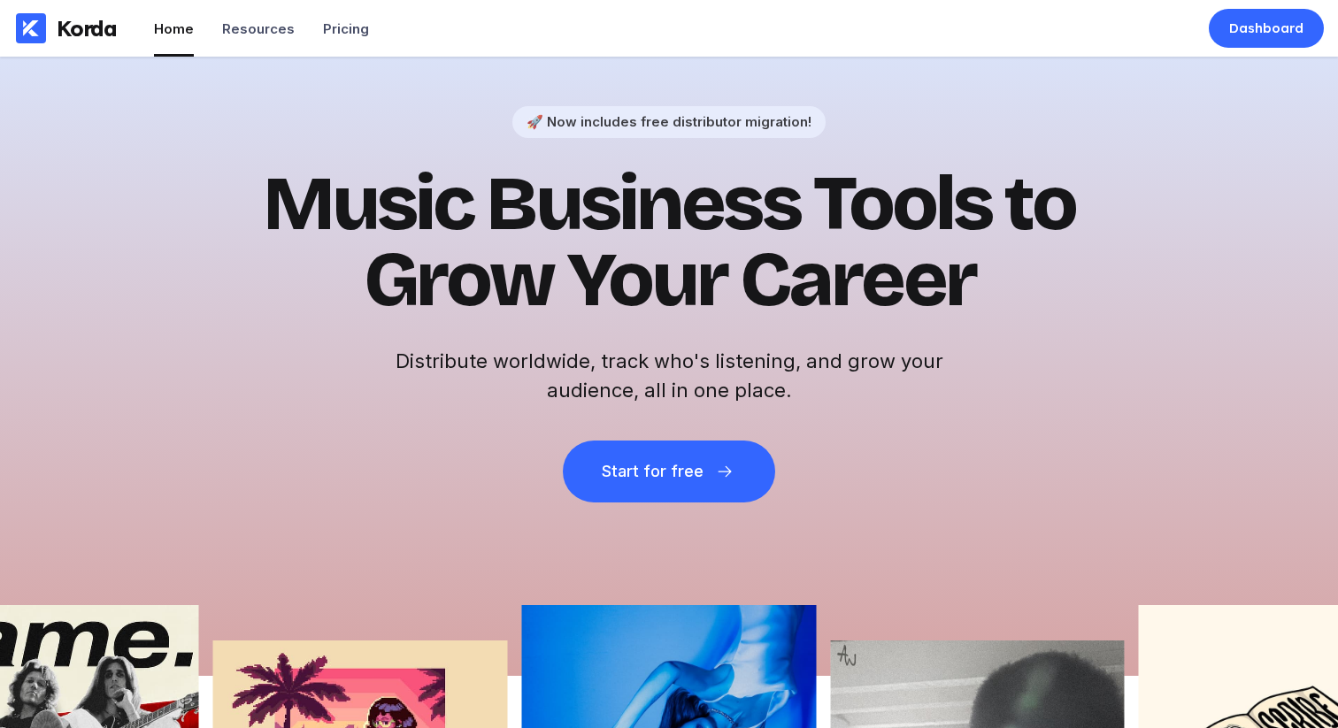
click at [1268, 51] on div "Dashboard" at bounding box center [1266, 28] width 115 height 57
click at [1266, 42] on div "Dashboard" at bounding box center [1266, 28] width 115 height 39
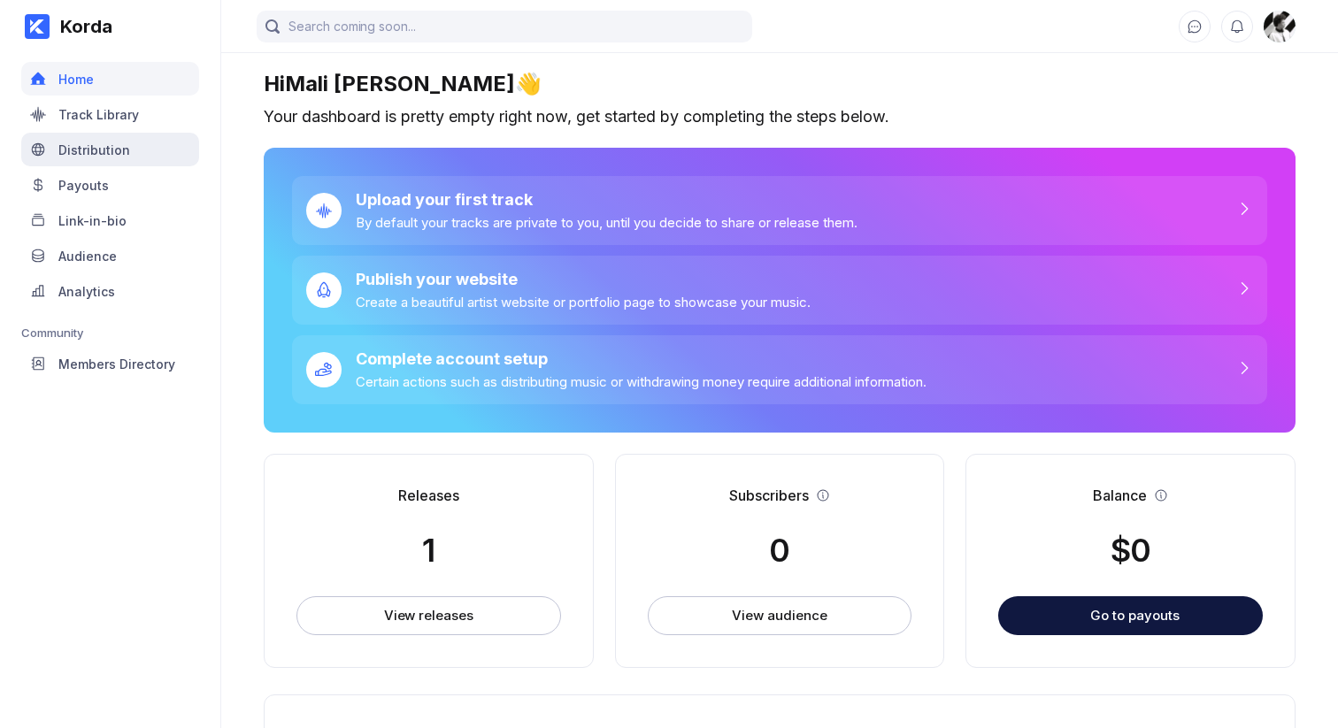
click at [58, 159] on div "Distribution" at bounding box center [110, 150] width 178 height 34
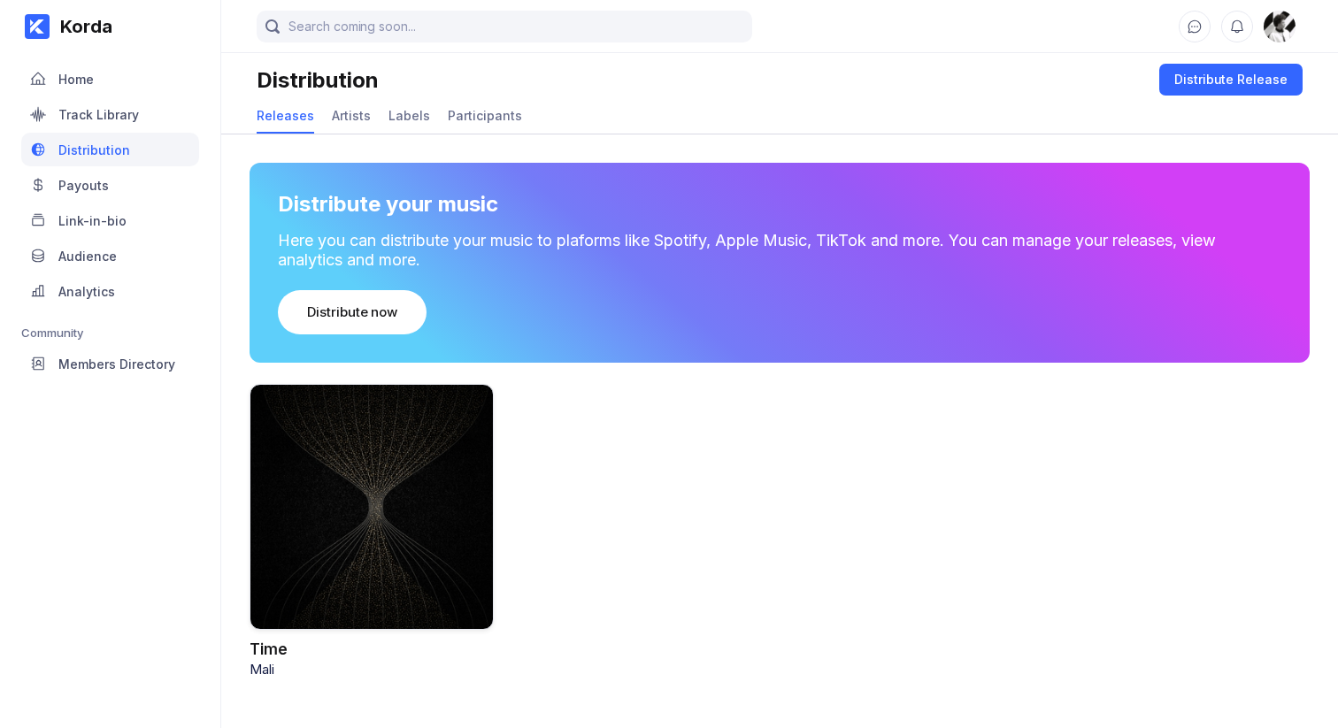
click at [321, 515] on div at bounding box center [372, 507] width 244 height 246
click at [1274, 33] on img at bounding box center [1280, 27] width 32 height 32
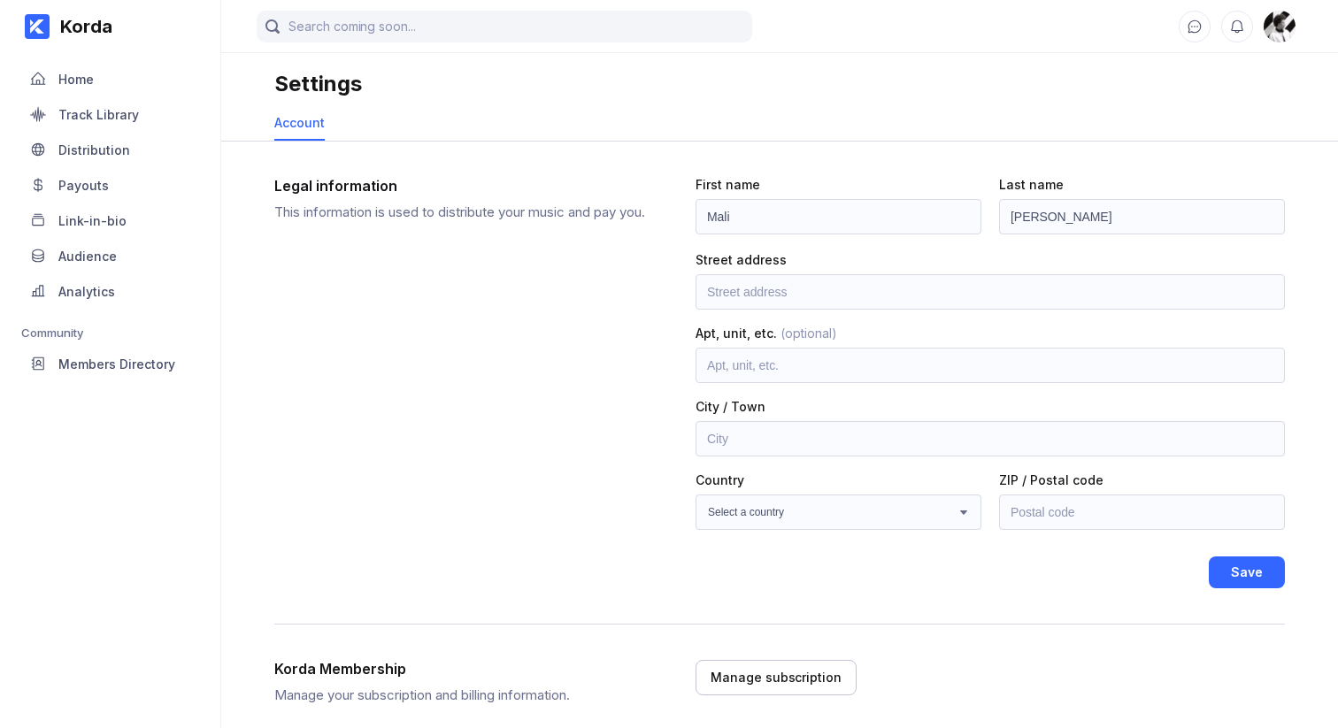
click at [1280, 26] on img at bounding box center [1280, 27] width 32 height 32
click at [111, 109] on div "Track Library" at bounding box center [98, 114] width 81 height 15
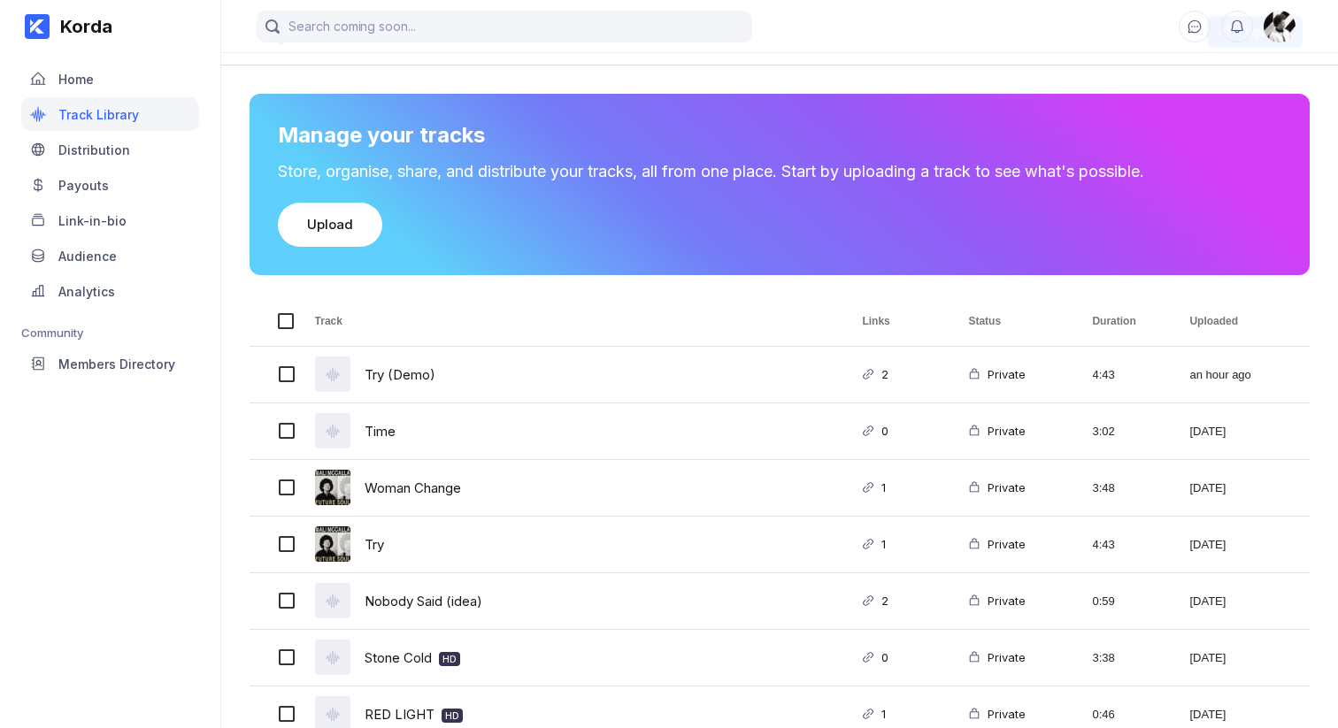
scroll to position [180, 0]
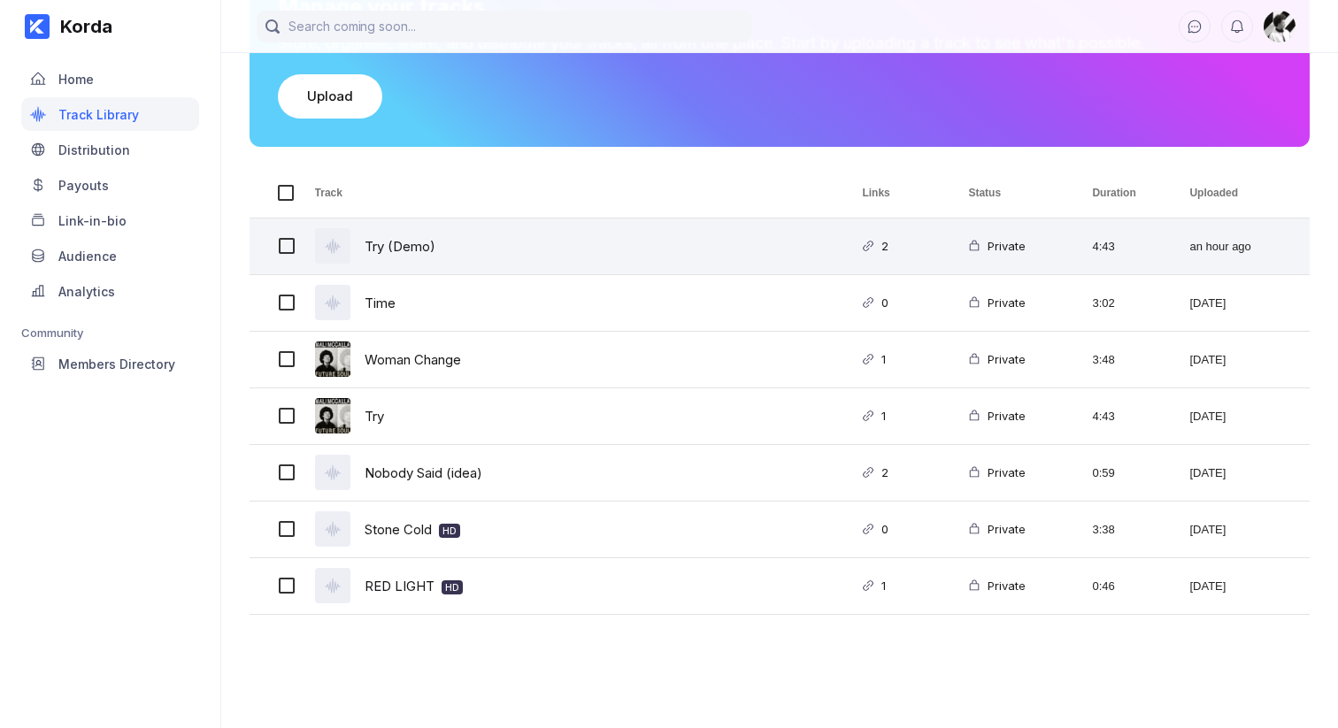
click at [560, 257] on div "Try (Demo)" at bounding box center [568, 247] width 548 height 56
